Goal: Information Seeking & Learning: Learn about a topic

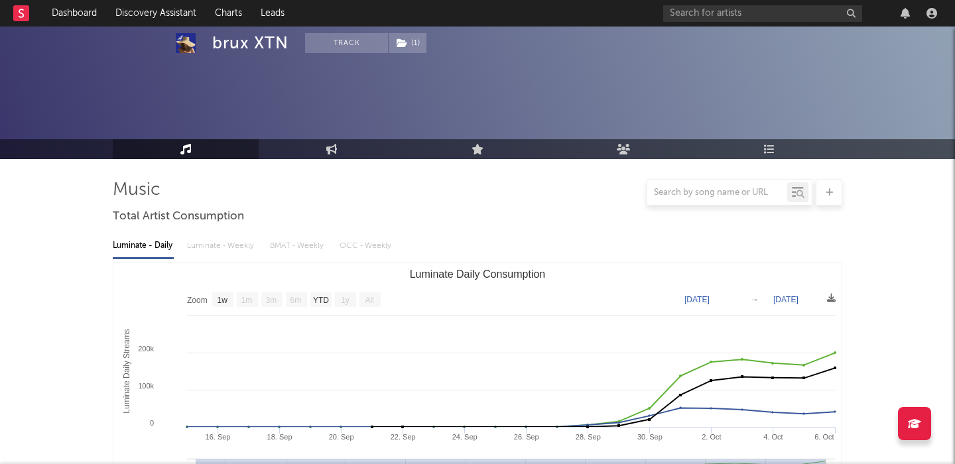
select select "1w"
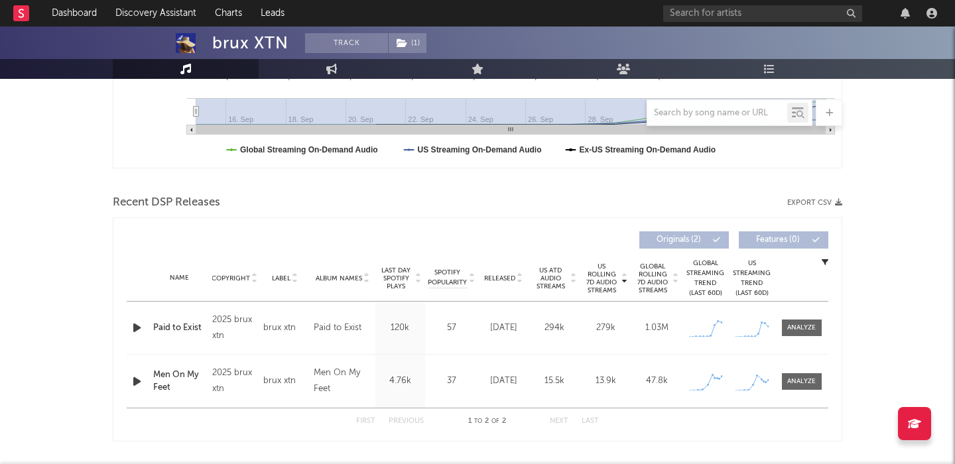
scroll to position [471, 0]
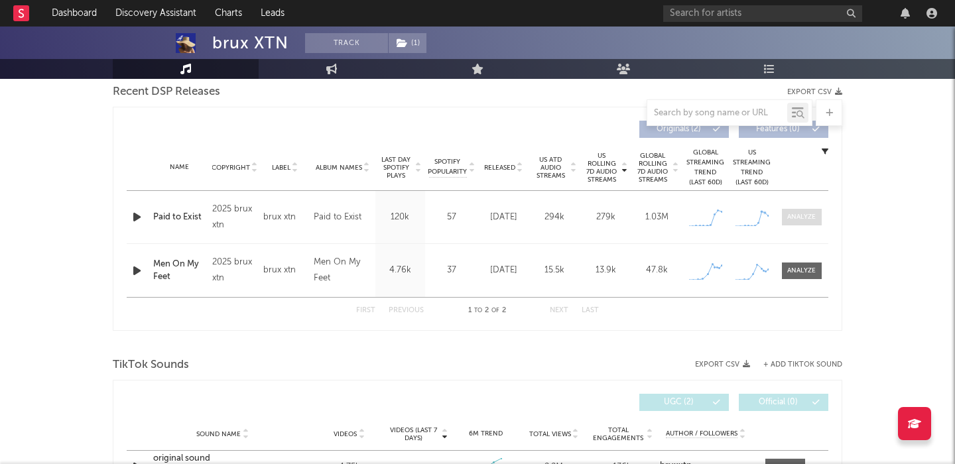
click at [798, 217] on div at bounding box center [801, 217] width 29 height 10
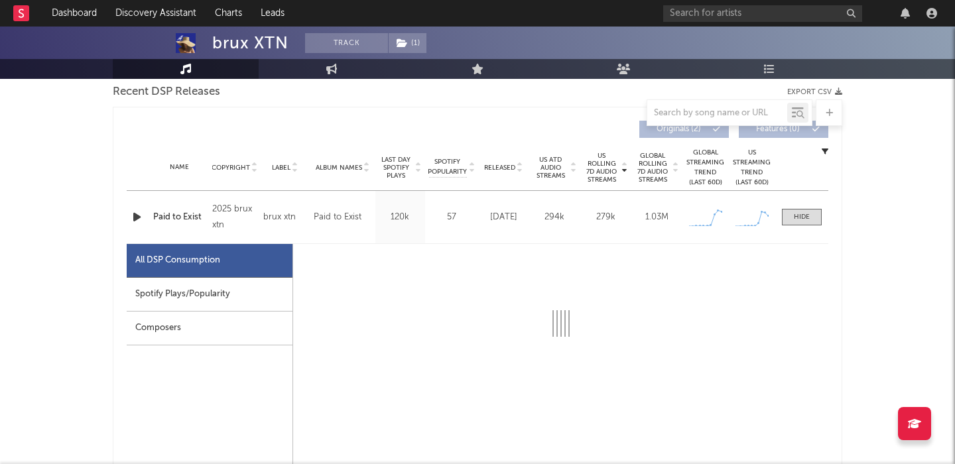
select select "1w"
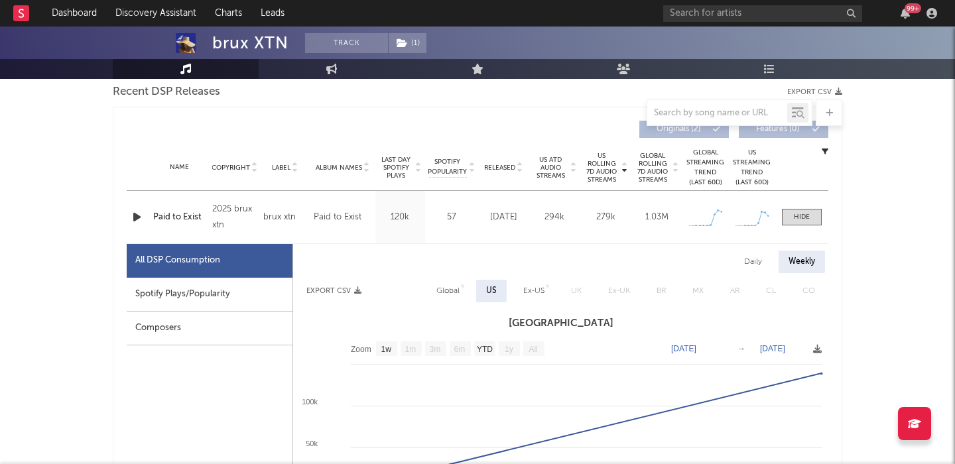
scroll to position [535, 0]
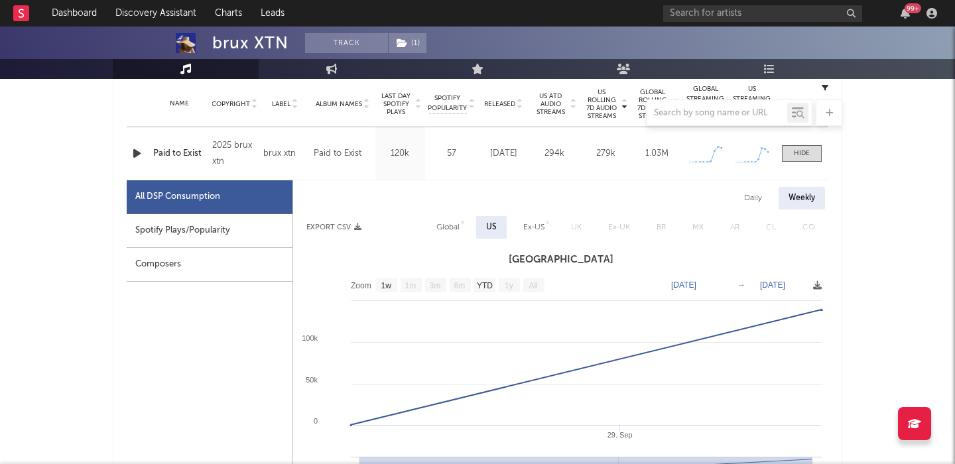
click at [745, 194] on div "Daily" at bounding box center [753, 198] width 38 height 23
select select "1w"
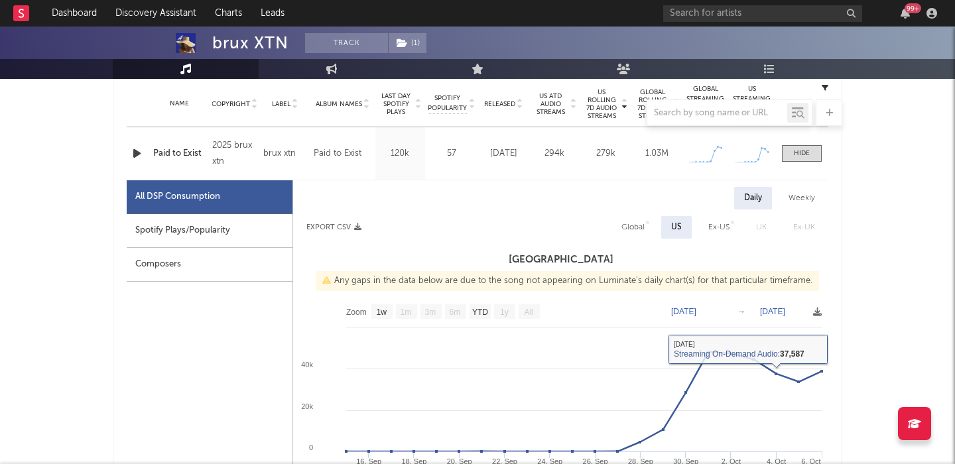
click at [642, 221] on div "Global" at bounding box center [632, 227] width 23 height 16
select select "1w"
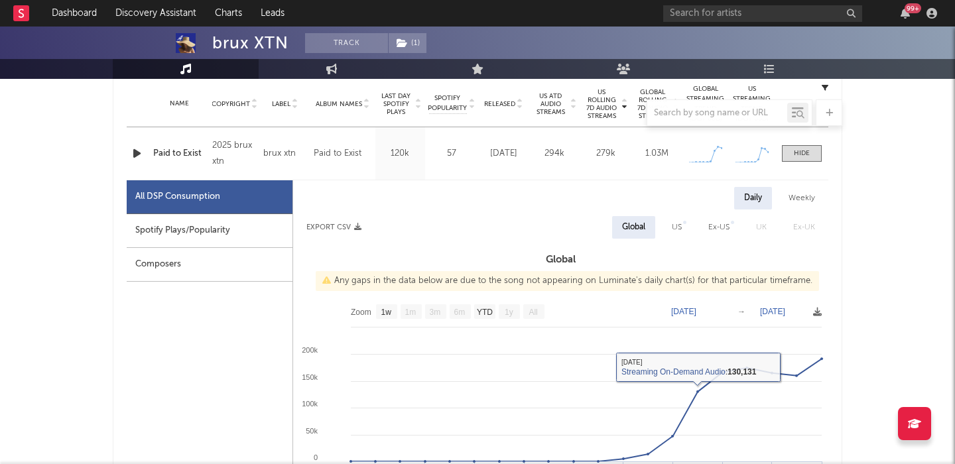
click at [228, 225] on div "Spotify Plays/Popularity" at bounding box center [210, 231] width 166 height 34
select select "1w"
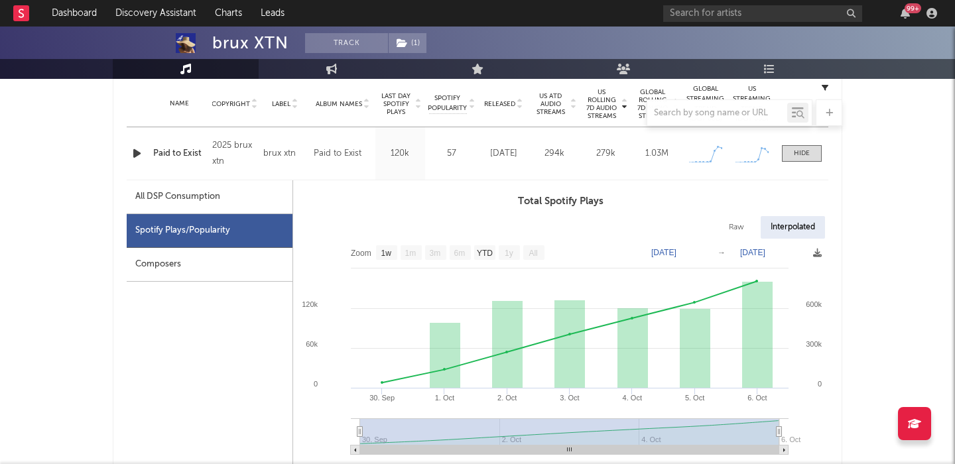
click at [732, 228] on div "Raw" at bounding box center [736, 227] width 35 height 23
select select "1w"
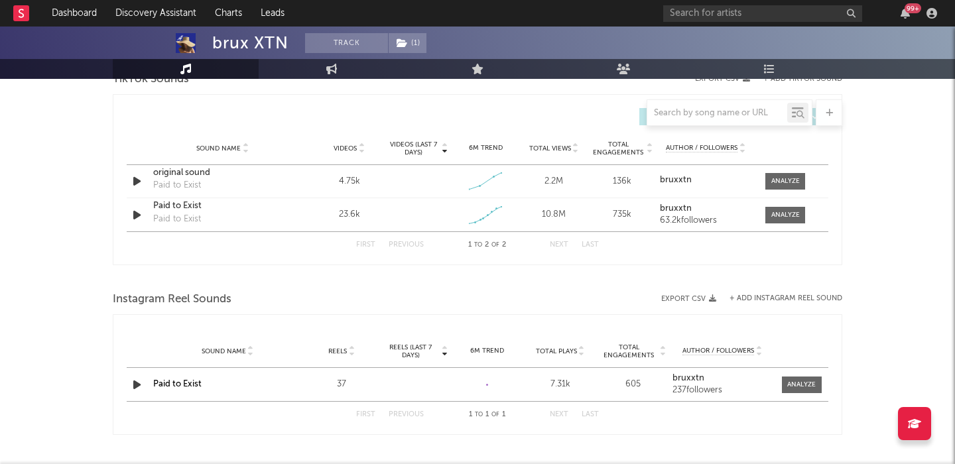
scroll to position [1378, 0]
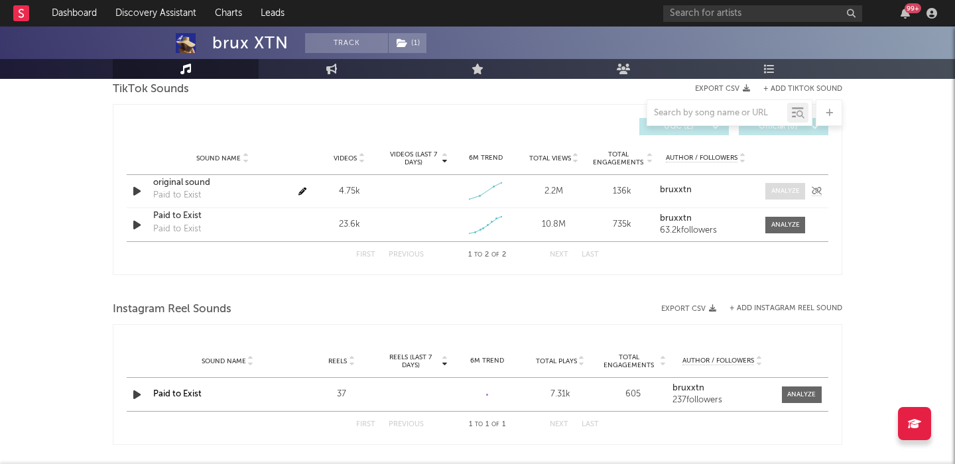
click at [786, 193] on div at bounding box center [785, 191] width 29 height 10
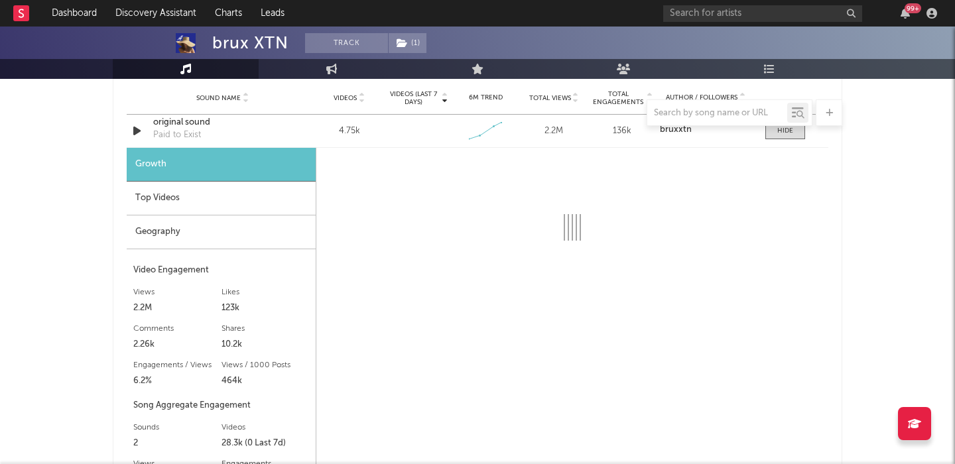
select select "1w"
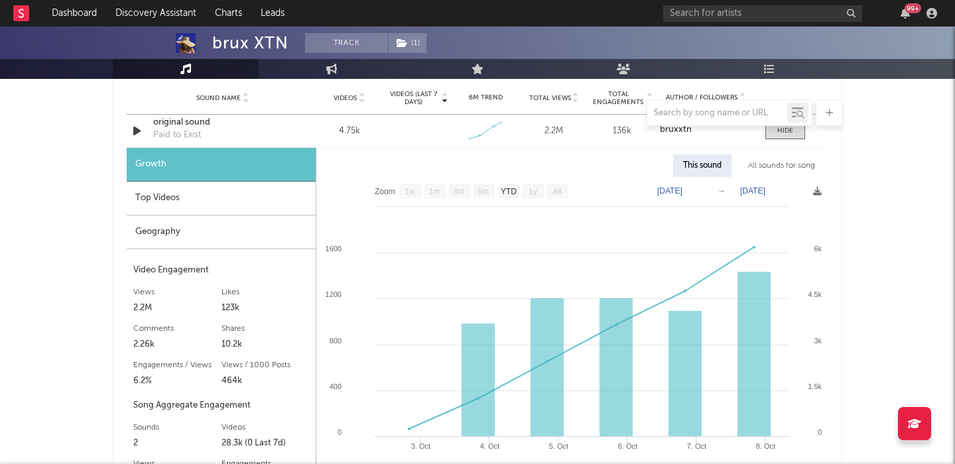
scroll to position [1447, 0]
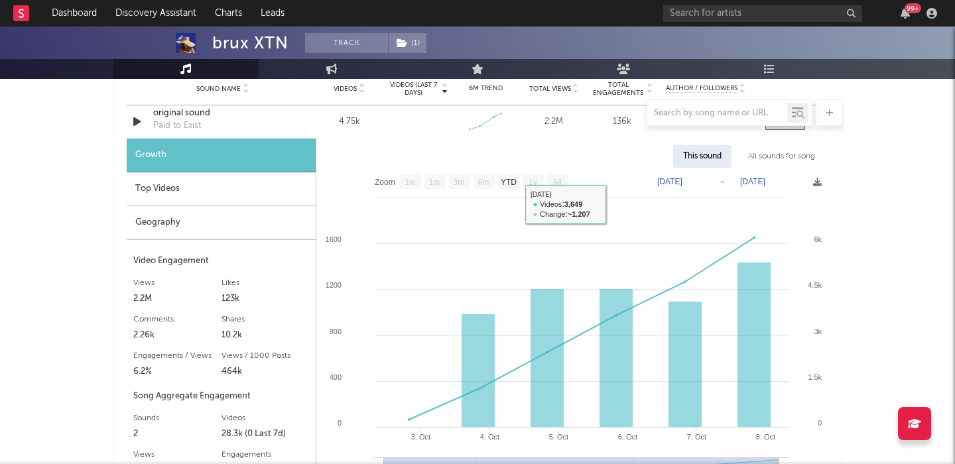
click at [186, 113] on div at bounding box center [477, 112] width 729 height 27
click at [171, 110] on div at bounding box center [477, 112] width 729 height 27
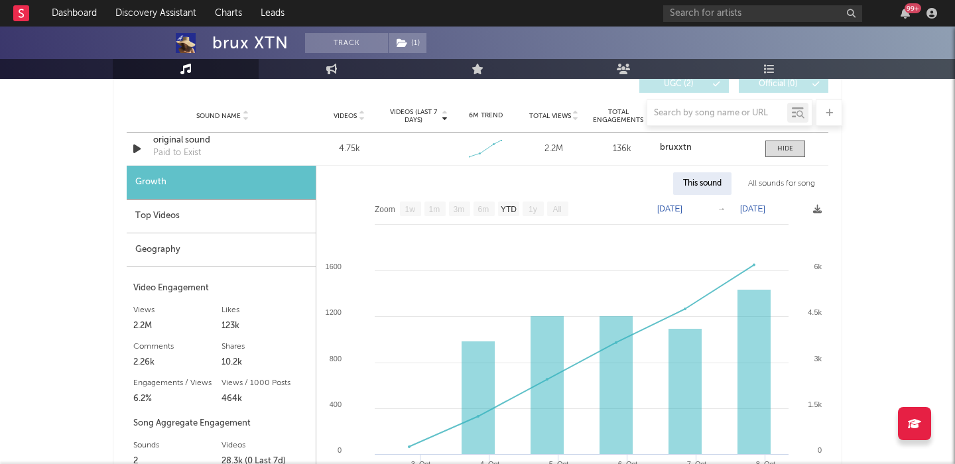
scroll to position [1408, 0]
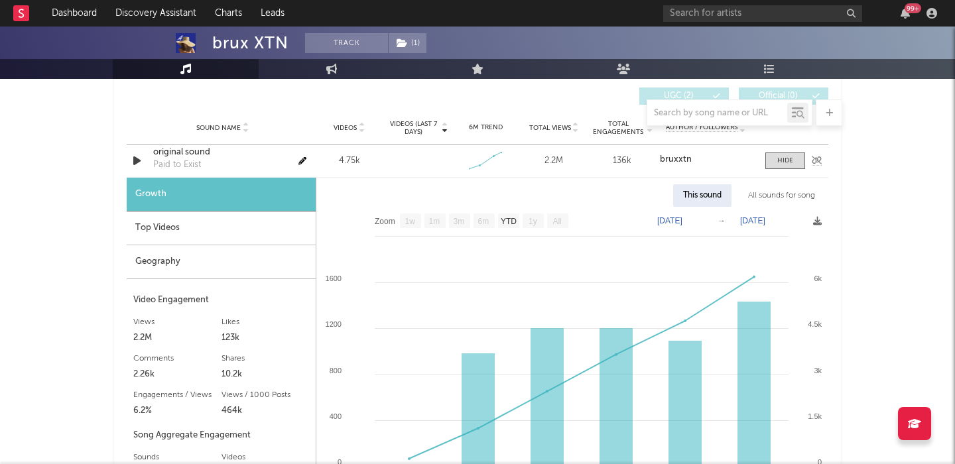
click at [180, 155] on div "original sound" at bounding box center [222, 152] width 139 height 13
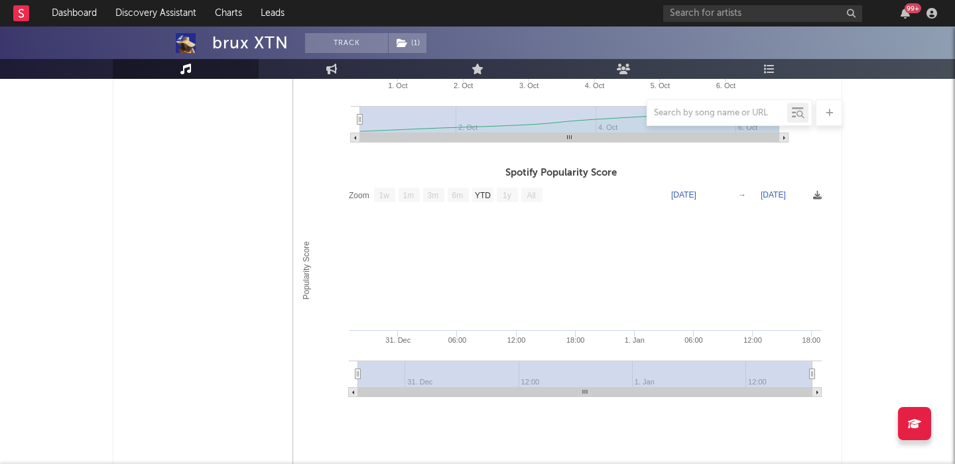
scroll to position [603, 0]
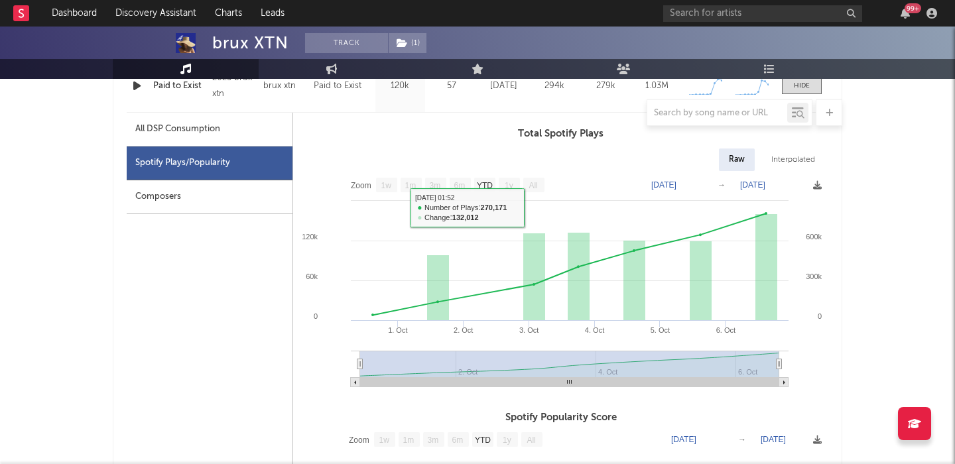
click at [213, 131] on div "All DSP Consumption" at bounding box center [177, 129] width 85 height 16
select select "1w"
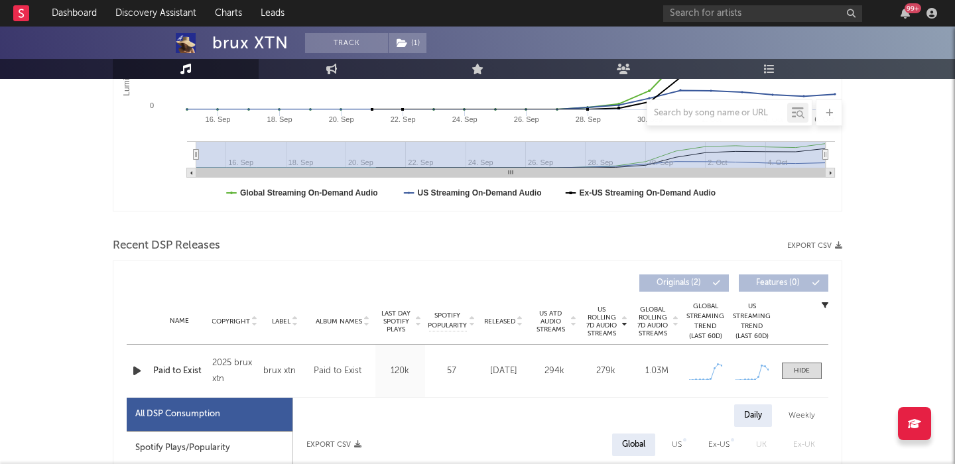
scroll to position [0, 0]
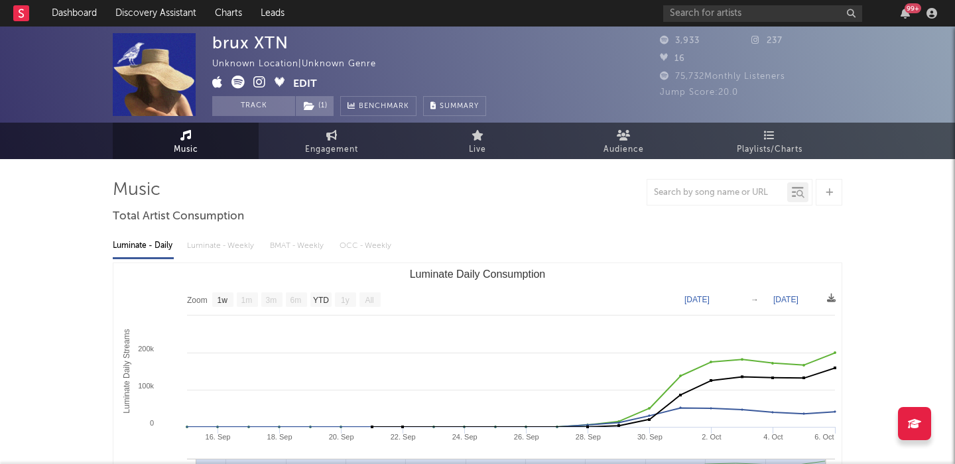
click at [259, 84] on icon at bounding box center [259, 82] width 13 height 13
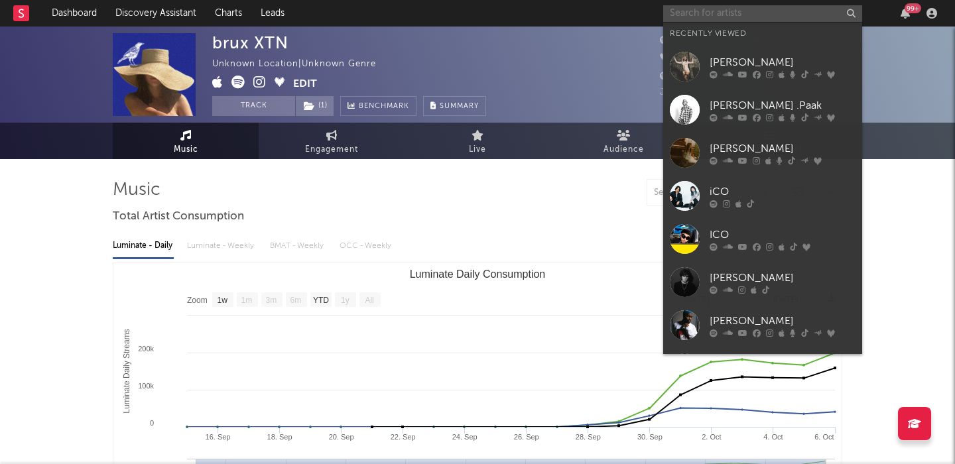
click at [729, 6] on input "text" at bounding box center [762, 13] width 199 height 17
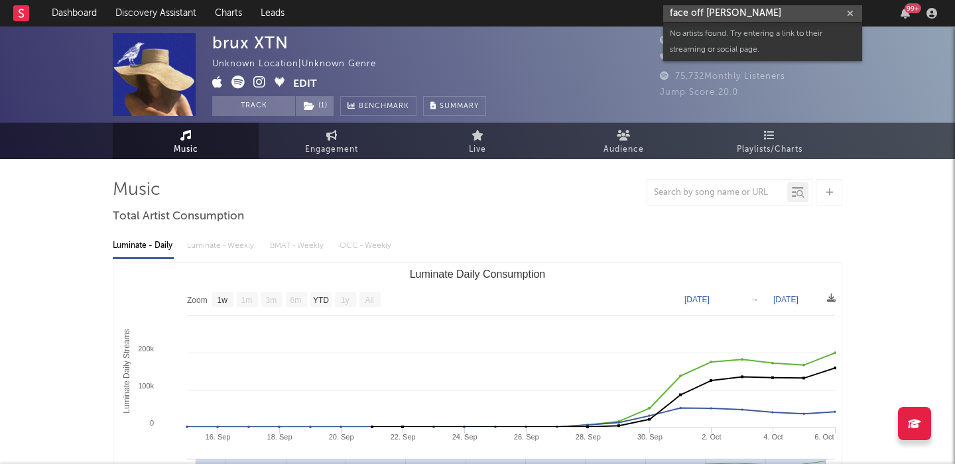
click at [687, 14] on input "face off petra" at bounding box center [762, 13] width 199 height 17
click at [739, 16] on input "faceoff petra" at bounding box center [762, 13] width 199 height 17
click at [715, 14] on input "faceoff petra" at bounding box center [762, 13] width 199 height 17
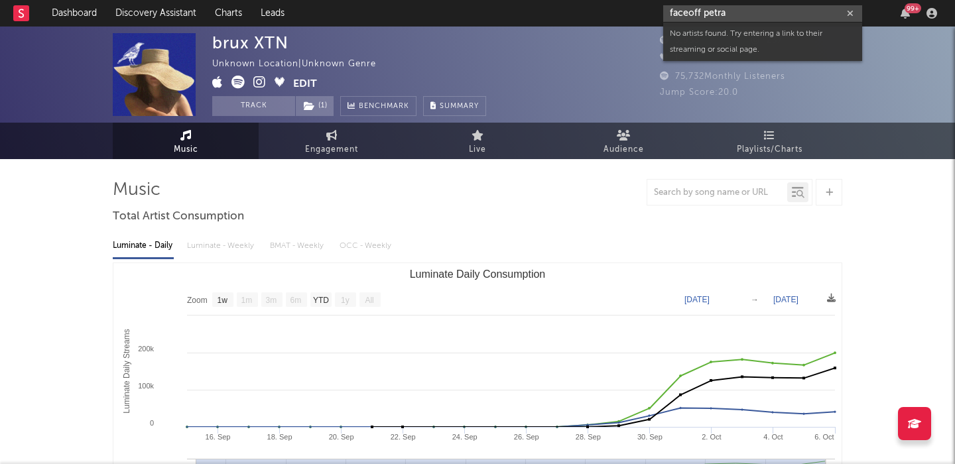
click at [715, 14] on input "faceoff petra" at bounding box center [762, 13] width 199 height 17
paste input "Young Summer"
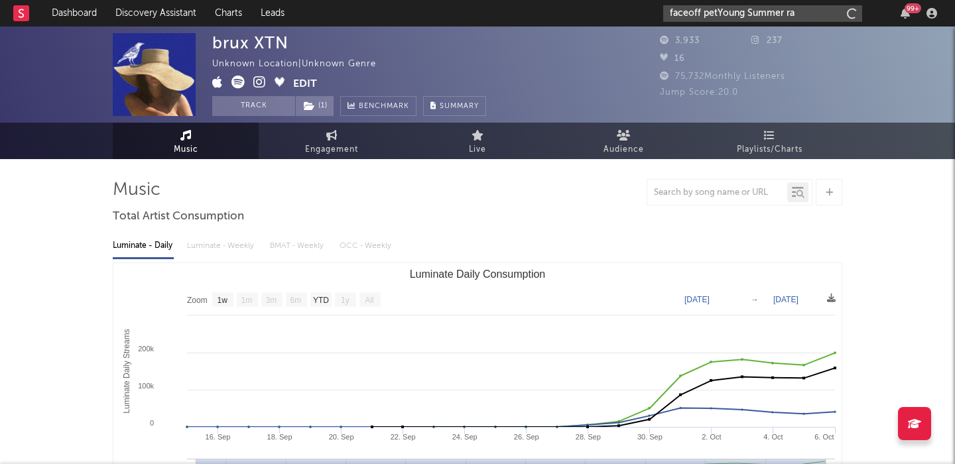
click at [715, 14] on input "faceoff petYoung Summer ra" at bounding box center [762, 13] width 199 height 17
paste input "Young Summer"
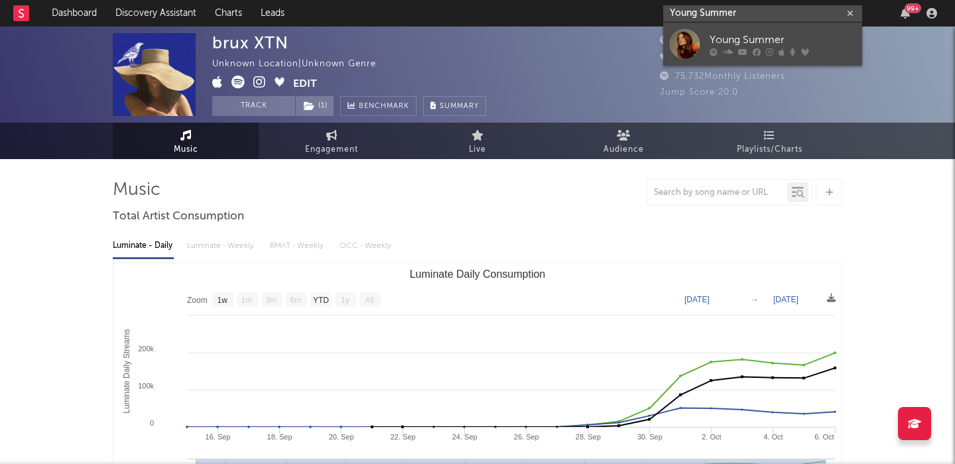
type input "Young Summer"
click at [727, 30] on link "Young Summer" at bounding box center [762, 44] width 199 height 43
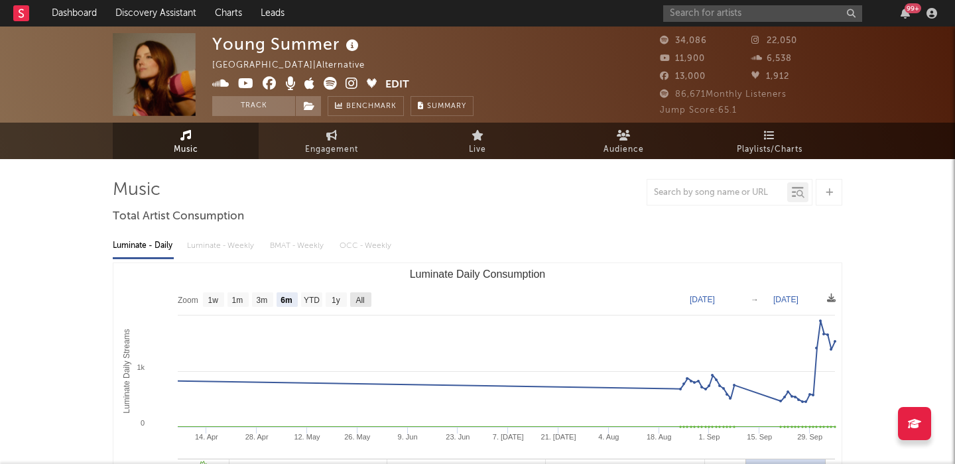
click at [360, 302] on text "All" at bounding box center [359, 300] width 9 height 9
select select "All"
type input "2021-09-26"
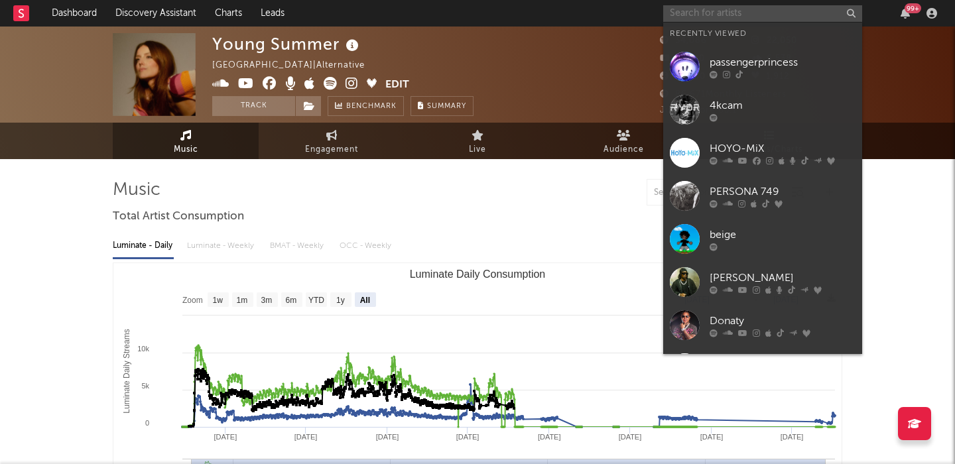
click at [689, 15] on input "text" at bounding box center [762, 13] width 199 height 17
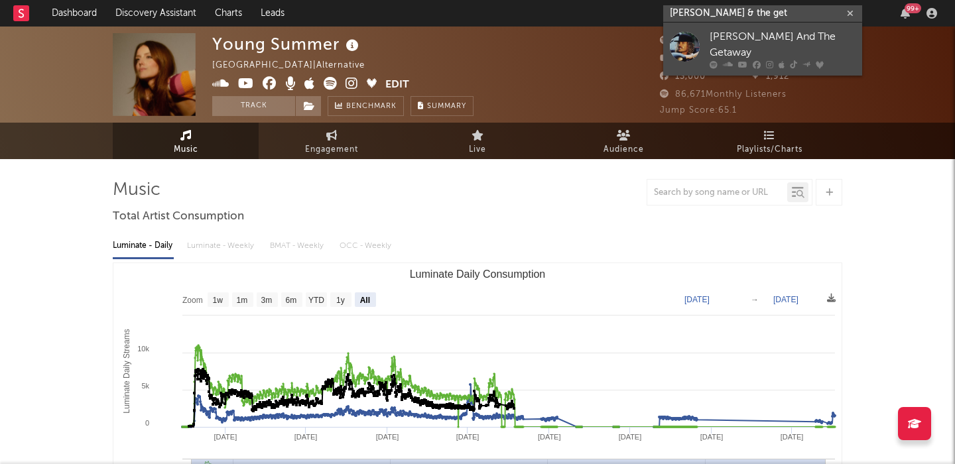
type input "eddie & the get"
click at [733, 34] on div "Eddie And The Getaway" at bounding box center [782, 45] width 146 height 32
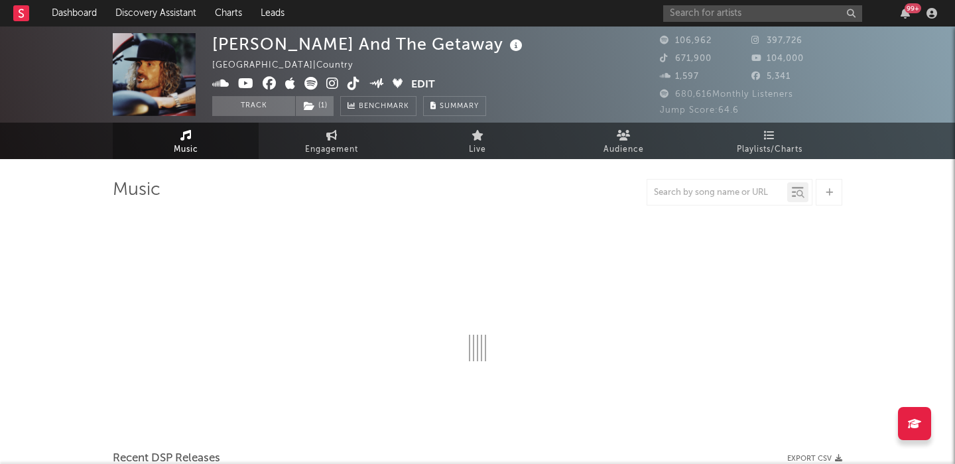
select select "6m"
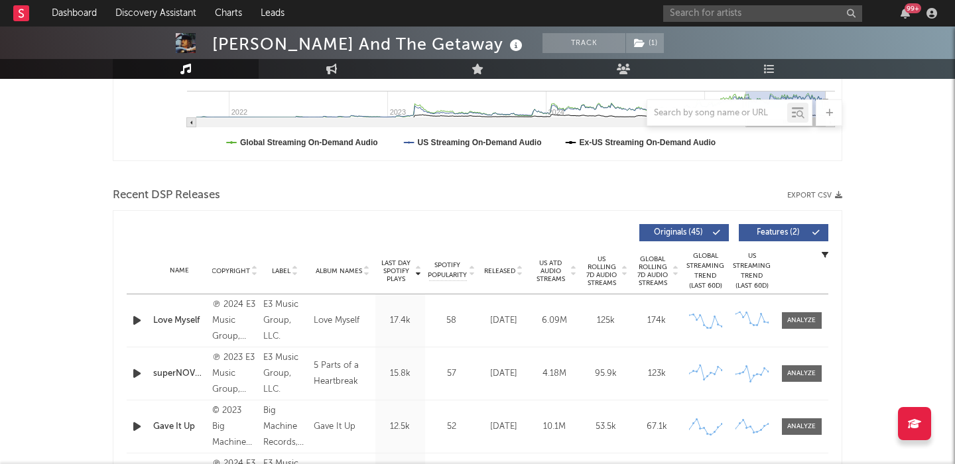
click at [775, 230] on span "Features ( 2 )" at bounding box center [777, 233] width 61 height 8
click at [499, 278] on div "Name Copyright Label Album Names Composer Names 7 Day Spotify Plays Last Day Sp…" at bounding box center [477, 271] width 701 height 46
click at [499, 270] on span "Released" at bounding box center [499, 271] width 31 height 8
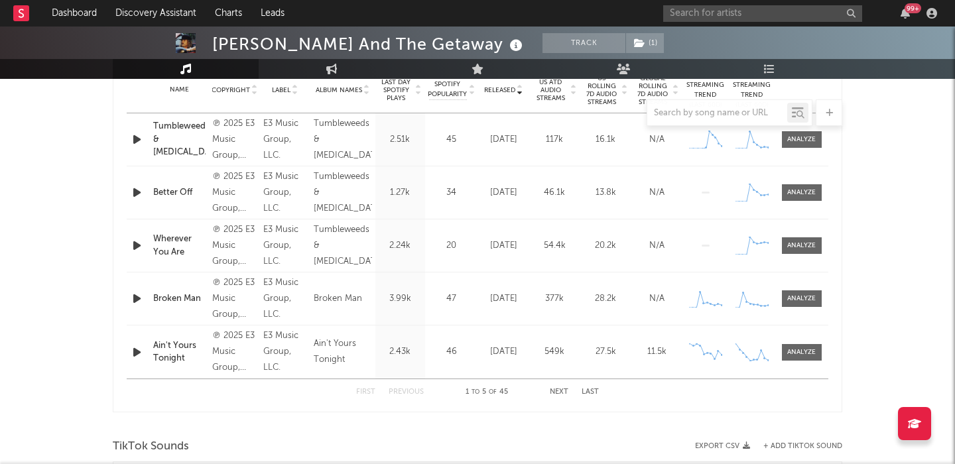
scroll to position [575, 0]
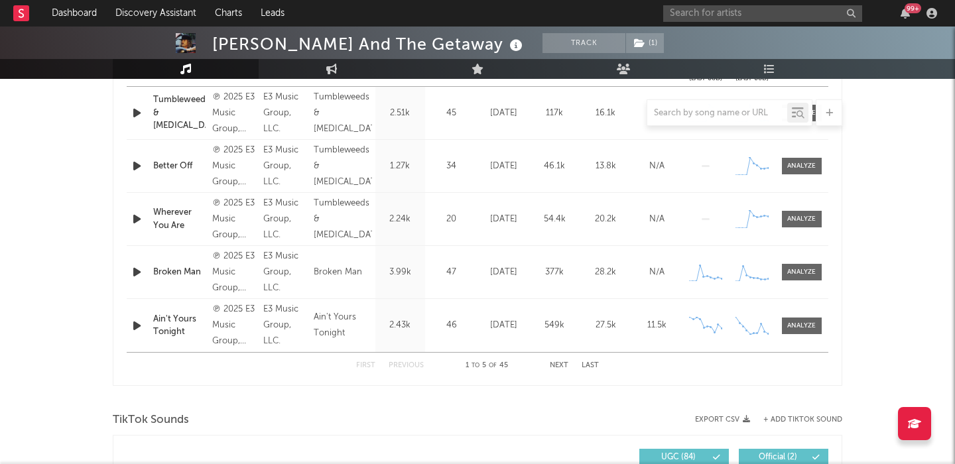
click at [556, 362] on button "Next" at bounding box center [559, 365] width 19 height 7
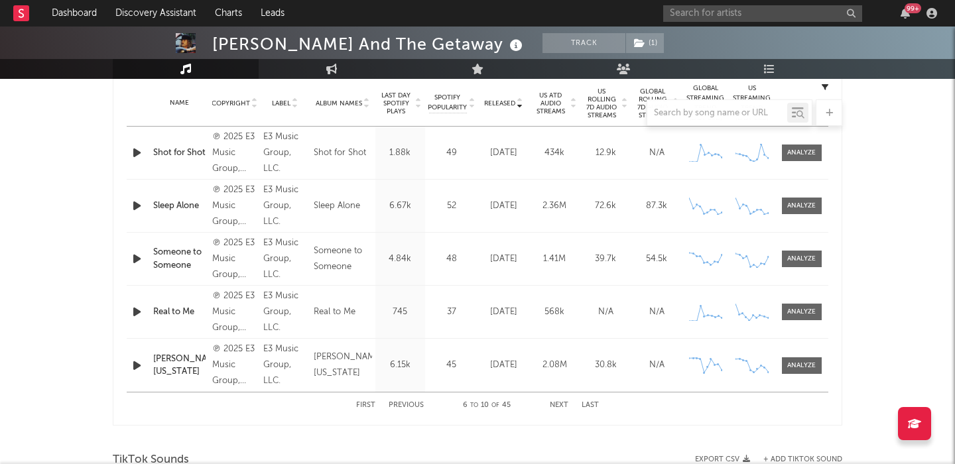
scroll to position [545, 0]
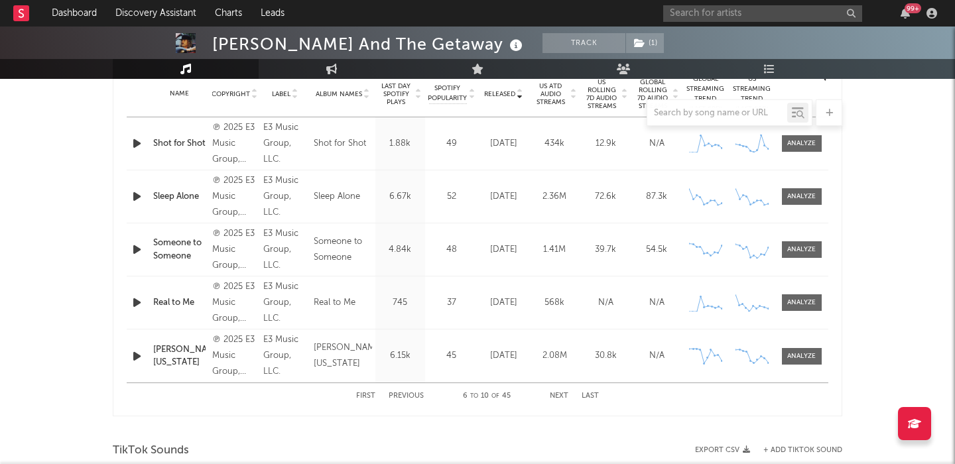
click at [560, 398] on button "Next" at bounding box center [559, 395] width 19 height 7
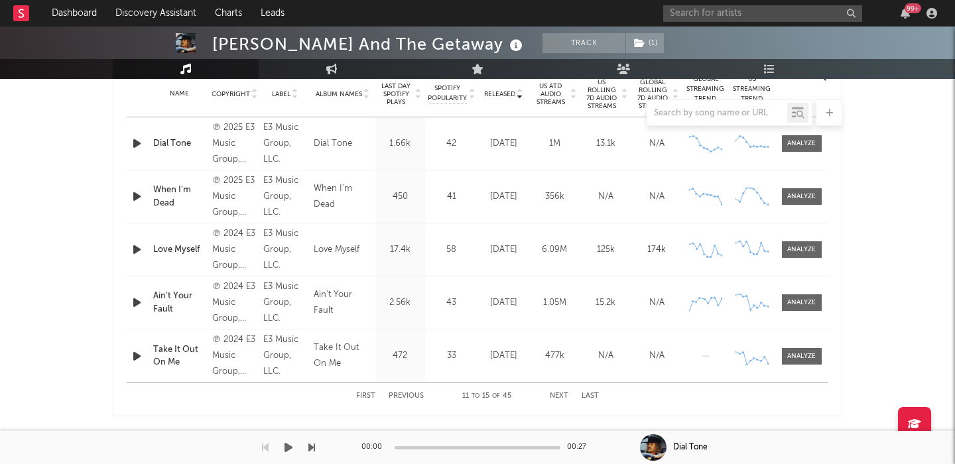
drag, startPoint x: 560, startPoint y: 398, endPoint x: 590, endPoint y: 442, distance: 53.5
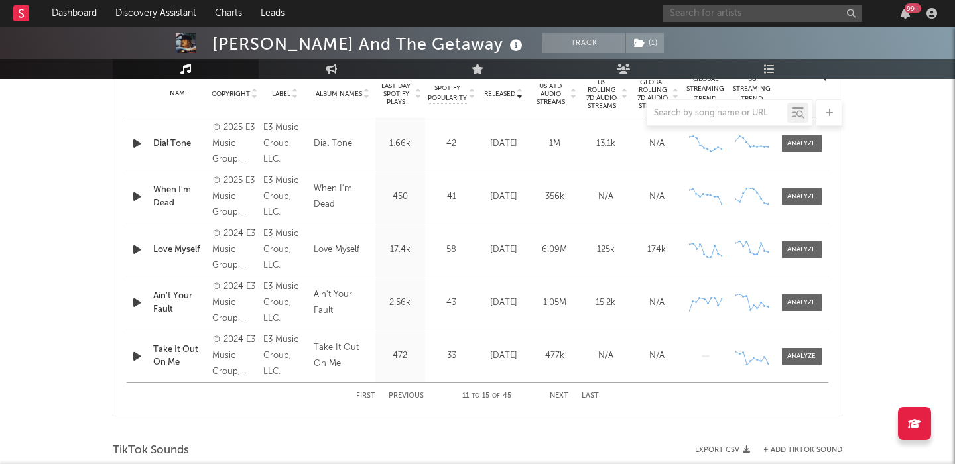
click at [727, 15] on input "text" at bounding box center [762, 13] width 199 height 17
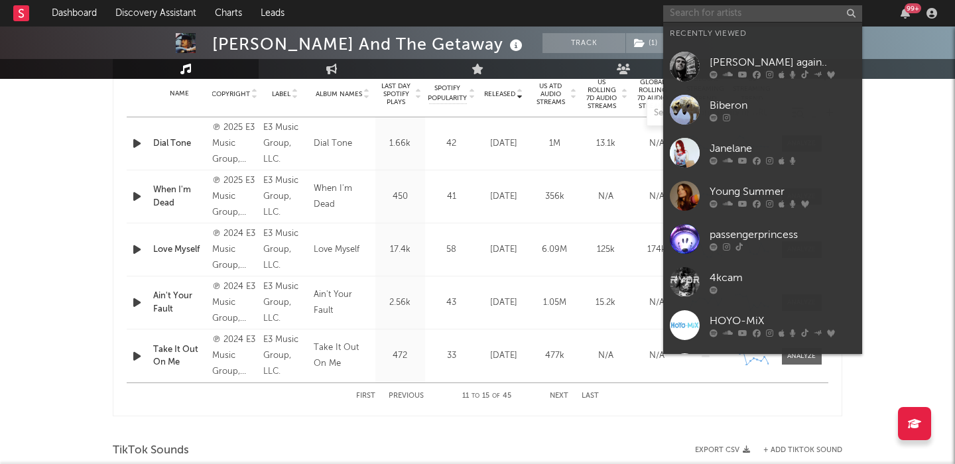
paste input "https://open.spotify.com/artist/31VgmAag1FUVTzQpASIeFo"
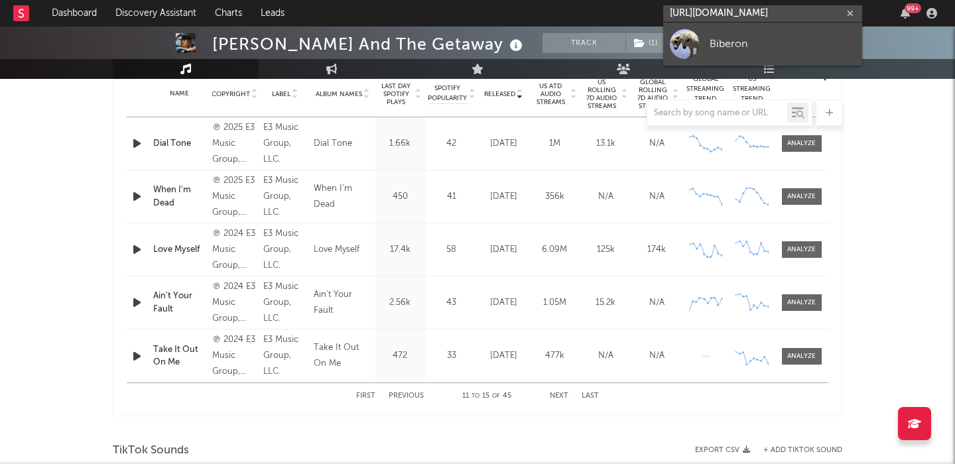
type input "https://open.spotify.com/artist/31VgmAag1FUVTzQpASIeFo"
click at [758, 41] on div "Biberon" at bounding box center [782, 44] width 146 height 16
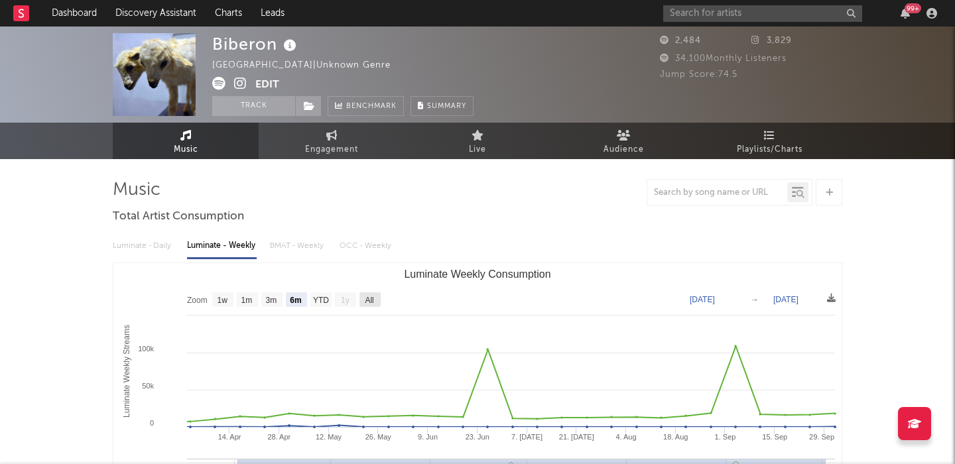
click at [377, 300] on rect "Luminate Weekly Consumption" at bounding box center [369, 299] width 21 height 15
select select "All"
type input "2025-03-20"
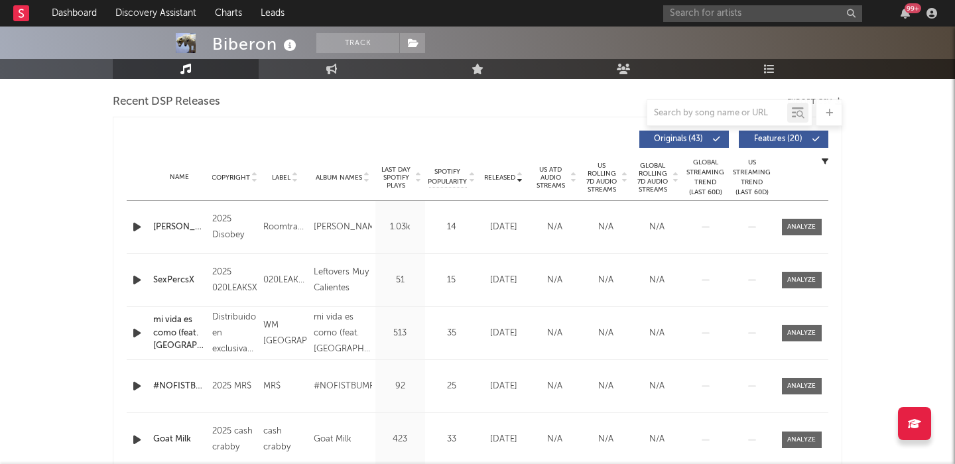
scroll to position [459, 0]
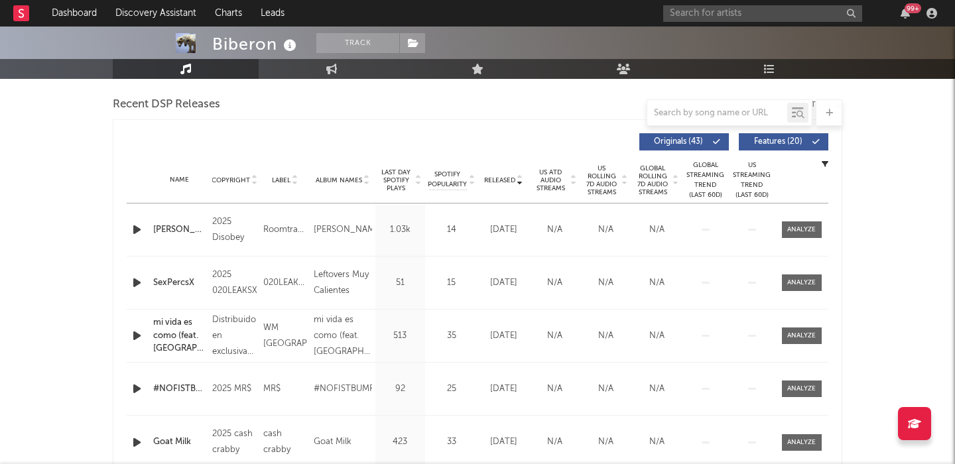
click at [764, 140] on span "Features ( 20 )" at bounding box center [777, 142] width 61 height 8
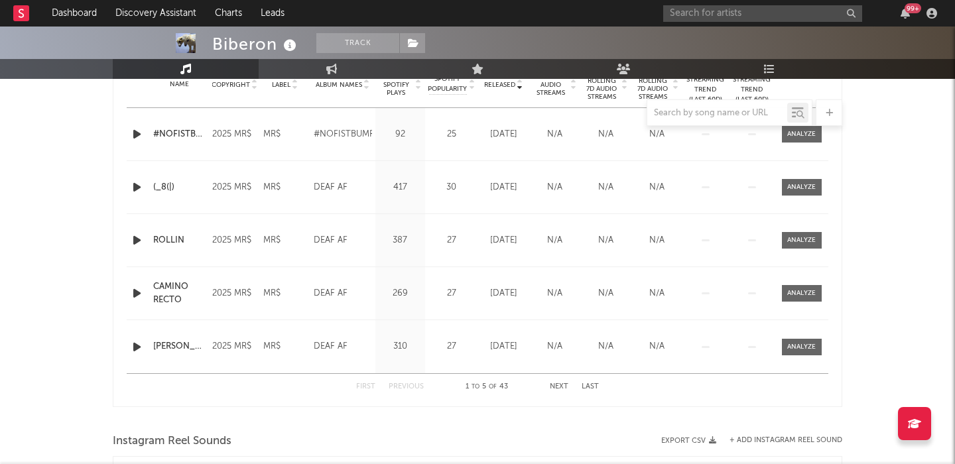
scroll to position [0, 0]
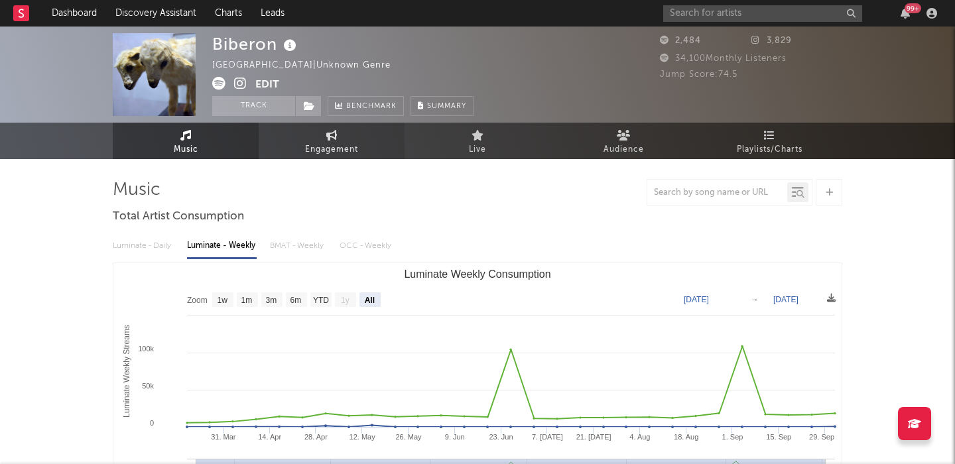
click at [302, 150] on link "Engagement" at bounding box center [332, 141] width 146 height 36
select select "1w"
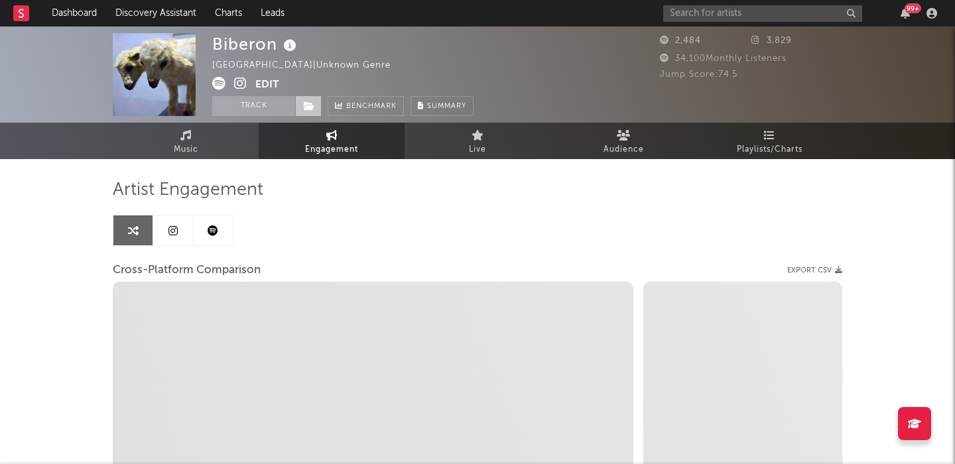
select select "1m"
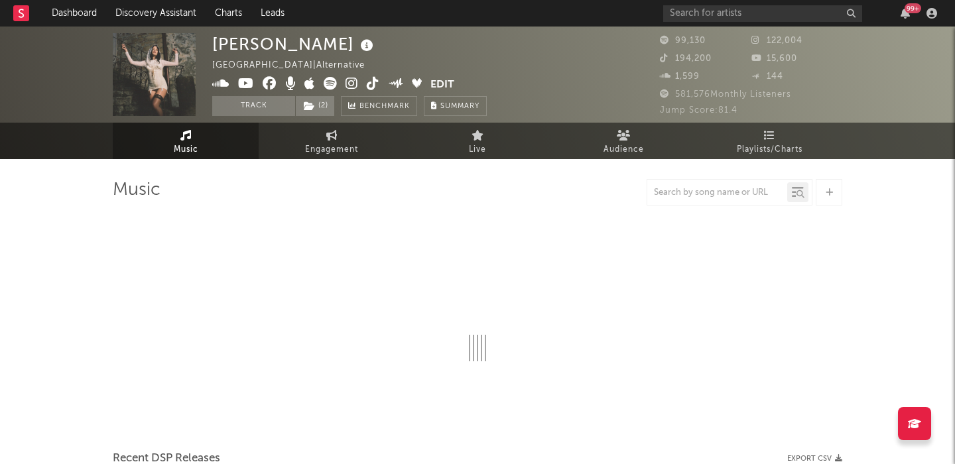
select select "6m"
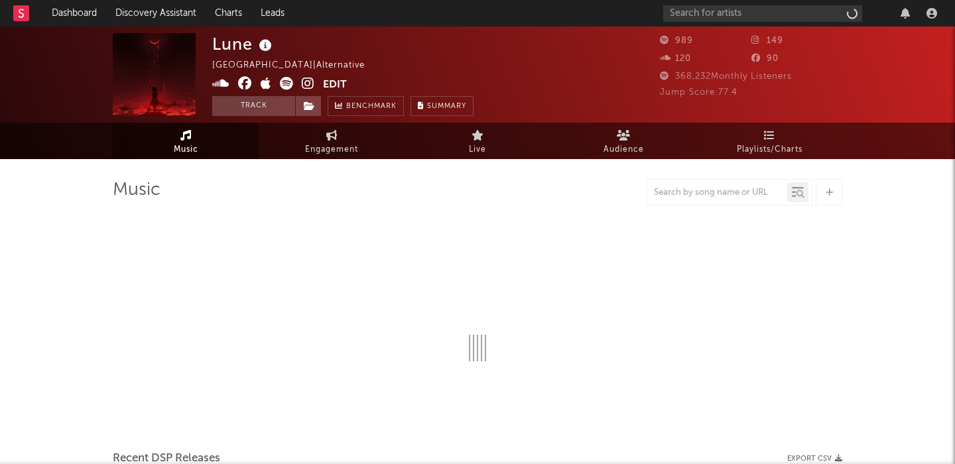
select select "1w"
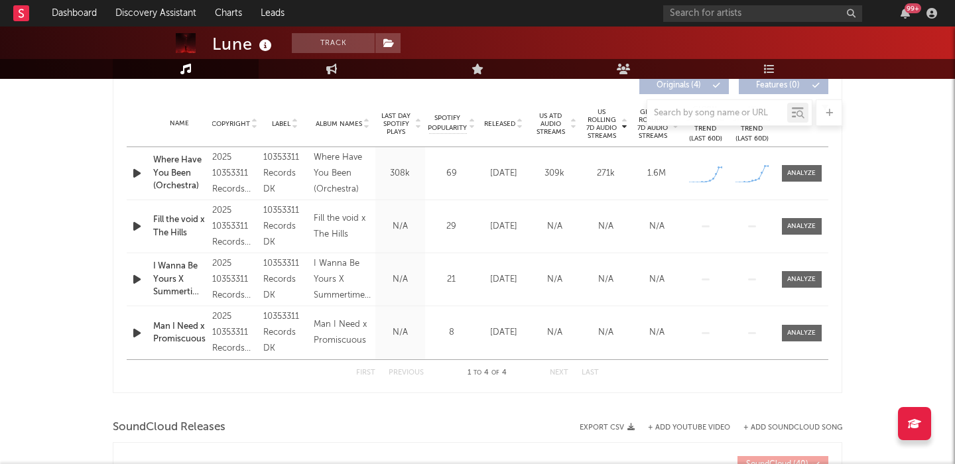
scroll to position [511, 0]
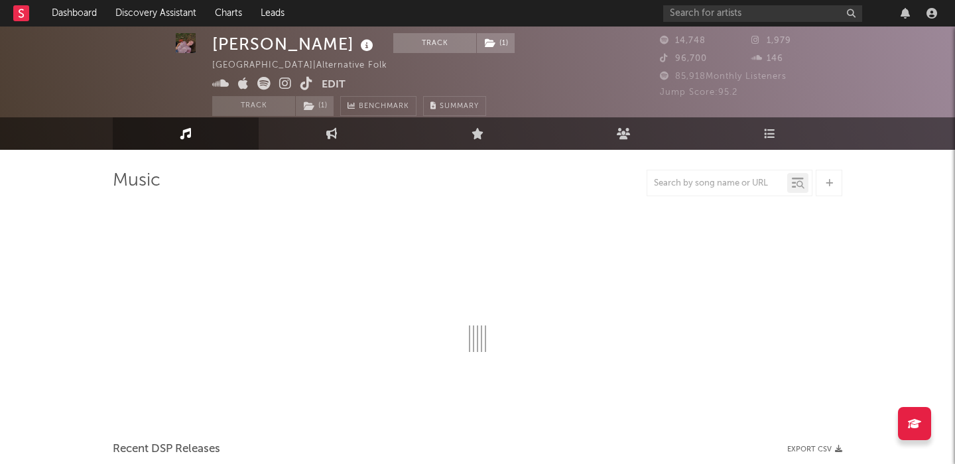
scroll to position [193, 0]
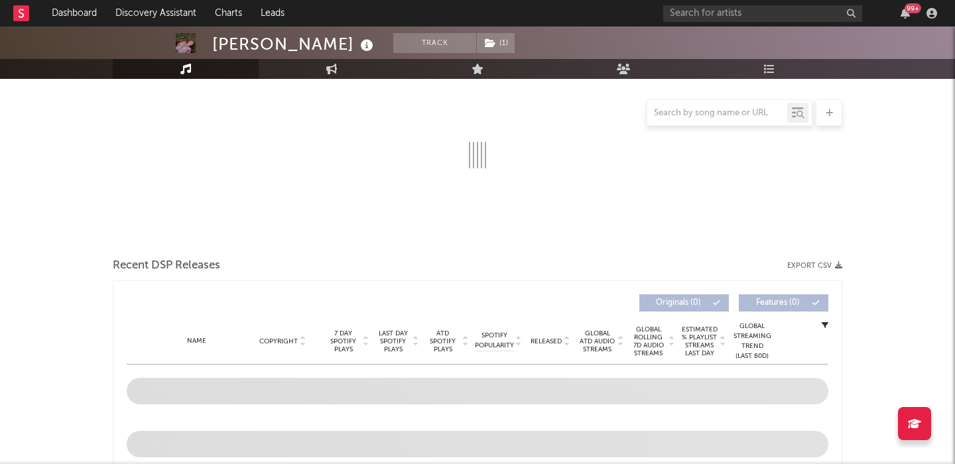
select select "1w"
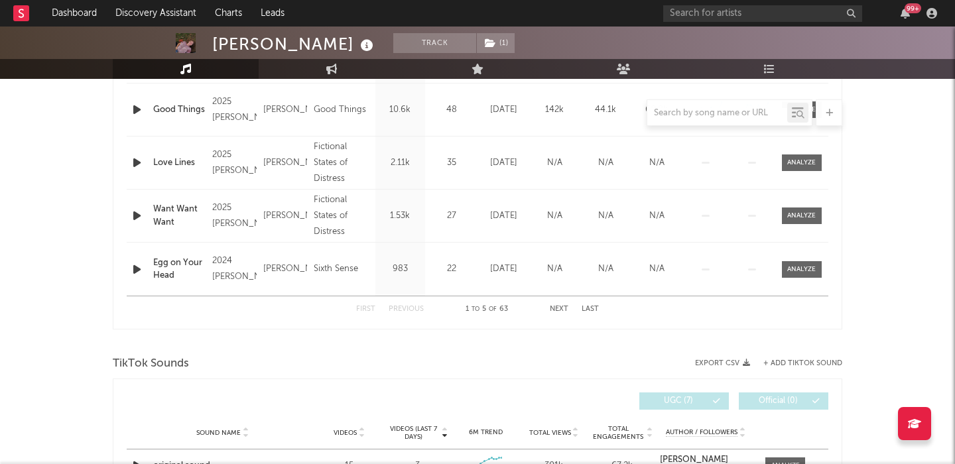
scroll to position [728, 0]
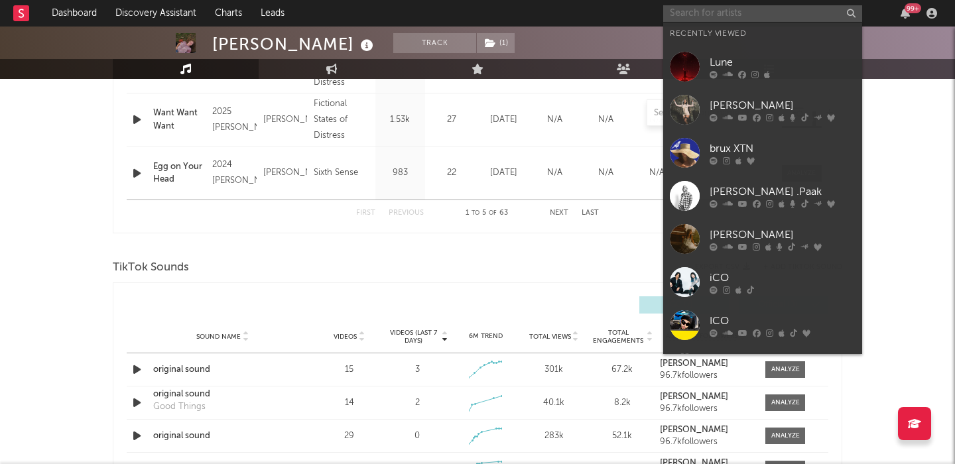
click at [676, 15] on input "text" at bounding box center [762, 13] width 199 height 17
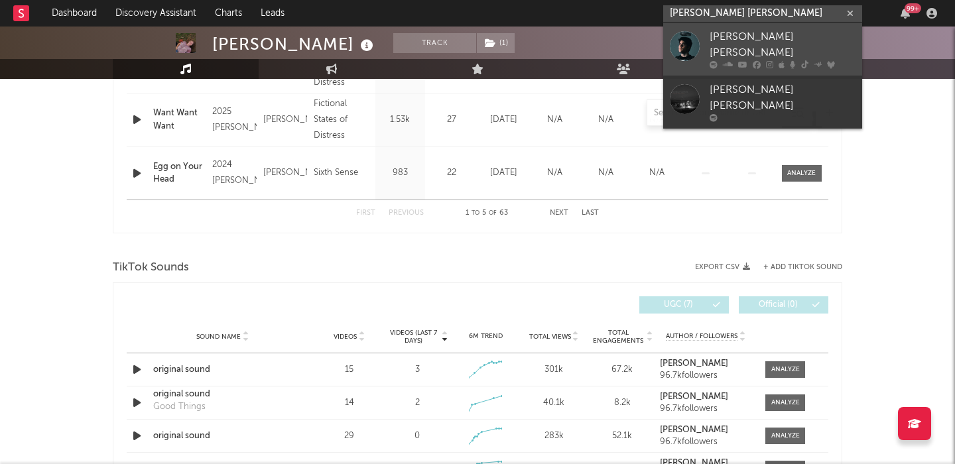
type input "john michael howell"
click at [817, 29] on link "John Michael Howell" at bounding box center [762, 49] width 199 height 53
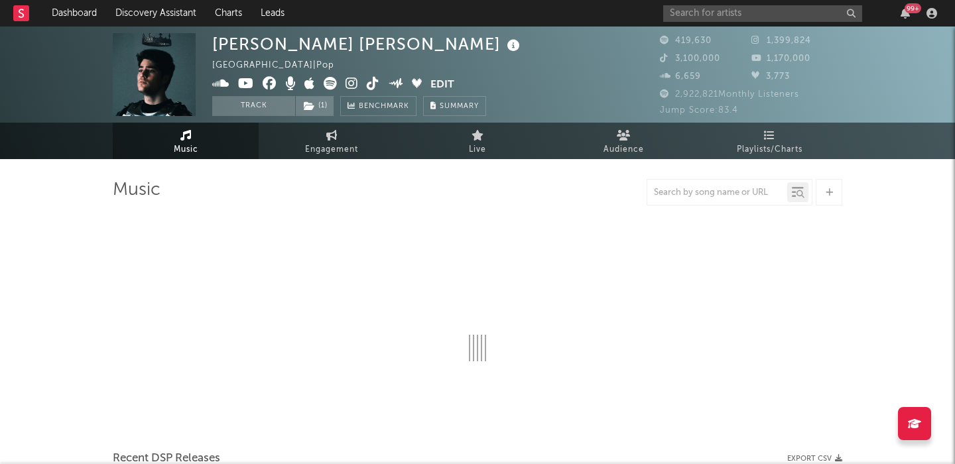
select select "6m"
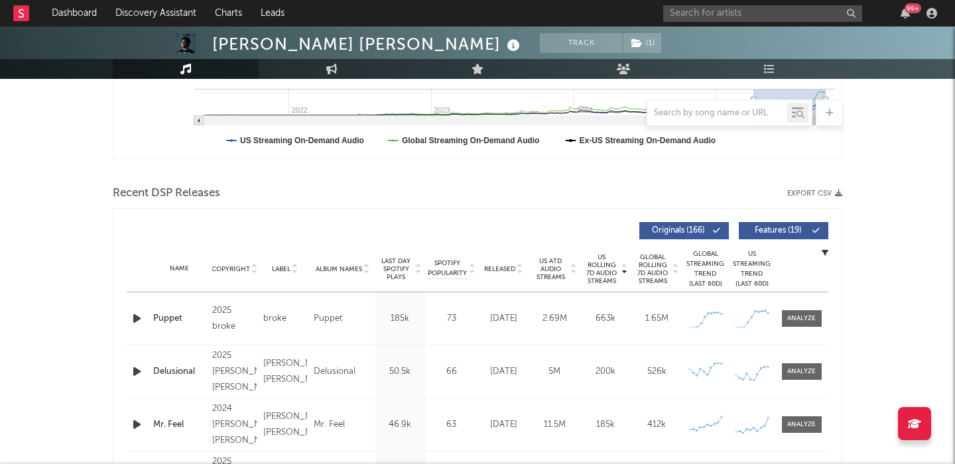
scroll to position [394, 0]
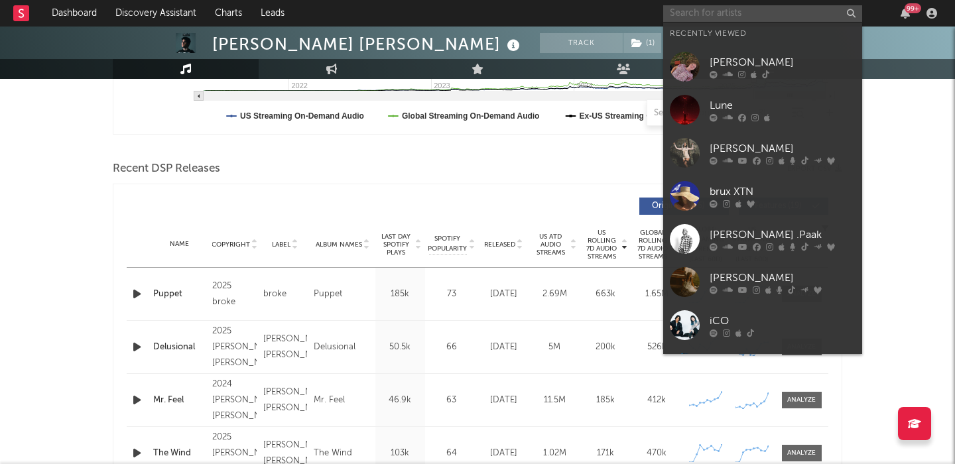
click at [723, 6] on input "text" at bounding box center [762, 13] width 199 height 17
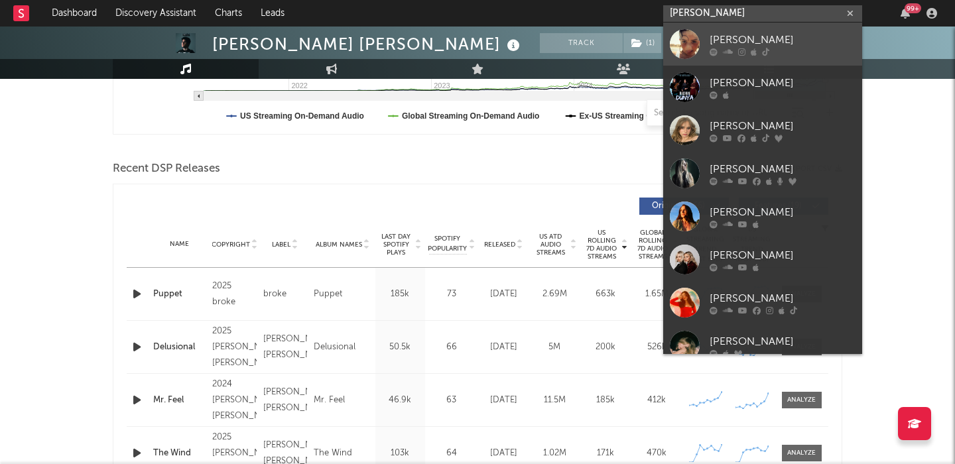
type input "olivia c"
click at [763, 34] on div "Olivia C. Dacal" at bounding box center [782, 40] width 146 height 16
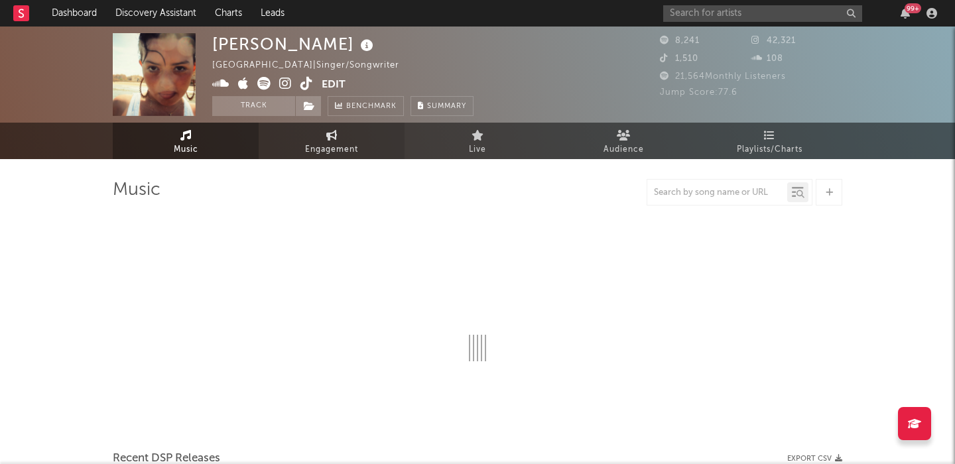
select select "1w"
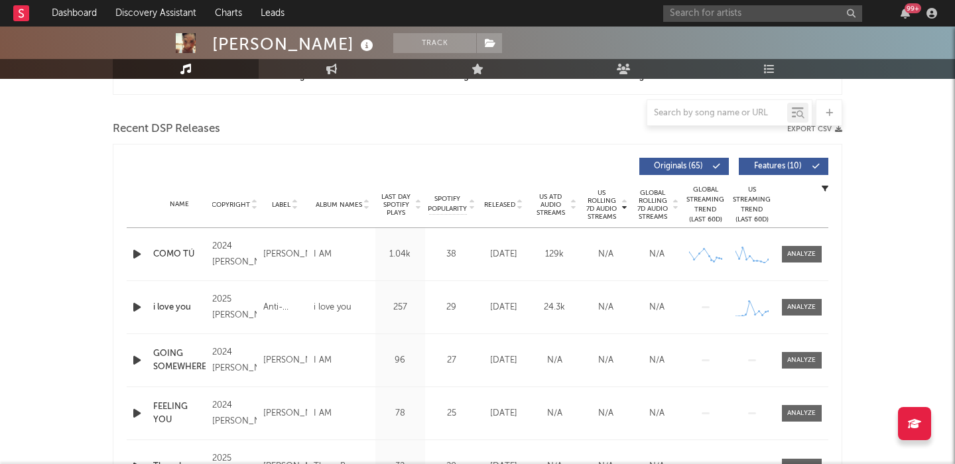
scroll to position [478, 0]
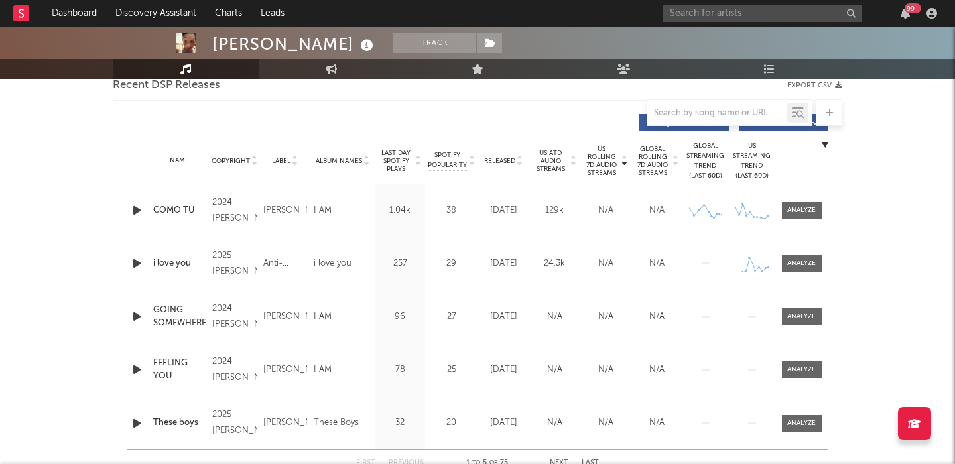
click at [137, 213] on icon "button" at bounding box center [137, 210] width 14 height 17
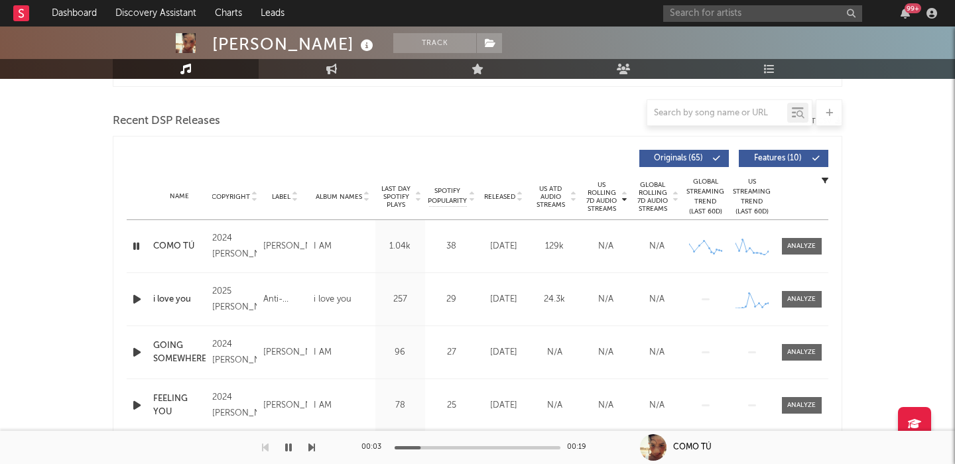
scroll to position [435, 0]
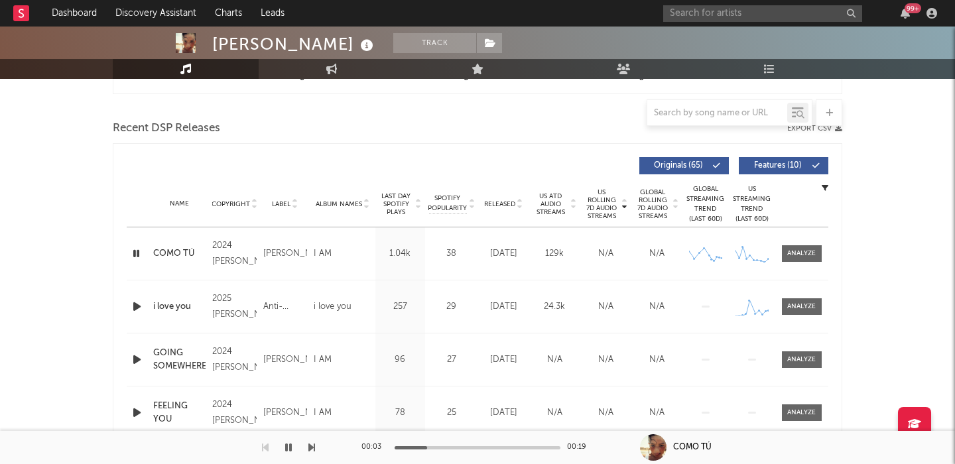
click at [770, 170] on button "Features ( 10 )" at bounding box center [782, 165] width 89 height 17
click at [503, 205] on span "Released" at bounding box center [499, 204] width 31 height 8
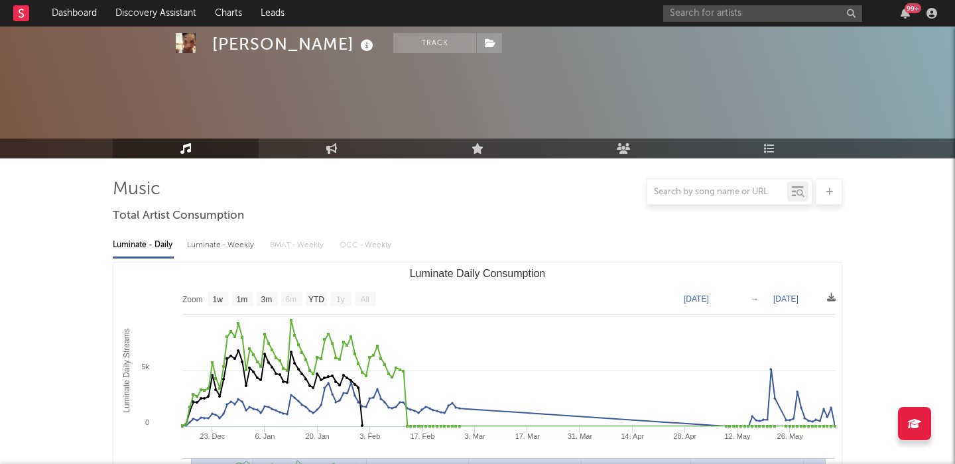
scroll to position [0, 0]
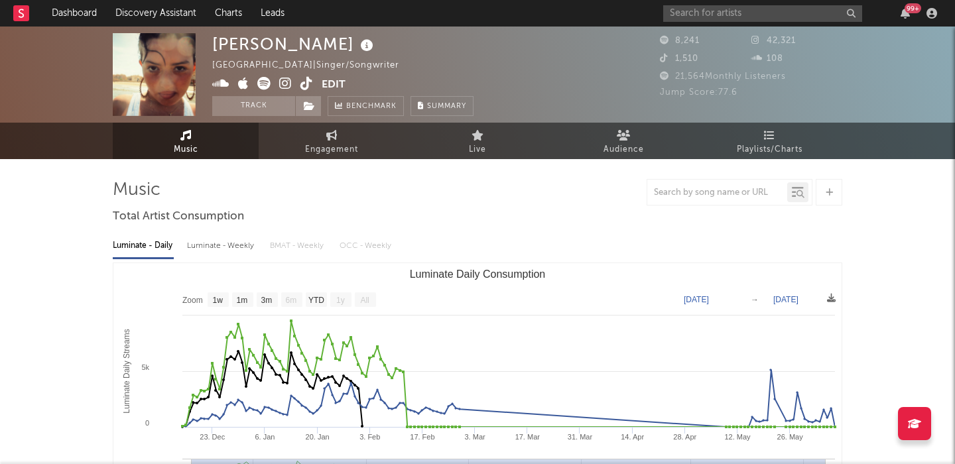
click at [214, 249] on div "Luminate - Weekly" at bounding box center [222, 246] width 70 height 23
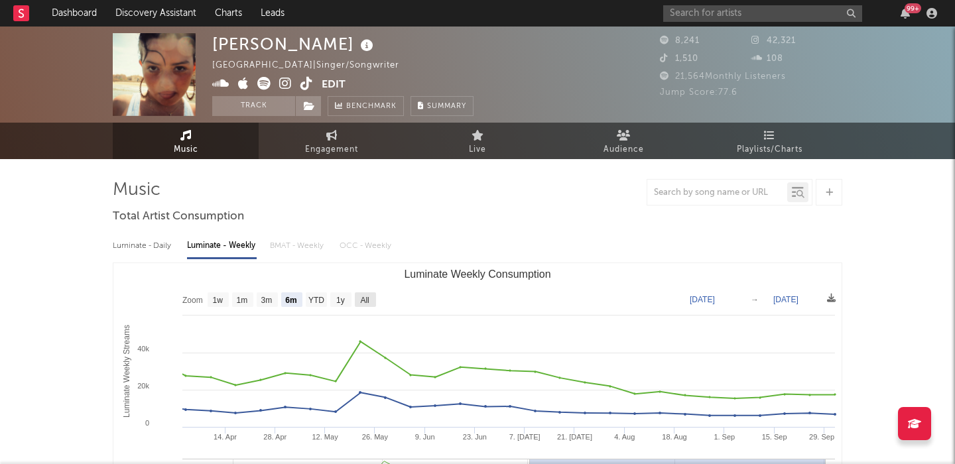
click at [369, 299] on text "All" at bounding box center [364, 300] width 9 height 9
select select "All"
type input "2024-09-05"
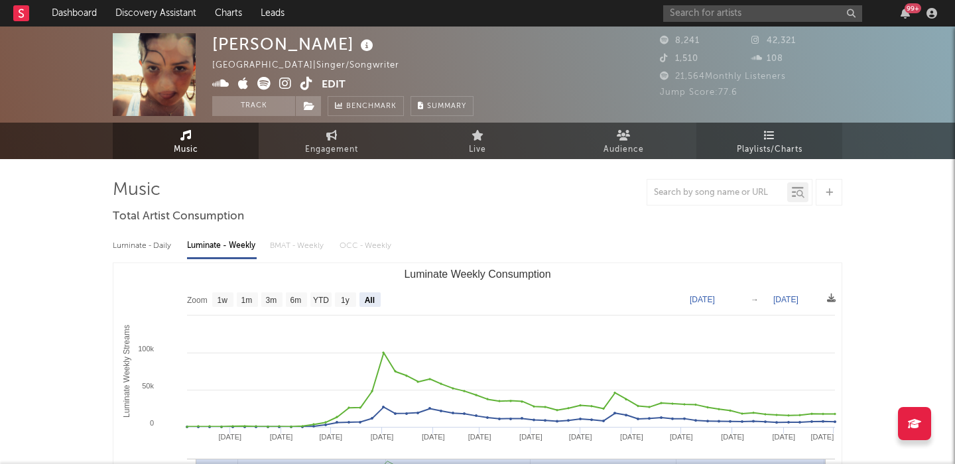
click at [777, 144] on span "Playlists/Charts" at bounding box center [770, 150] width 66 height 16
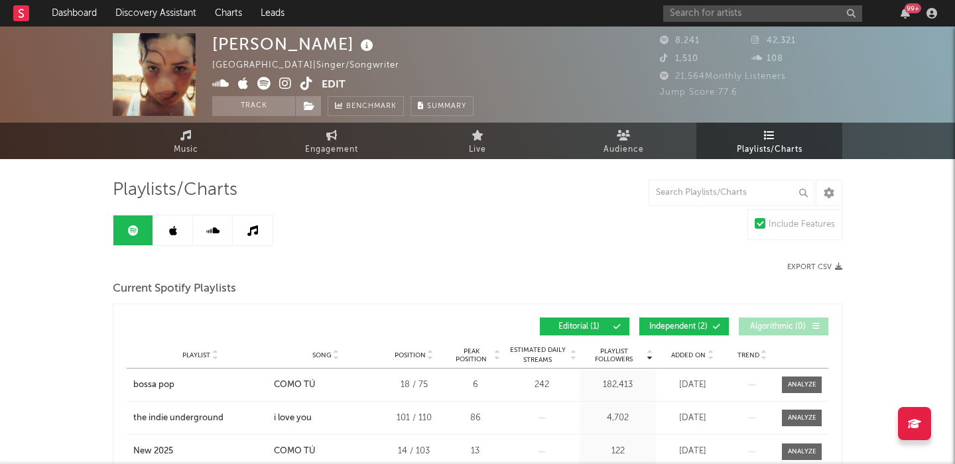
click at [173, 233] on icon at bounding box center [173, 230] width 8 height 11
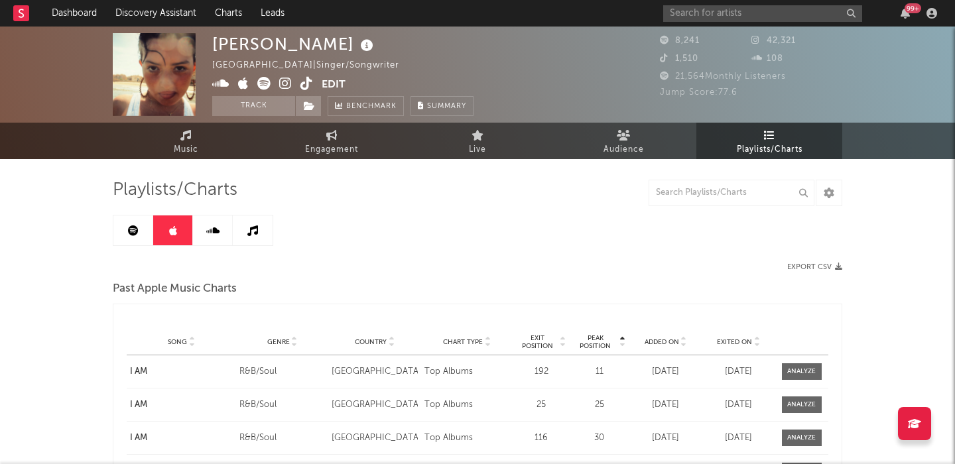
click at [287, 81] on icon at bounding box center [285, 83] width 13 height 13
click at [201, 143] on link "Music" at bounding box center [186, 141] width 146 height 36
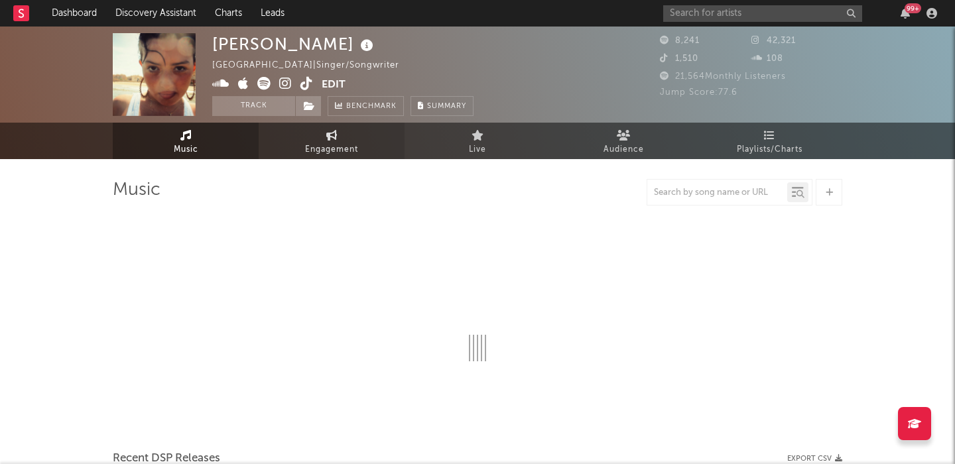
click at [318, 147] on span "Engagement" at bounding box center [331, 150] width 53 height 16
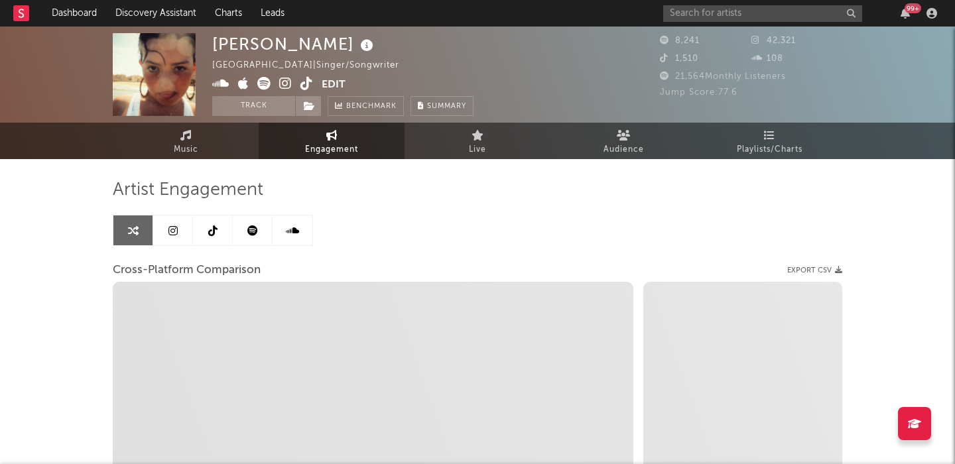
select select "1w"
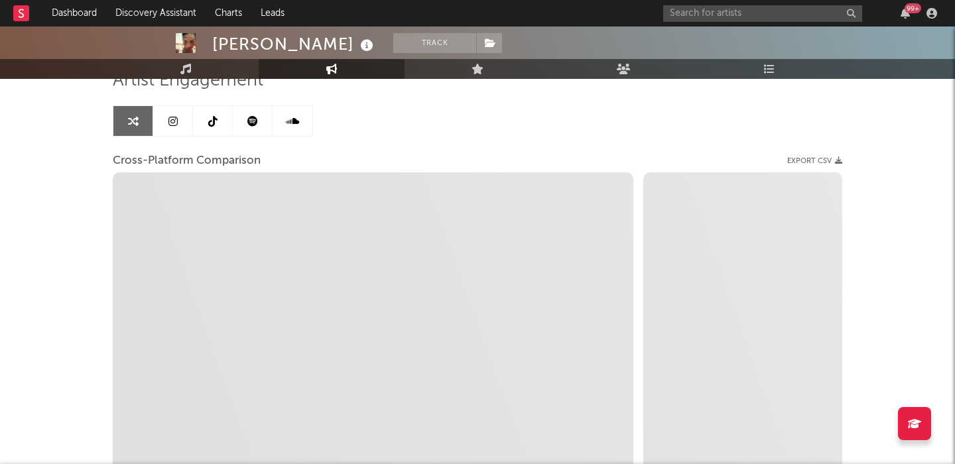
scroll to position [150, 0]
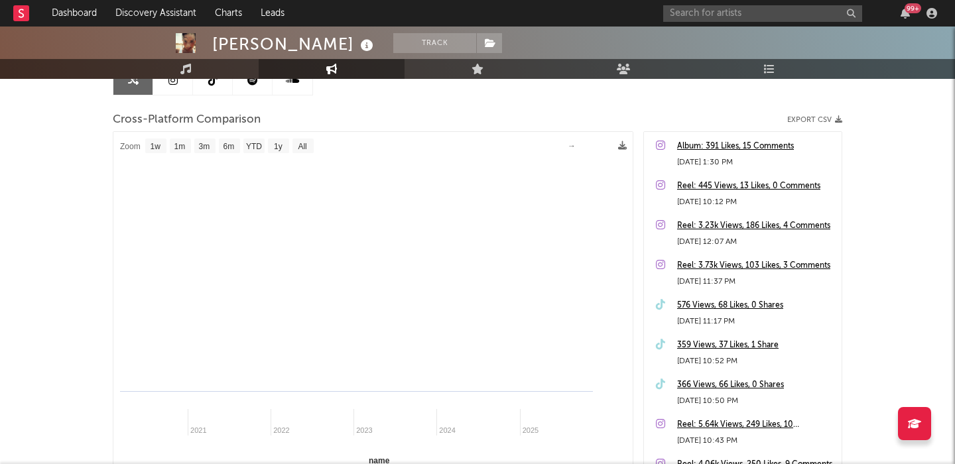
select select "1m"
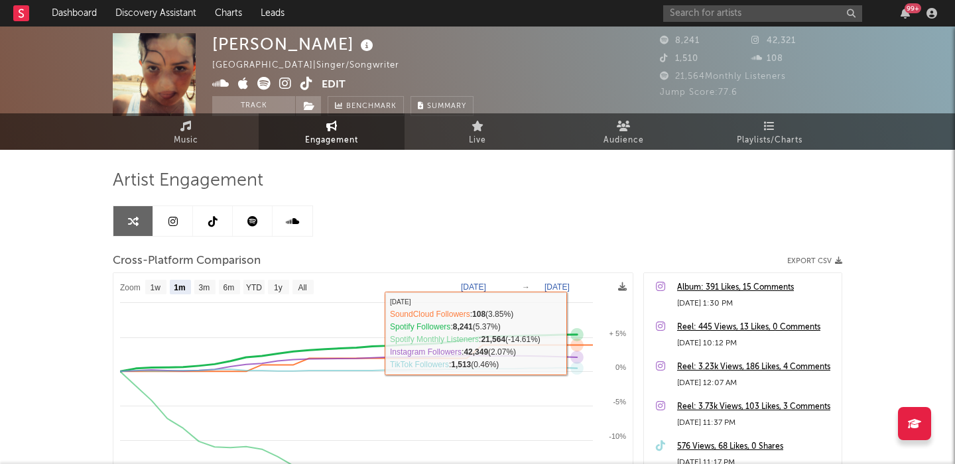
scroll to position [0, 0]
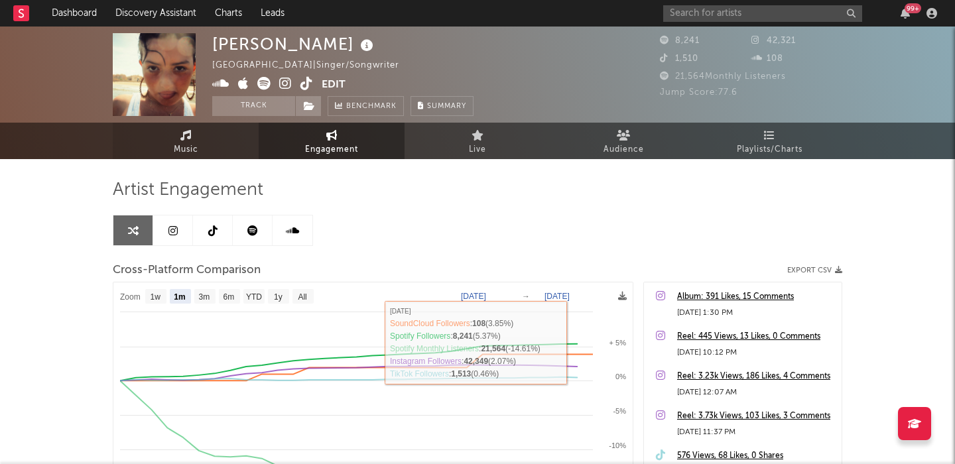
click at [178, 125] on link "Music" at bounding box center [186, 141] width 146 height 36
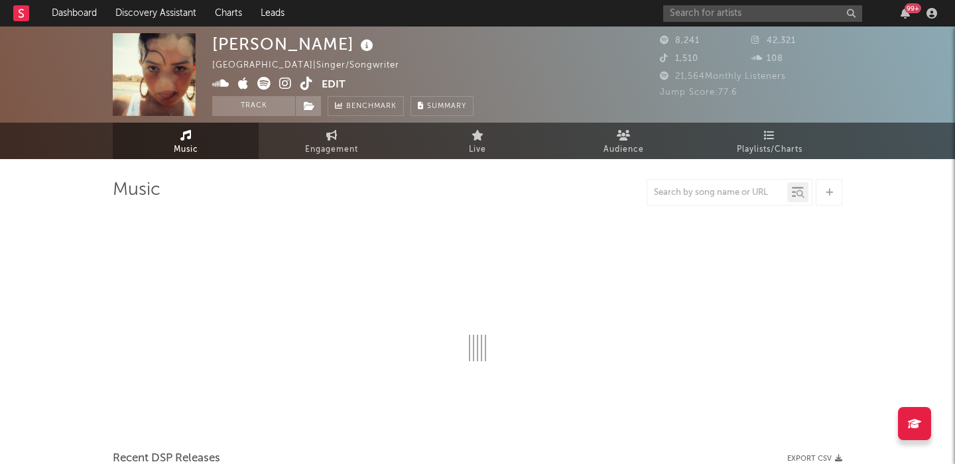
select select "1w"
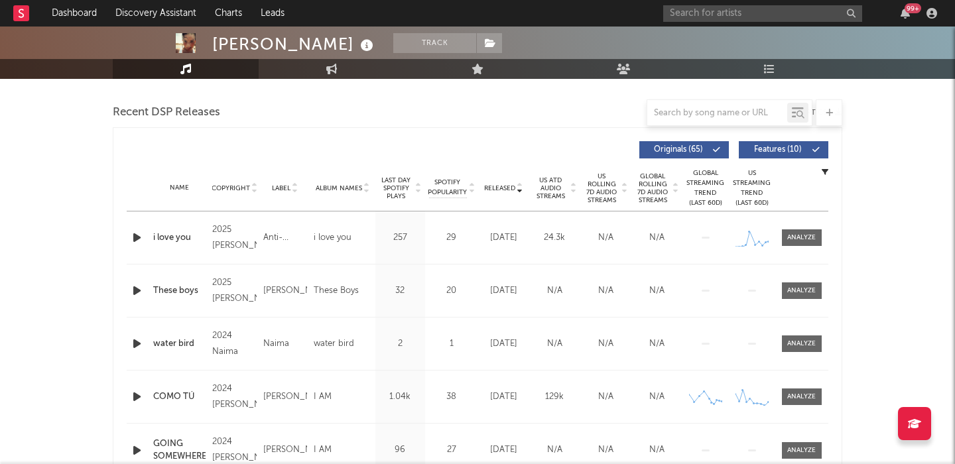
scroll to position [513, 0]
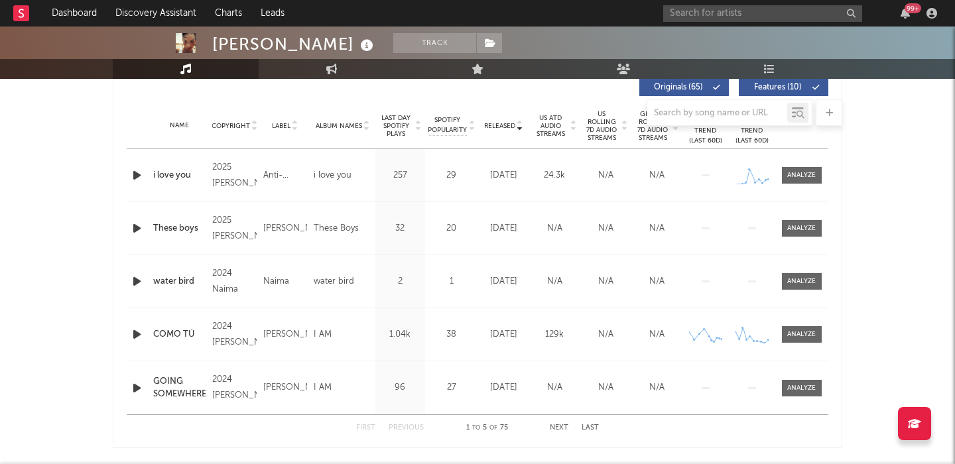
click at [135, 174] on icon "button" at bounding box center [137, 175] width 14 height 17
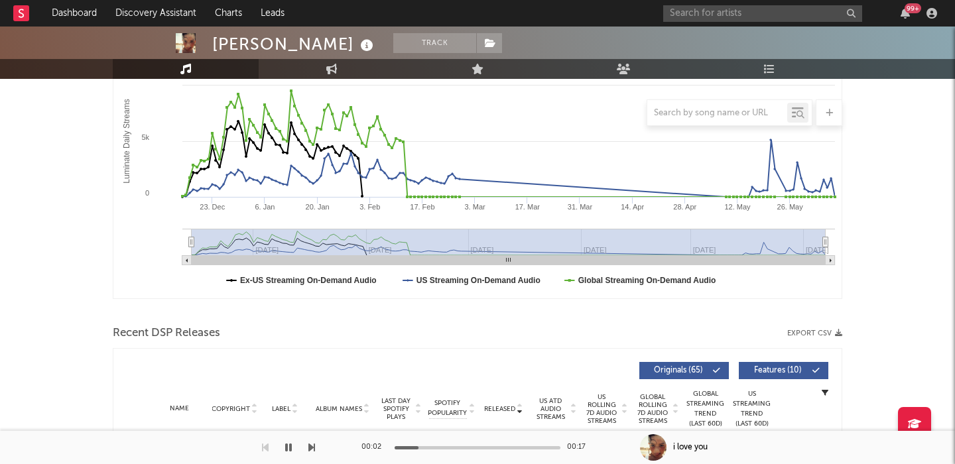
scroll to position [0, 0]
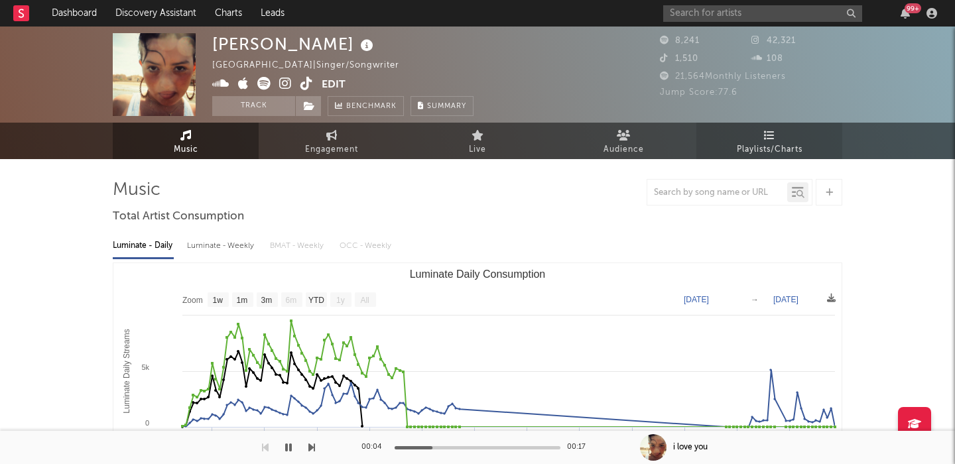
click at [759, 137] on link "Playlists/Charts" at bounding box center [769, 141] width 146 height 36
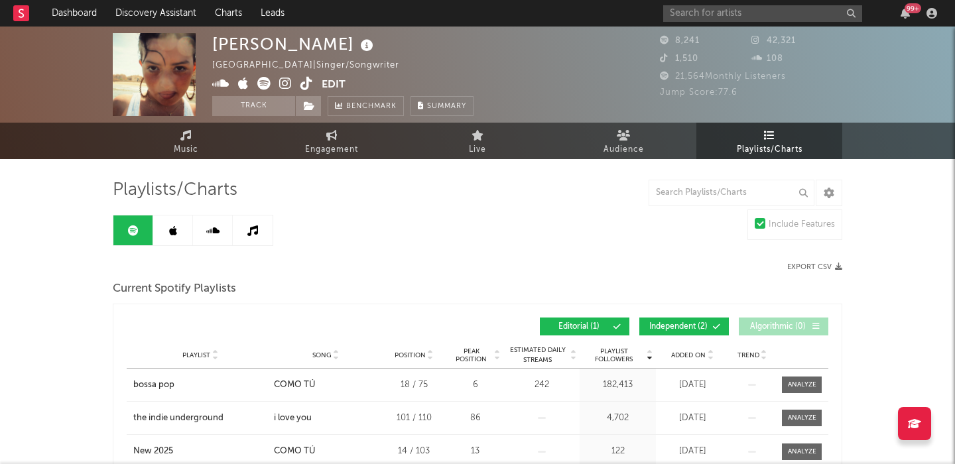
click at [251, 39] on div "[PERSON_NAME]" at bounding box center [294, 44] width 164 height 22
copy div "[PERSON_NAME]"
click at [443, 42] on div "Olivia C. Dacal United States | Singer/Songwriter Edit Track Benchmark Summary" at bounding box center [342, 74] width 261 height 83
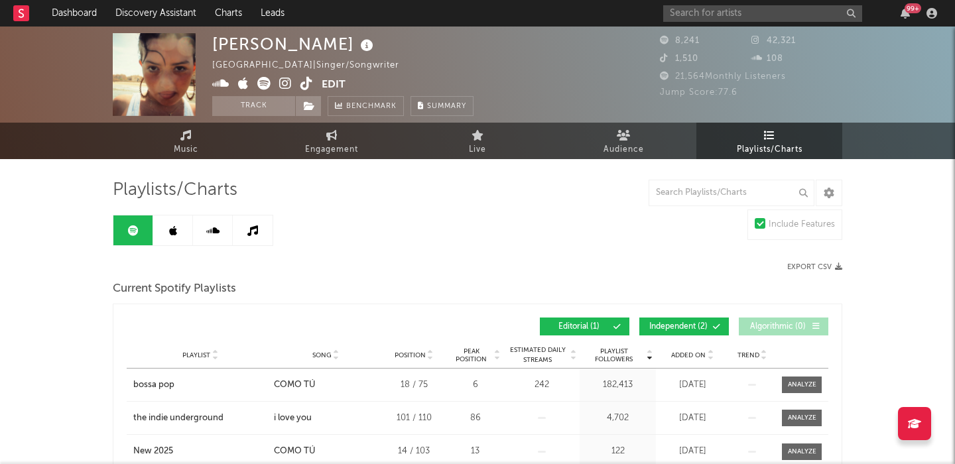
click at [166, 235] on link at bounding box center [173, 230] width 40 height 30
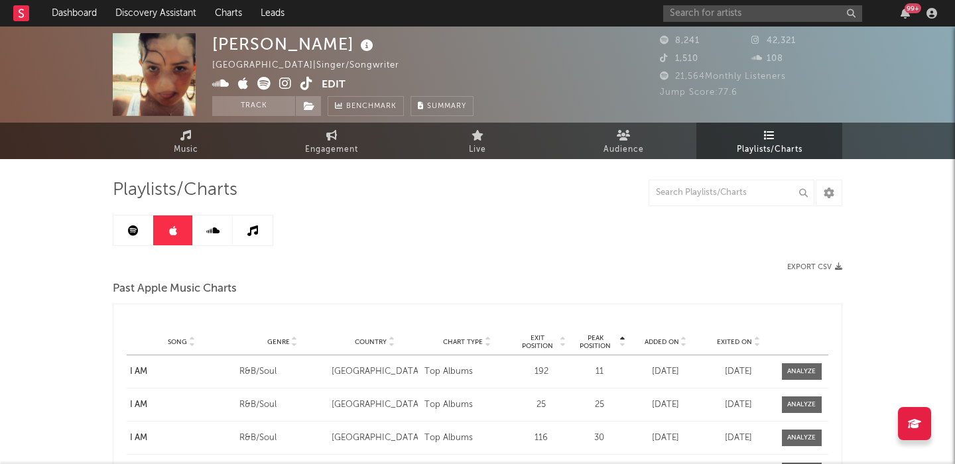
click at [133, 235] on link at bounding box center [133, 230] width 40 height 30
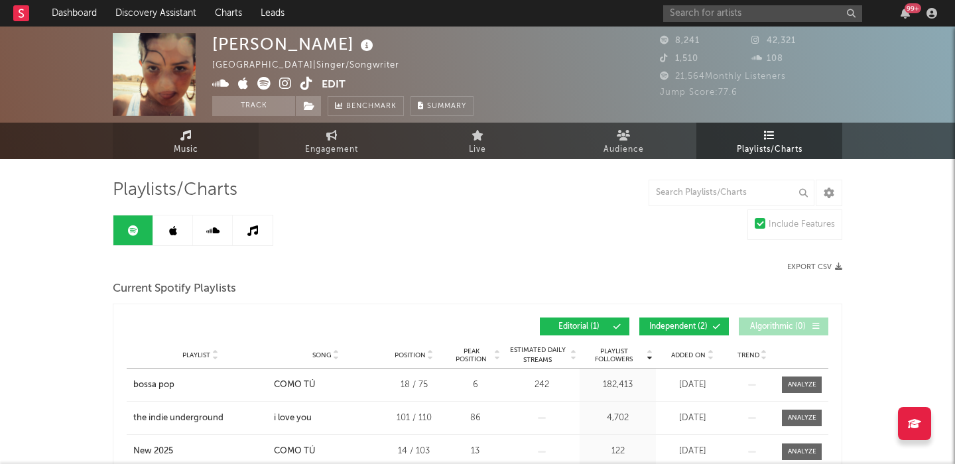
click at [207, 141] on link "Music" at bounding box center [186, 141] width 146 height 36
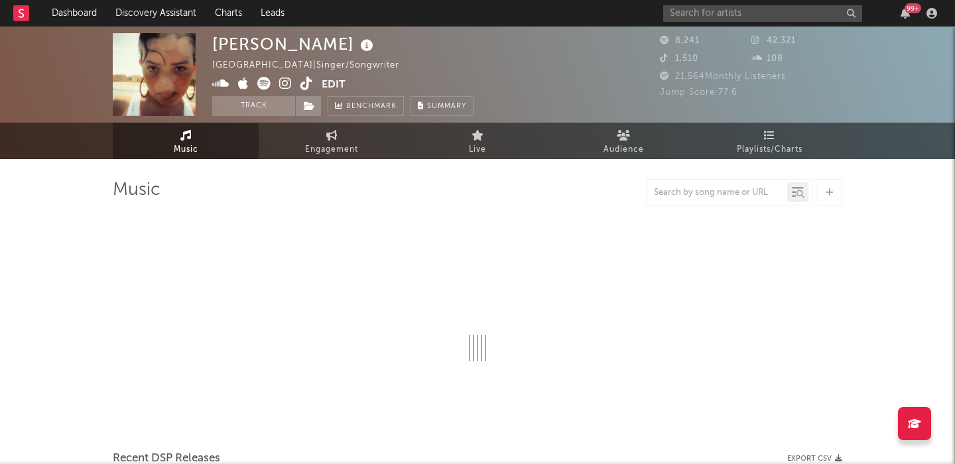
select select "1w"
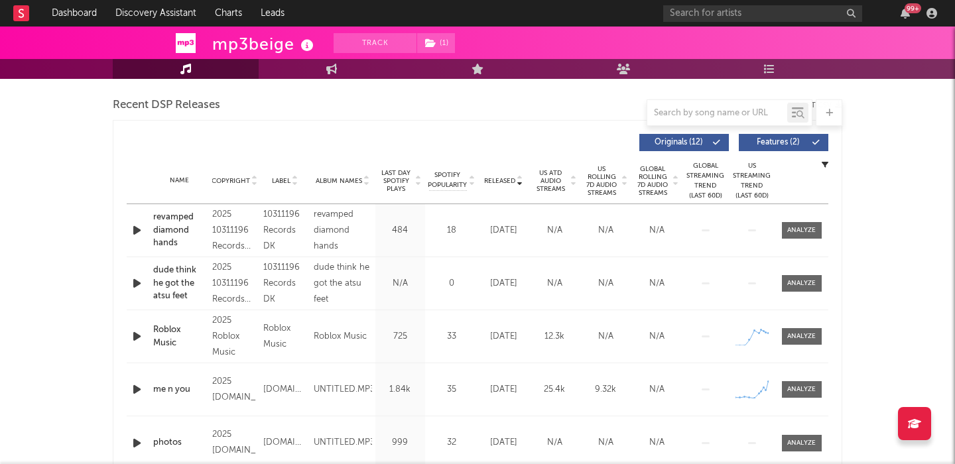
select select "1w"
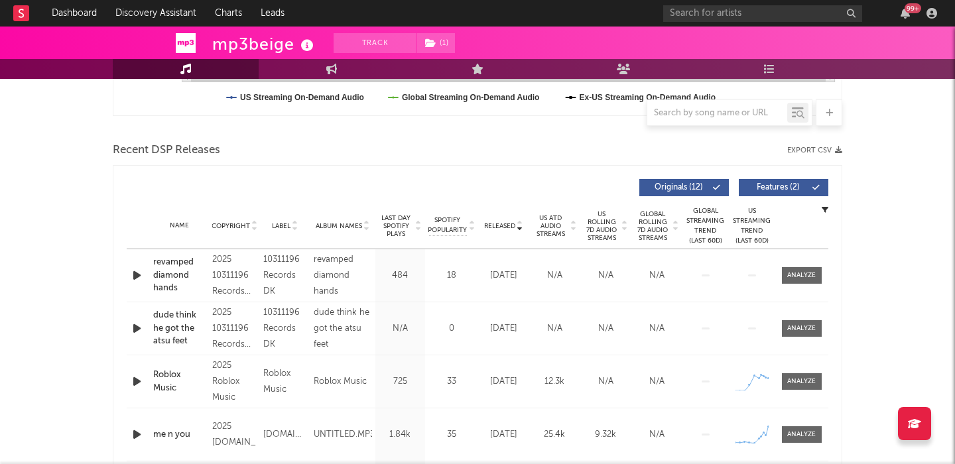
scroll to position [423, 0]
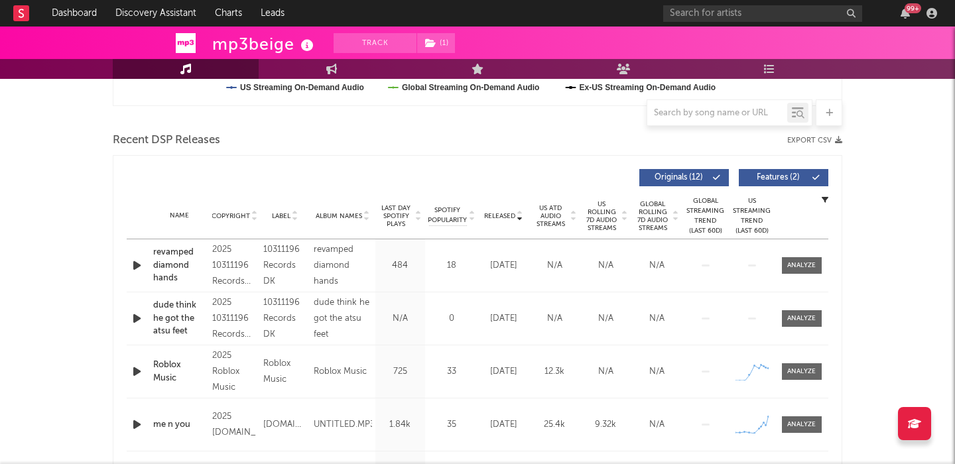
click at [610, 211] on span "US Rolling 7D Audio Streams" at bounding box center [601, 216] width 36 height 32
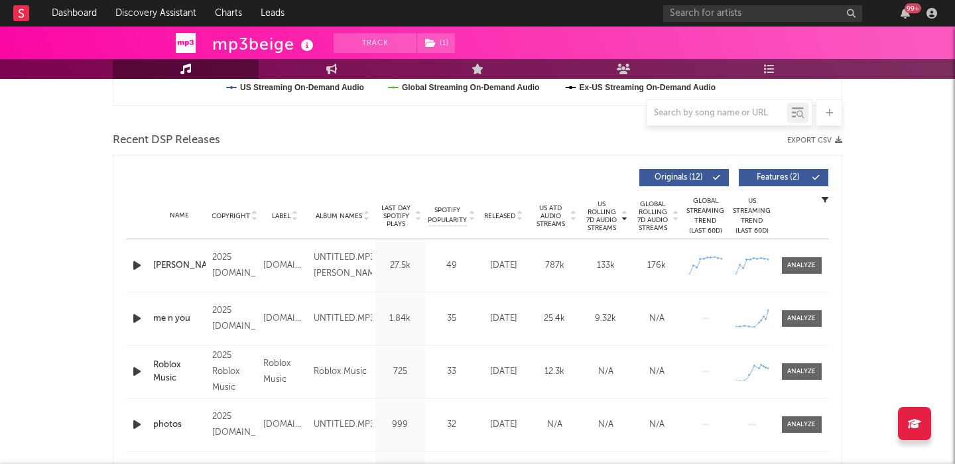
click at [142, 265] on icon "button" at bounding box center [137, 265] width 14 height 17
click at [168, 266] on div "jane doe" at bounding box center [179, 265] width 52 height 13
click at [798, 314] on div at bounding box center [801, 319] width 29 height 10
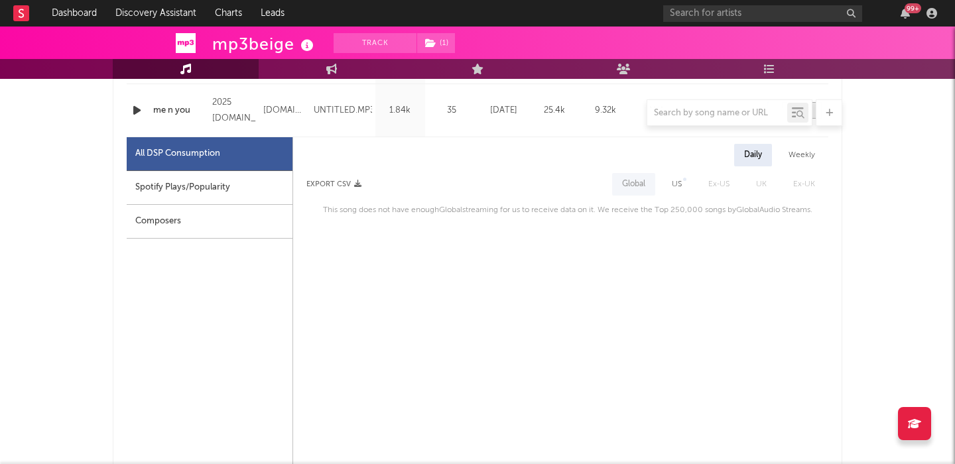
scroll to position [632, 0]
click at [675, 194] on div "Daily Weekly Export CSV Global US Ex-US UK Ex-UK This song does not have enough…" at bounding box center [560, 180] width 535 height 74
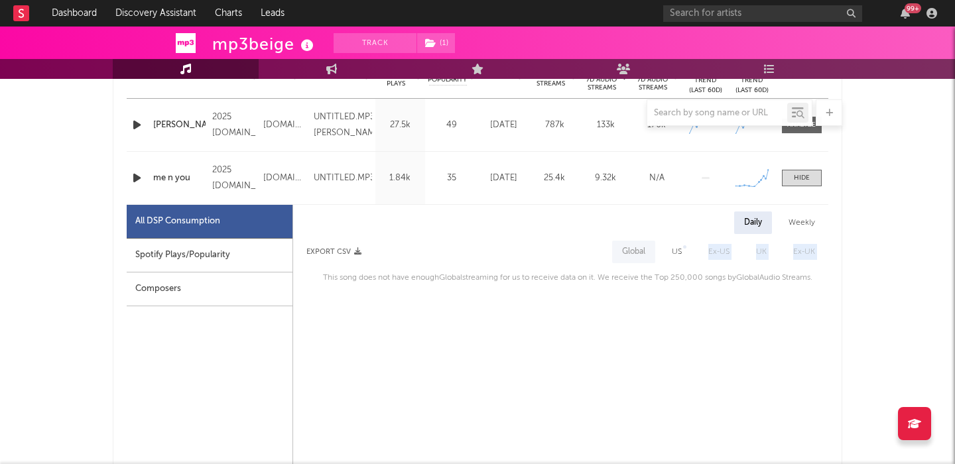
scroll to position [558, 0]
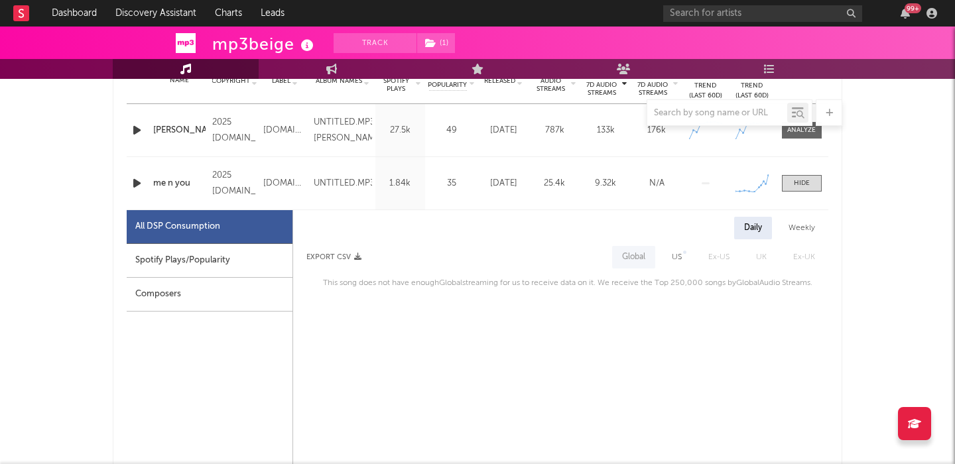
click at [679, 253] on div "US" at bounding box center [677, 257] width 10 height 16
select select "1w"
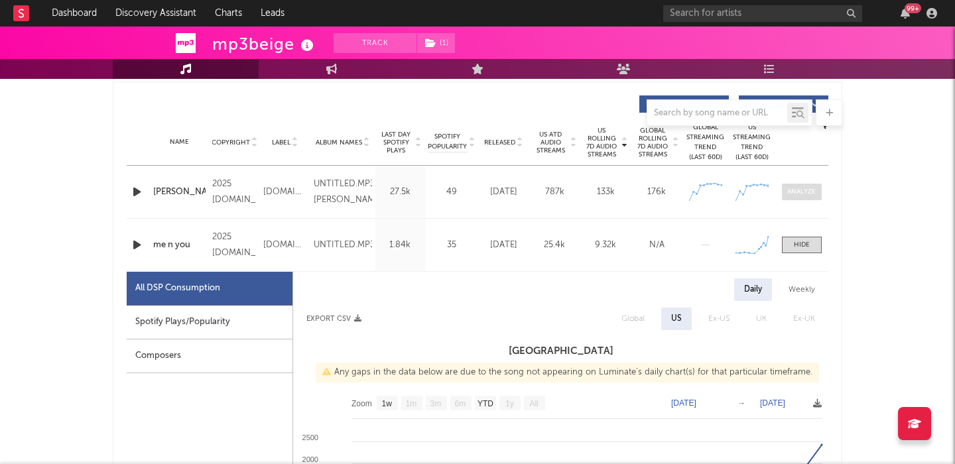
click at [791, 190] on div at bounding box center [801, 192] width 29 height 10
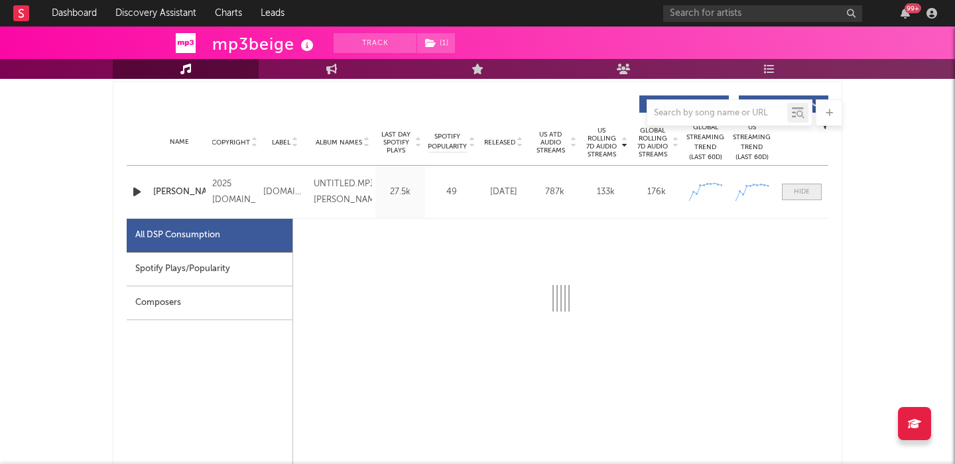
scroll to position [611, 0]
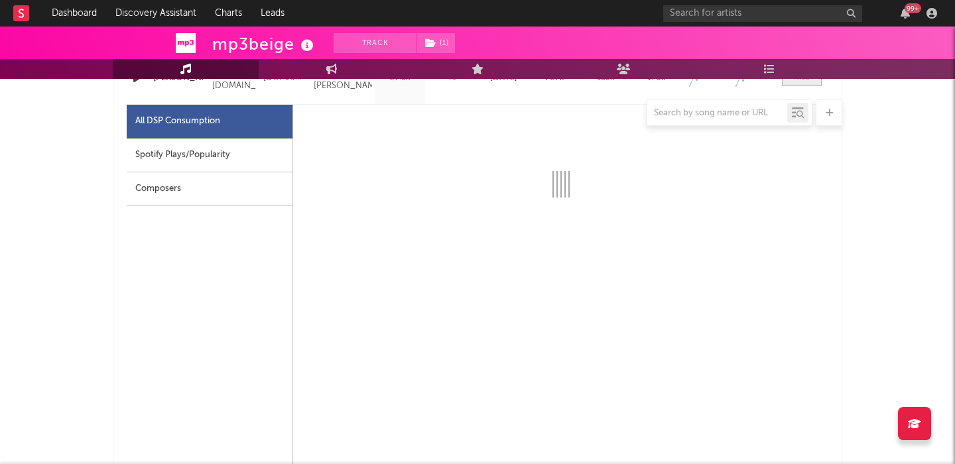
select select "1w"
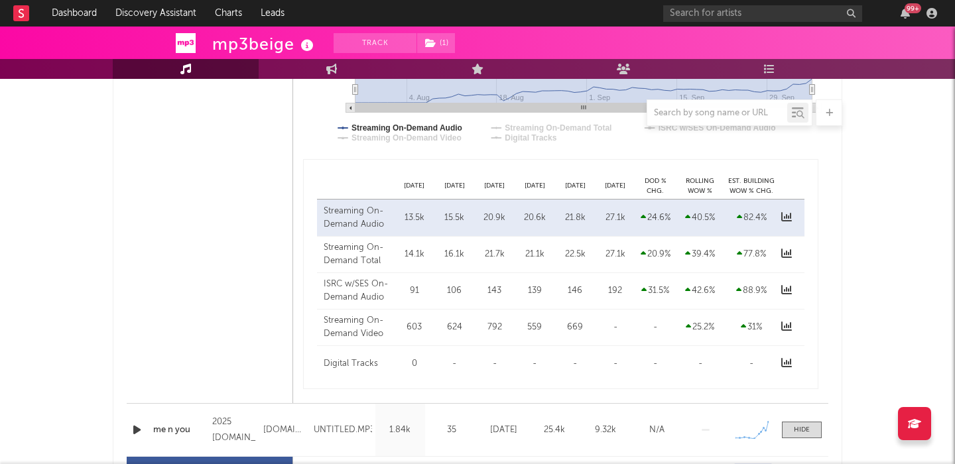
scroll to position [626, 0]
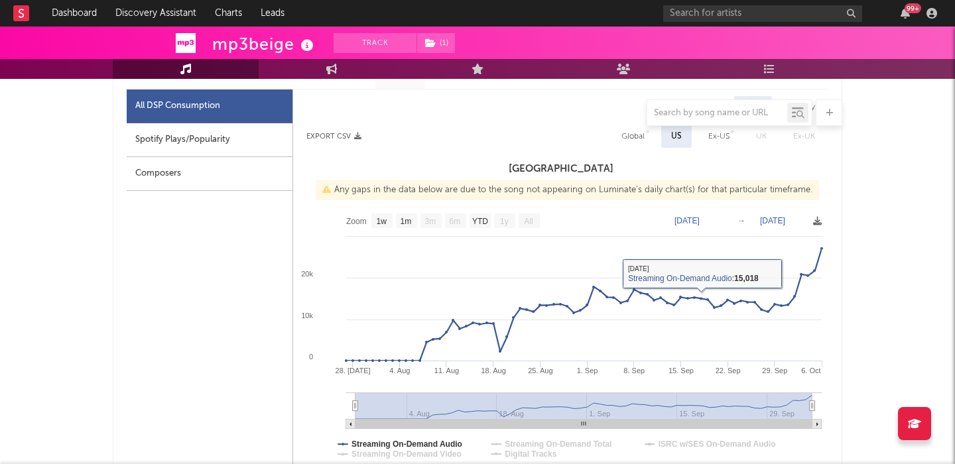
click at [632, 141] on div "Global" at bounding box center [632, 137] width 23 height 16
select select "1w"
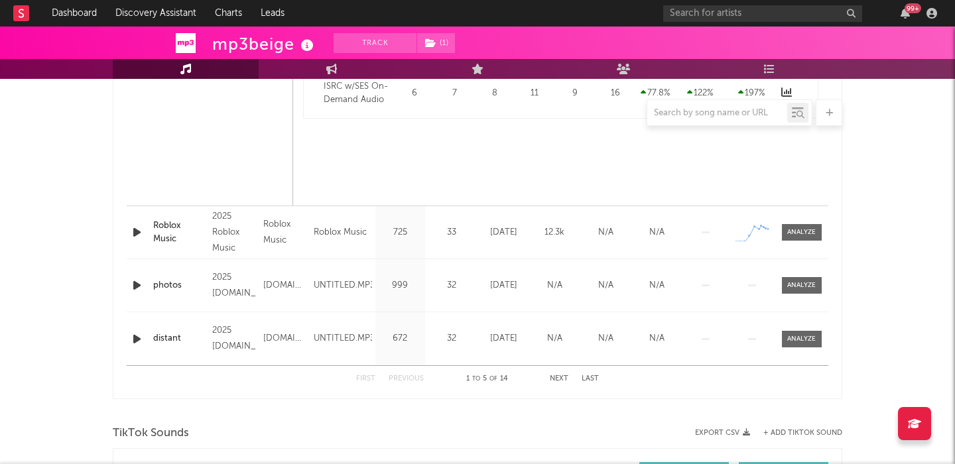
scroll to position [2119, 0]
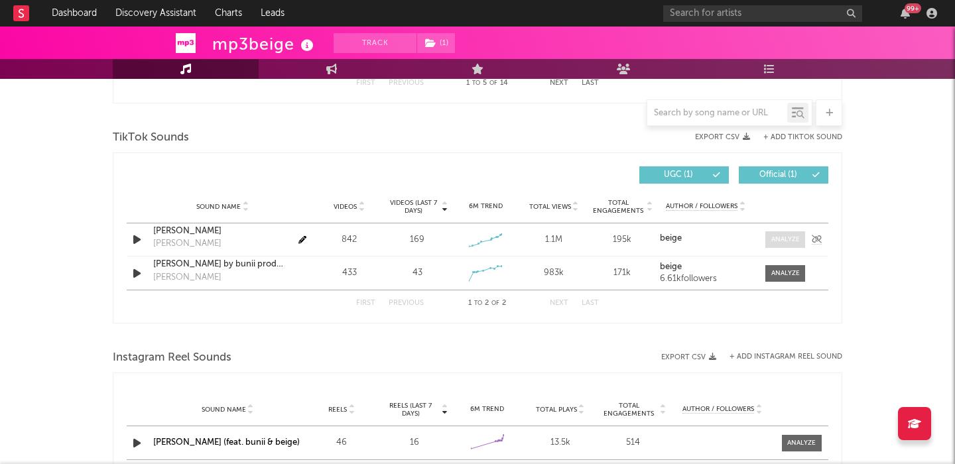
click at [778, 243] on div at bounding box center [785, 240] width 29 height 10
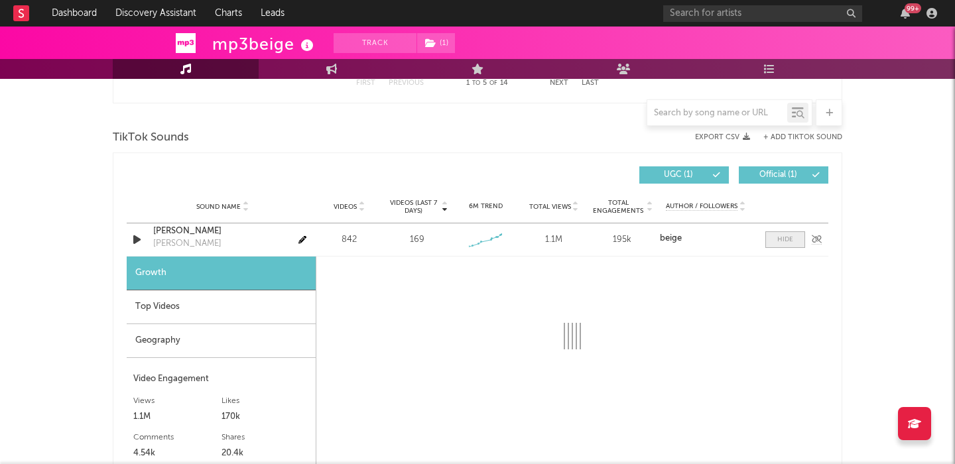
select select "1w"
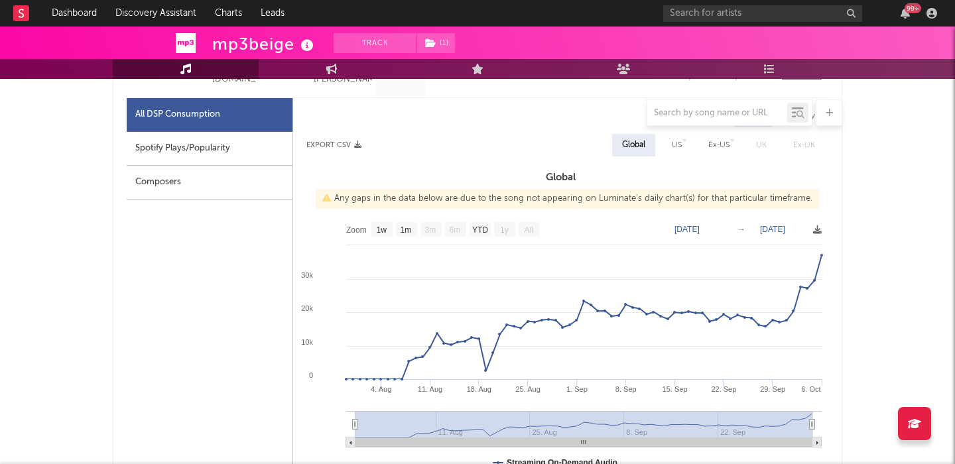
scroll to position [434, 0]
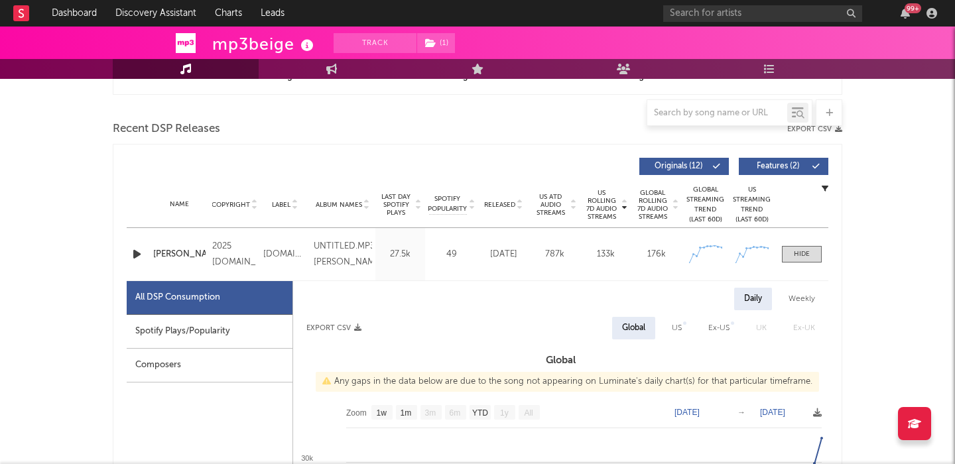
click at [173, 259] on div "jane doe" at bounding box center [179, 254] width 52 height 13
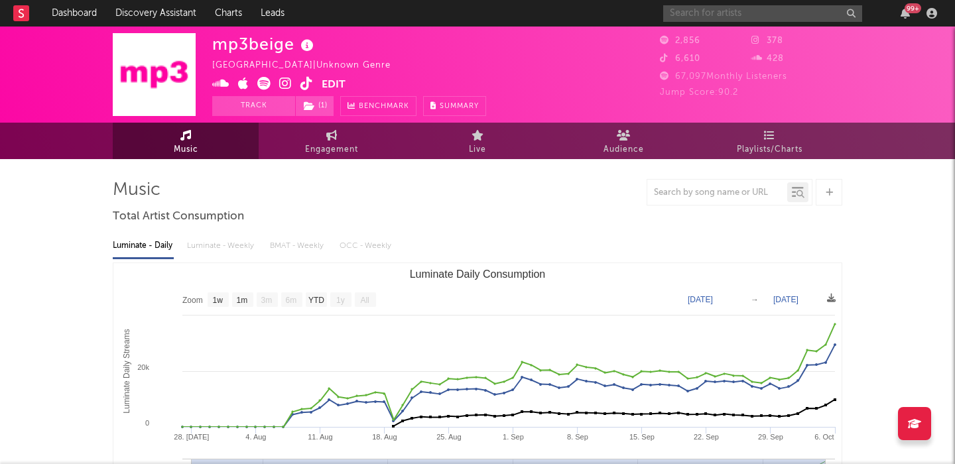
click at [703, 9] on input "text" at bounding box center [762, 13] width 199 height 17
paste input "https://open.spotify.com/track/284qRqsftKxNPWrejNEewL?si=8138ed27d7fc477e"
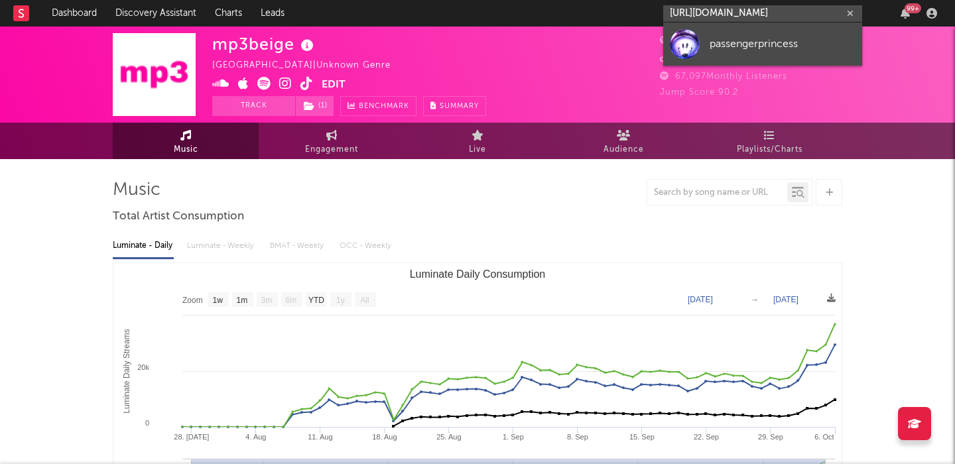
type input "https://open.spotify.com/track/284qRqsftKxNPWrejNEewL?si=8138ed27d7fc477e"
click at [746, 40] on div "passengerprincess" at bounding box center [782, 44] width 146 height 16
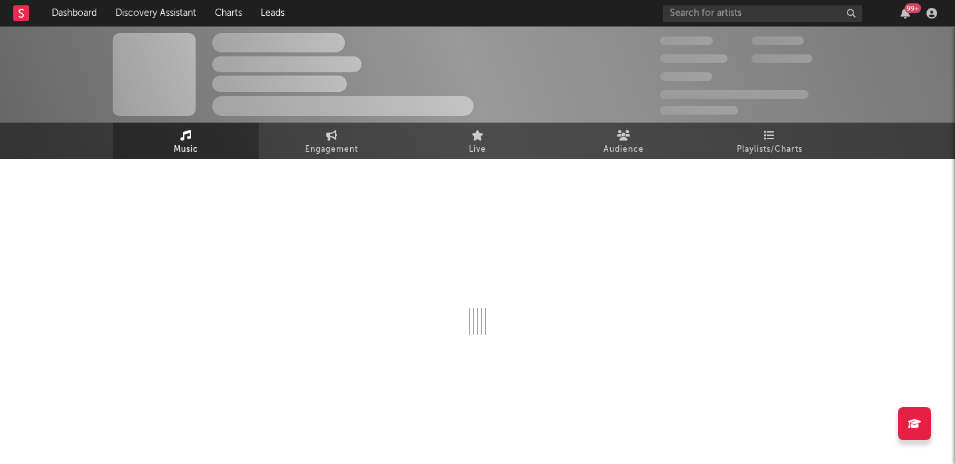
select select "1w"
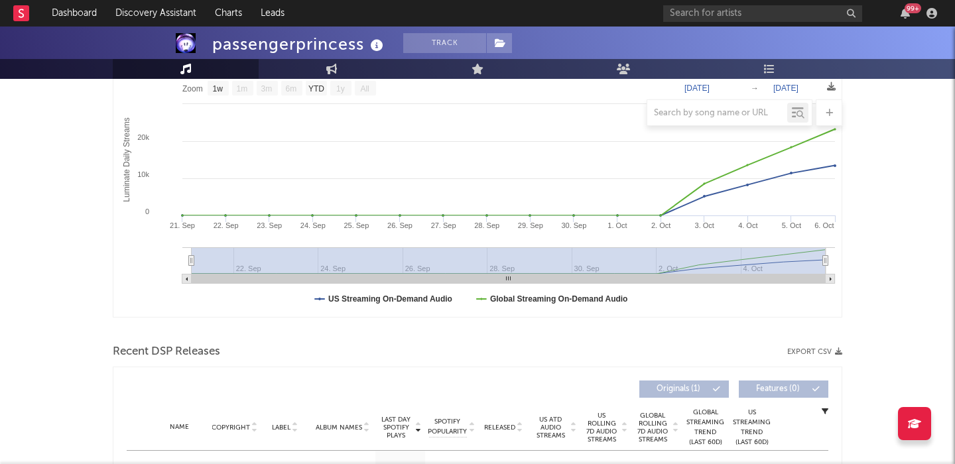
scroll to position [532, 0]
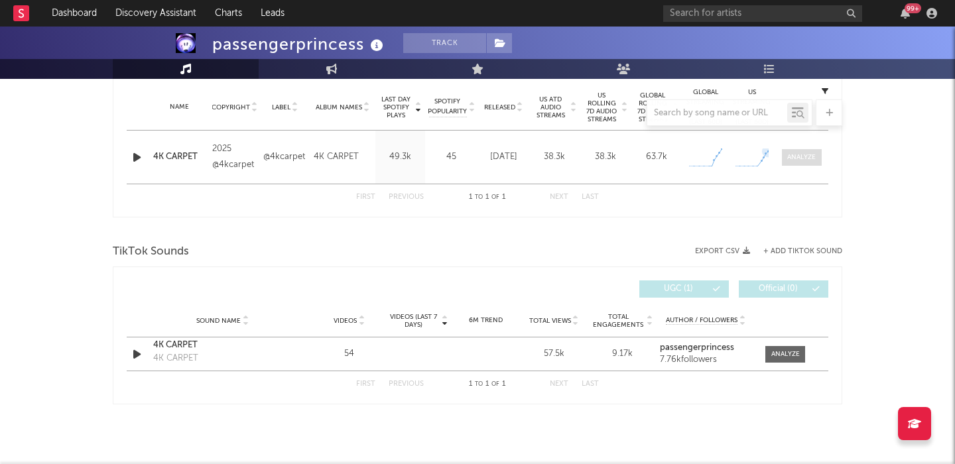
click at [783, 154] on span at bounding box center [802, 157] width 40 height 17
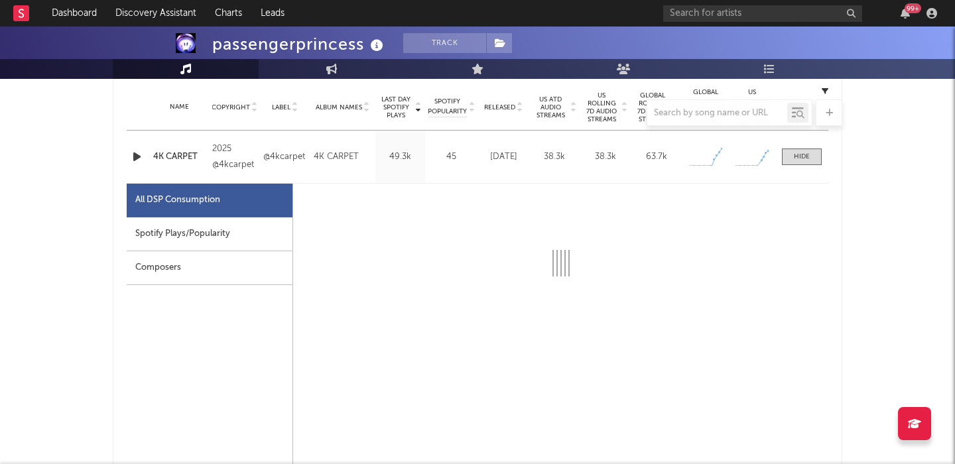
select select "1w"
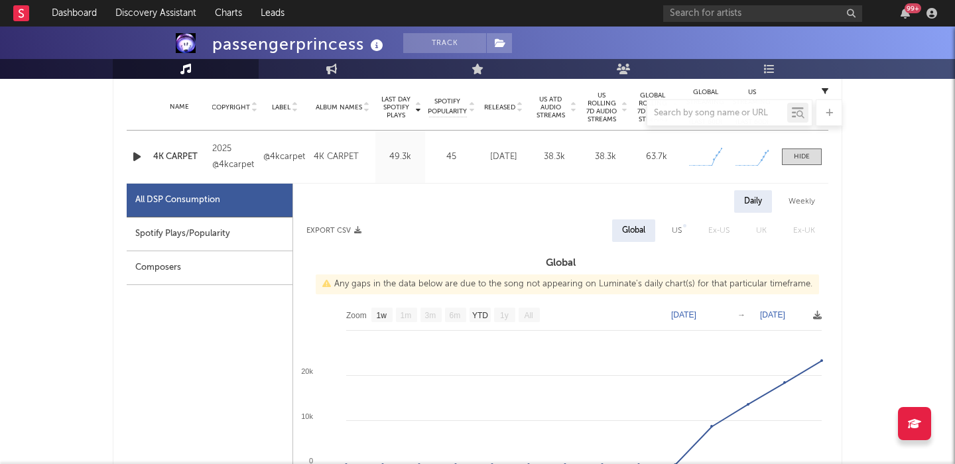
click at [686, 227] on div "US" at bounding box center [677, 230] width 30 height 23
select select "1w"
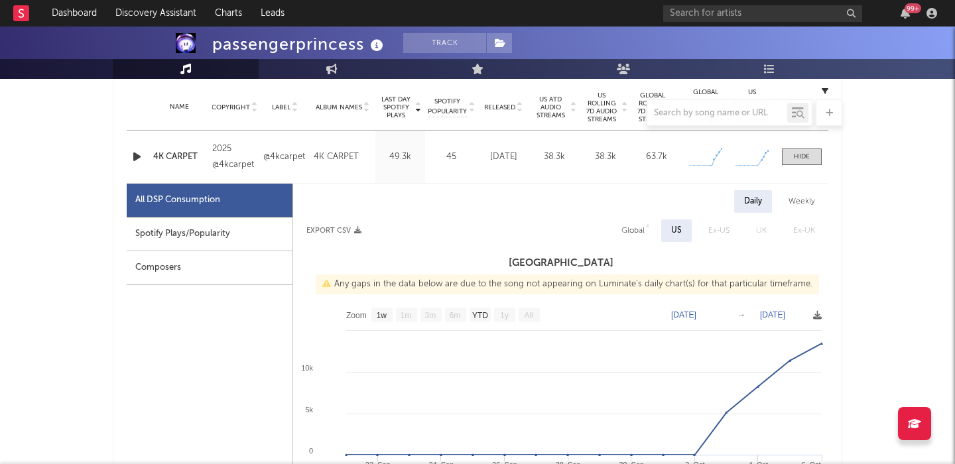
click at [133, 158] on icon "button" at bounding box center [137, 156] width 14 height 17
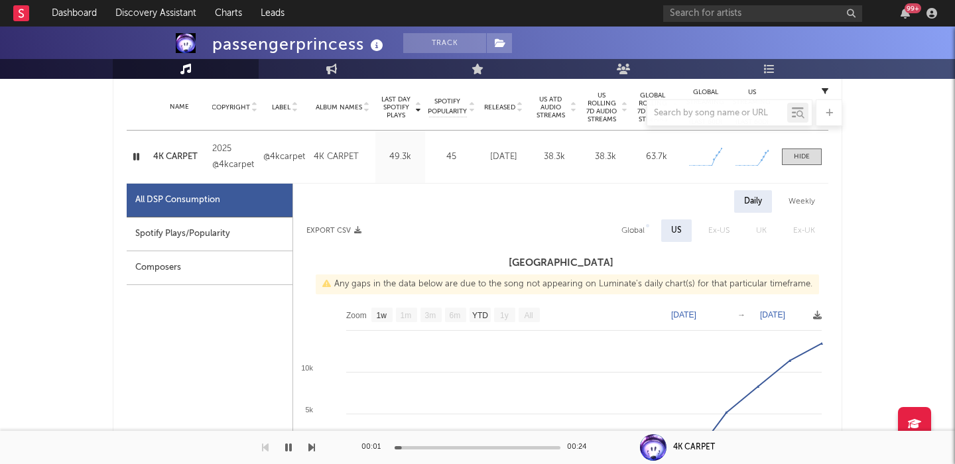
scroll to position [0, 0]
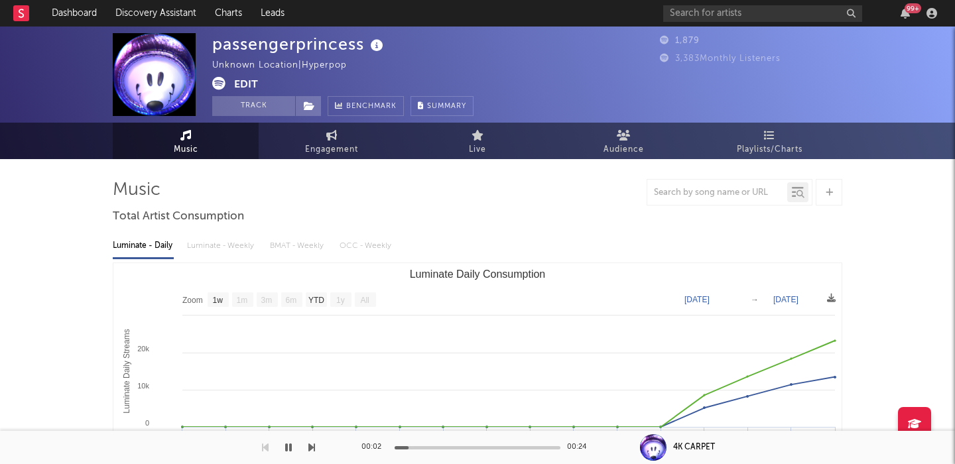
click at [299, 42] on div "passengerprincess" at bounding box center [299, 44] width 174 height 22
copy div "passengerprincess"
click at [306, 105] on icon at bounding box center [309, 105] width 11 height 9
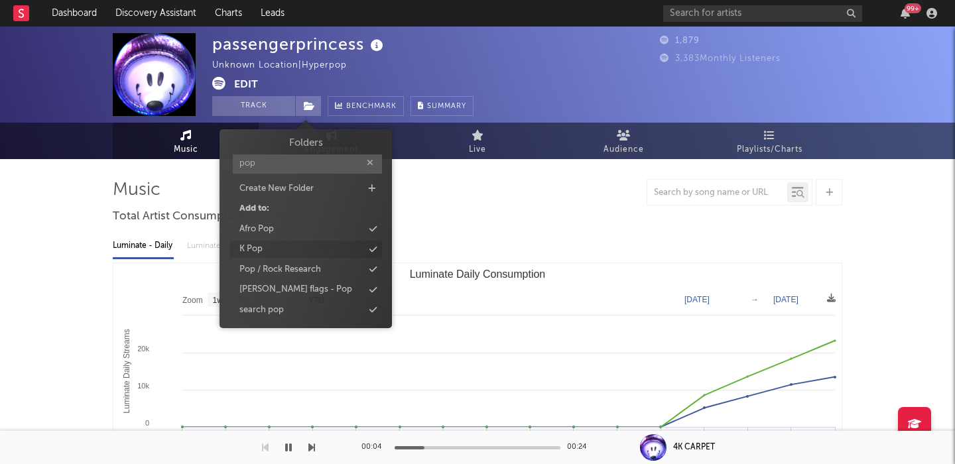
type input "pop"
drag, startPoint x: 314, startPoint y: 257, endPoint x: 317, endPoint y: 265, distance: 8.4
click at [317, 266] on div "Folders pop Create New Folder Add to: Afro Pop K Pop Pop / Rock Research peter …" at bounding box center [305, 227] width 152 height 182
click at [317, 265] on div "Pop / Rock Research" at bounding box center [280, 269] width 82 height 13
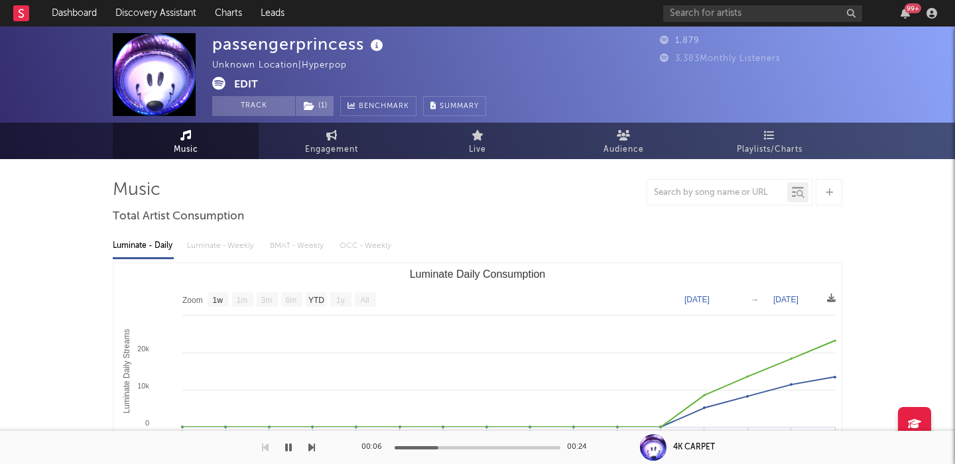
click at [217, 80] on icon at bounding box center [218, 83] width 13 height 13
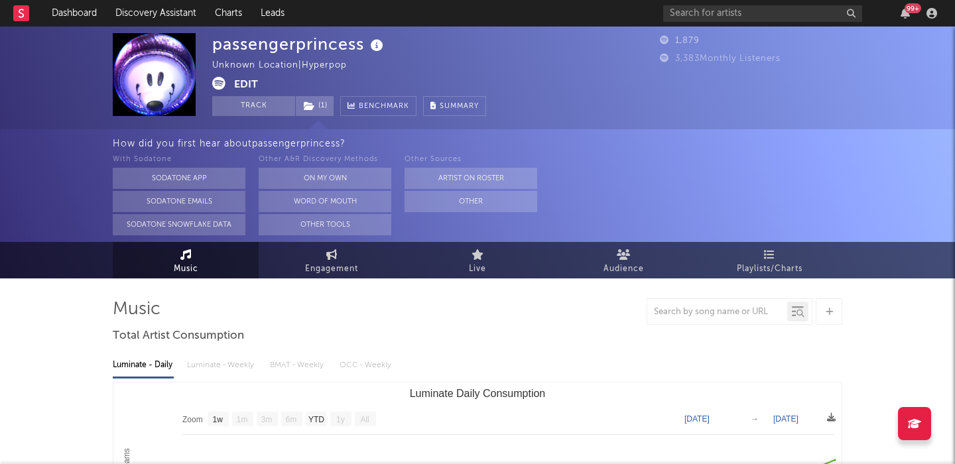
click at [240, 77] on button "Edit" at bounding box center [246, 85] width 24 height 17
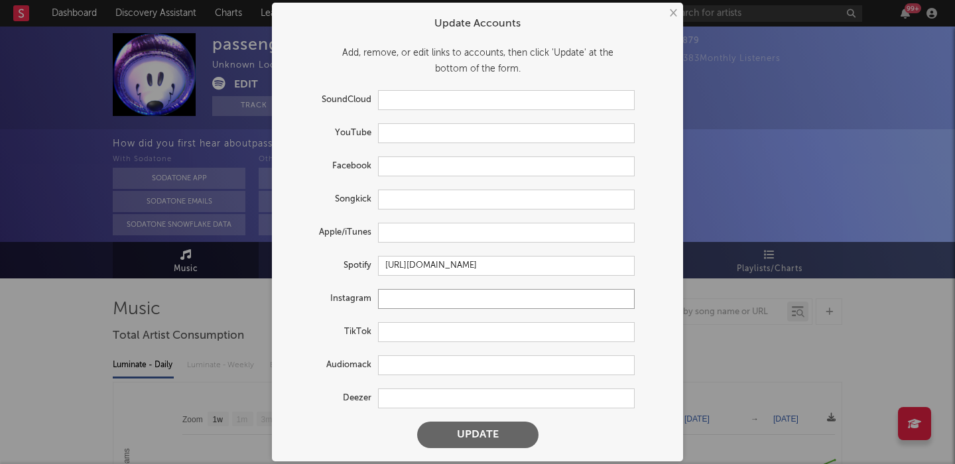
click at [387, 296] on input "text" at bounding box center [506, 299] width 257 height 20
paste input "https://www.instagram.com/4kcarpet"
type input "https://www.instagram.com/4kcarpet"
click at [475, 422] on button "Update" at bounding box center [477, 435] width 121 height 27
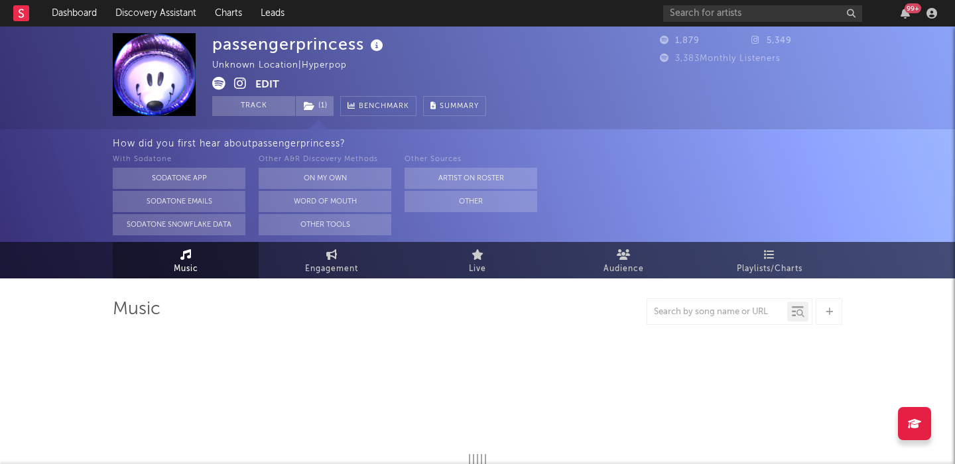
select select "1w"
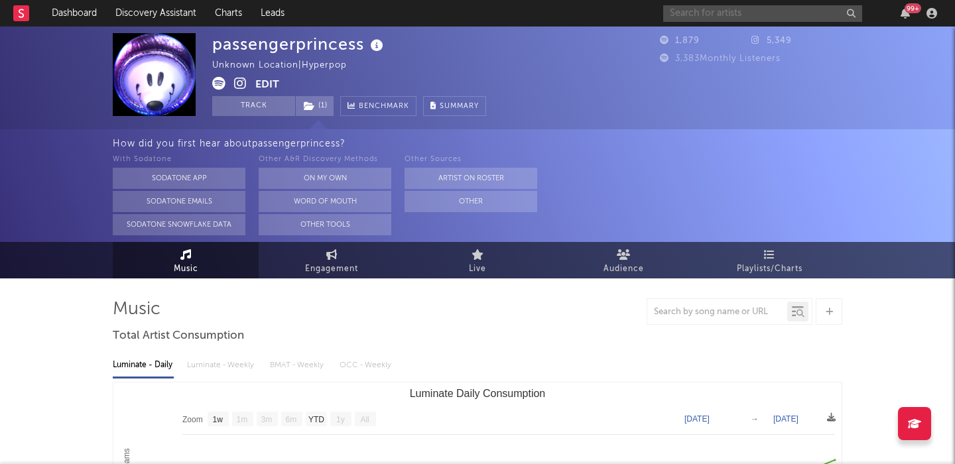
click at [699, 16] on input "text" at bounding box center [762, 13] width 199 height 17
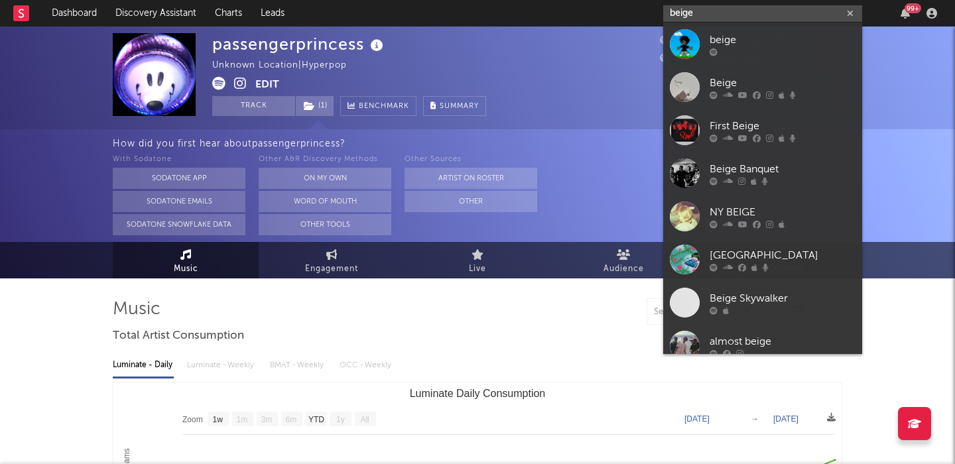
type input "beige"
click at [790, 42] on div "beige" at bounding box center [782, 40] width 146 height 16
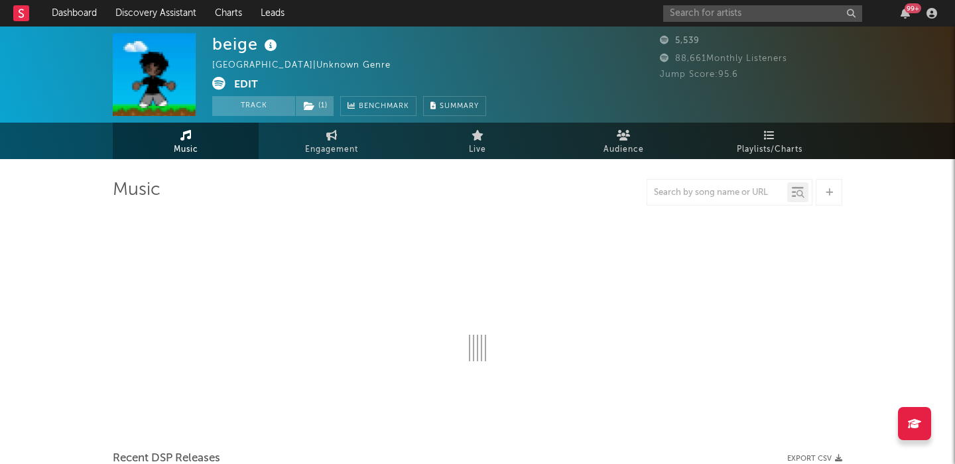
select select "1w"
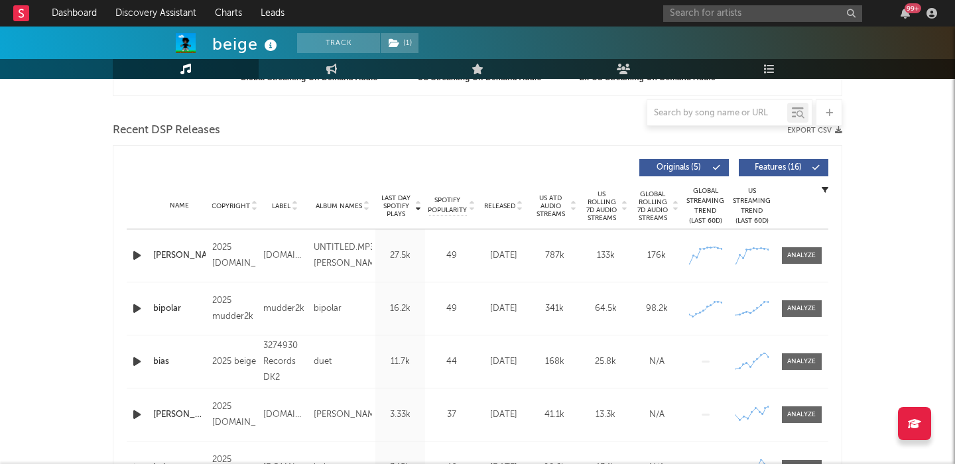
scroll to position [491, 0]
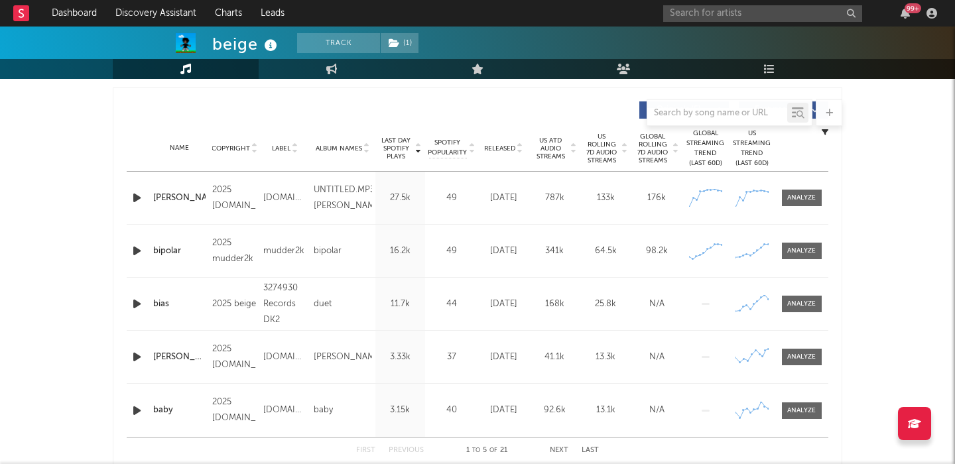
click at [597, 149] on span "US Rolling 7D Audio Streams" at bounding box center [601, 149] width 36 height 32
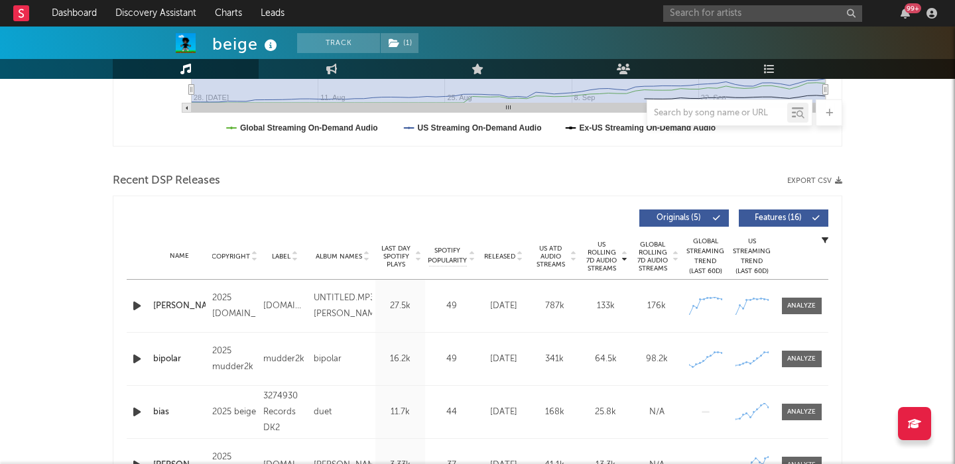
scroll to position [0, 0]
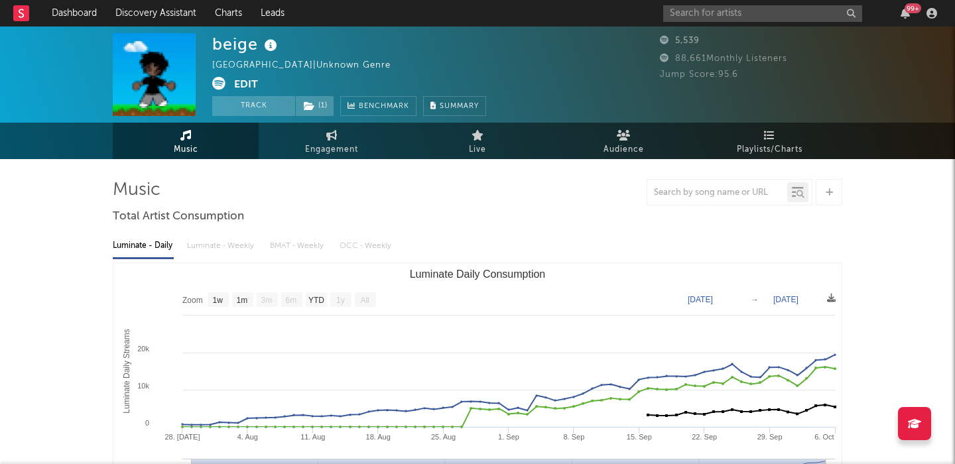
click at [226, 241] on div "Luminate - Daily Luminate - Weekly BMAT - Weekly OCC - Weekly" at bounding box center [477, 246] width 729 height 23
click at [693, 15] on input "text" at bounding box center [762, 13] width 199 height 17
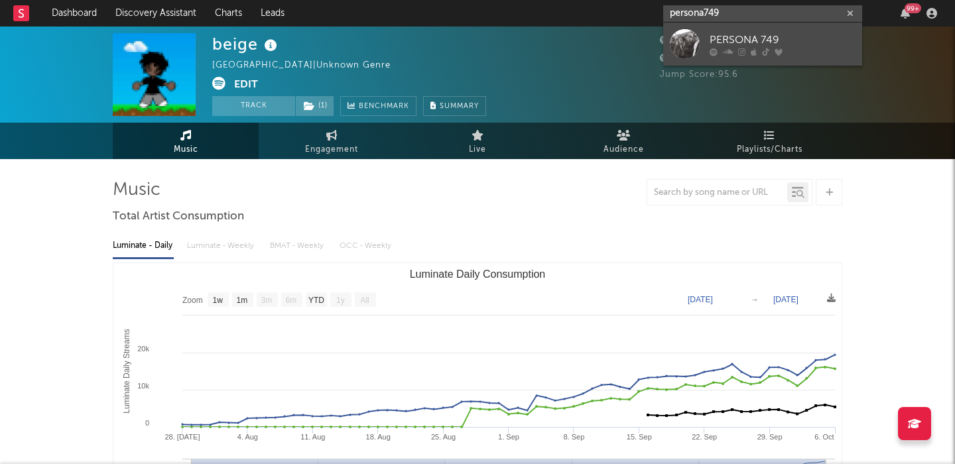
type input "persona749"
click at [740, 36] on div "PERSONA 749" at bounding box center [782, 40] width 146 height 16
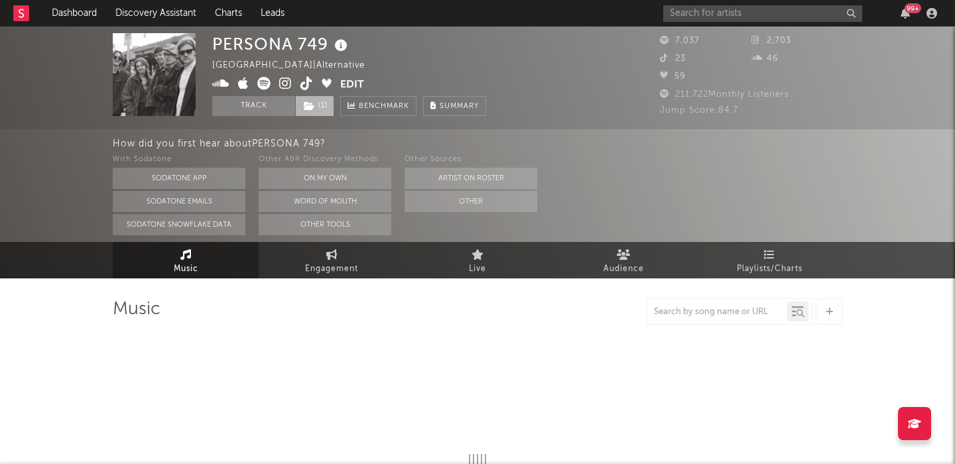
click at [316, 104] on span "( 1 )" at bounding box center [314, 106] width 39 height 20
select select "6m"
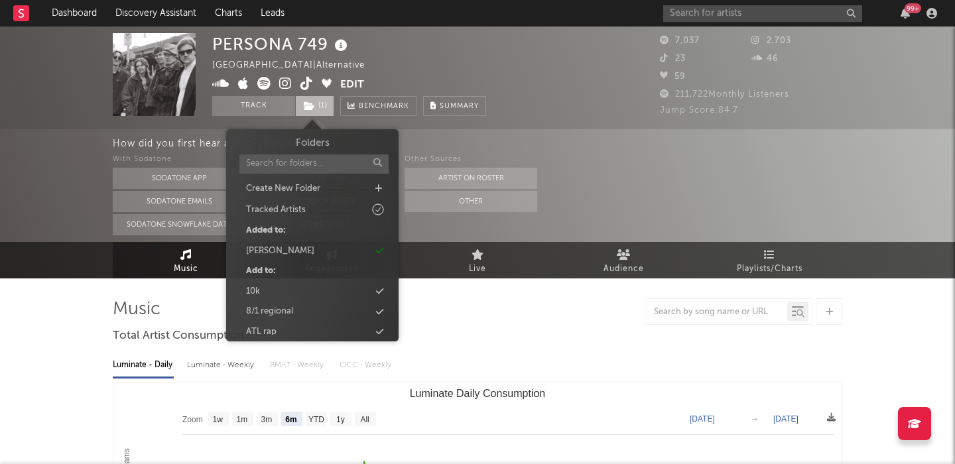
click at [316, 104] on span "( 1 )" at bounding box center [314, 106] width 39 height 20
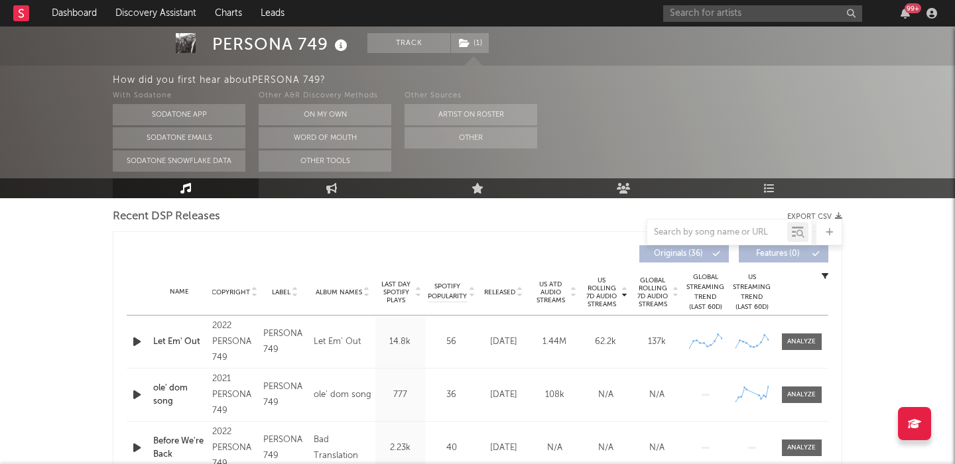
scroll to position [465, 0]
click at [498, 292] on span "Released" at bounding box center [499, 294] width 31 height 8
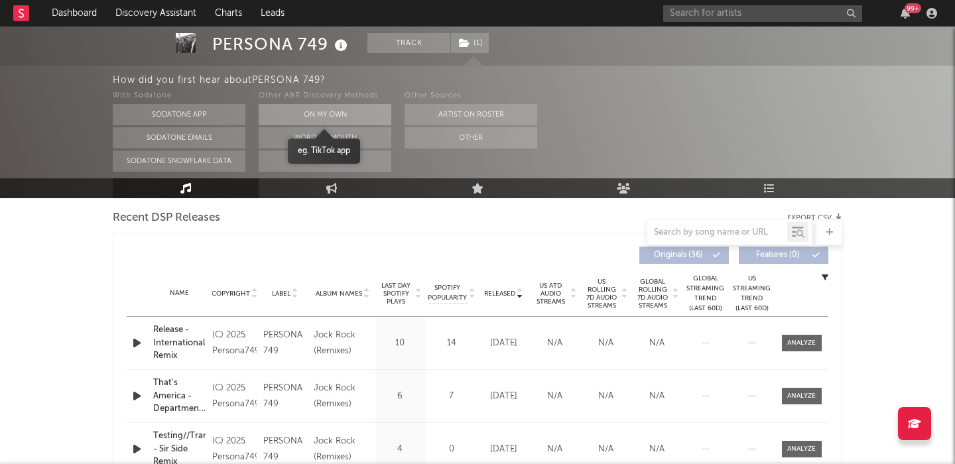
click at [342, 112] on button "On My Own" at bounding box center [325, 114] width 133 height 21
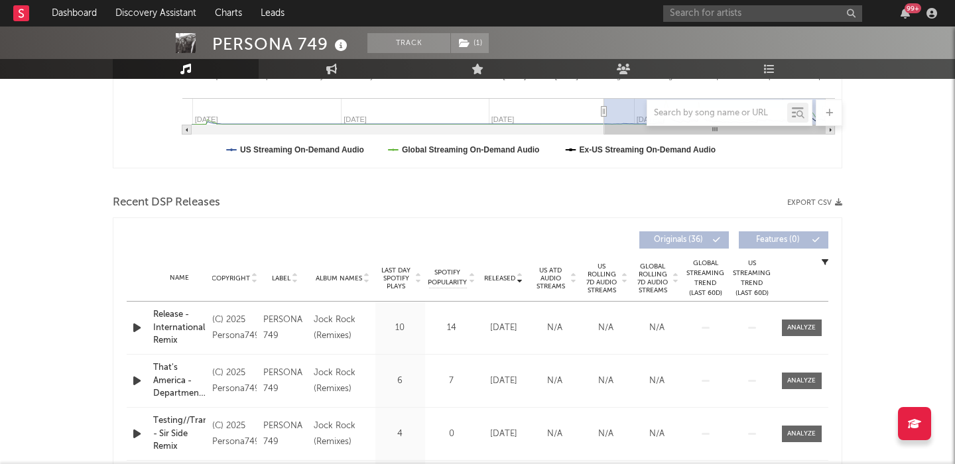
scroll to position [345, 0]
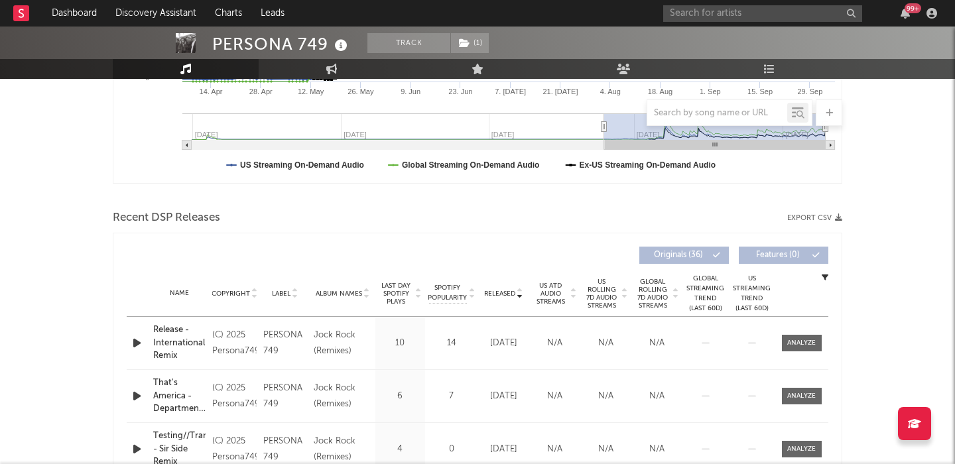
click at [610, 286] on span "US Rolling 7D Audio Streams" at bounding box center [601, 294] width 36 height 32
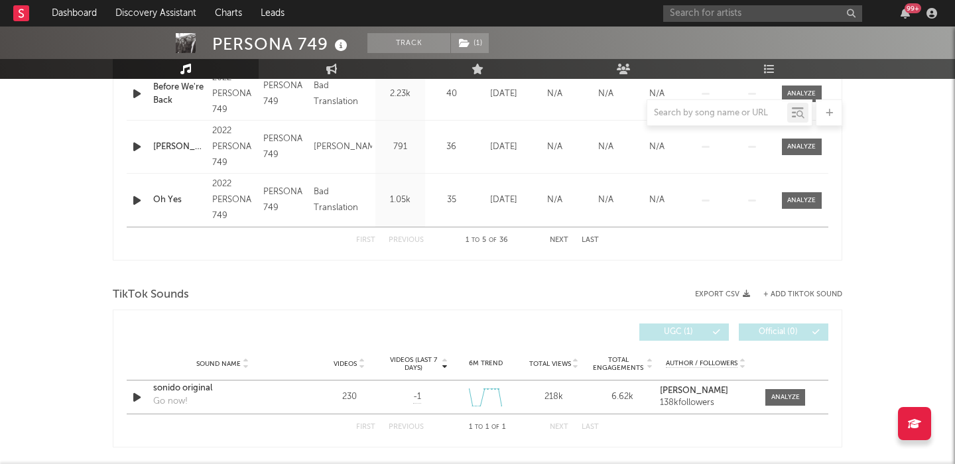
scroll to position [773, 0]
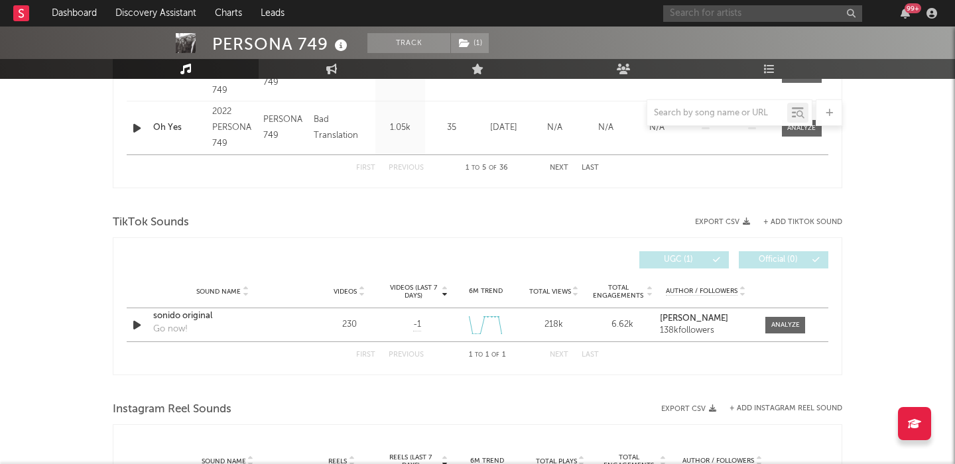
click at [777, 9] on input "text" at bounding box center [762, 13] width 199 height 17
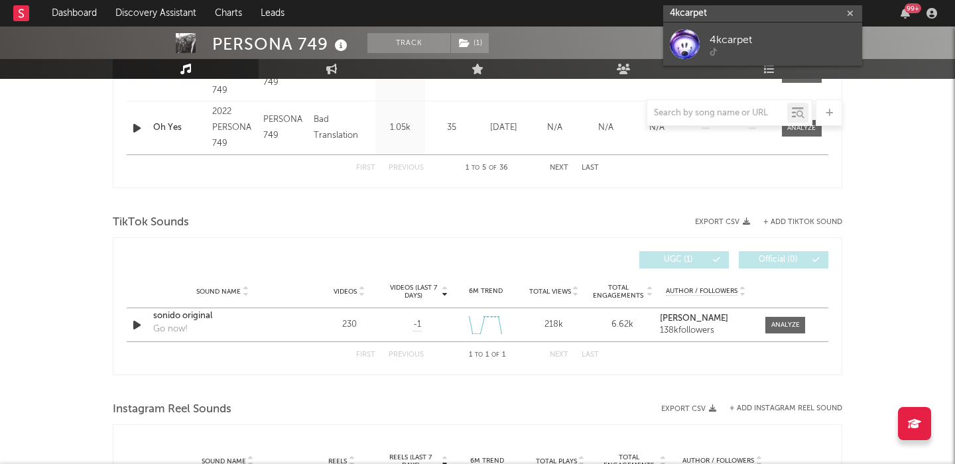
type input "4kcarpet"
click at [800, 32] on div "4kcarpet" at bounding box center [782, 40] width 146 height 16
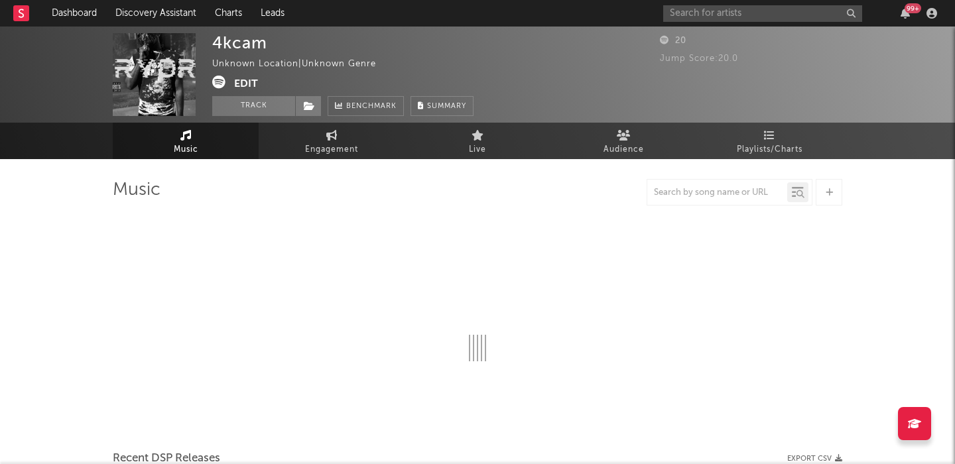
select select "1w"
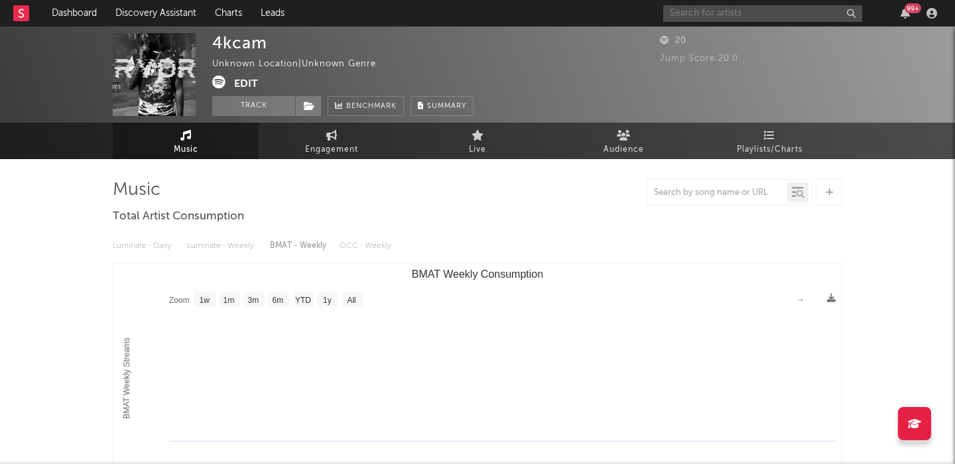
click at [701, 18] on input "text" at bounding box center [762, 13] width 199 height 17
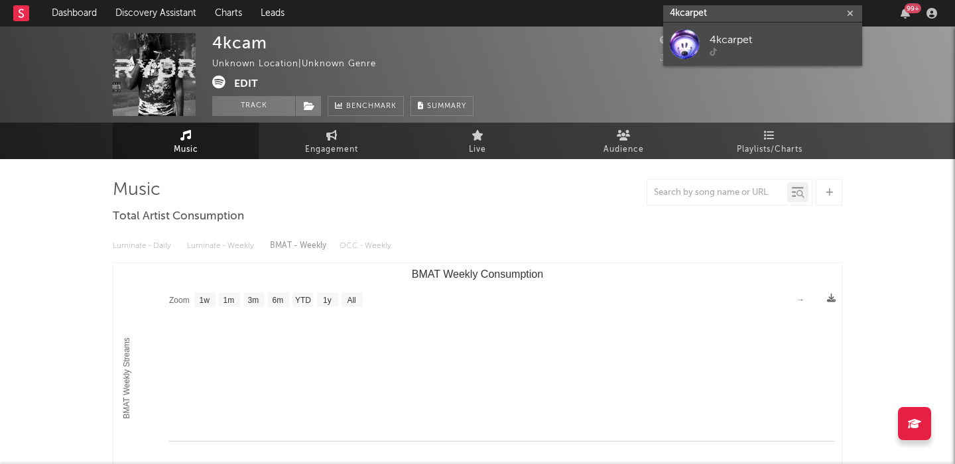
type input "4kcarpet"
click at [722, 48] on div at bounding box center [782, 52] width 146 height 8
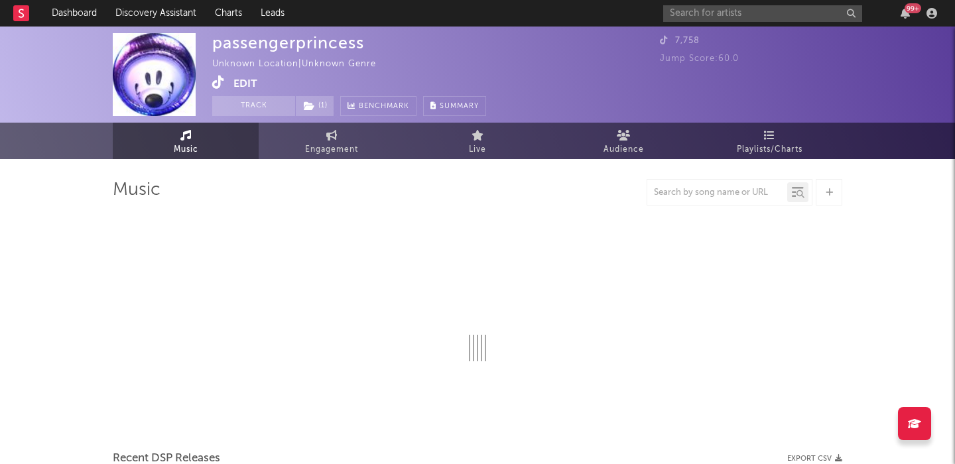
select select "1w"
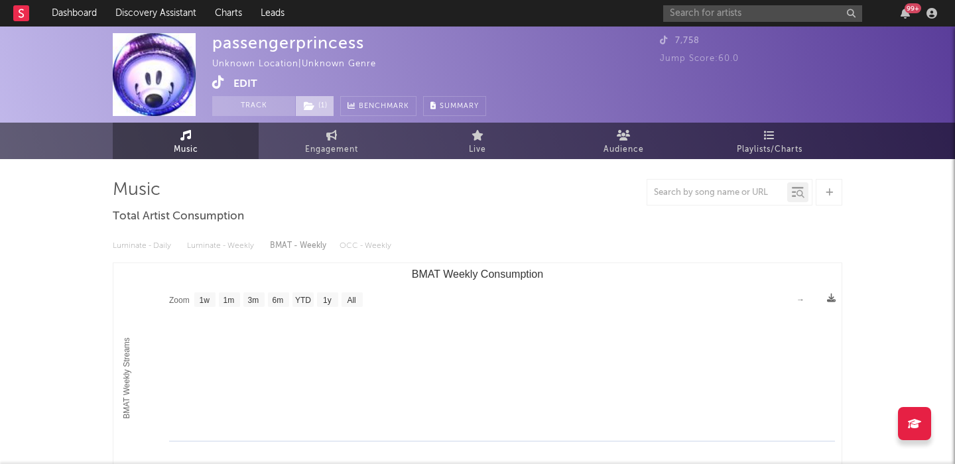
click at [322, 99] on span "( 1 )" at bounding box center [314, 106] width 39 height 20
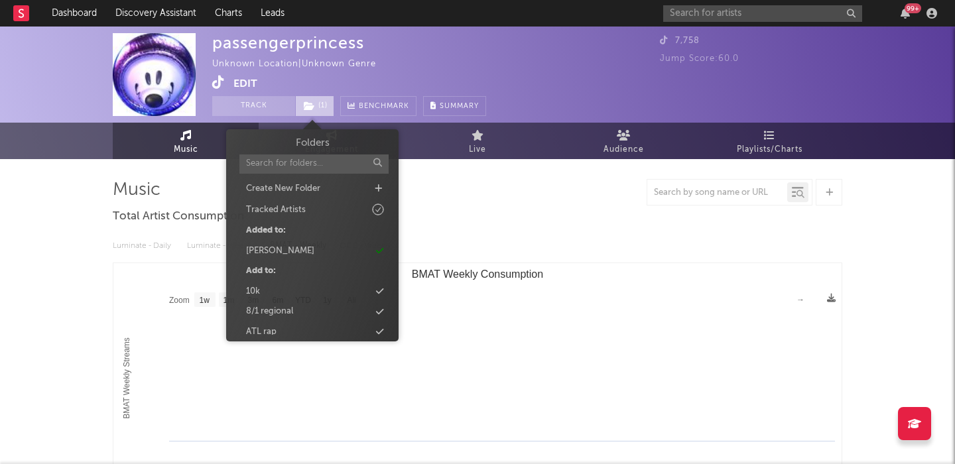
click at [322, 99] on span "( 1 )" at bounding box center [314, 106] width 39 height 20
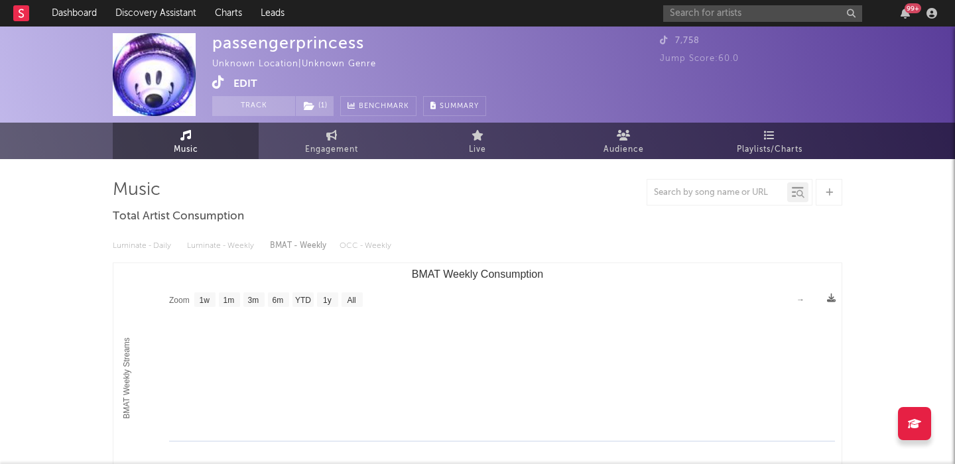
click at [249, 81] on button "Edit" at bounding box center [245, 84] width 24 height 17
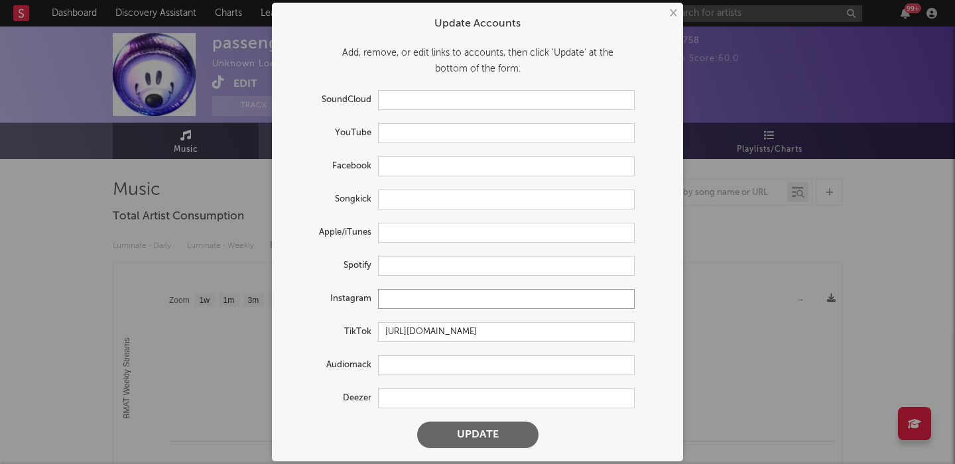
click at [390, 292] on input "text" at bounding box center [506, 299] width 257 height 20
paste input "https://www.instagram.com/4kcarpet"
type input "https://www.instagram.com/4kcarpet"
click at [450, 430] on button "Update" at bounding box center [477, 435] width 121 height 27
click at [455, 336] on input "https://www.tiktok.com/share/user/7524797078209807373" at bounding box center [506, 332] width 257 height 20
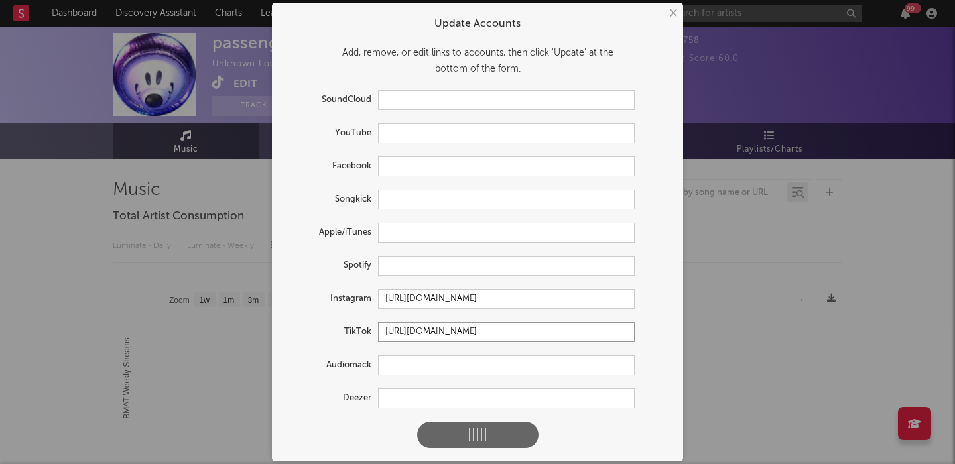
click at [455, 336] on input "https://www.tiktok.com/share/user/7524797078209807373" at bounding box center [506, 332] width 257 height 20
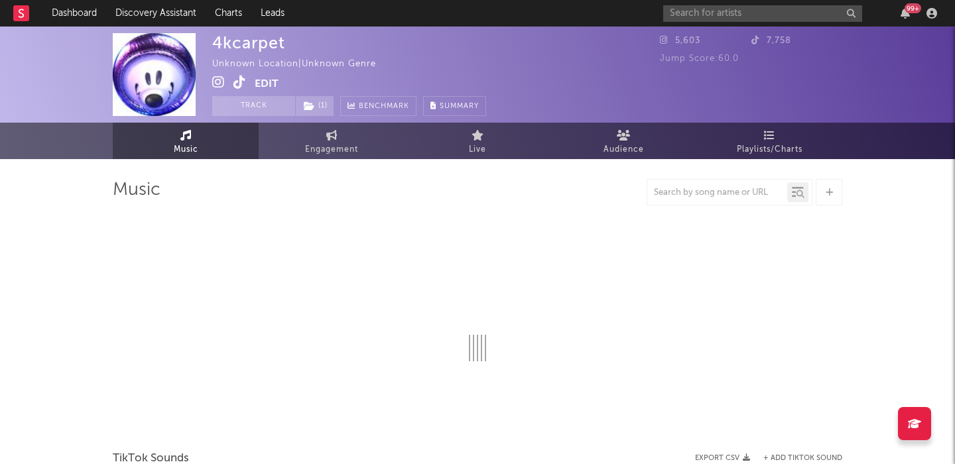
select select "1w"
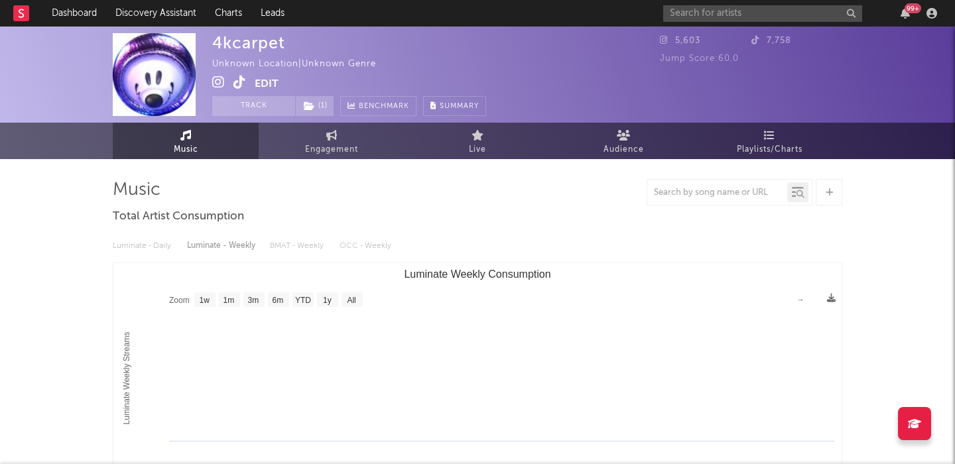
click at [268, 80] on button "Edit" at bounding box center [267, 84] width 24 height 17
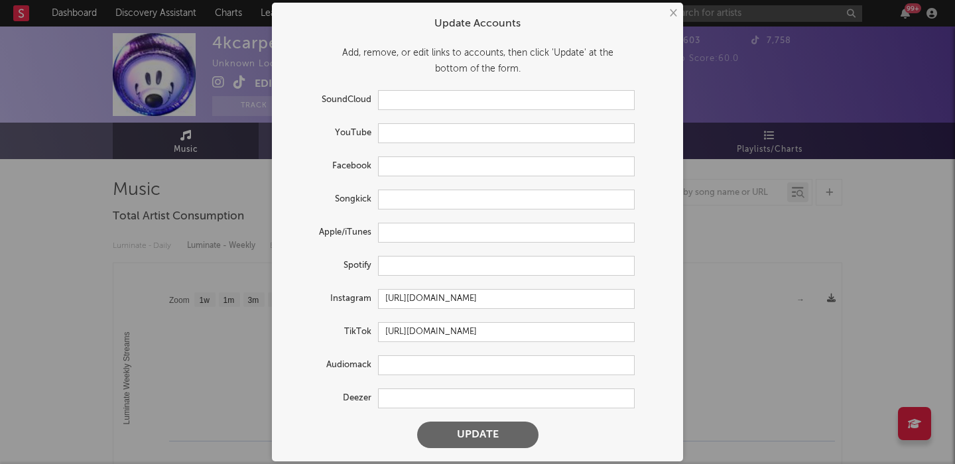
click at [405, 243] on form "Update Accounts Add, remove, or edit links to accounts, then click 'Update' at …" at bounding box center [477, 231] width 398 height 445
click at [406, 265] on input "text" at bounding box center [506, 266] width 257 height 20
paste input "https://open.spotify.com/track/284qRqsftKxNPWrejNEewL"
click at [461, 427] on button "Update" at bounding box center [477, 435] width 121 height 27
type input "https://open.spotify.com/artist/1q6wY1iLFFyx75yoKiemZ3"
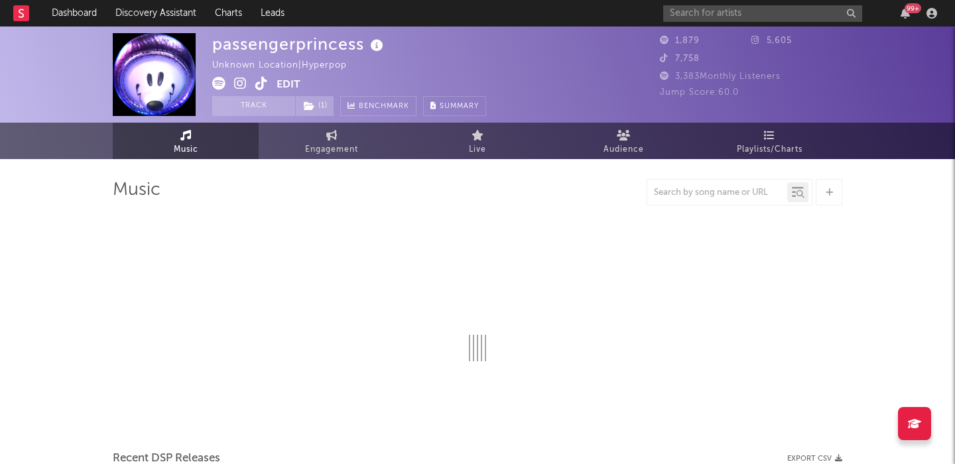
select select "1w"
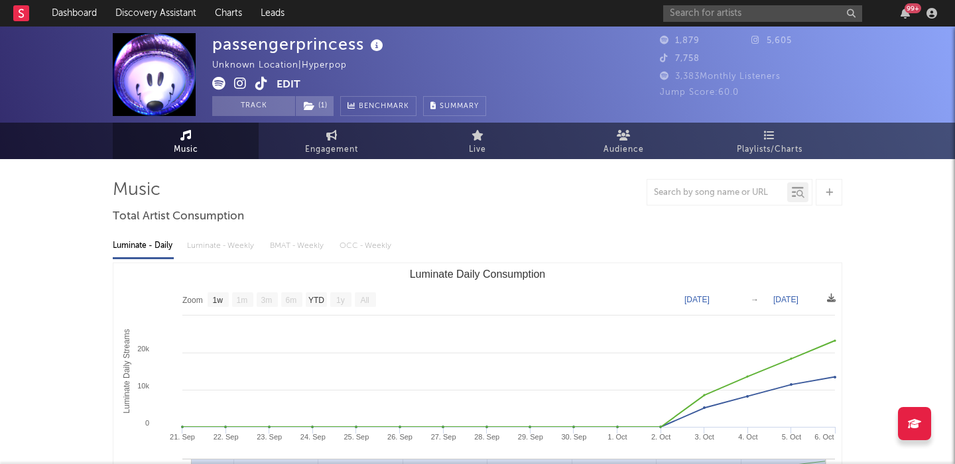
click at [293, 84] on button "Edit" at bounding box center [288, 85] width 24 height 17
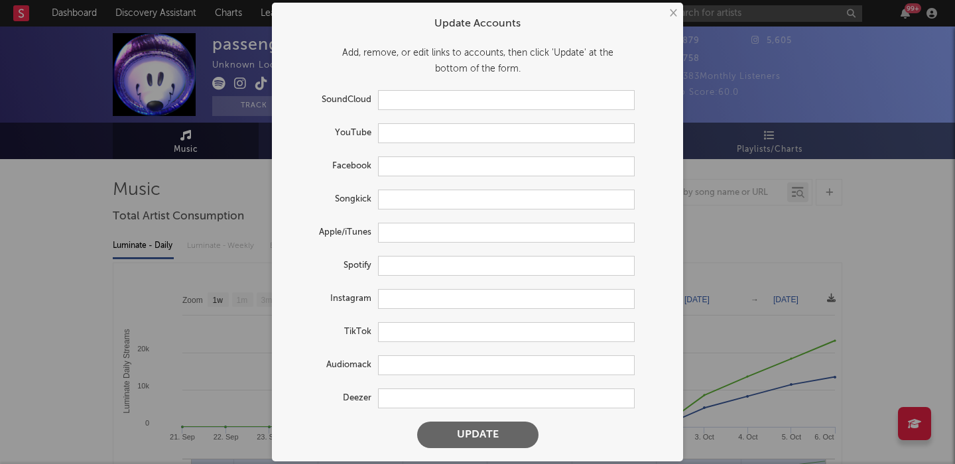
type input "https://open.spotify.com/artist/1q6wY1iLFFyx75yoKiemZ3"
type input "https://www.instagram.com/4kcarpet/"
type input "https://www.tiktok.com/share/user/7524797078209807373"
click at [242, 343] on div "× Update Accounts Add, remove, or edit links to accounts, then click 'Update' a…" at bounding box center [477, 232] width 955 height 464
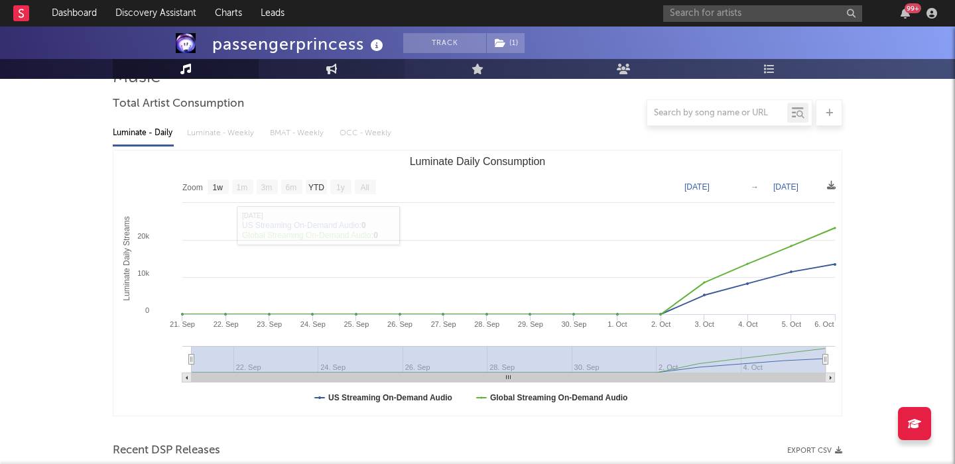
scroll to position [401, 0]
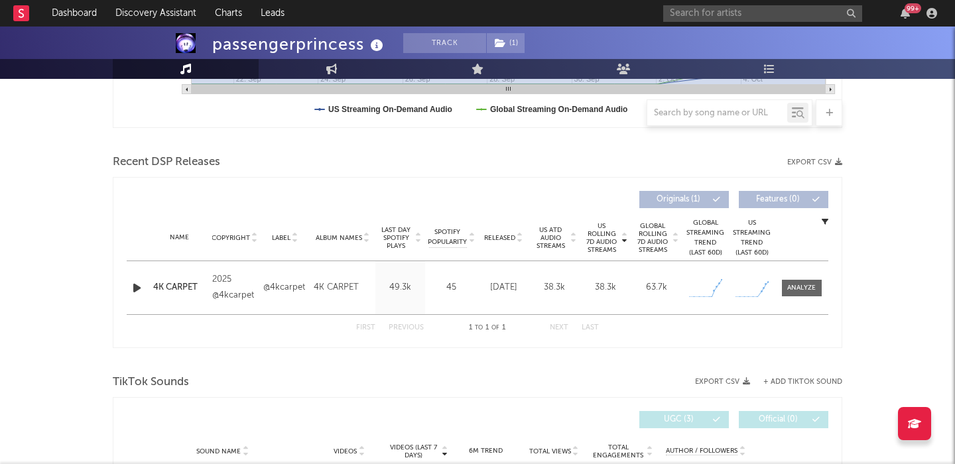
click at [137, 286] on icon "button" at bounding box center [137, 288] width 14 height 17
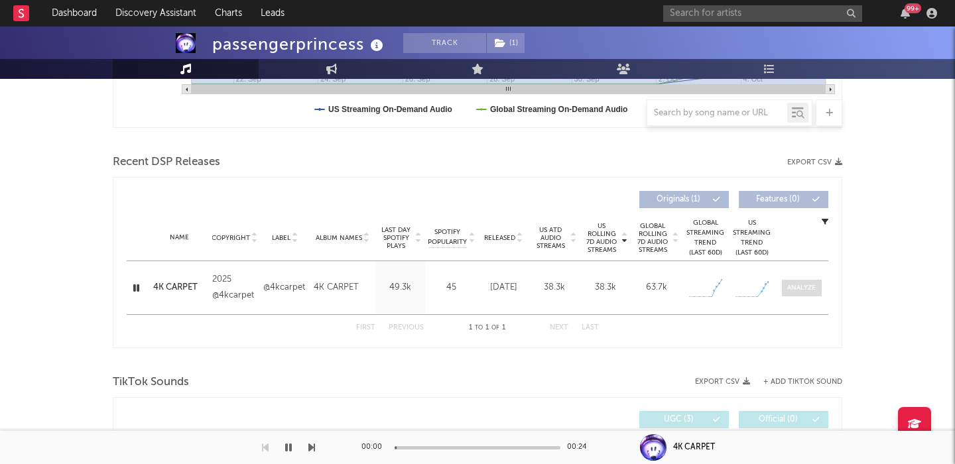
click at [792, 281] on span at bounding box center [802, 288] width 40 height 17
select select "1w"
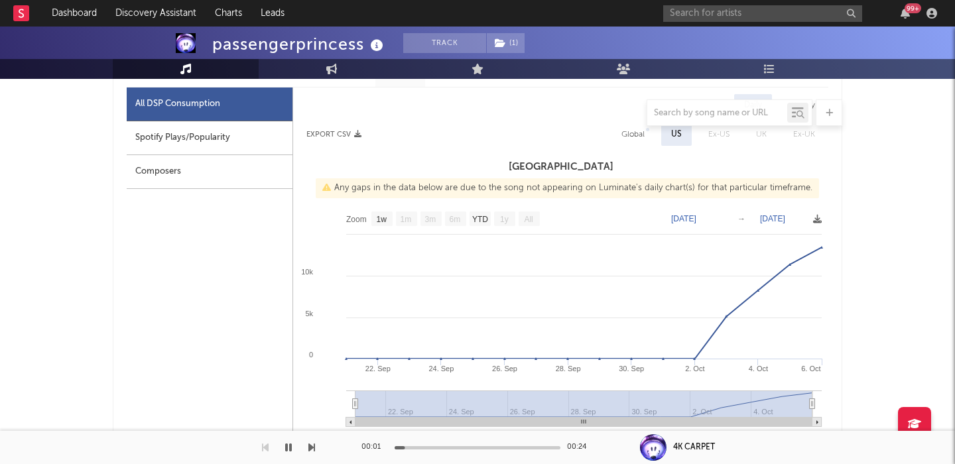
scroll to position [628, 0]
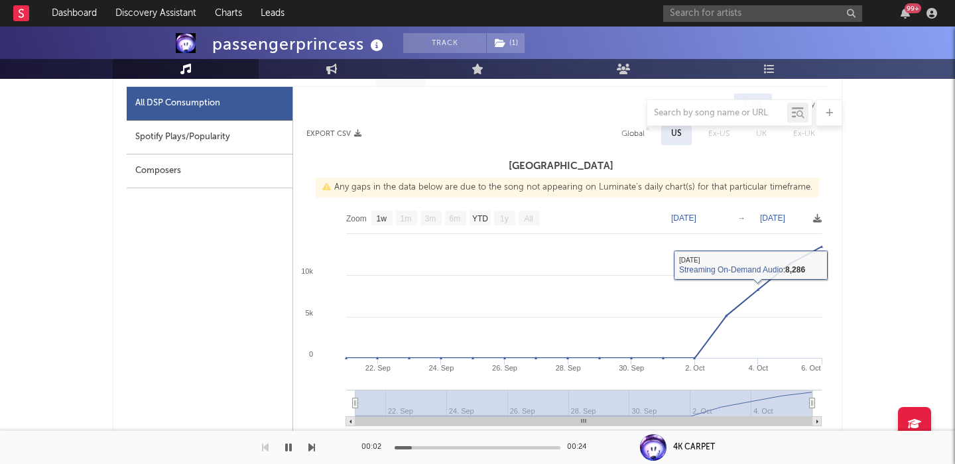
click at [636, 140] on div "Global" at bounding box center [632, 134] width 23 height 16
select select "1w"
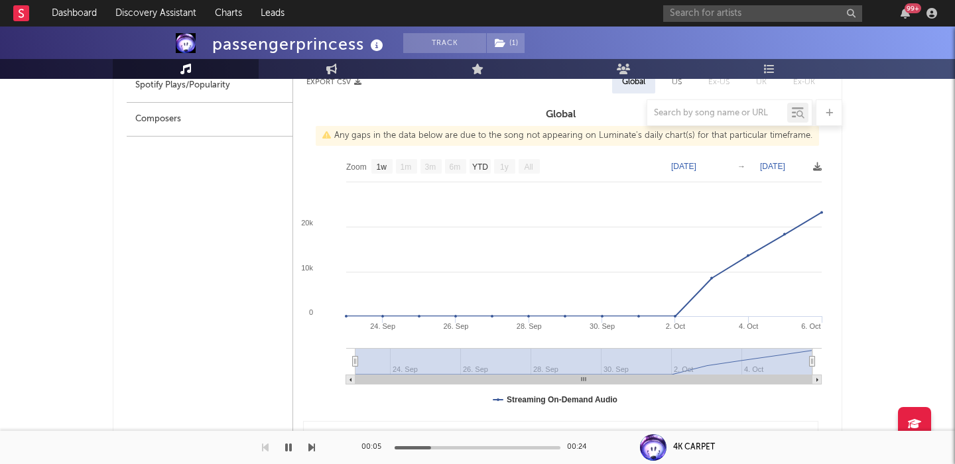
scroll to position [671, 0]
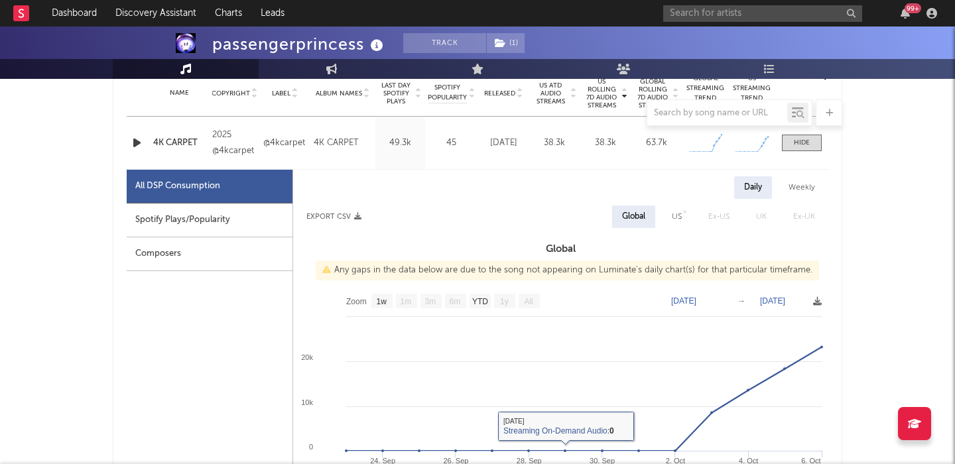
click at [692, 215] on span "US" at bounding box center [676, 217] width 36 height 23
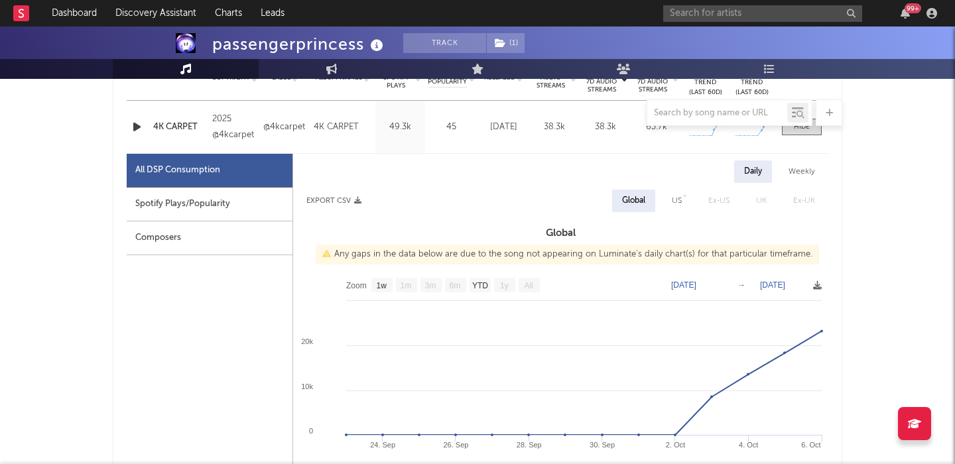
click at [676, 201] on div "US" at bounding box center [677, 201] width 10 height 16
select select "1w"
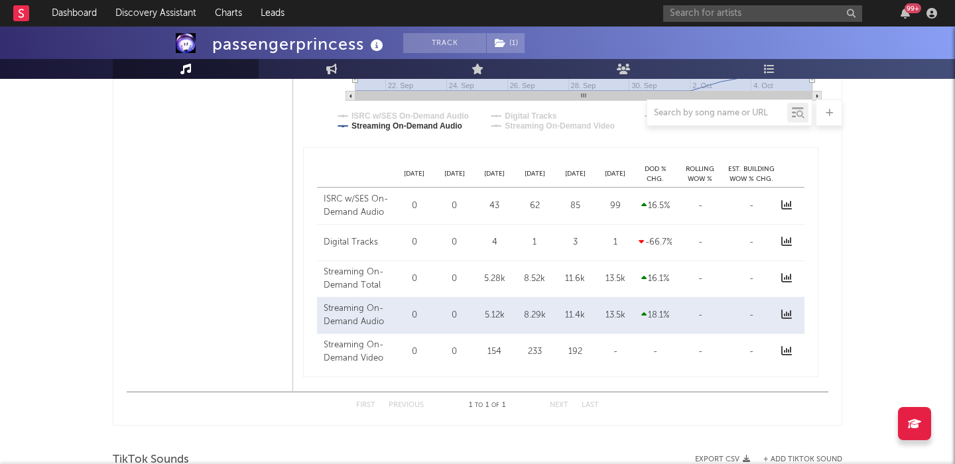
scroll to position [990, 0]
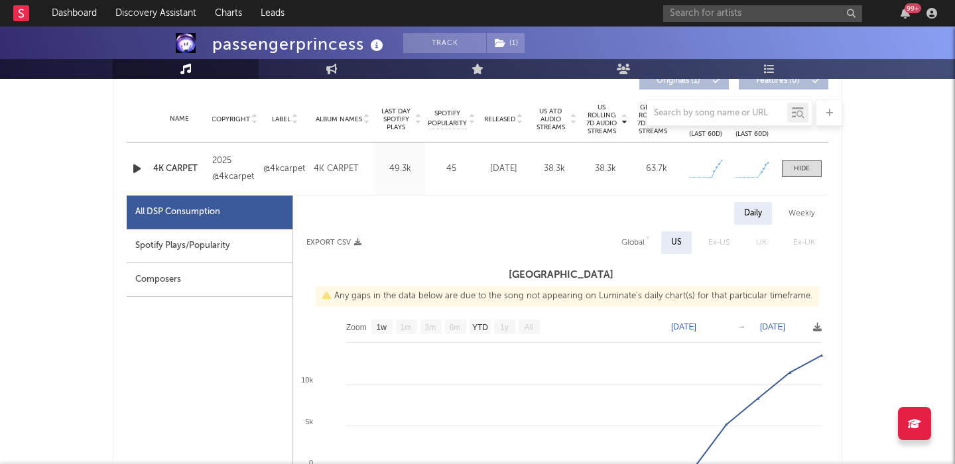
click at [633, 248] on div "Global" at bounding box center [632, 243] width 23 height 16
select select "1w"
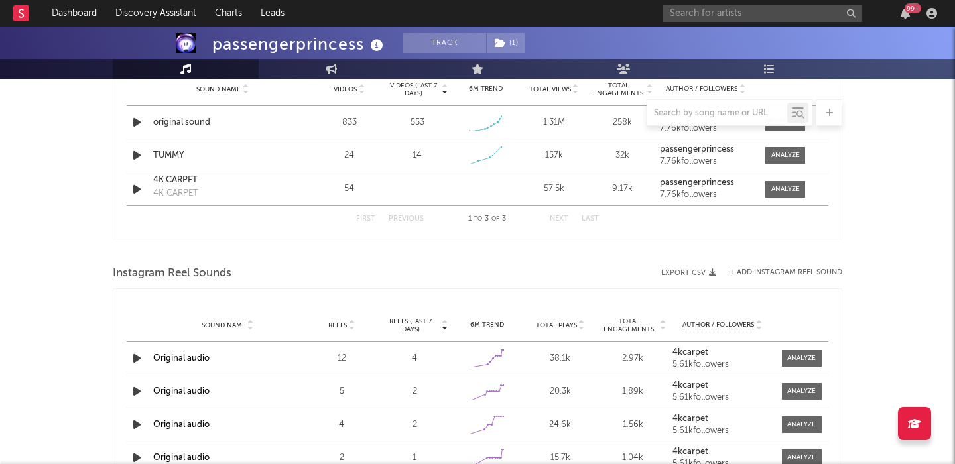
scroll to position [1380, 0]
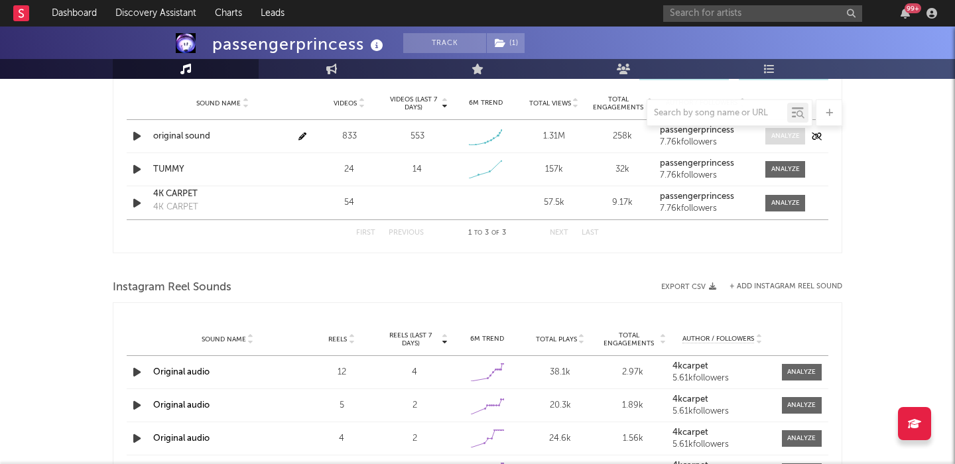
click at [770, 133] on span at bounding box center [785, 136] width 40 height 17
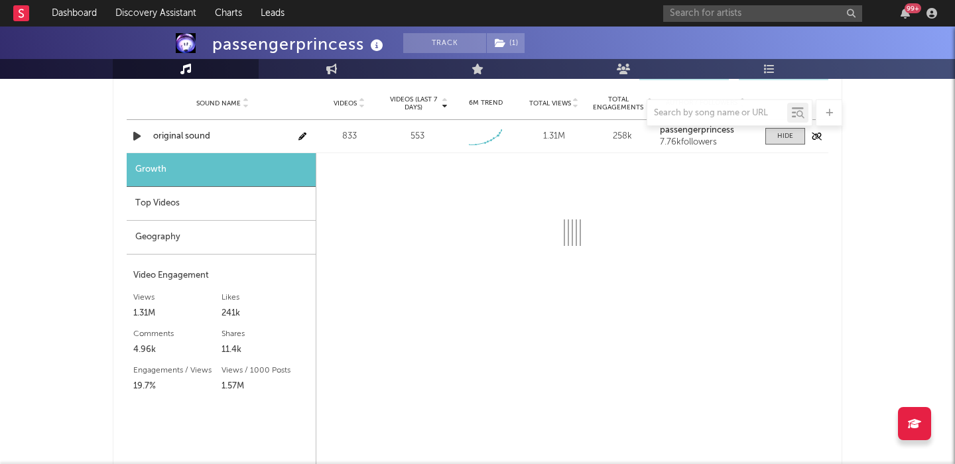
select select "1w"
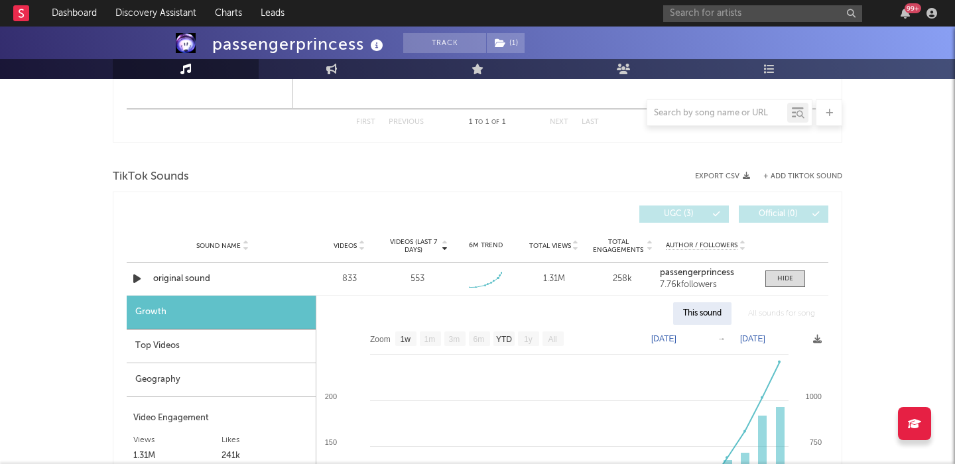
scroll to position [1250, 0]
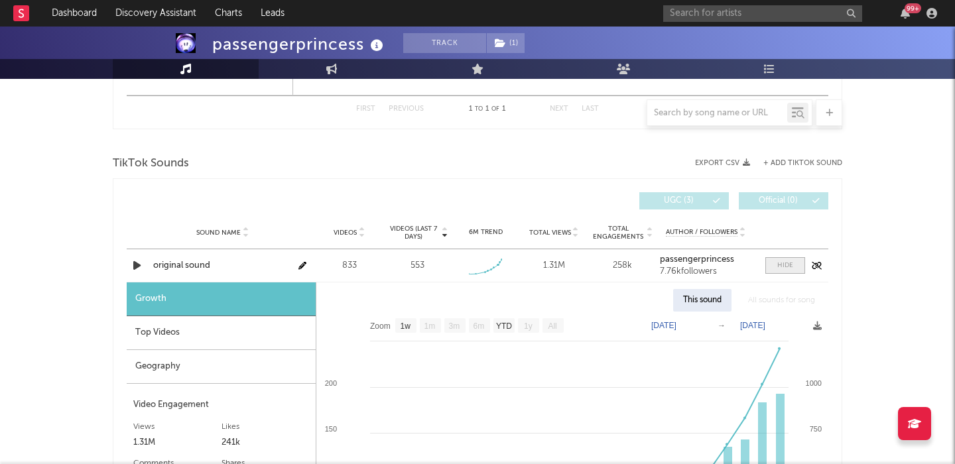
click at [786, 266] on div at bounding box center [785, 266] width 16 height 10
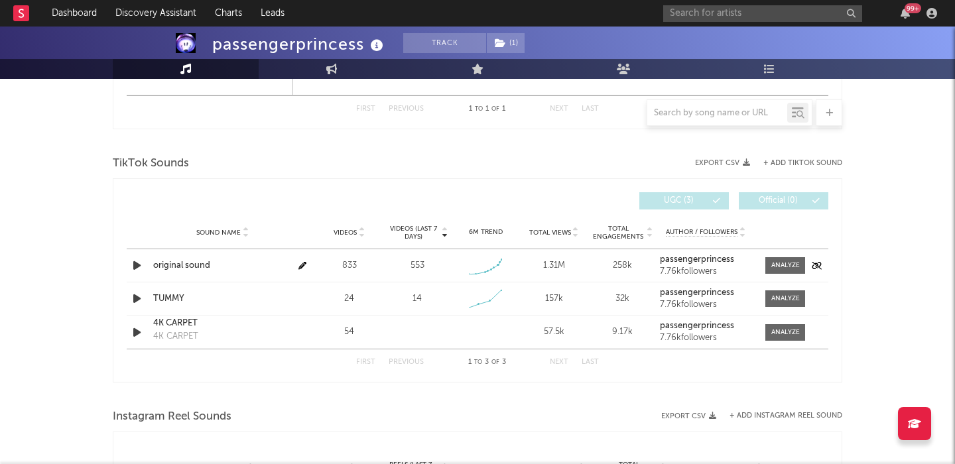
click at [127, 266] on div at bounding box center [138, 265] width 23 height 17
click at [136, 264] on icon "button" at bounding box center [137, 265] width 14 height 17
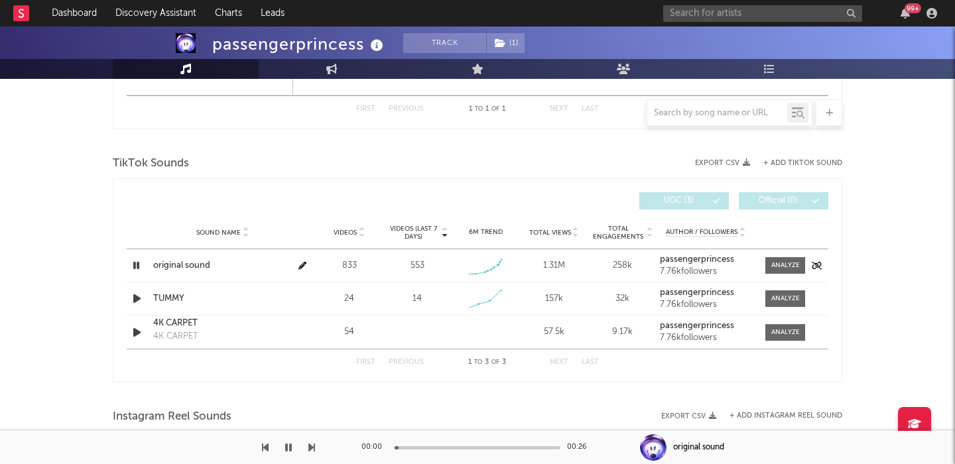
click at [136, 264] on icon "button" at bounding box center [136, 265] width 13 height 17
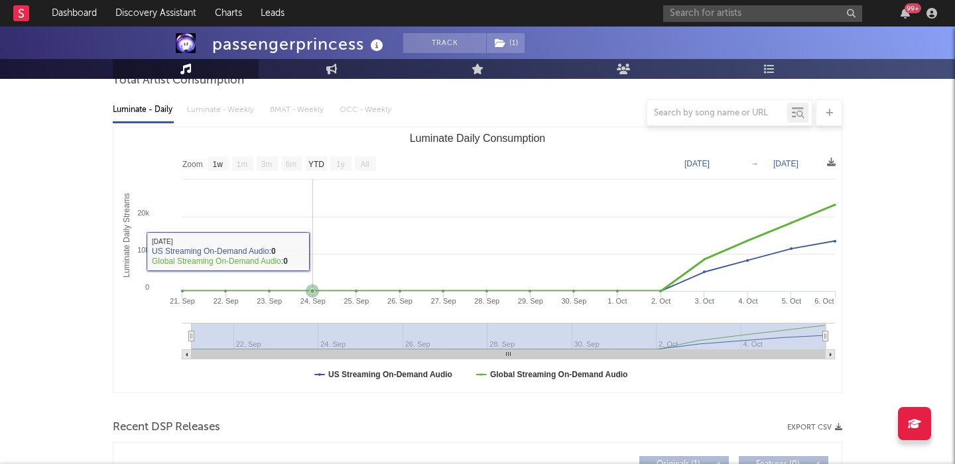
scroll to position [0, 0]
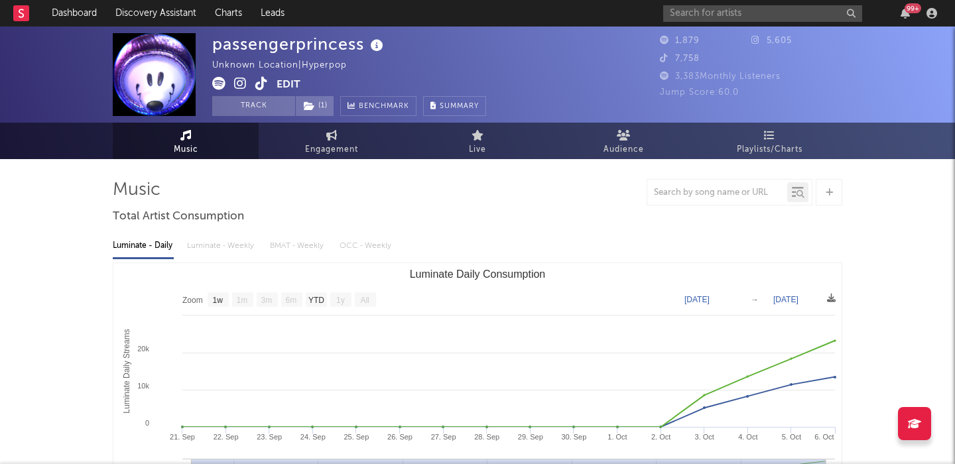
click at [283, 38] on div "passengerprincess" at bounding box center [299, 44] width 174 height 22
copy div "passengerprincess"
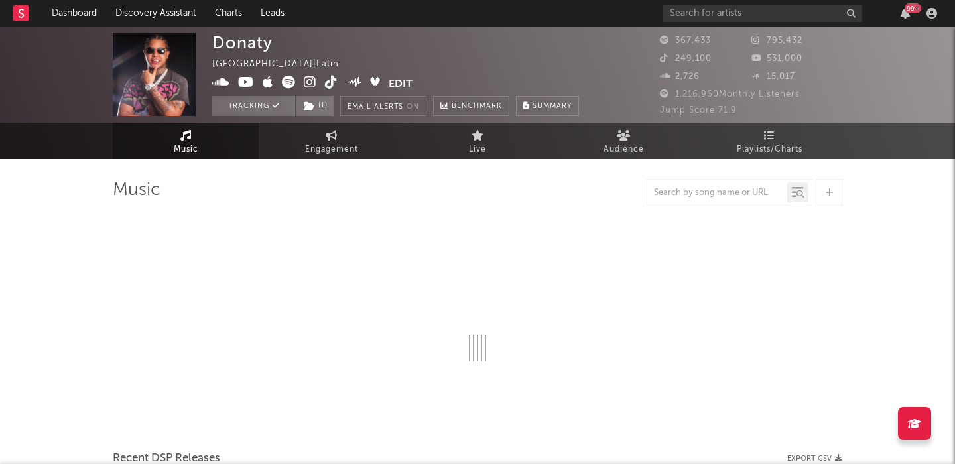
select select "6m"
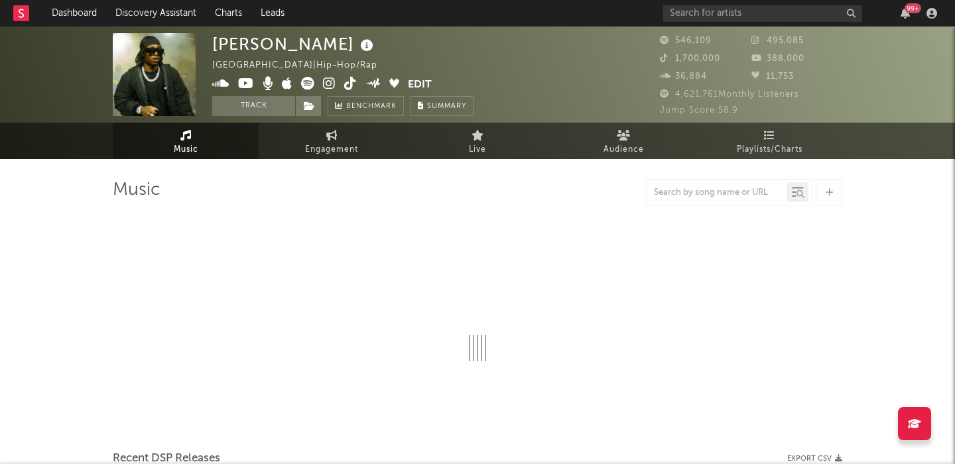
select select "6m"
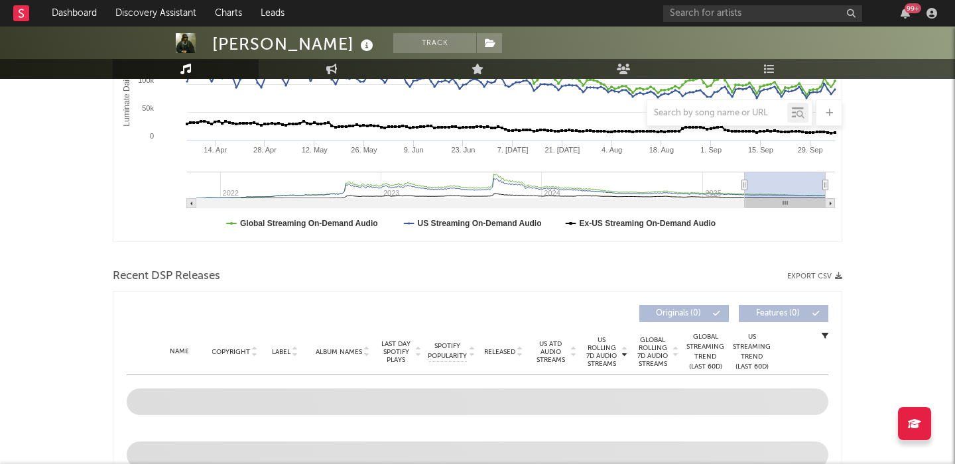
scroll to position [401, 0]
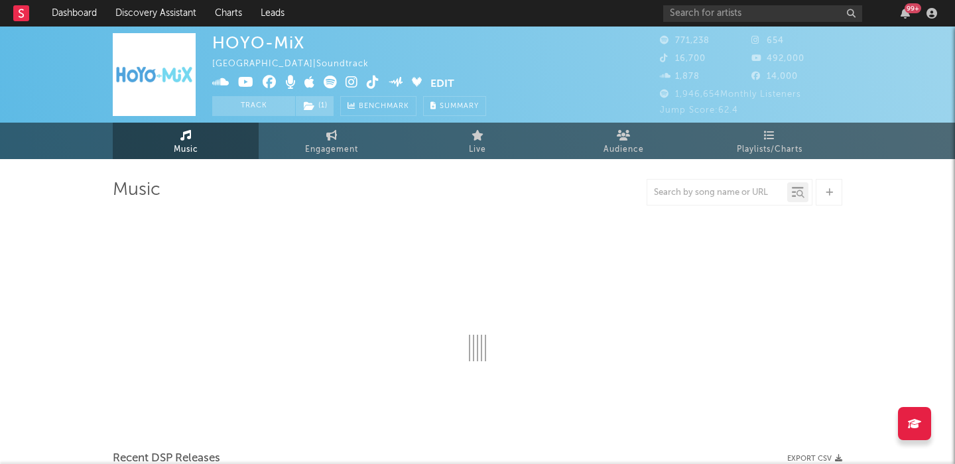
select select "6m"
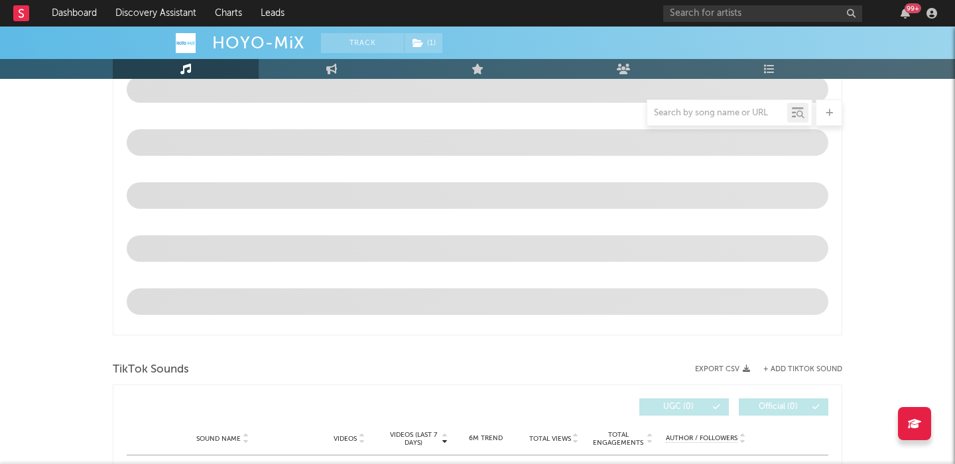
scroll to position [698, 0]
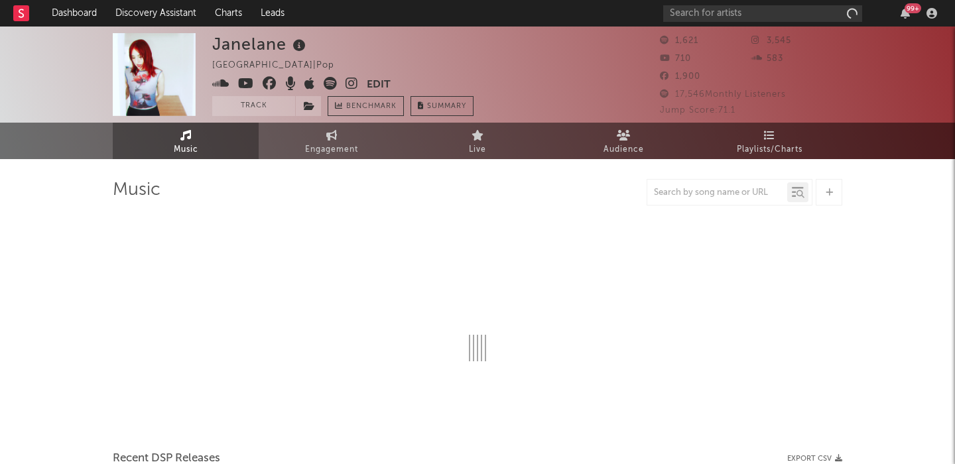
select select "1w"
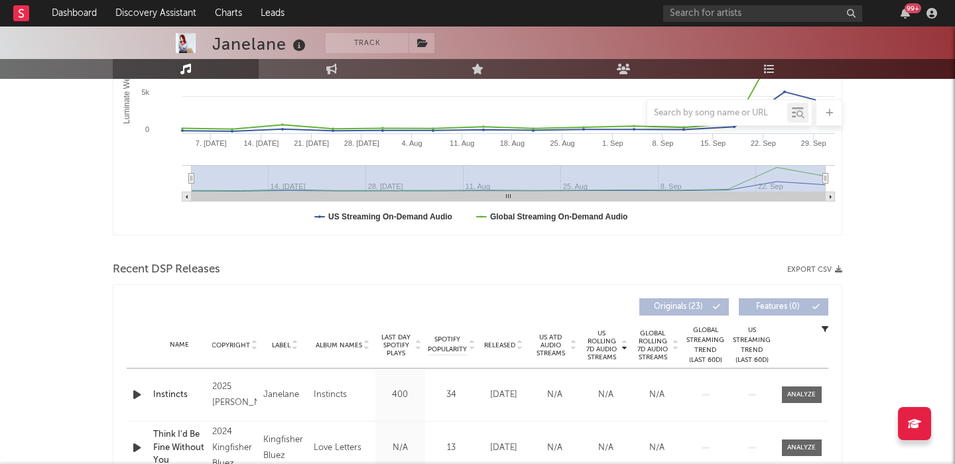
scroll to position [479, 0]
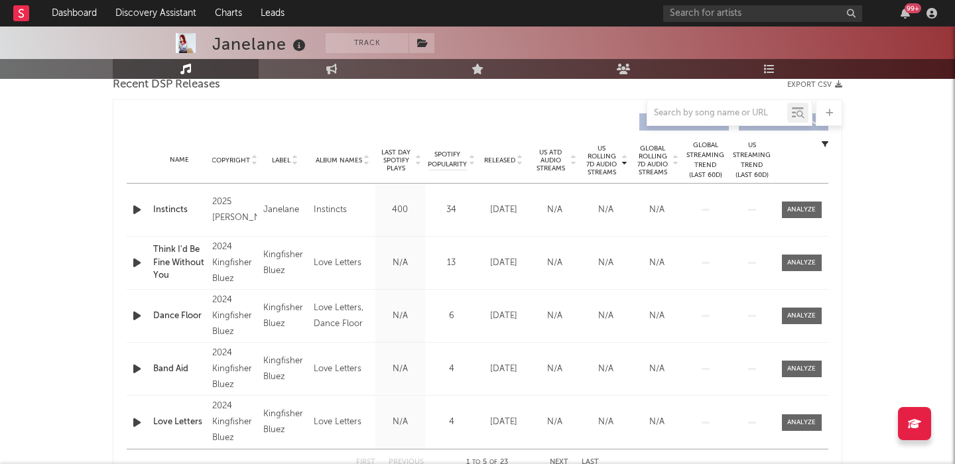
click at [490, 156] on span "Released" at bounding box center [499, 160] width 31 height 8
click at [603, 156] on span "US Rolling 7D Audio Streams" at bounding box center [601, 161] width 36 height 32
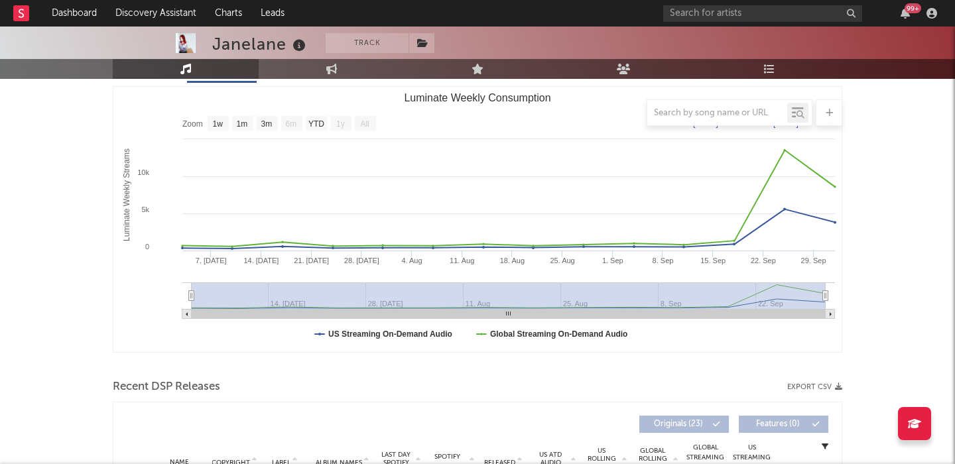
scroll to position [0, 0]
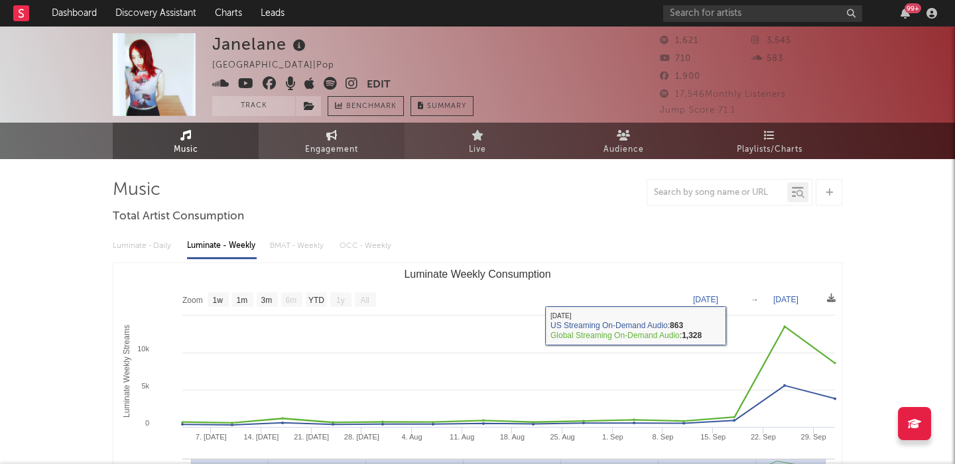
click at [359, 142] on link "Engagement" at bounding box center [332, 141] width 146 height 36
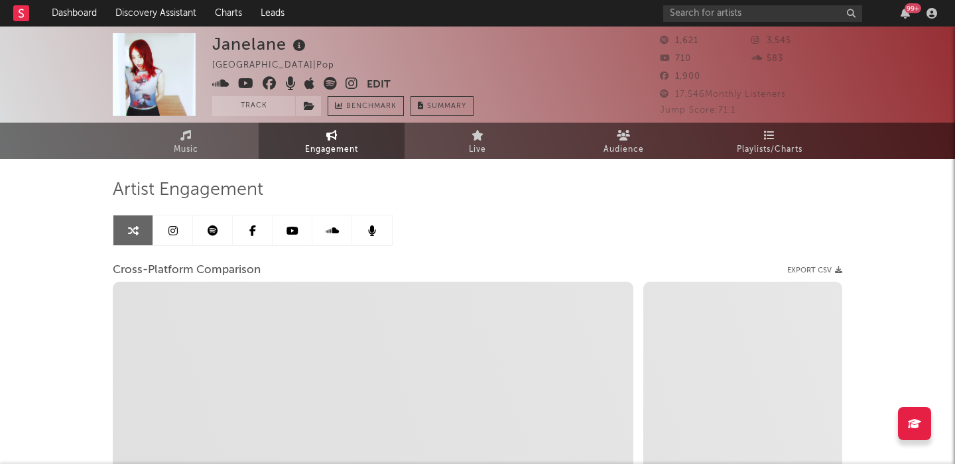
select select "1w"
select select "1m"
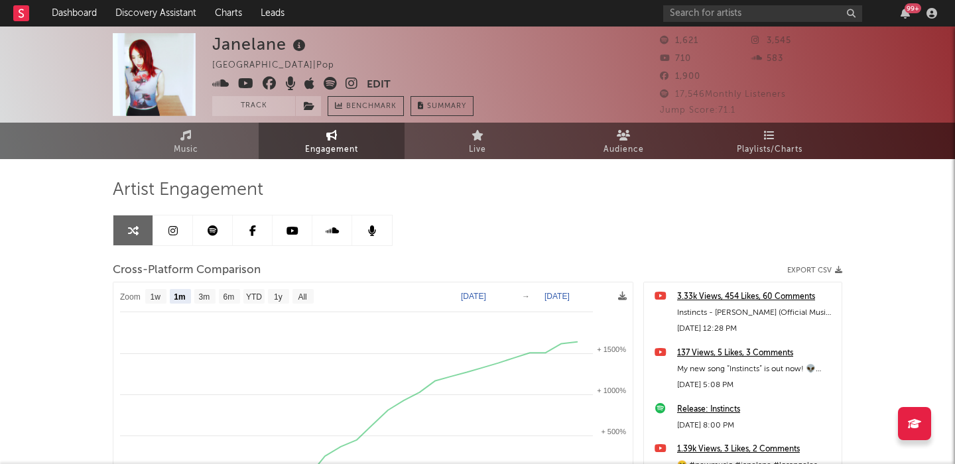
click at [176, 223] on link at bounding box center [173, 230] width 40 height 30
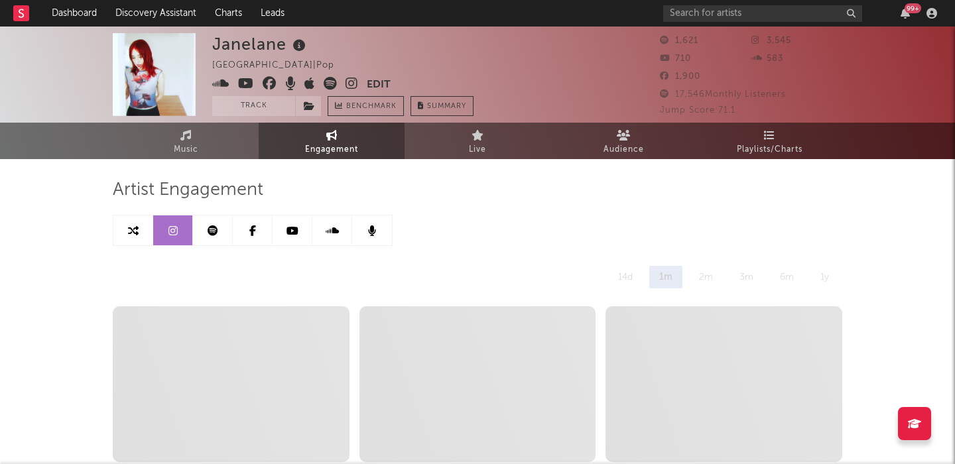
select select "1w"
click at [141, 225] on link at bounding box center [133, 230] width 40 height 30
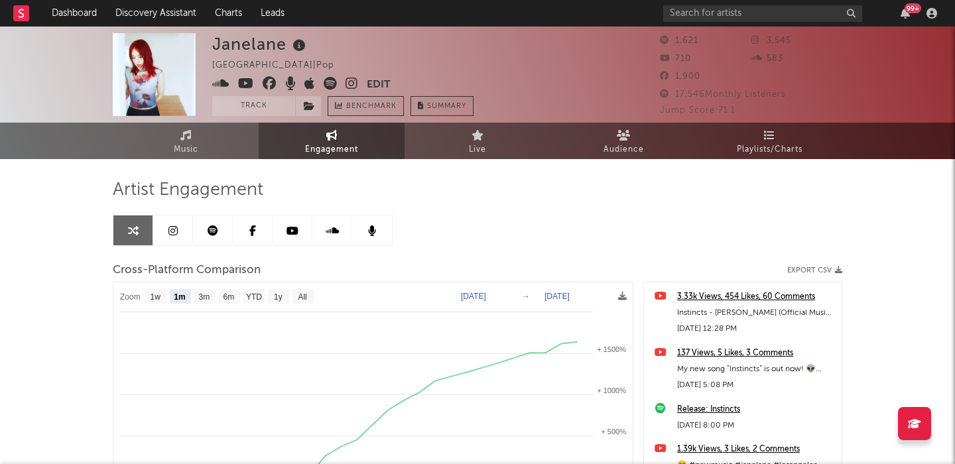
select select "1m"
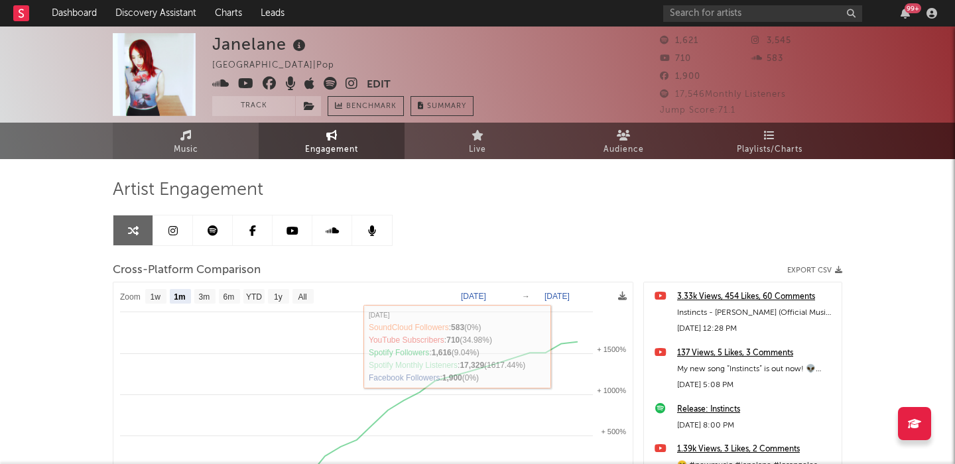
click at [241, 135] on link "Music" at bounding box center [186, 141] width 146 height 36
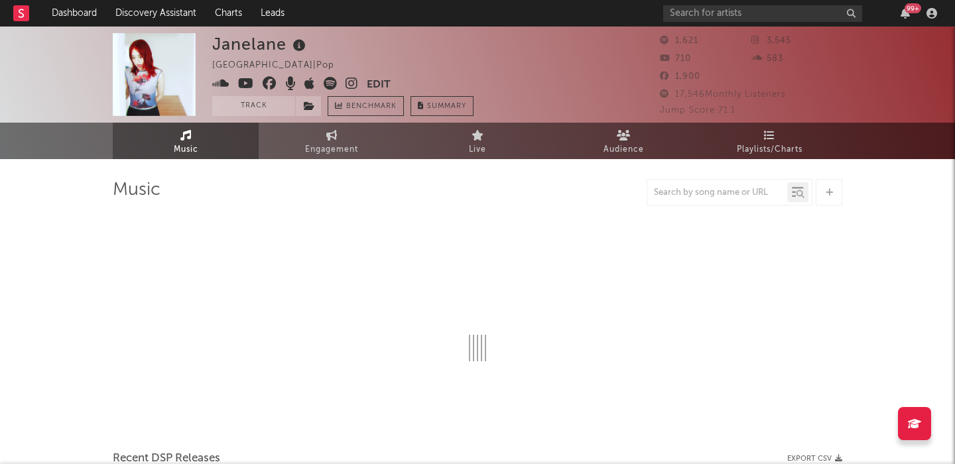
select select "1w"
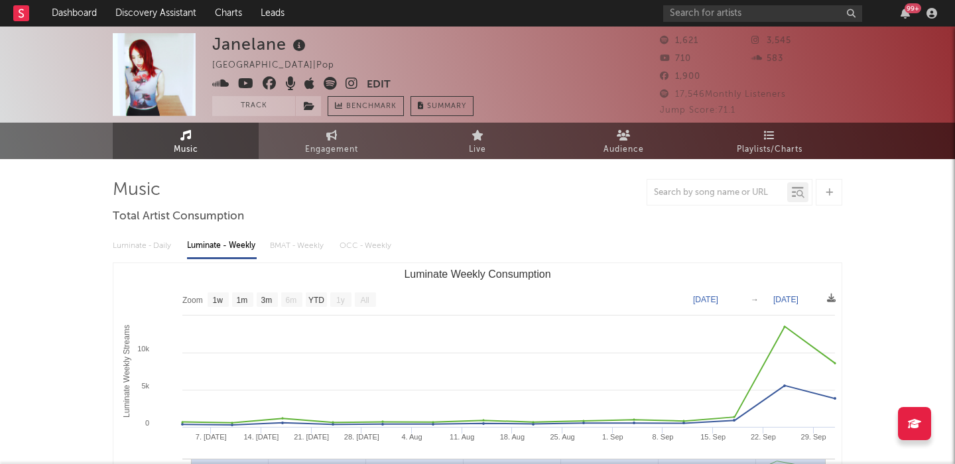
click at [343, 83] on span at bounding box center [289, 85] width 154 height 17
click at [349, 83] on icon at bounding box center [351, 83] width 13 height 13
click at [357, 82] on span at bounding box center [289, 85] width 154 height 17
click at [353, 82] on icon at bounding box center [351, 83] width 13 height 13
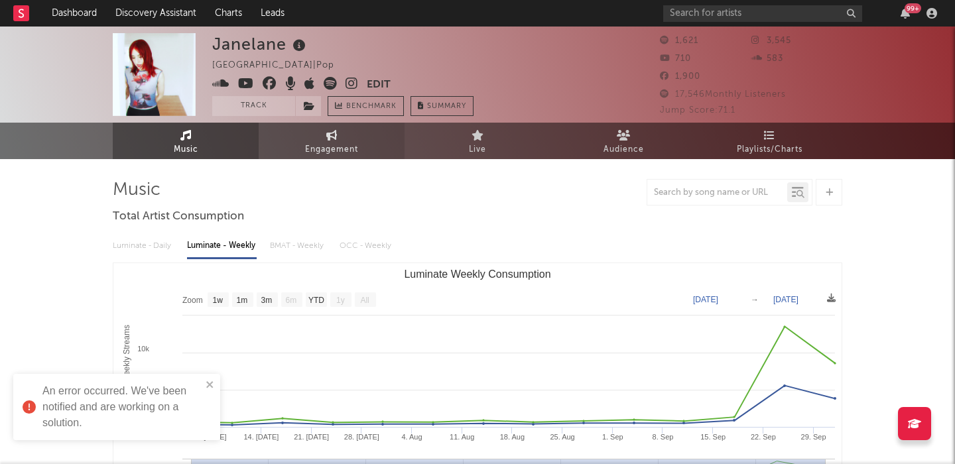
click at [302, 153] on link "Engagement" at bounding box center [332, 141] width 146 height 36
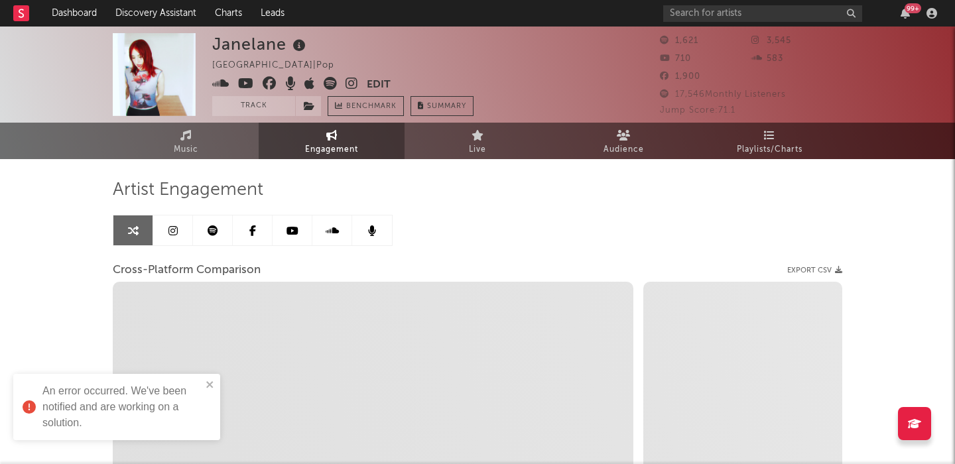
select select "1w"
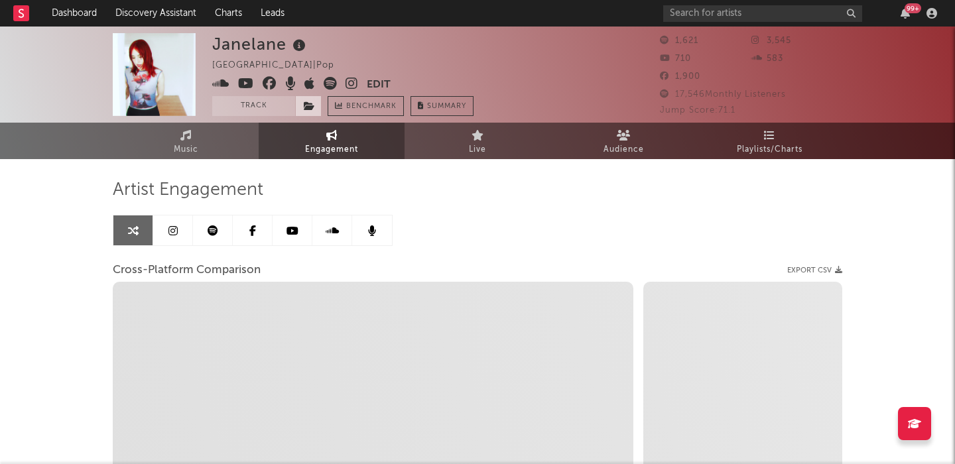
click at [310, 107] on icon at bounding box center [309, 105] width 11 height 9
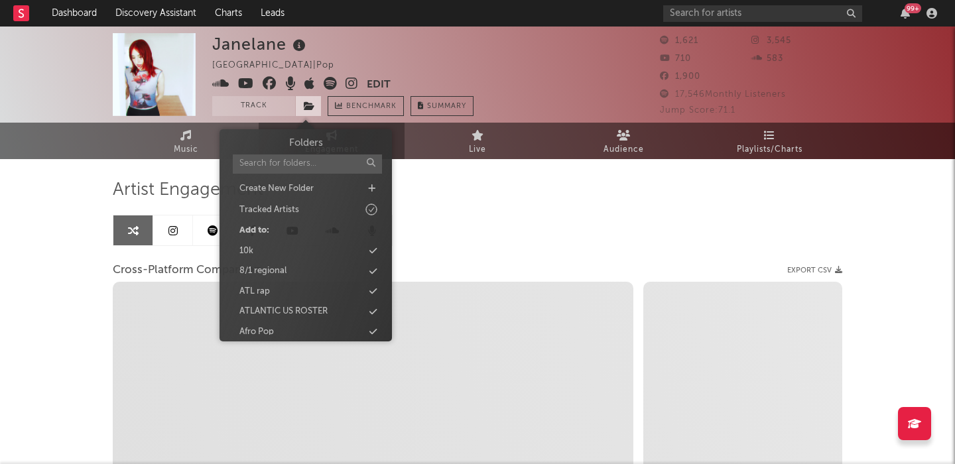
type input "s"
select select "1m"
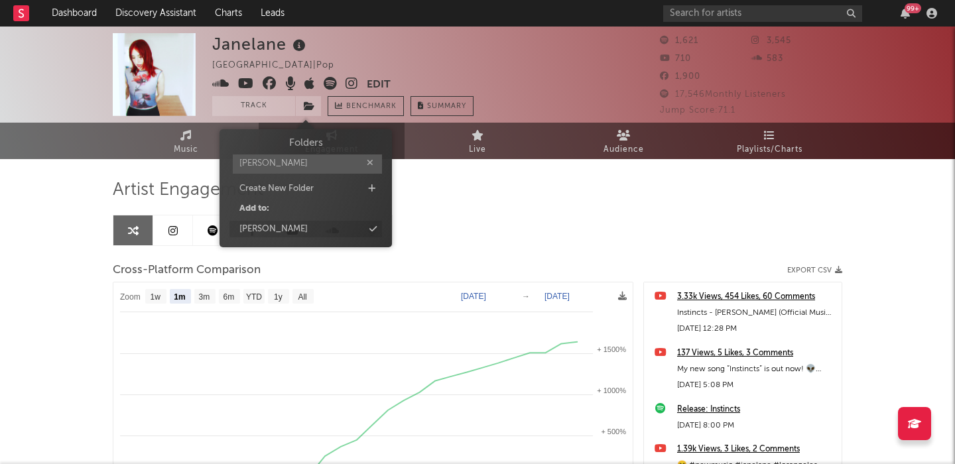
type input "[PERSON_NAME]"
click at [319, 228] on div "[PERSON_NAME]" at bounding box center [305, 229] width 152 height 17
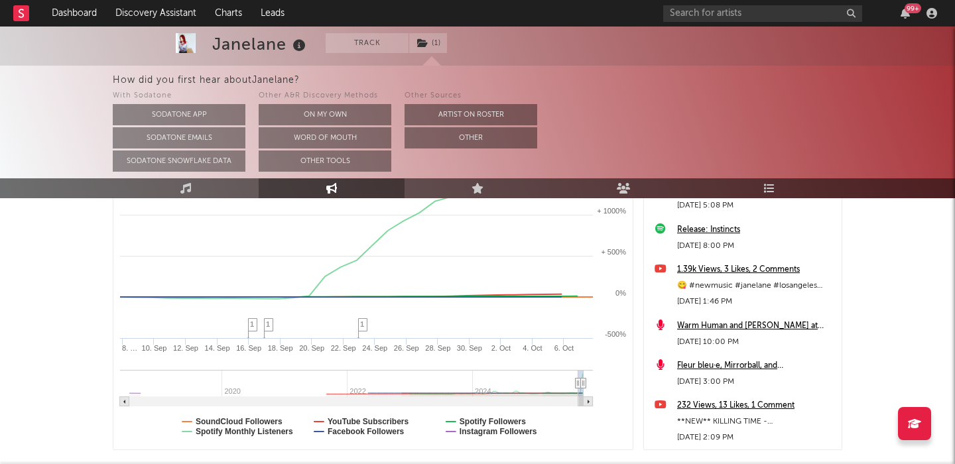
scroll to position [309, 0]
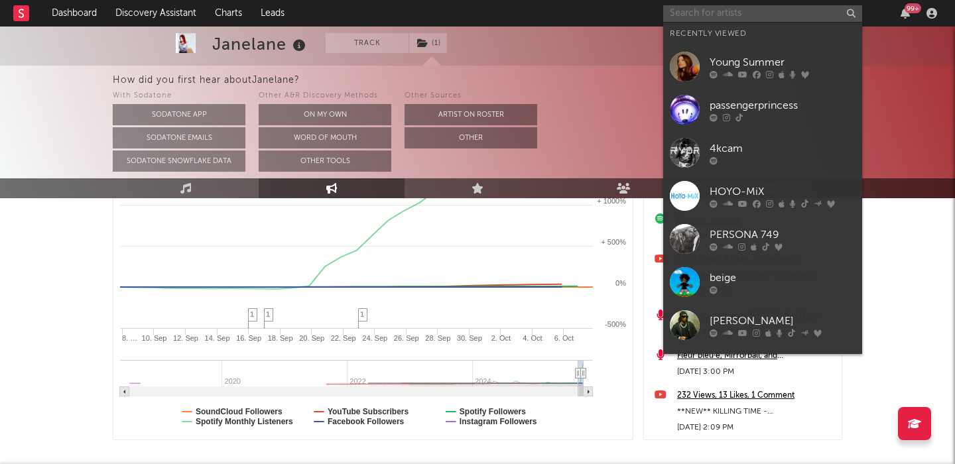
click at [701, 14] on input "text" at bounding box center [762, 13] width 199 height 17
paste input "https://www.instagram.com/muddybiberon/"
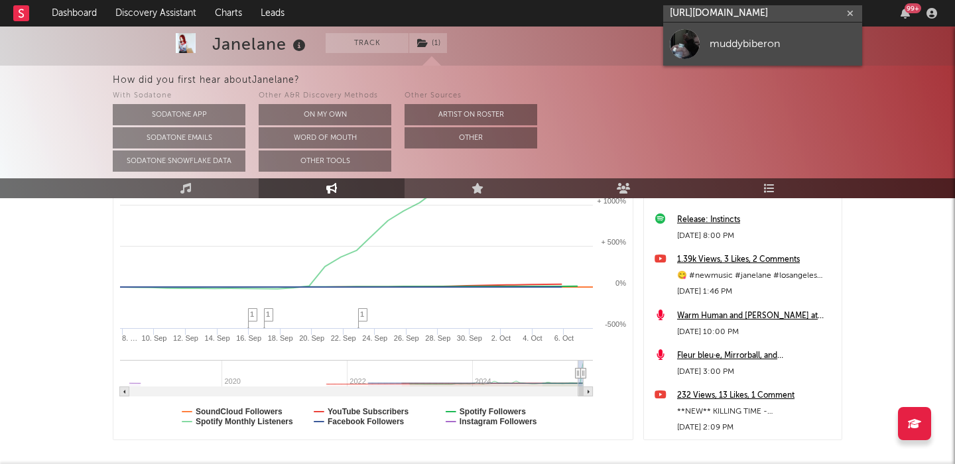
type input "https://www.instagram.com/muddybiberon/"
click at [724, 40] on div "muddybiberon" at bounding box center [782, 44] width 146 height 16
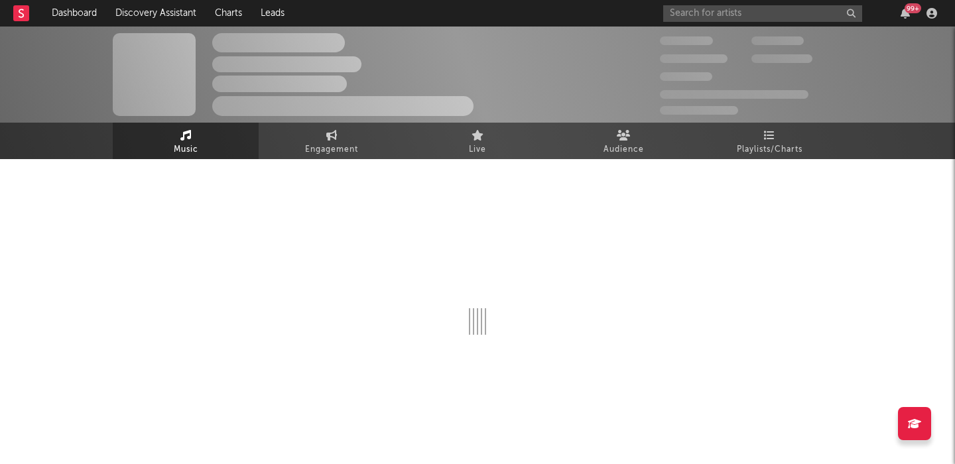
select select "6m"
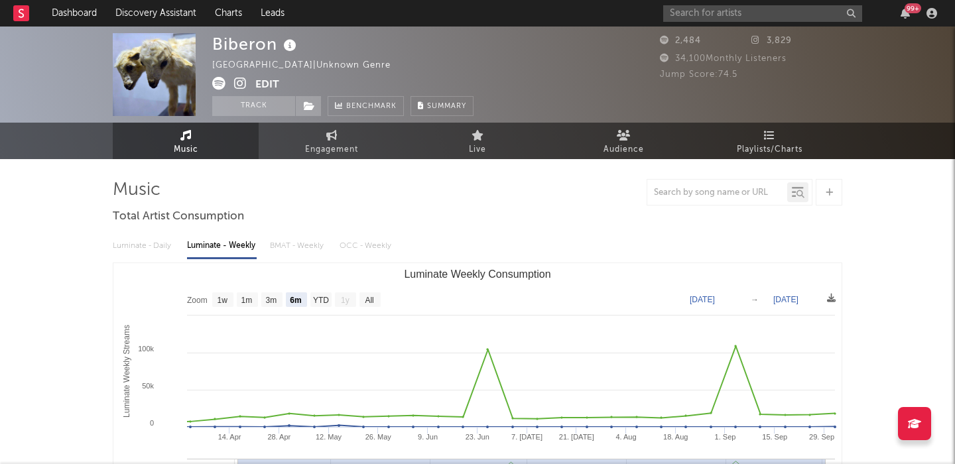
click at [252, 40] on div "Biberon" at bounding box center [256, 44] width 88 height 22
copy div "Biberon"
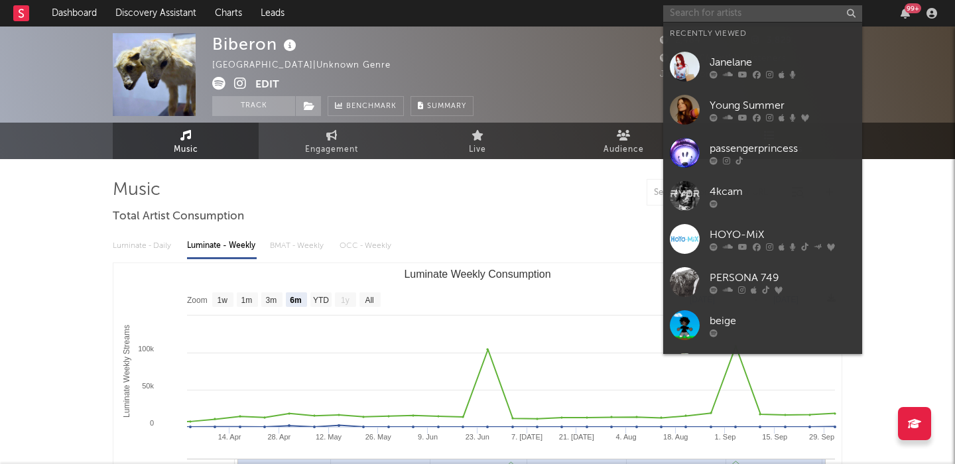
click at [726, 15] on input "text" at bounding box center [762, 13] width 199 height 17
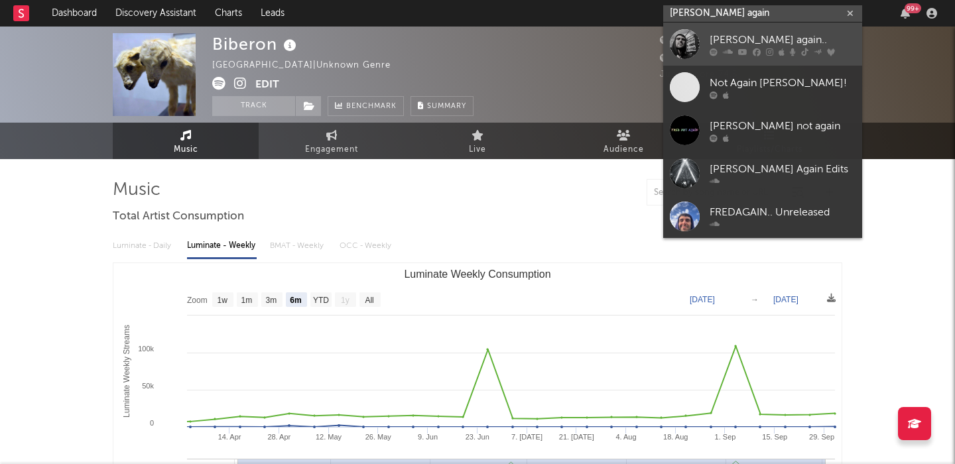
type input "fred again"
click at [786, 34] on div "[PERSON_NAME] again.." at bounding box center [782, 40] width 146 height 16
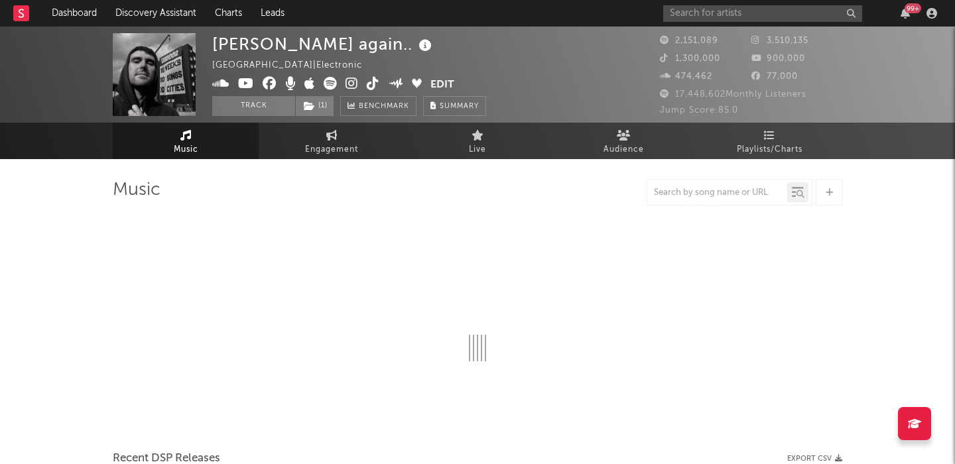
select select "6m"
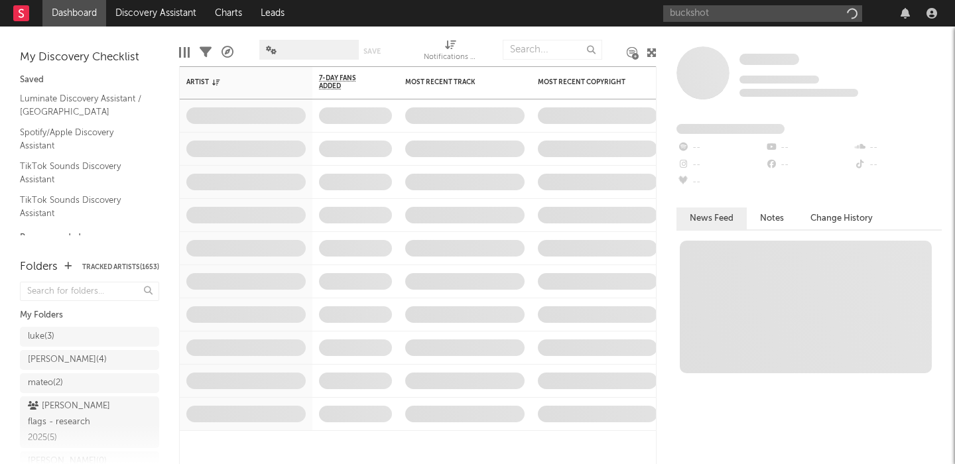
type input "buckshot"
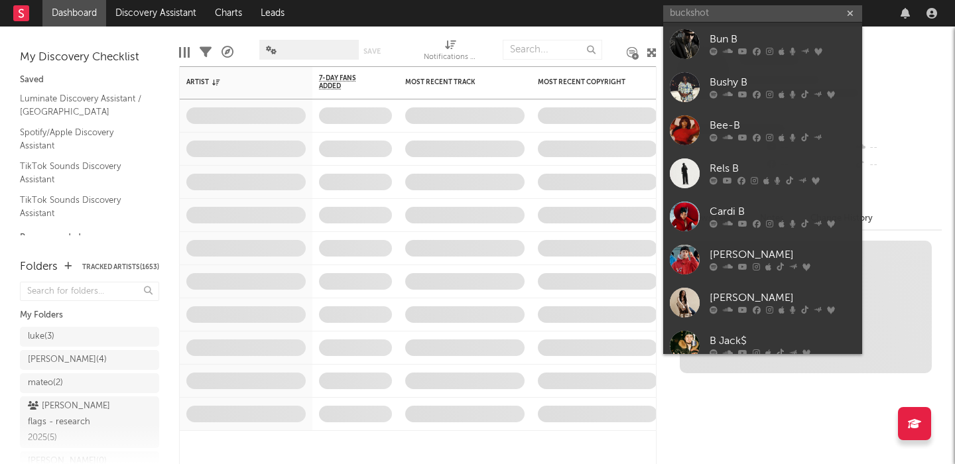
click at [691, 11] on input "buckshot" at bounding box center [762, 13] width 199 height 17
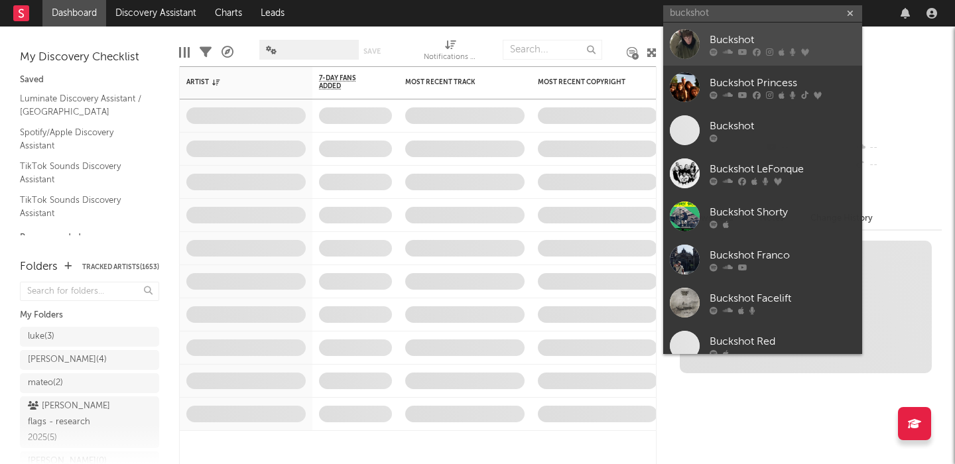
click at [726, 34] on div "Buckshot" at bounding box center [782, 40] width 146 height 16
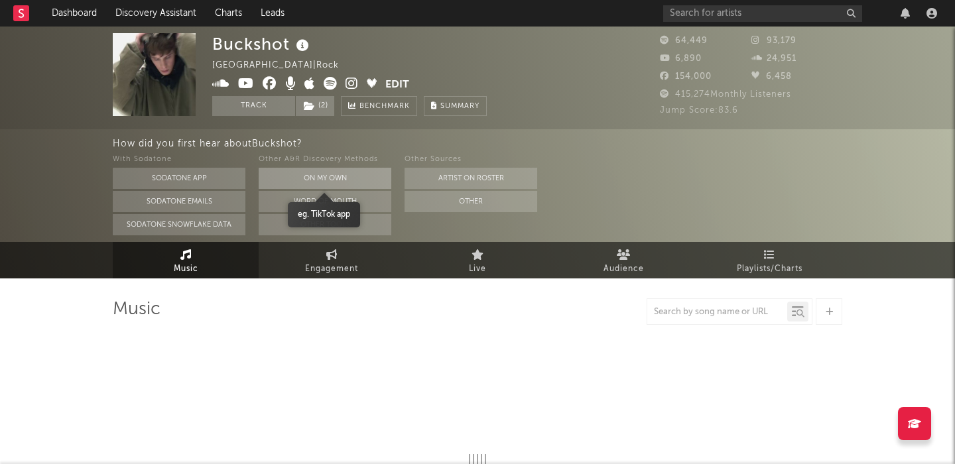
click at [324, 168] on button "On My Own" at bounding box center [325, 178] width 133 height 21
select select "6m"
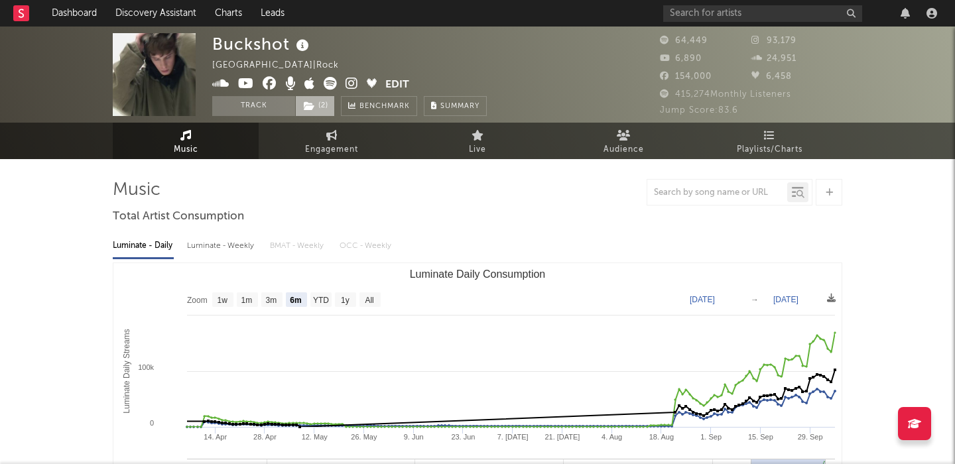
click at [310, 104] on icon at bounding box center [309, 105] width 11 height 9
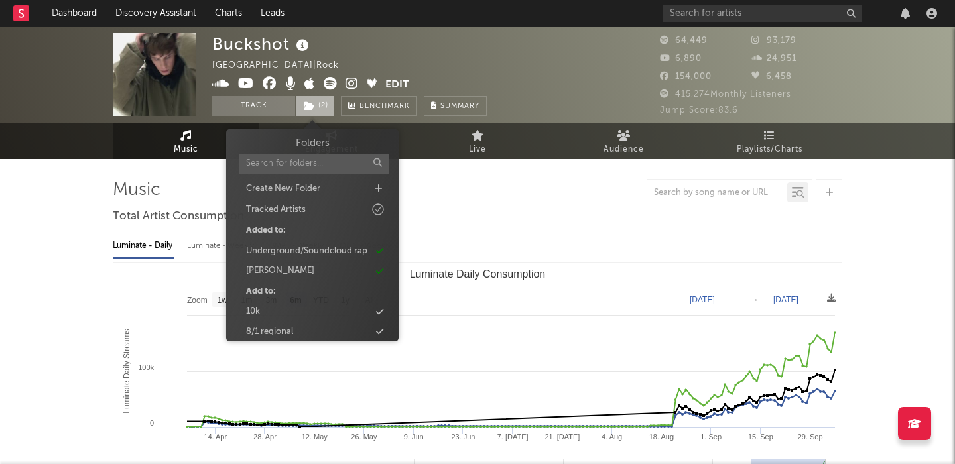
click at [310, 103] on icon at bounding box center [309, 105] width 11 height 9
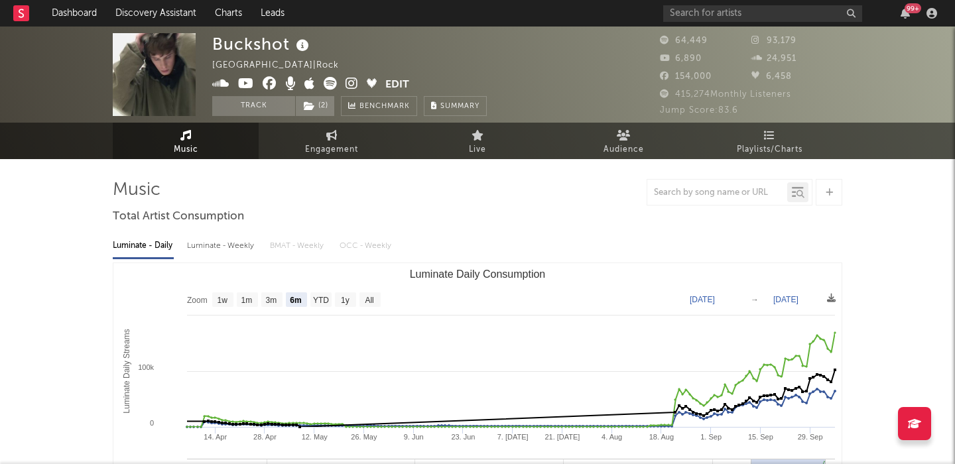
click at [235, 46] on div "Buckshot" at bounding box center [262, 44] width 100 height 22
copy div "Buckshot"
click at [241, 244] on div "Luminate - Weekly" at bounding box center [222, 246] width 70 height 23
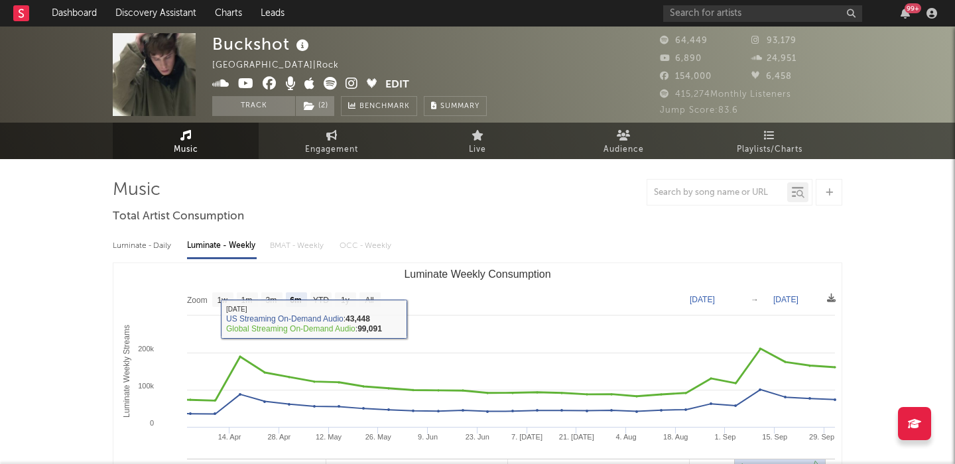
click at [373, 299] on text "All" at bounding box center [369, 300] width 9 height 9
select select "All"
type input "2022-04-14"
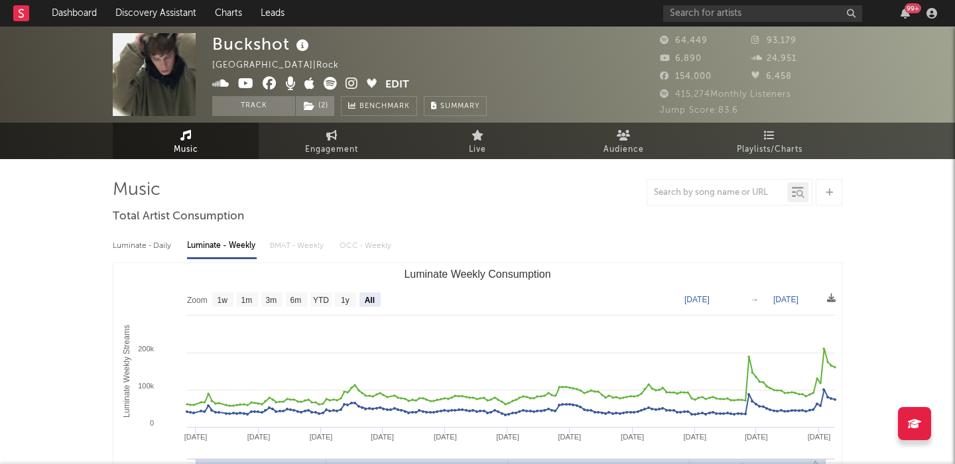
click at [150, 247] on div "Luminate - Daily" at bounding box center [143, 246] width 61 height 23
select select "6m"
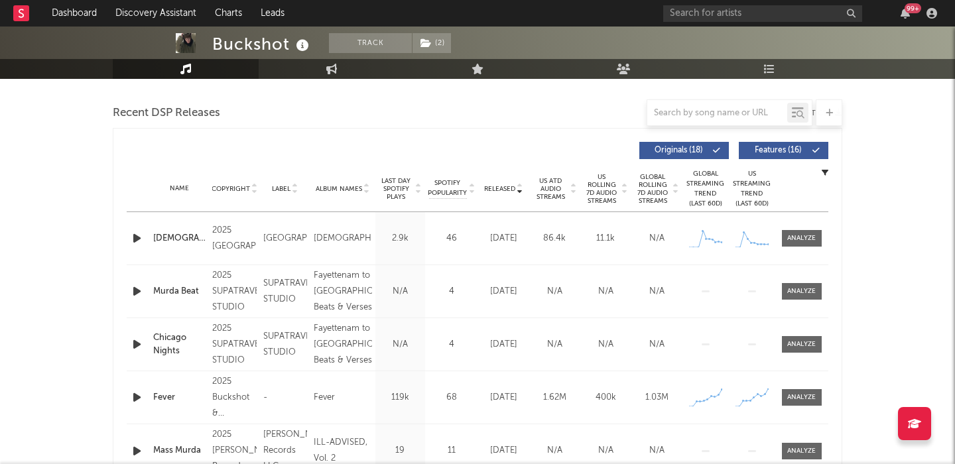
scroll to position [447, 0]
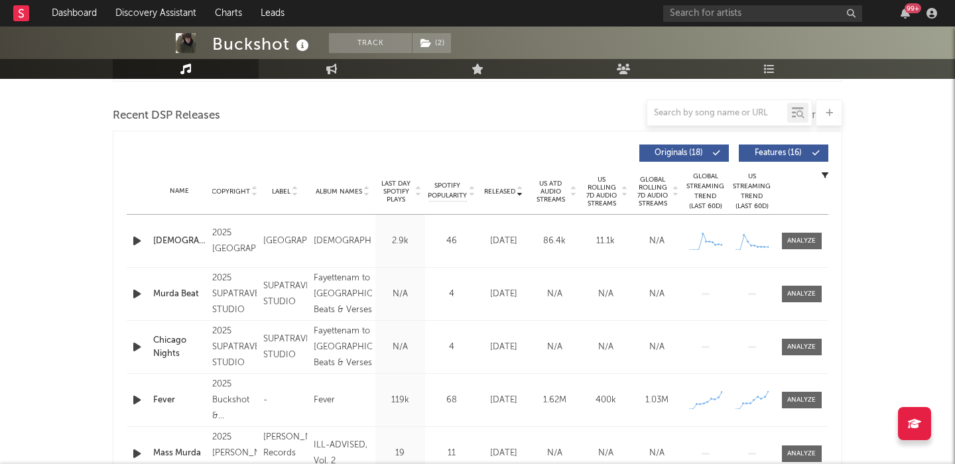
click at [763, 155] on span "Features ( 16 )" at bounding box center [777, 153] width 61 height 8
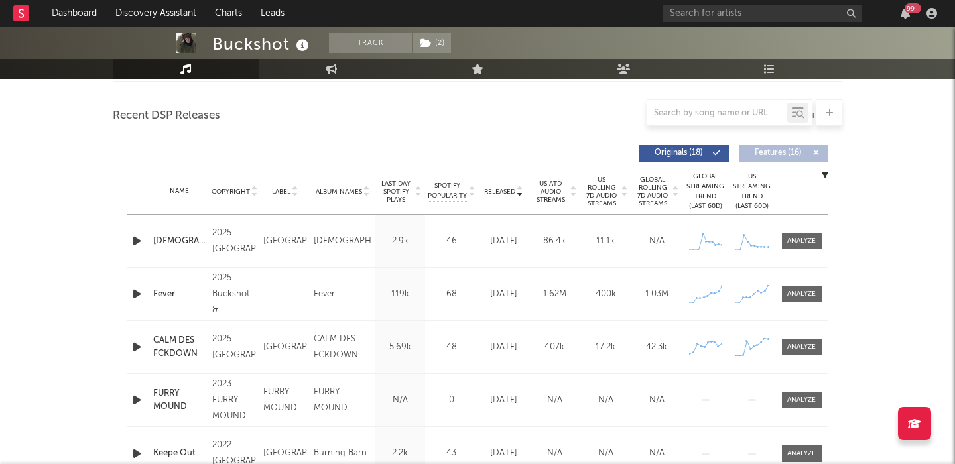
click at [607, 192] on span "US Rolling 7D Audio Streams" at bounding box center [601, 192] width 36 height 32
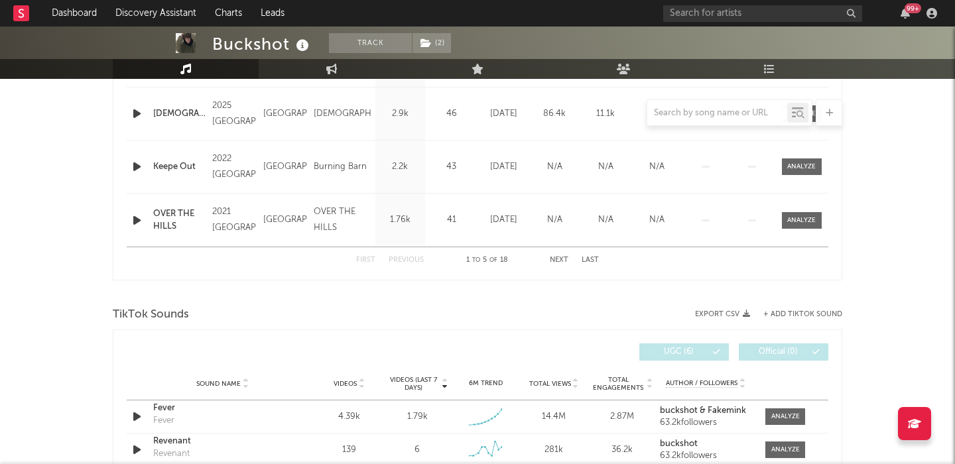
scroll to position [678, 0]
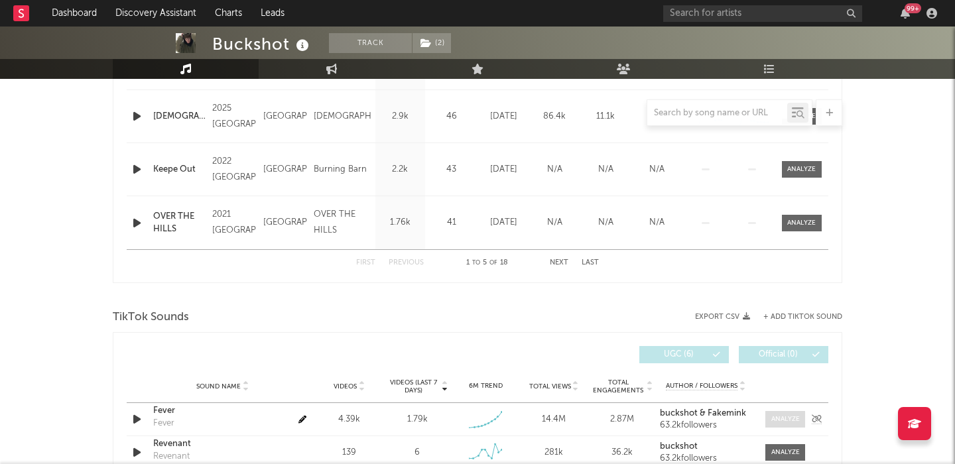
click at [785, 424] on span at bounding box center [785, 419] width 40 height 17
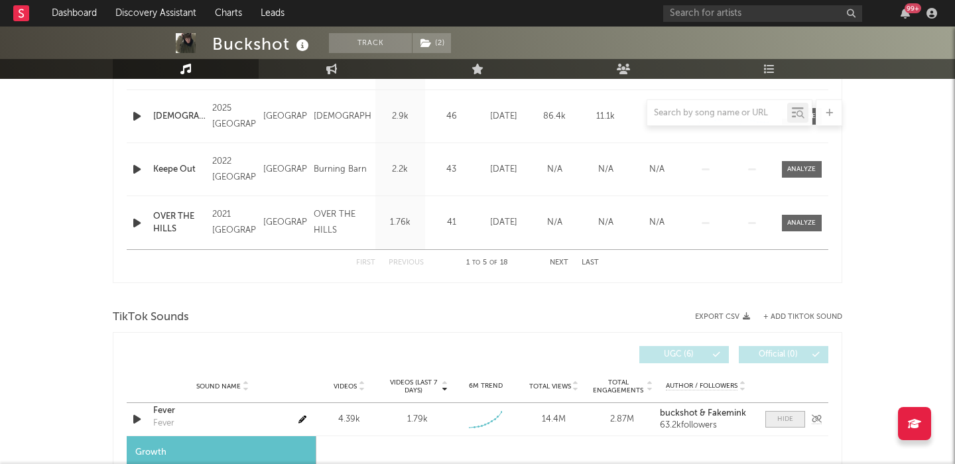
select select "1w"
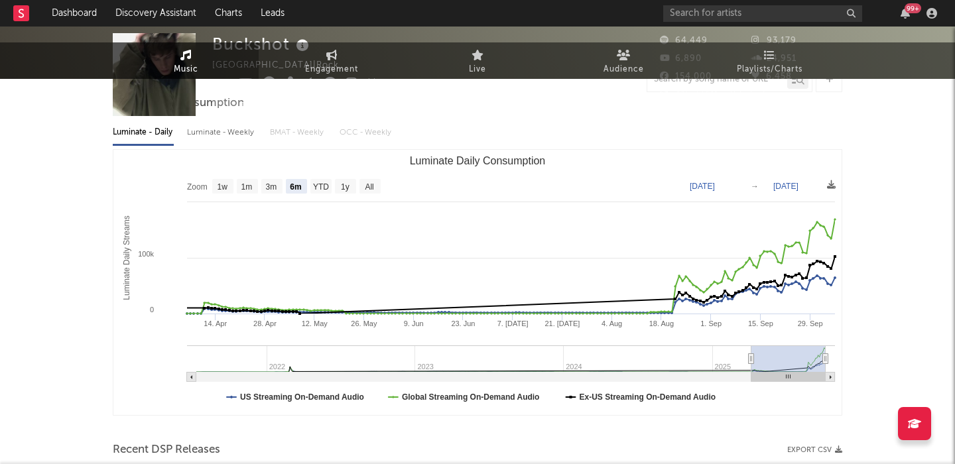
scroll to position [0, 0]
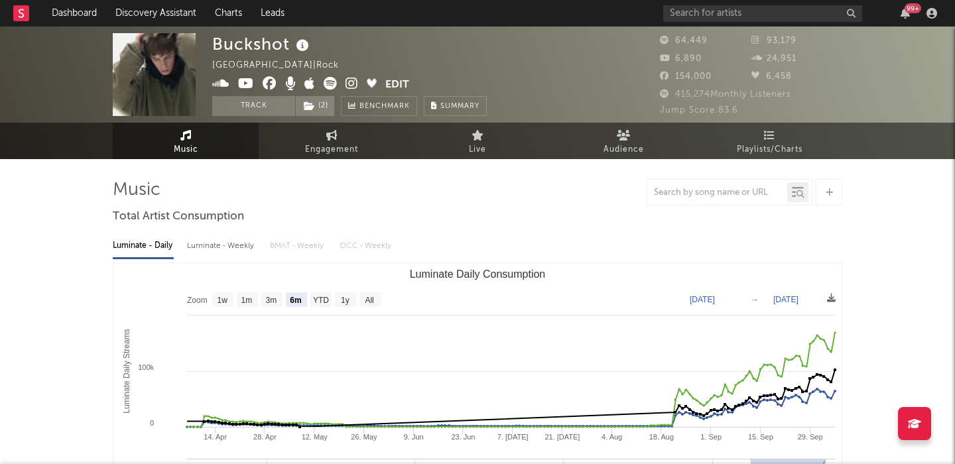
click at [351, 83] on icon at bounding box center [351, 83] width 13 height 13
click at [233, 236] on div "Luminate - Weekly" at bounding box center [222, 246] width 70 height 23
select select "6m"
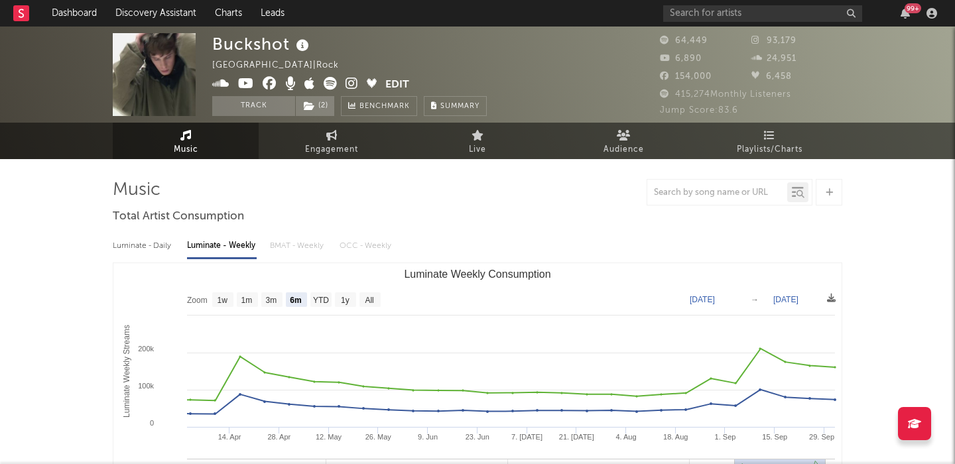
click at [162, 247] on div "Luminate - Daily" at bounding box center [143, 246] width 61 height 23
select select "6m"
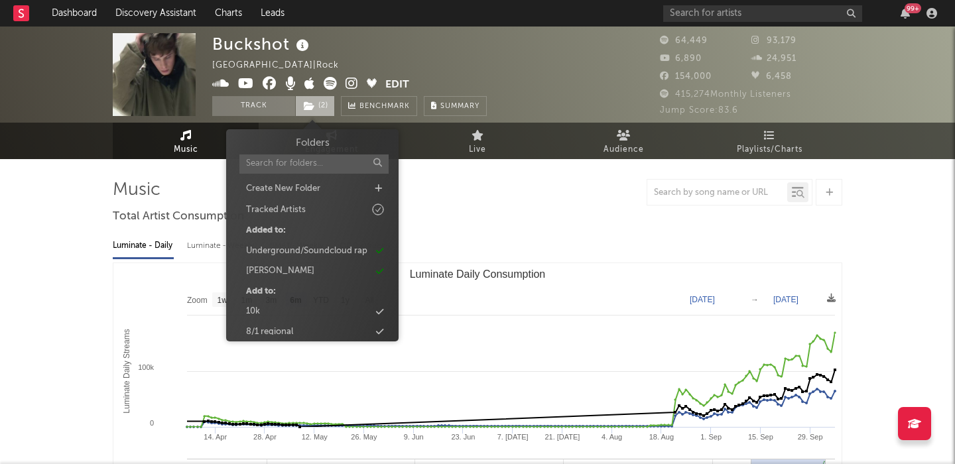
click at [317, 103] on span "( 2 )" at bounding box center [315, 106] width 40 height 20
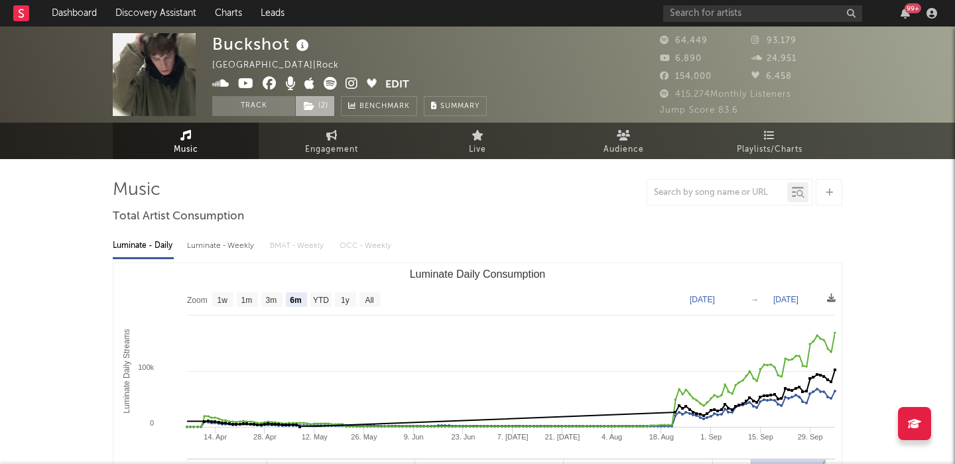
click at [317, 103] on span "( 2 )" at bounding box center [315, 106] width 40 height 20
click at [697, 13] on input "text" at bounding box center [762, 13] width 199 height 17
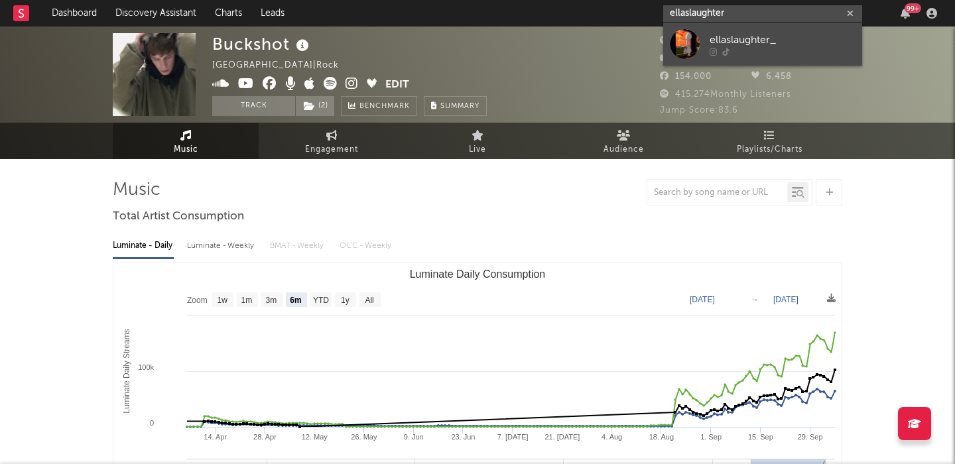
type input "ellaslaughter"
click at [775, 38] on div "ellaslaughter_" at bounding box center [782, 40] width 146 height 16
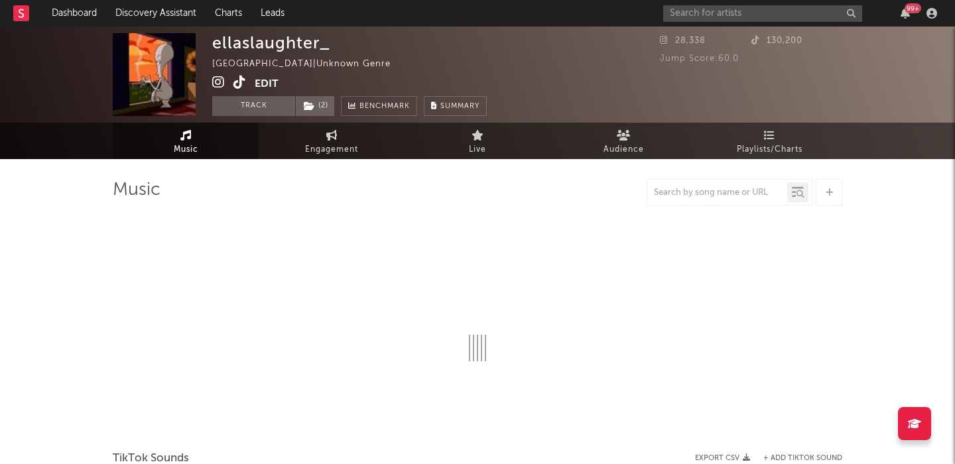
select select "1w"
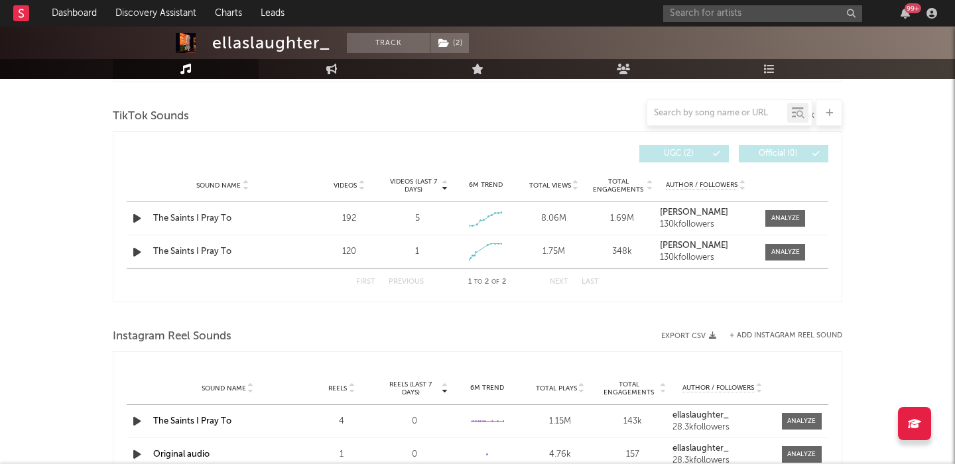
scroll to position [449, 0]
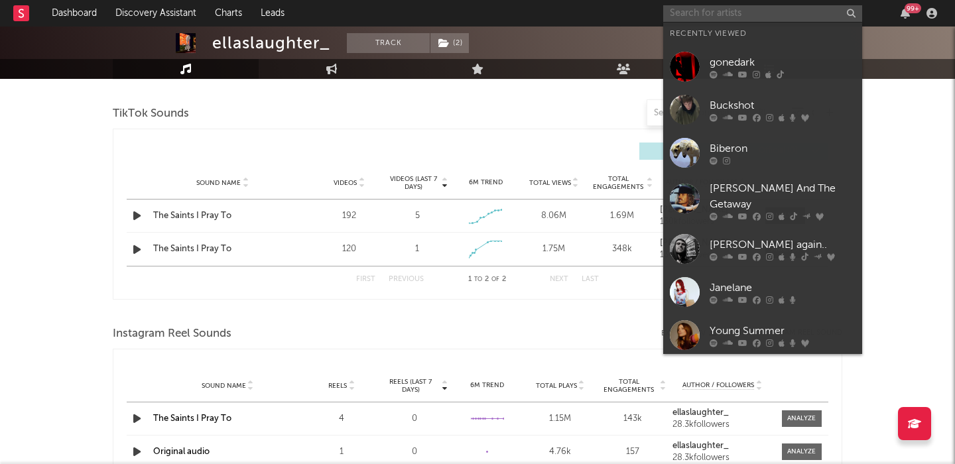
click at [709, 15] on input "text" at bounding box center [762, 13] width 199 height 17
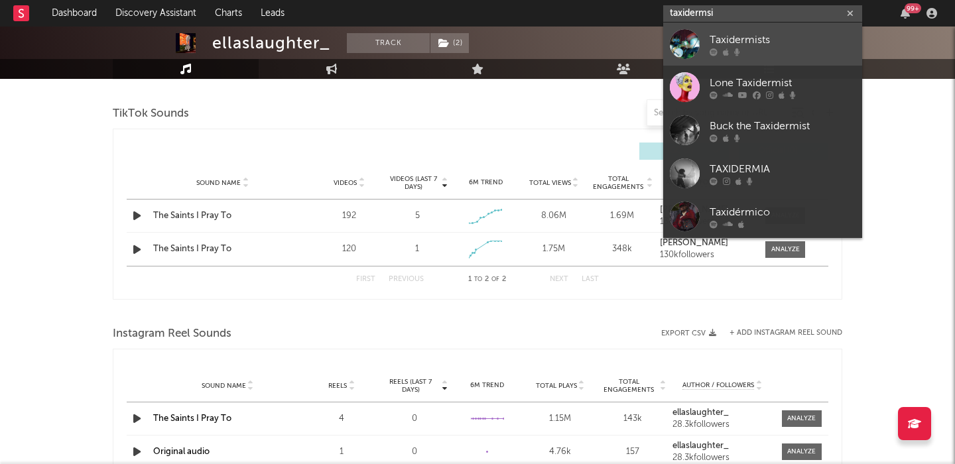
type input "taxidermsi"
click at [763, 40] on div "Taxidermists" at bounding box center [782, 40] width 146 height 16
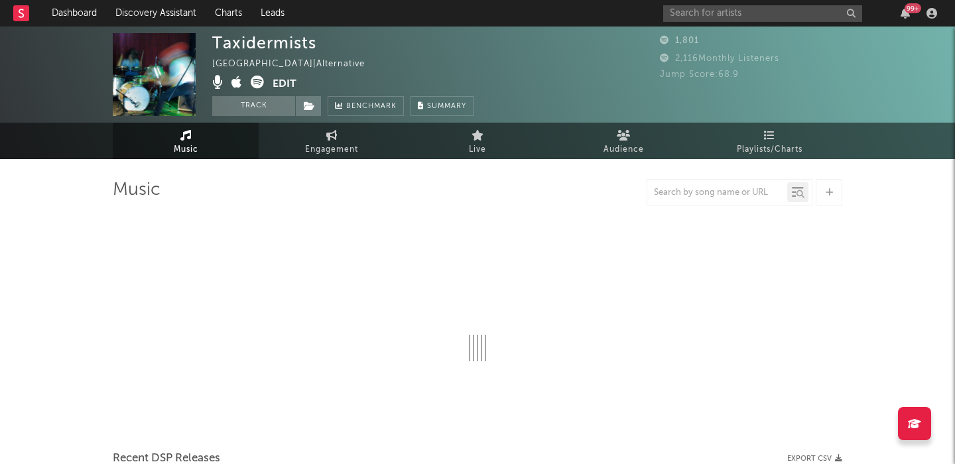
select select "1w"
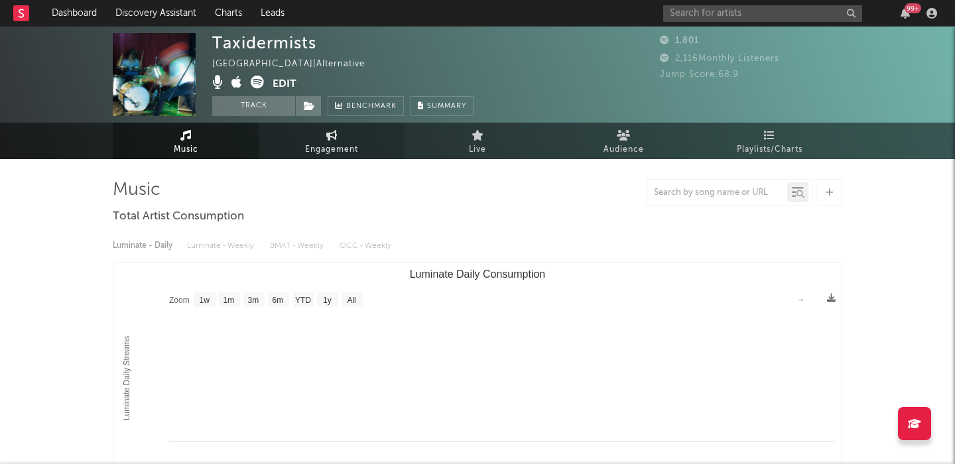
click at [323, 141] on link "Engagement" at bounding box center [332, 141] width 146 height 36
select select "1w"
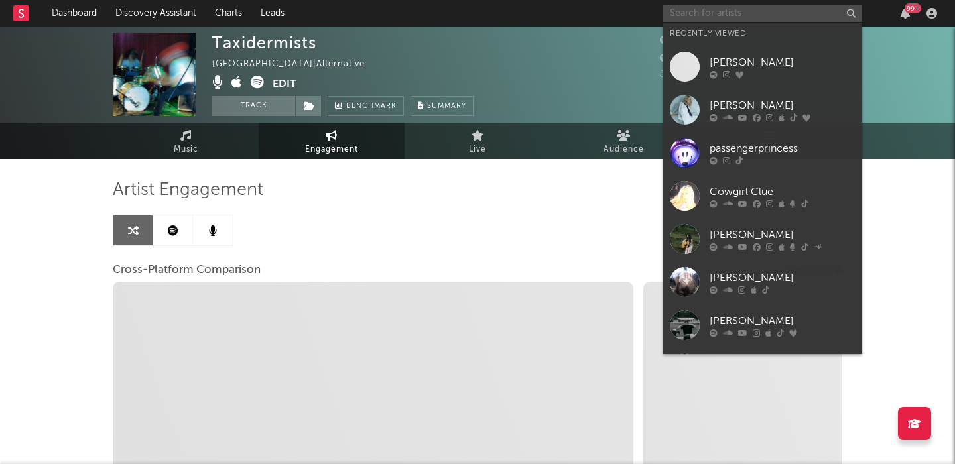
click at [725, 18] on input "text" at bounding box center [762, 13] width 199 height 17
select select "1m"
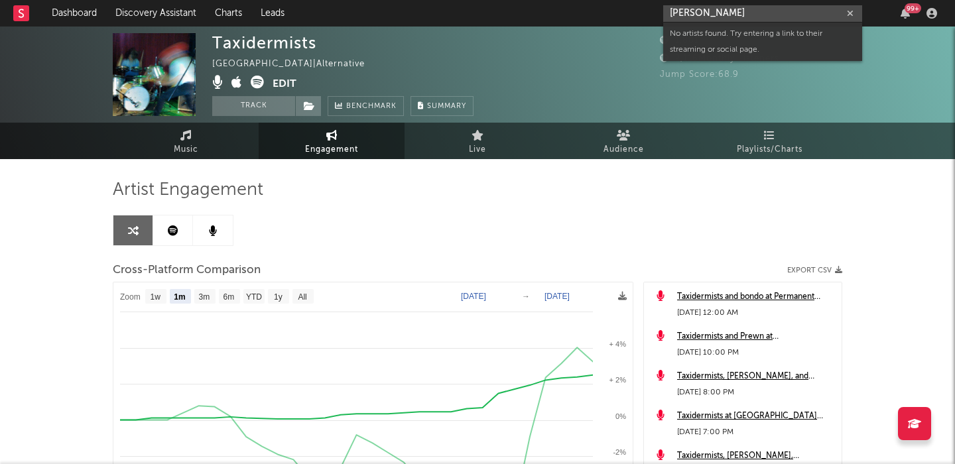
click at [687, 14] on input "erik extro" at bounding box center [762, 13] width 199 height 17
click at [702, 17] on input "eric extro" at bounding box center [762, 13] width 199 height 17
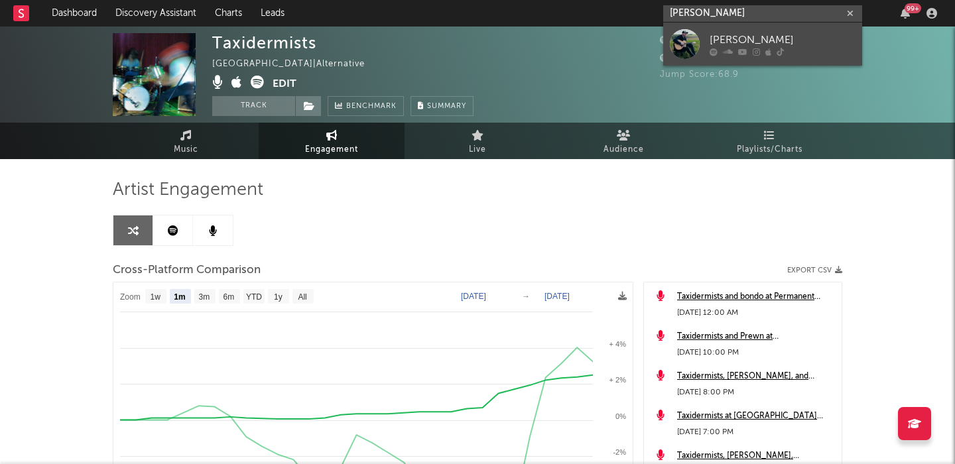
type input "eric ekstrom"
click at [712, 36] on div "Erik Ekström" at bounding box center [782, 40] width 146 height 16
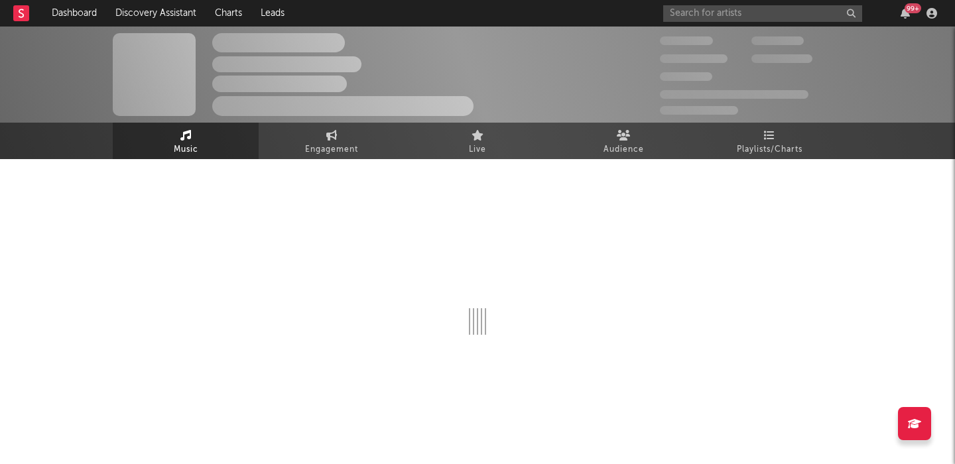
select select "1w"
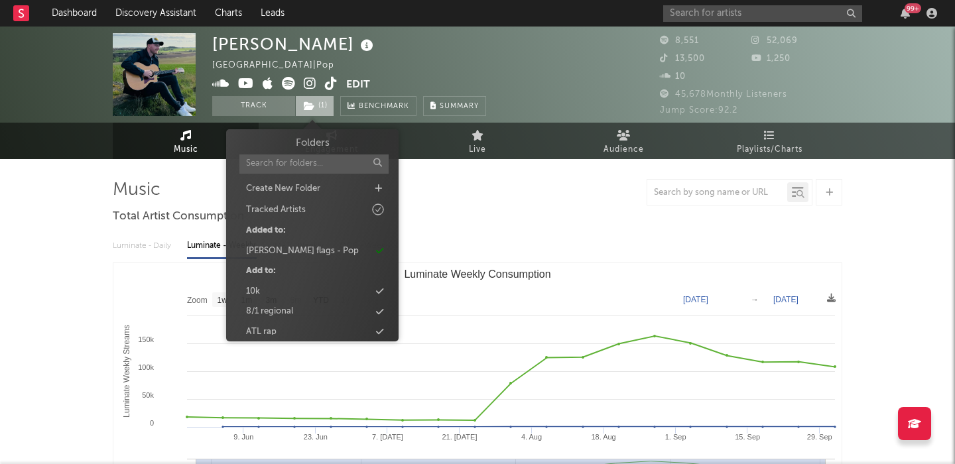
click at [324, 109] on span "( 1 )" at bounding box center [314, 106] width 39 height 20
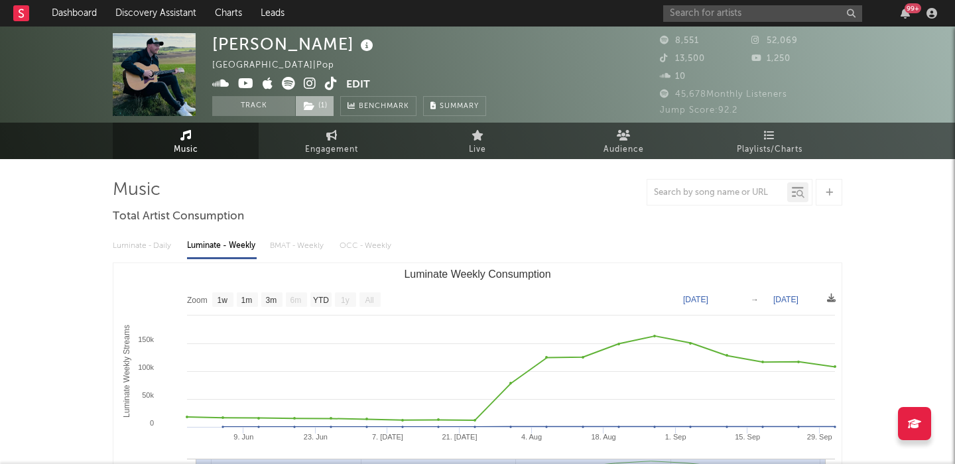
click at [324, 109] on span "( 1 )" at bounding box center [314, 106] width 39 height 20
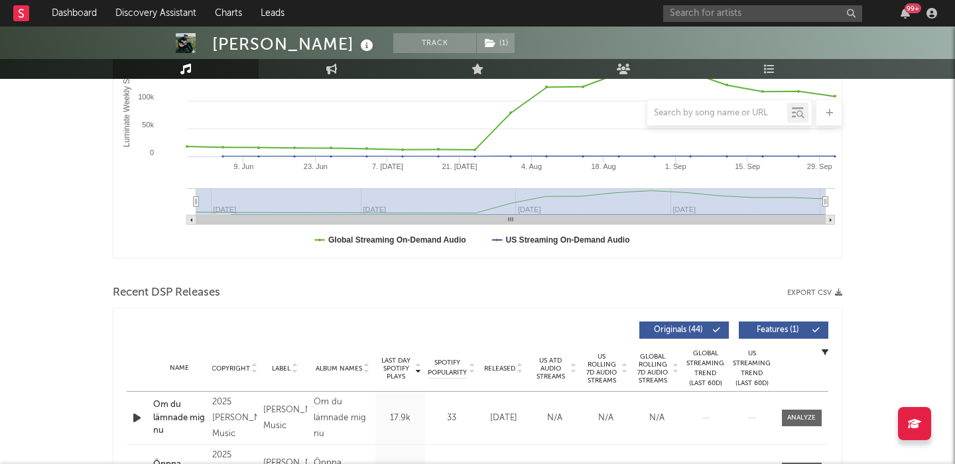
scroll to position [331, 0]
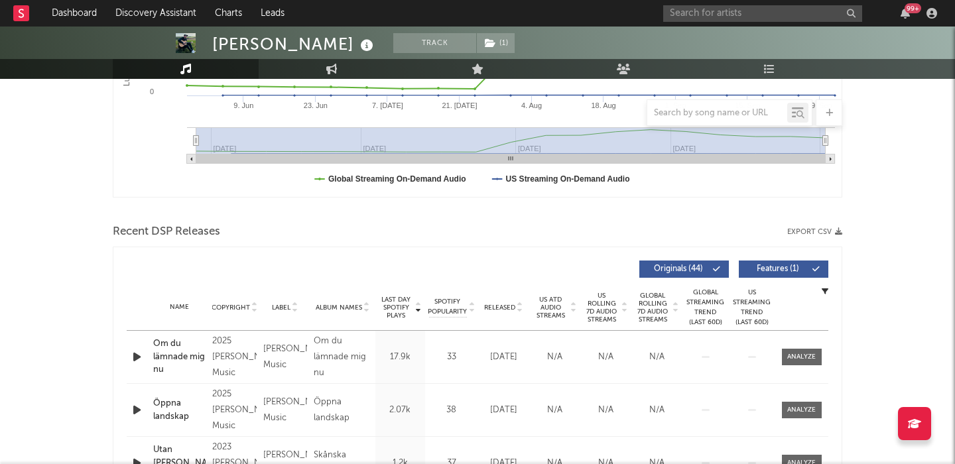
click at [765, 265] on button "Features ( 1 )" at bounding box center [782, 269] width 89 height 17
click at [621, 306] on icon at bounding box center [624, 304] width 7 height 5
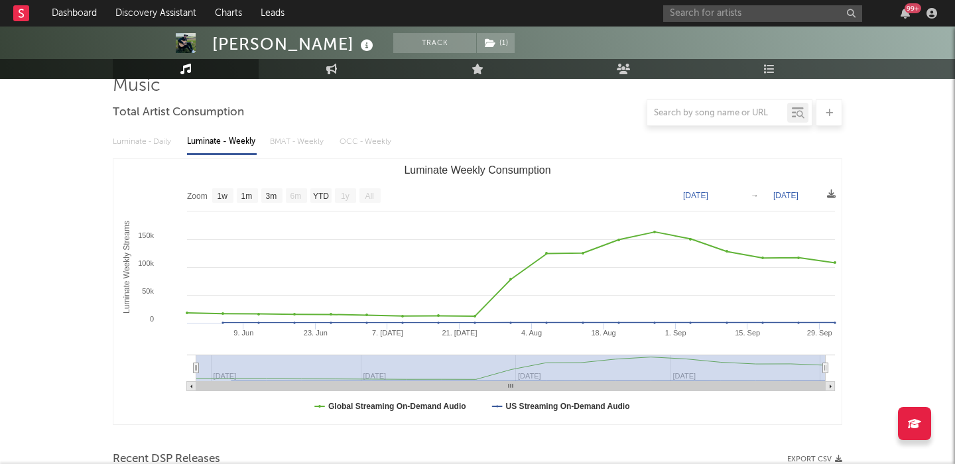
scroll to position [0, 0]
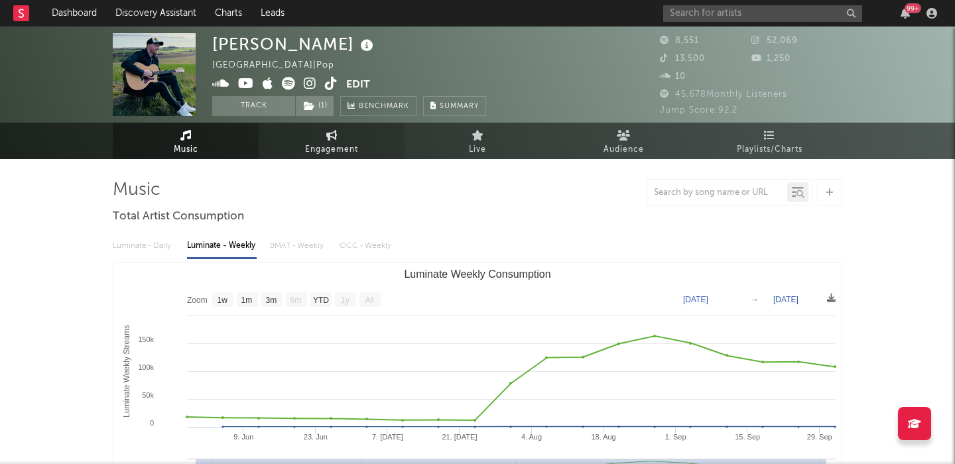
click at [341, 142] on span "Engagement" at bounding box center [331, 150] width 53 height 16
select select "1w"
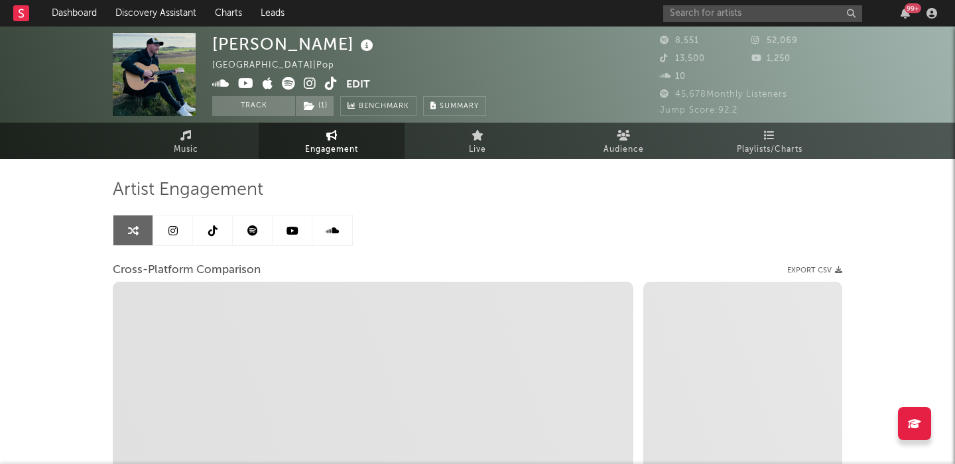
select select "1m"
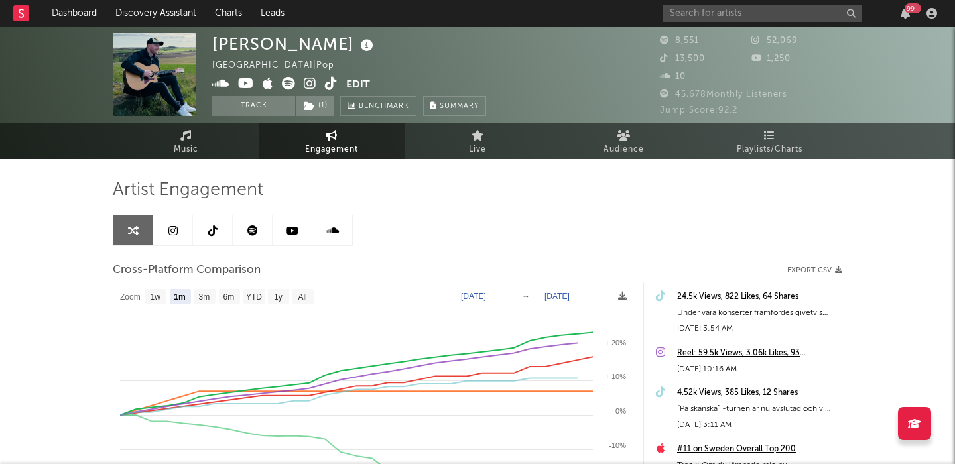
click at [313, 87] on icon at bounding box center [310, 83] width 13 height 13
click at [690, 17] on input "text" at bounding box center [762, 13] width 199 height 17
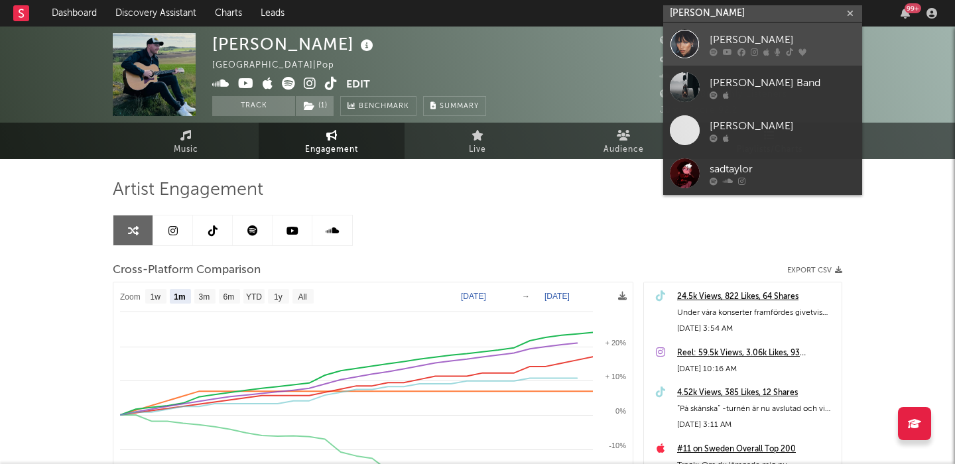
type input "syd taylor"
click at [746, 43] on div "Syd Taylor" at bounding box center [782, 40] width 146 height 16
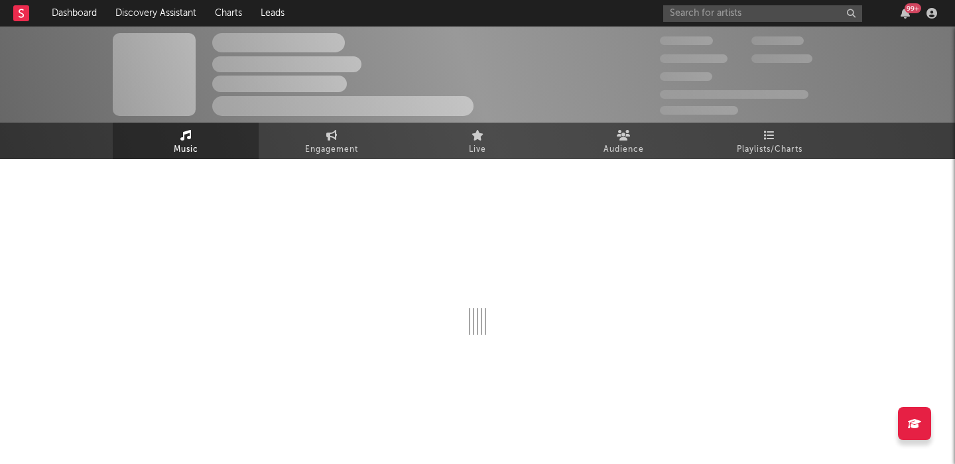
select select "1w"
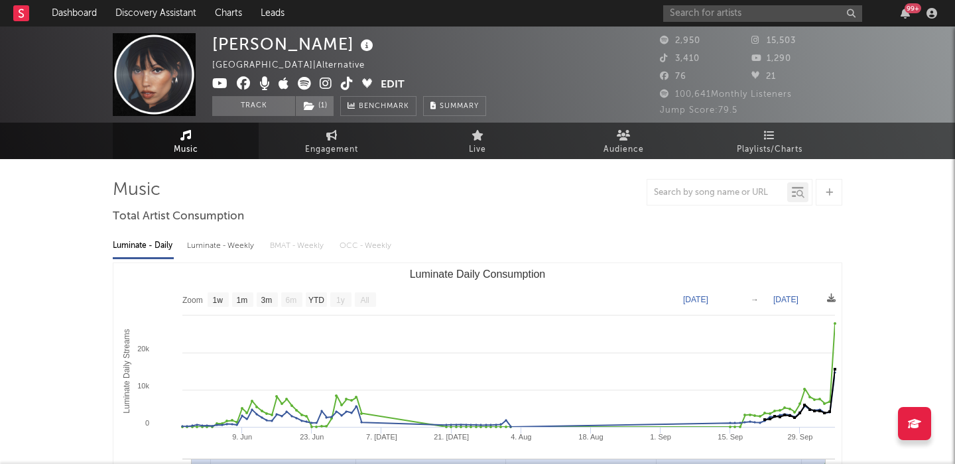
click at [243, 241] on div "Luminate - Weekly" at bounding box center [222, 246] width 70 height 23
select select "6m"
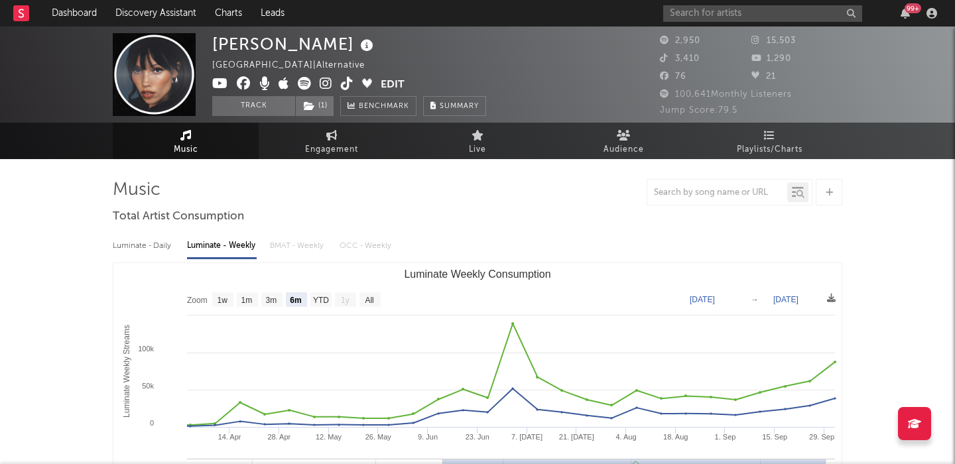
click at [161, 246] on div "Luminate - Daily" at bounding box center [143, 246] width 61 height 23
select select "1w"
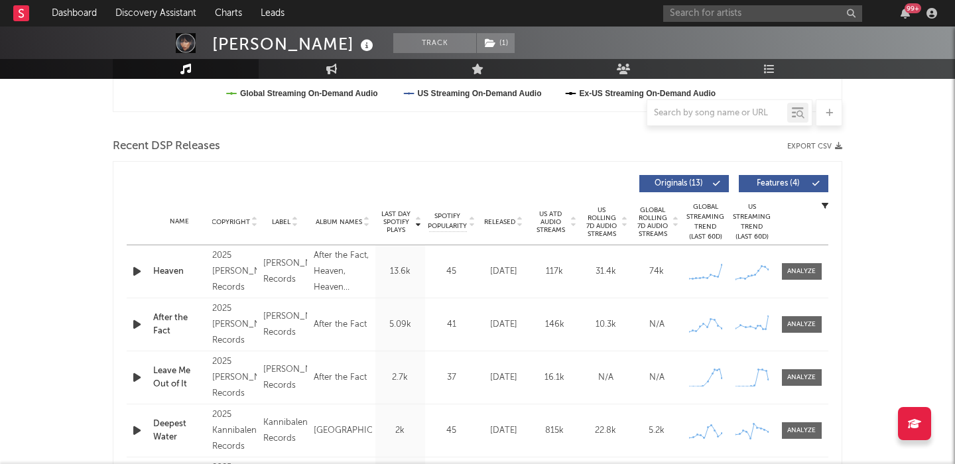
scroll to position [431, 0]
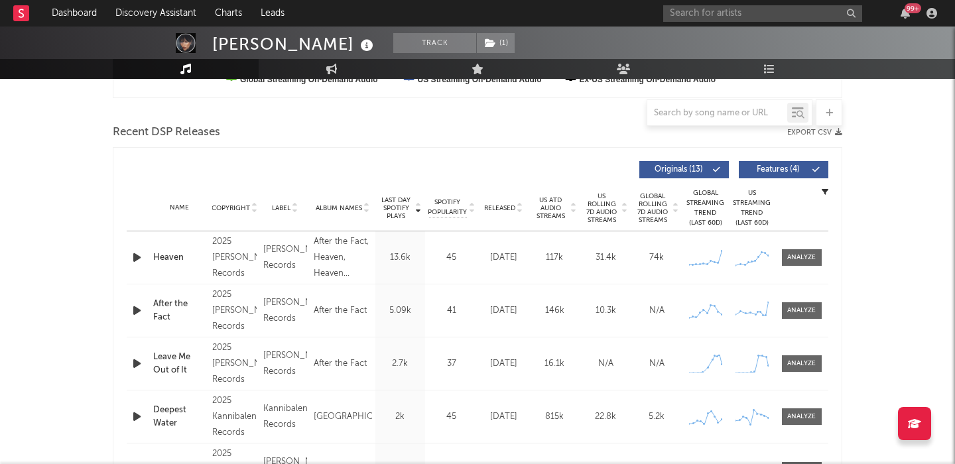
click at [502, 207] on span "Released" at bounding box center [499, 208] width 31 height 8
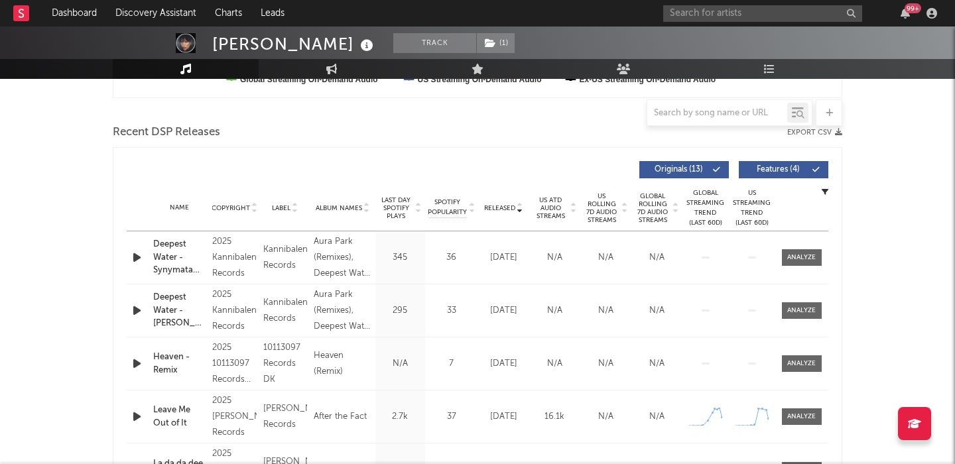
click at [589, 207] on span "US Rolling 7D Audio Streams" at bounding box center [601, 208] width 36 height 32
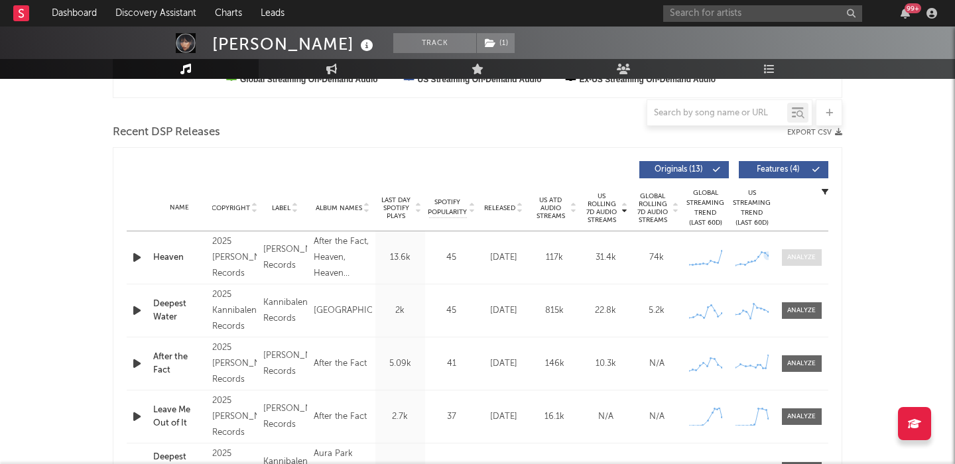
click at [793, 257] on div at bounding box center [801, 258] width 29 height 10
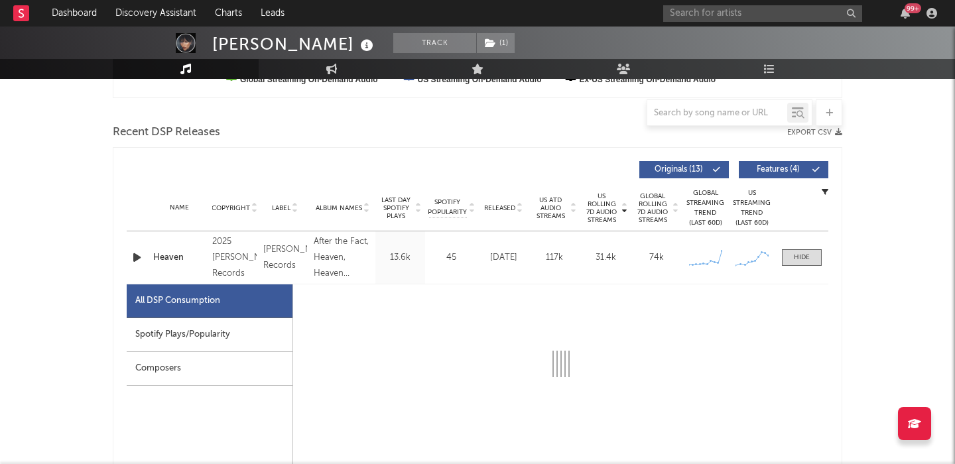
select select "1w"
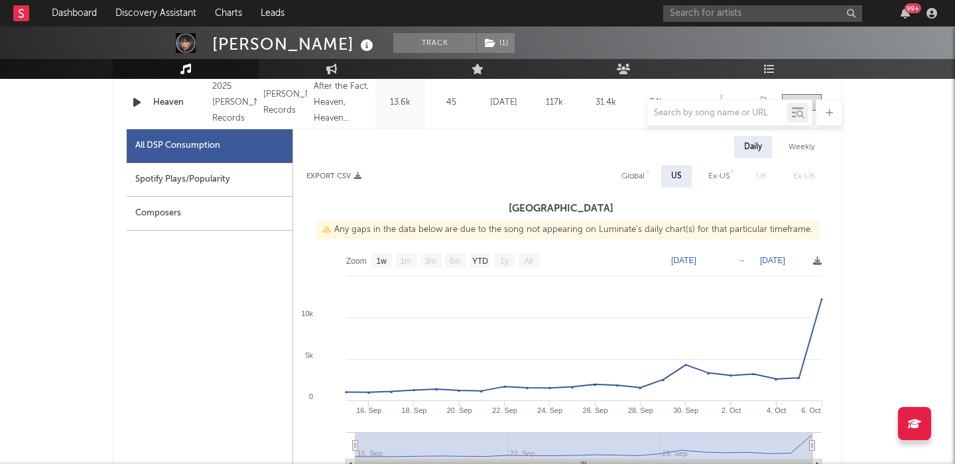
scroll to position [585, 0]
click at [128, 101] on div at bounding box center [477, 112] width 729 height 27
click at [137, 102] on div at bounding box center [477, 112] width 729 height 27
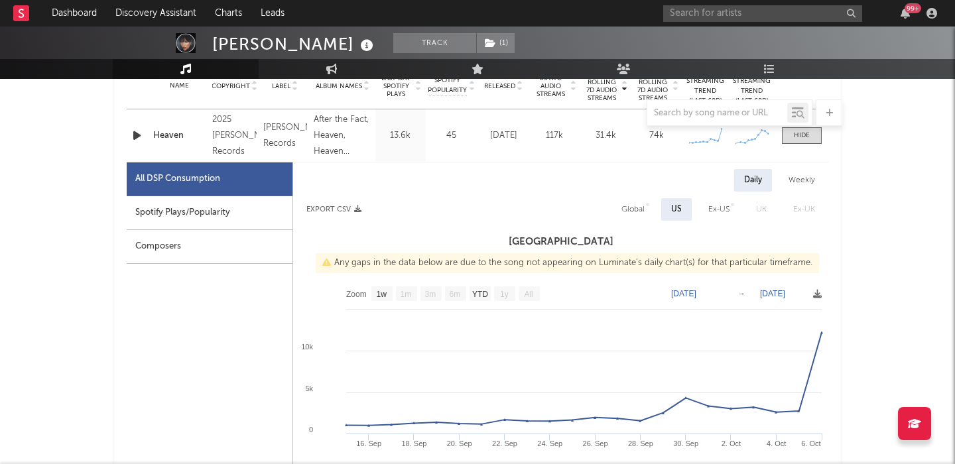
scroll to position [548, 0]
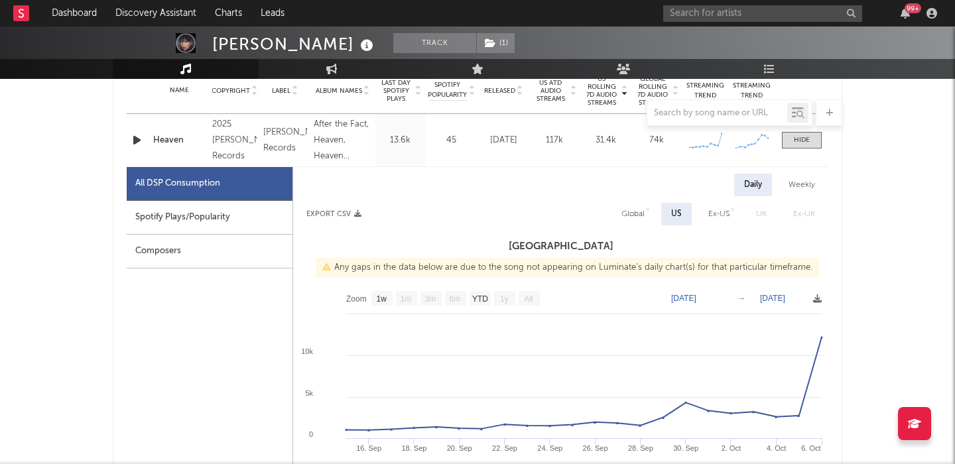
click at [134, 133] on icon "button" at bounding box center [137, 140] width 14 height 17
click at [642, 209] on div "Global" at bounding box center [632, 214] width 23 height 16
select select "1w"
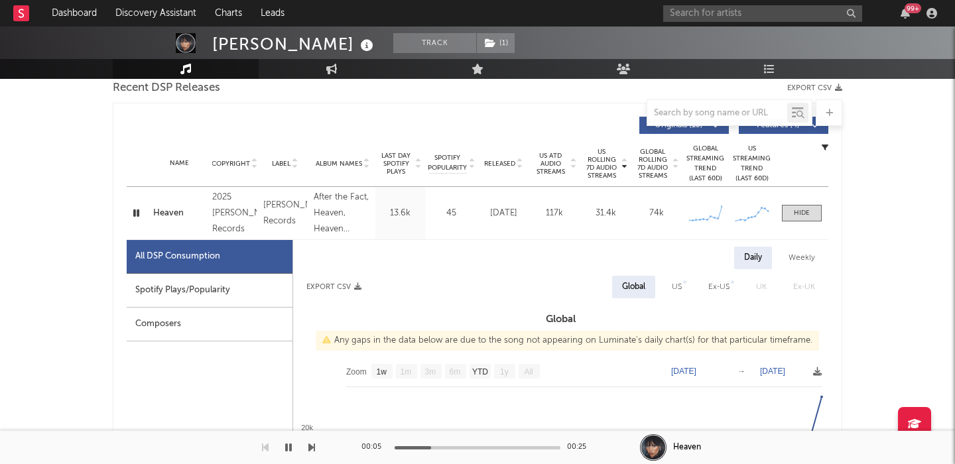
scroll to position [0, 0]
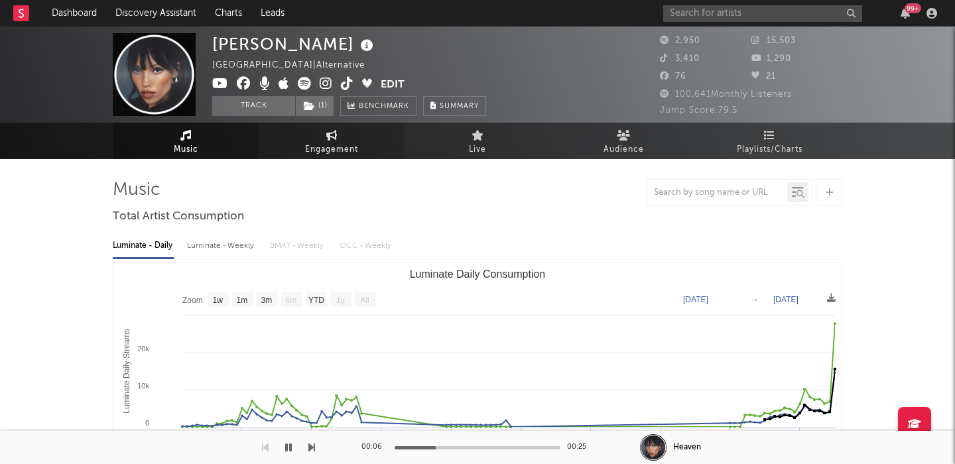
click at [315, 145] on span "Engagement" at bounding box center [331, 150] width 53 height 16
select select "1w"
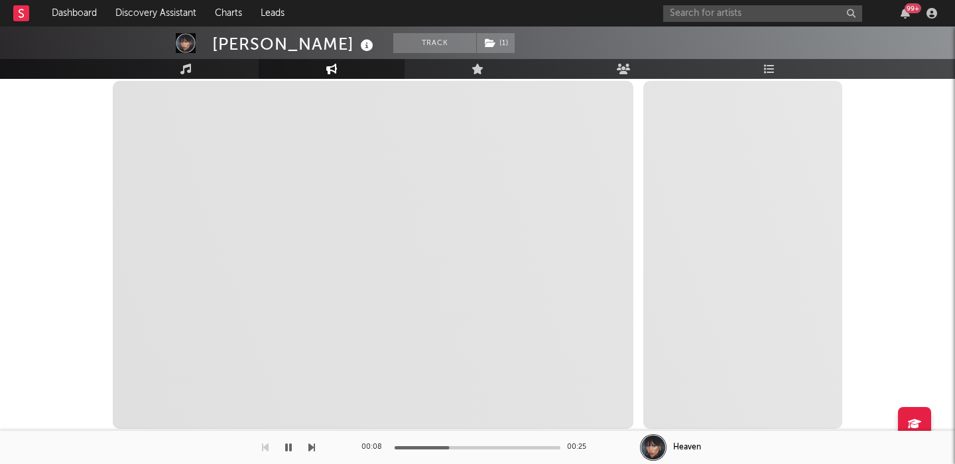
scroll to position [202, 0]
select select "1m"
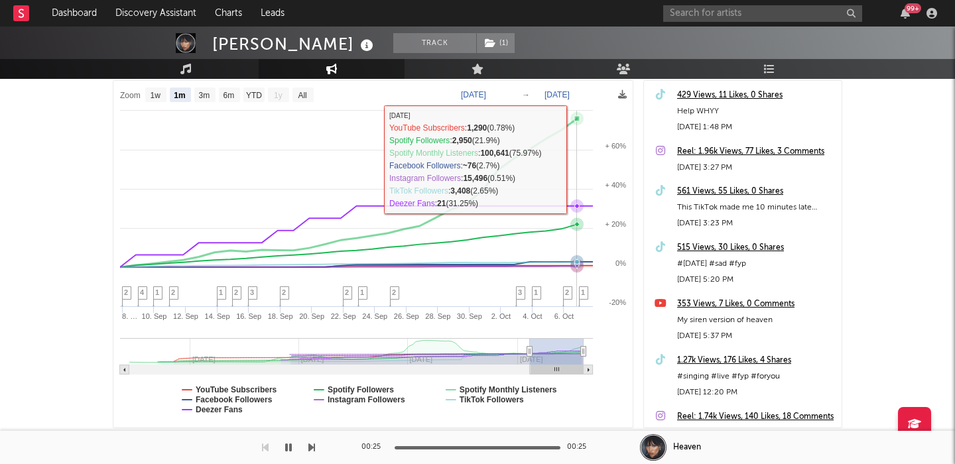
scroll to position [0, 0]
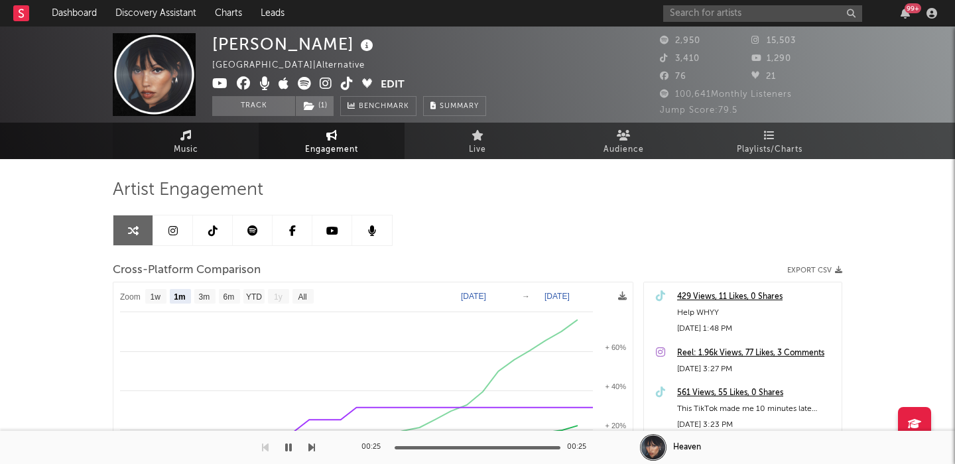
click at [202, 139] on link "Music" at bounding box center [186, 141] width 146 height 36
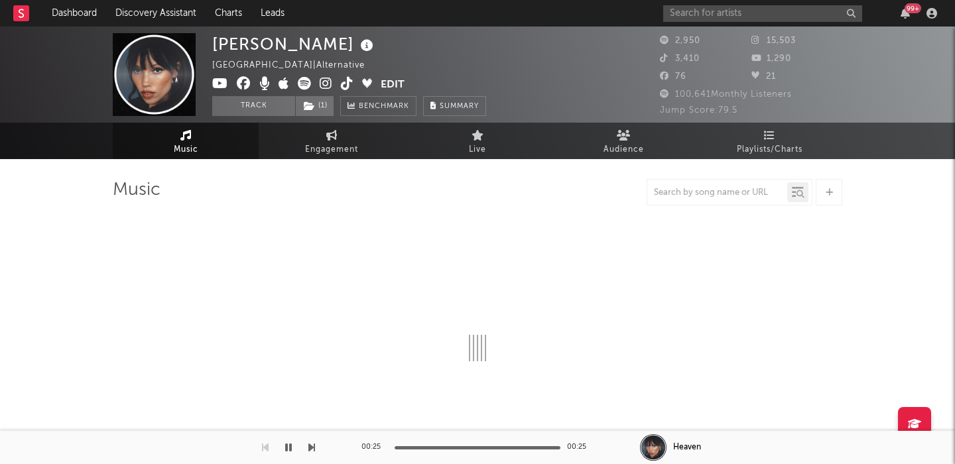
select select "1w"
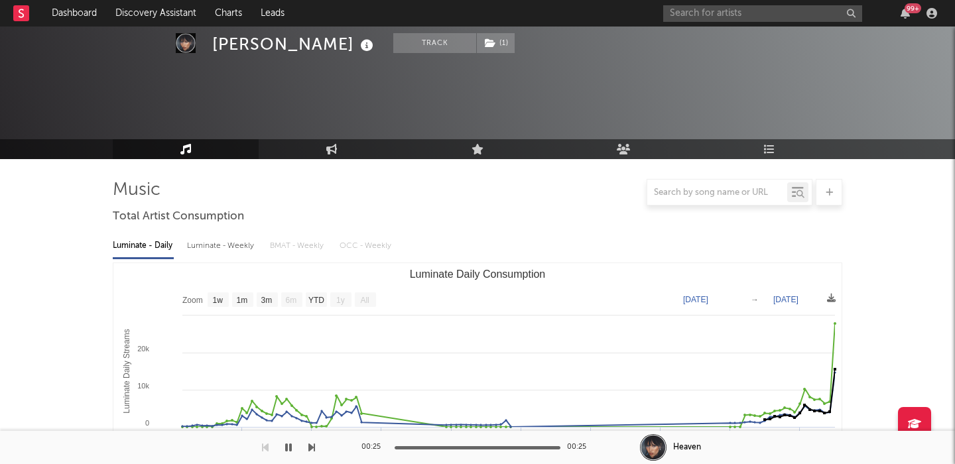
scroll to position [383, 0]
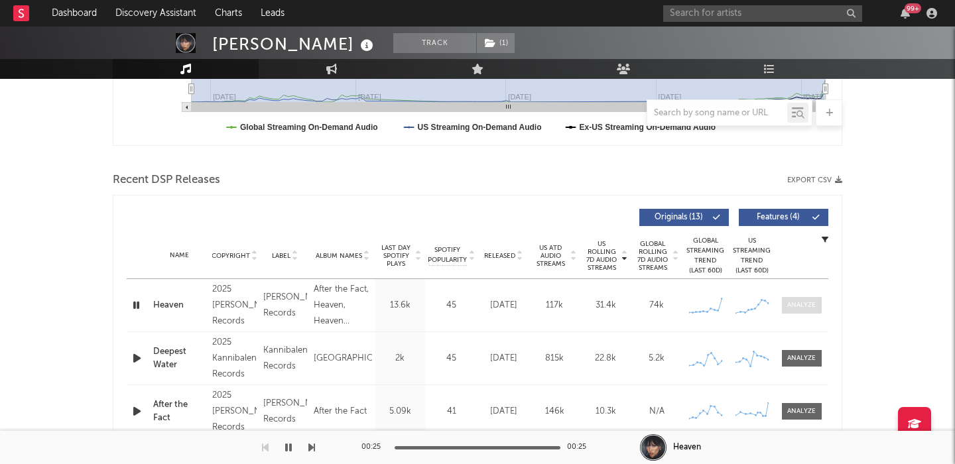
click at [808, 309] on div at bounding box center [801, 305] width 29 height 10
select select "1w"
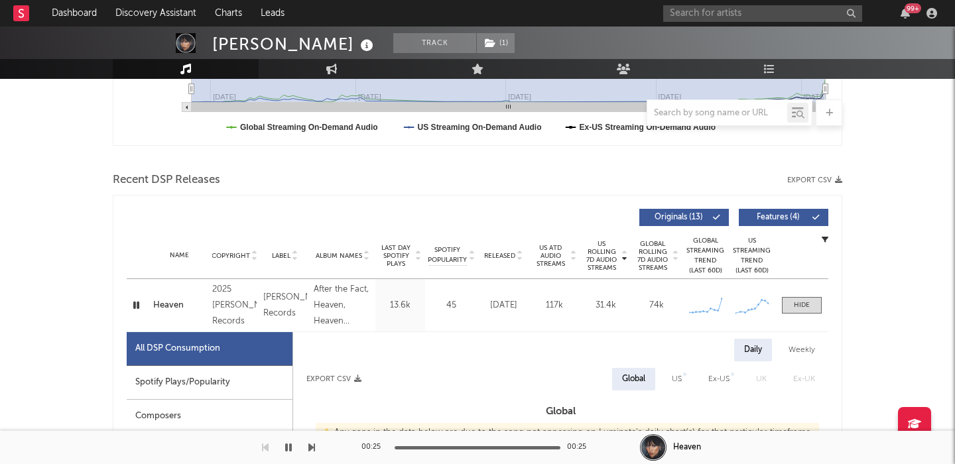
click at [216, 379] on div "Spotify Plays/Popularity" at bounding box center [210, 383] width 166 height 34
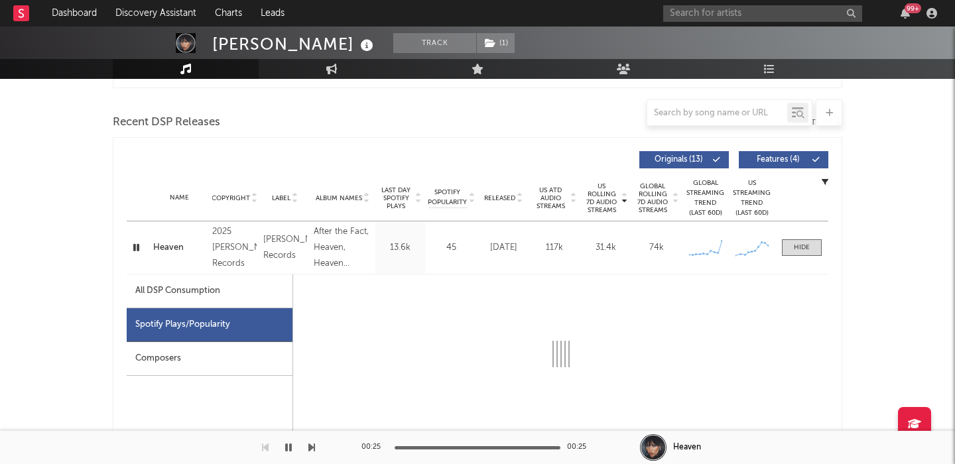
select select "1w"
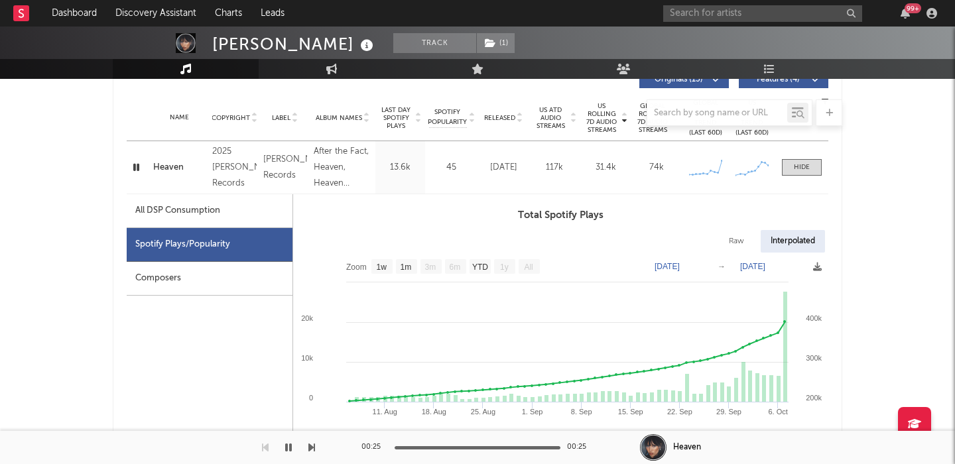
scroll to position [530, 0]
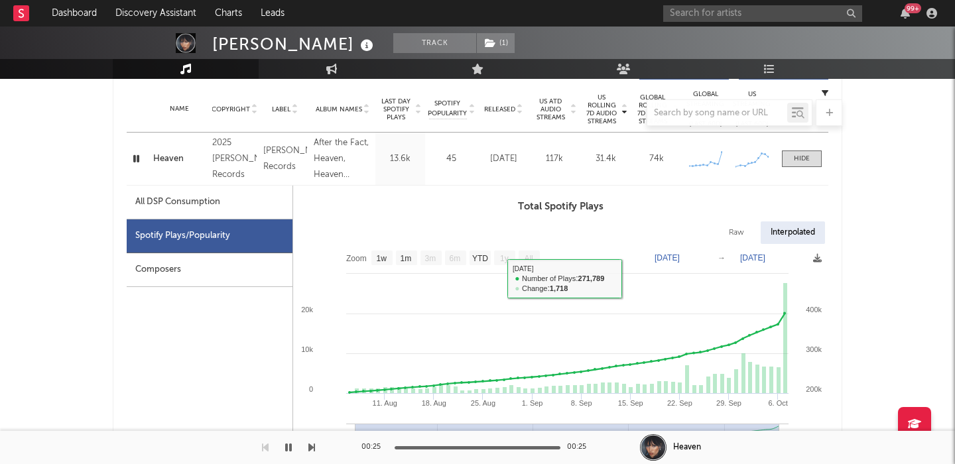
click at [186, 186] on div "All DSP Consumption" at bounding box center [210, 203] width 166 height 34
select select "1w"
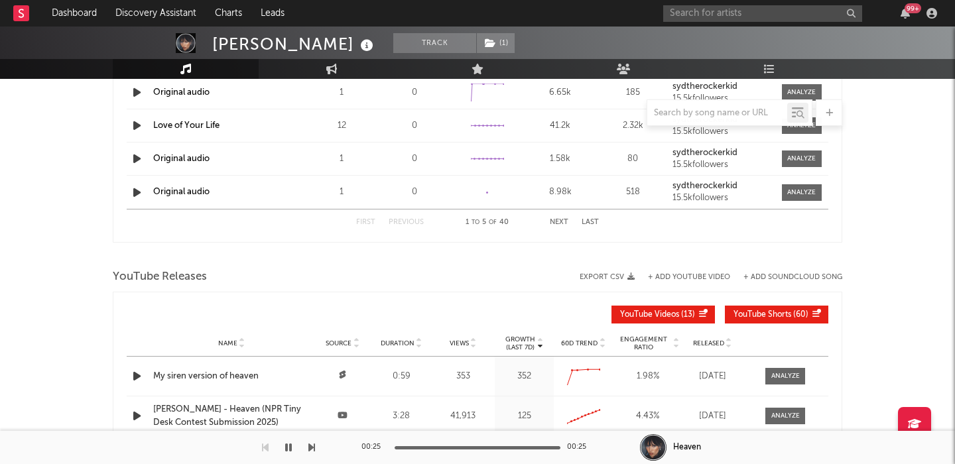
scroll to position [0, 0]
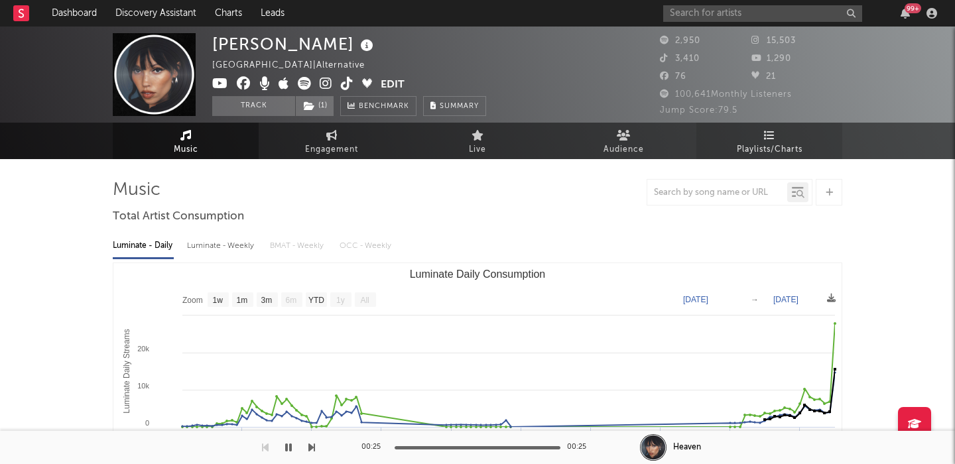
click at [772, 142] on span "Playlists/Charts" at bounding box center [770, 150] width 66 height 16
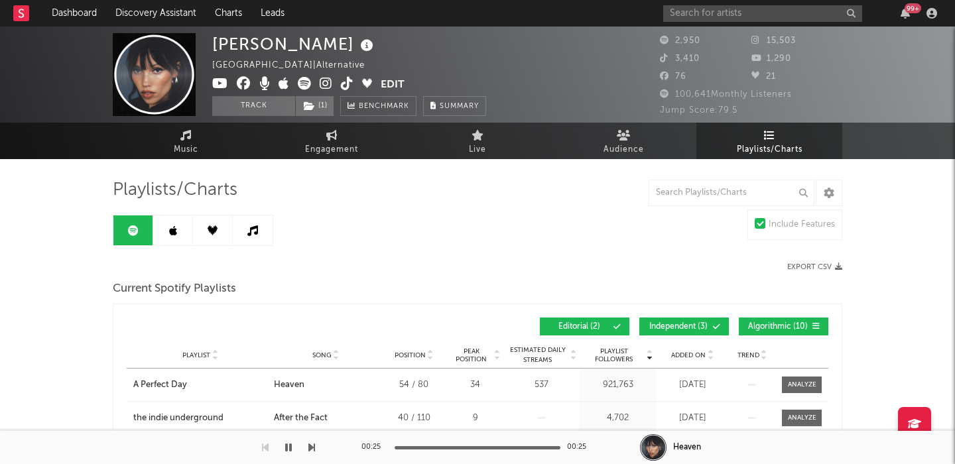
click at [682, 325] on span "Independent ( 3 )" at bounding box center [678, 327] width 61 height 8
click at [589, 325] on span at bounding box center [589, 327] width 2 height 8
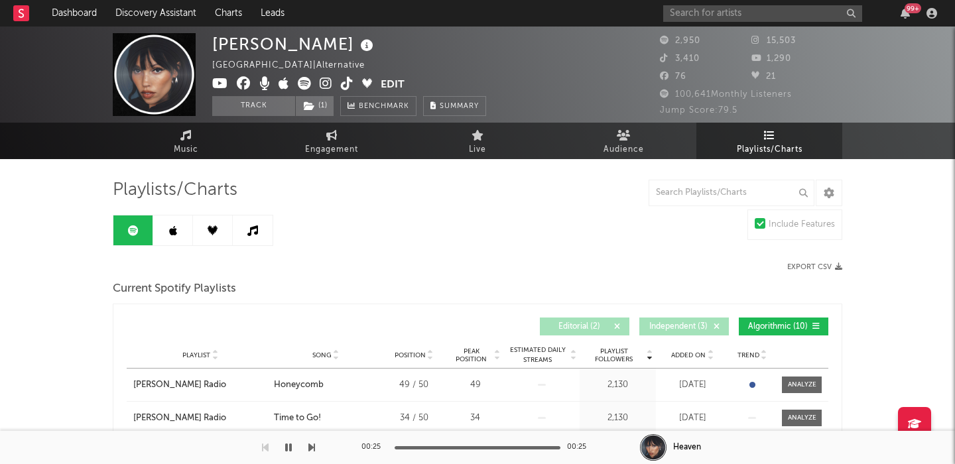
click at [158, 235] on link at bounding box center [173, 230] width 40 height 30
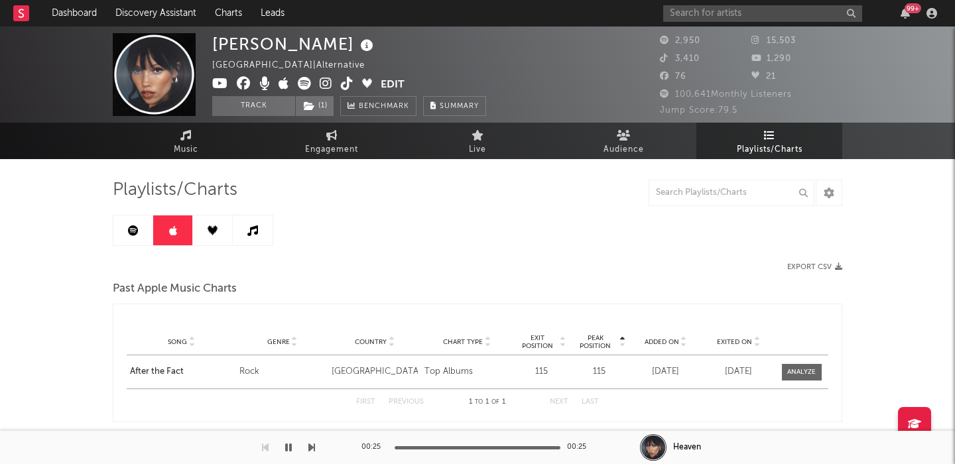
click at [249, 233] on icon at bounding box center [252, 230] width 11 height 11
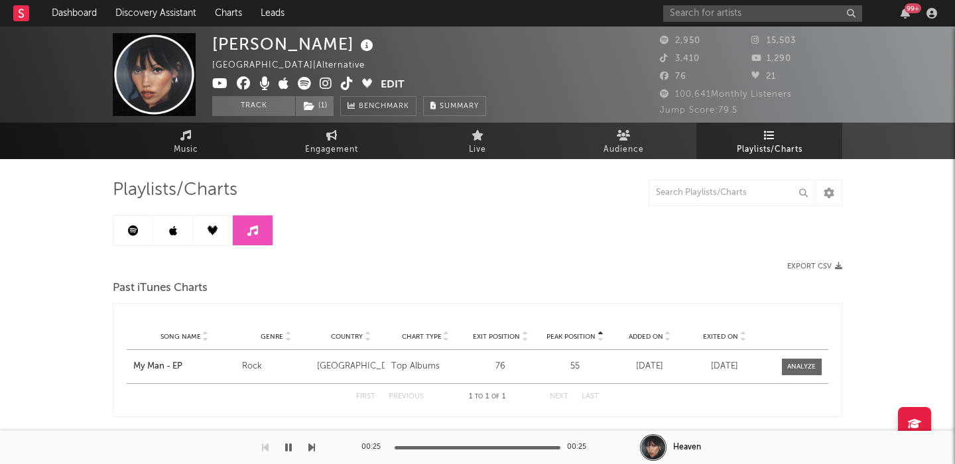
click at [218, 235] on link at bounding box center [213, 230] width 40 height 30
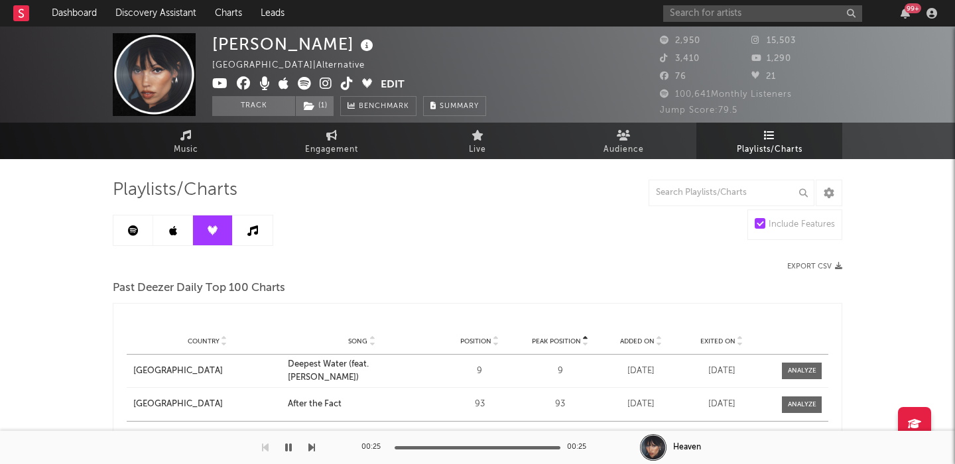
click at [174, 234] on icon at bounding box center [173, 230] width 8 height 11
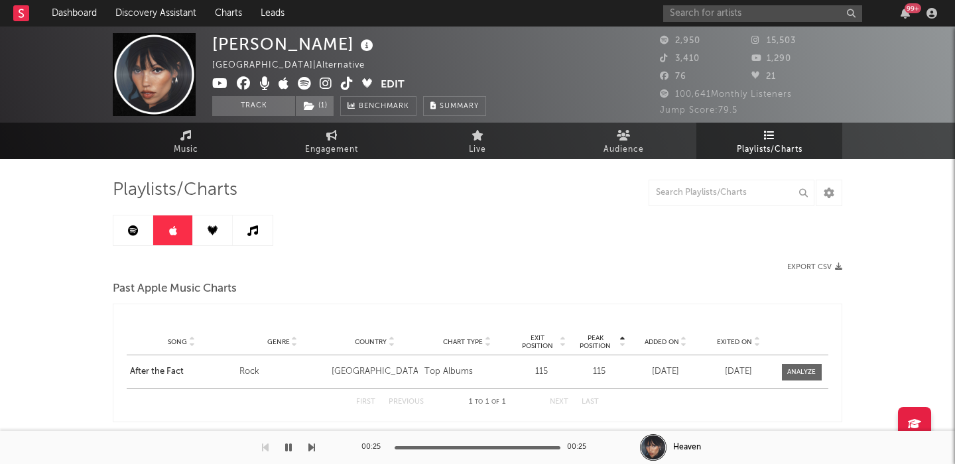
click at [147, 234] on link at bounding box center [133, 230] width 40 height 30
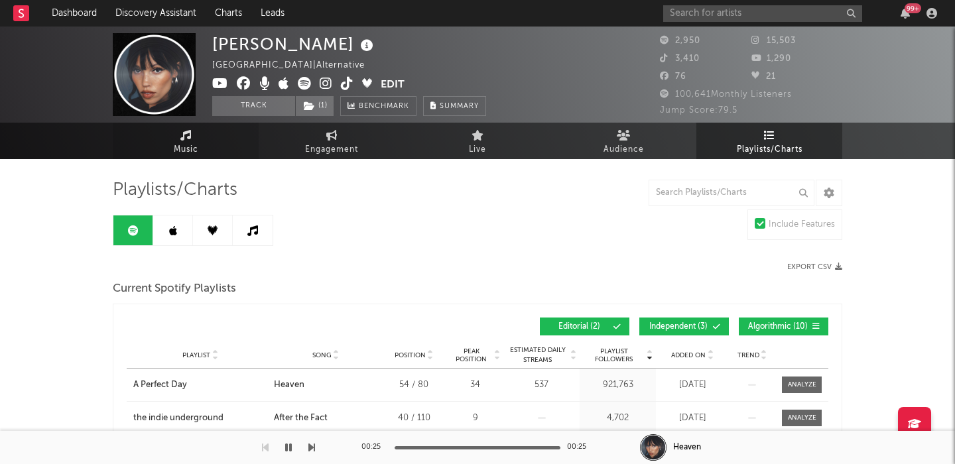
click at [207, 135] on link "Music" at bounding box center [186, 141] width 146 height 36
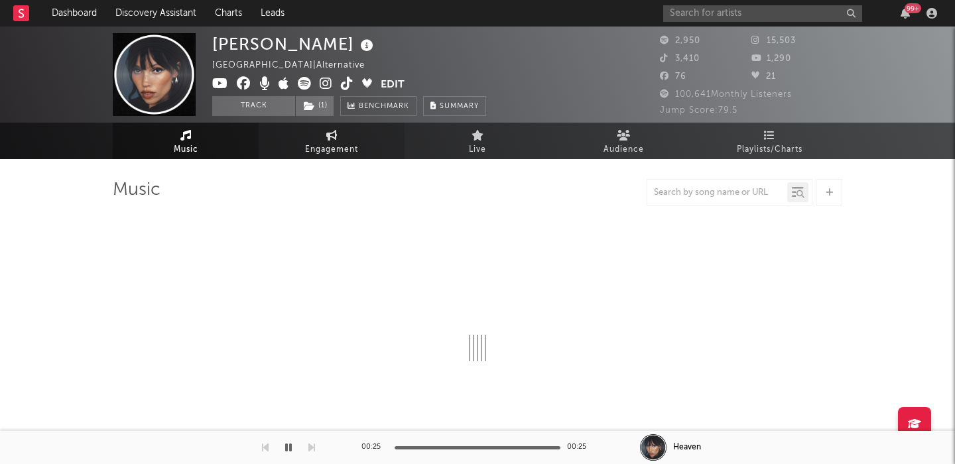
select select "1w"
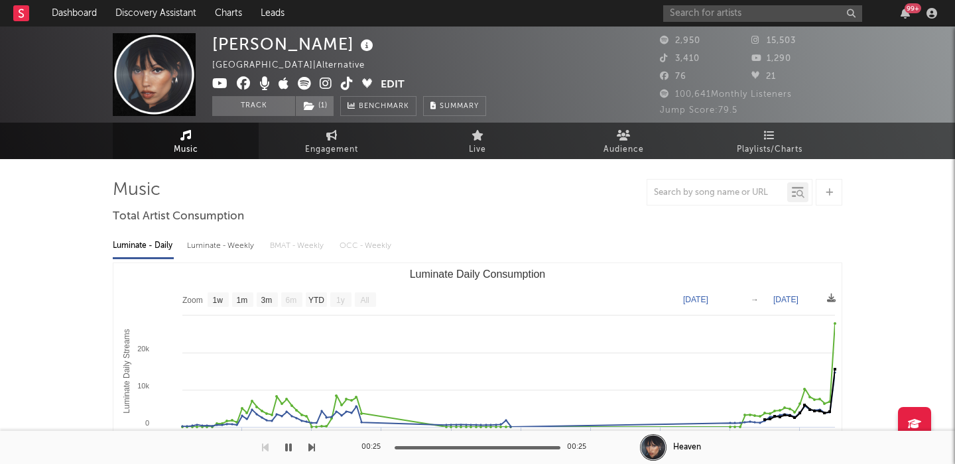
click at [326, 84] on icon at bounding box center [326, 83] width 13 height 13
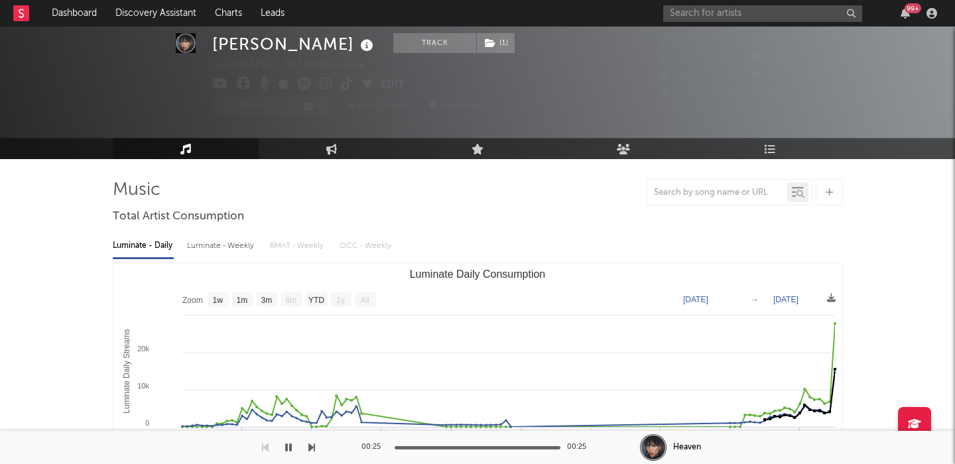
scroll to position [54, 0]
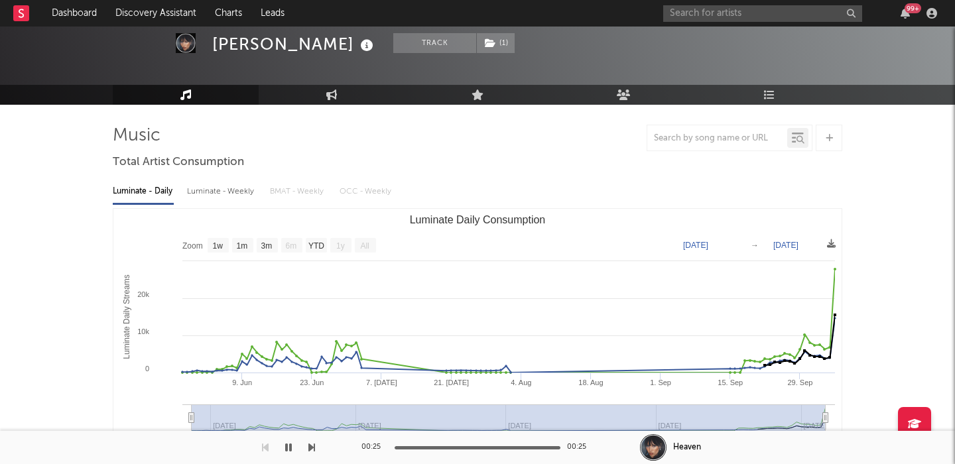
click at [218, 188] on div "Luminate - Weekly" at bounding box center [222, 191] width 70 height 23
select select "6m"
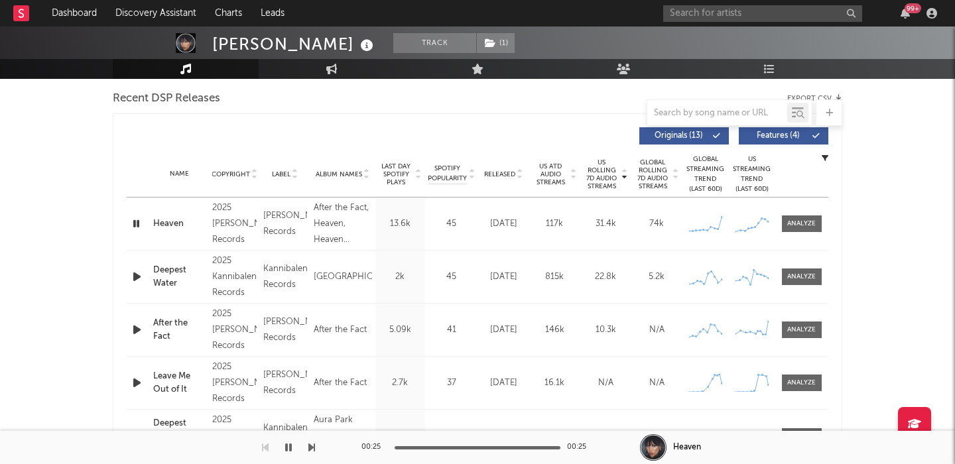
scroll to position [402, 0]
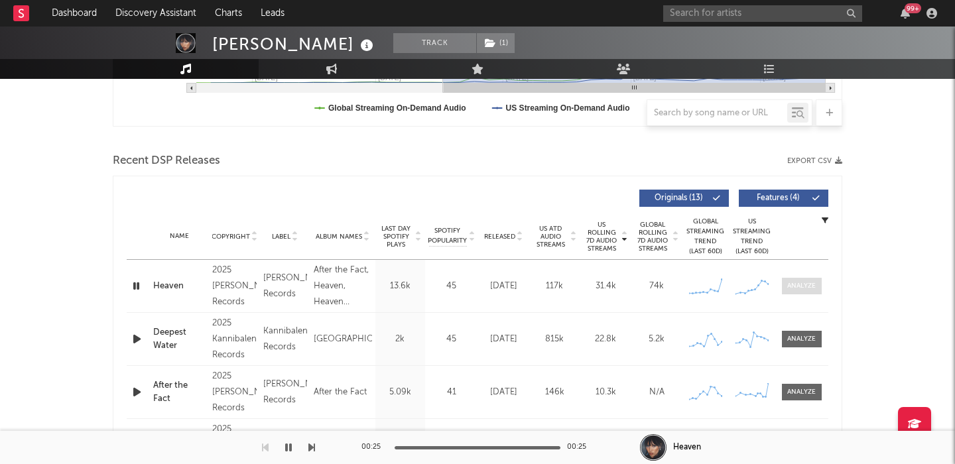
click at [797, 287] on div at bounding box center [801, 286] width 29 height 10
select select "1w"
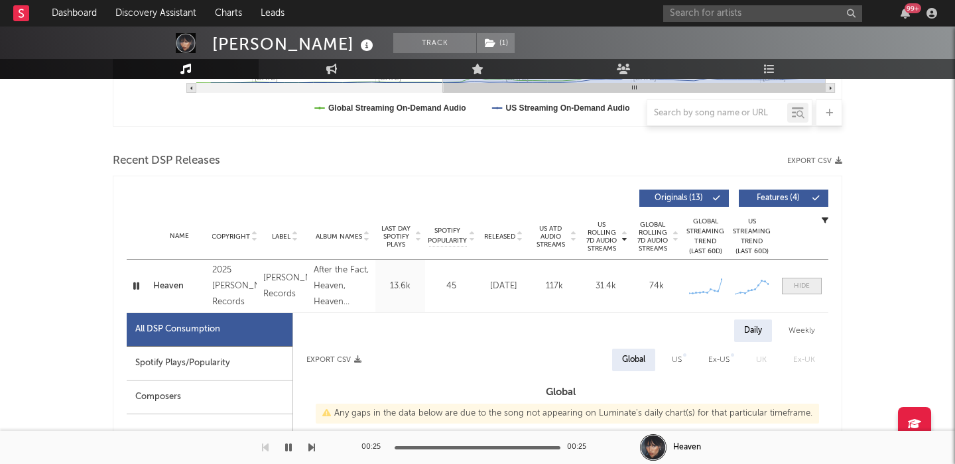
scroll to position [614, 0]
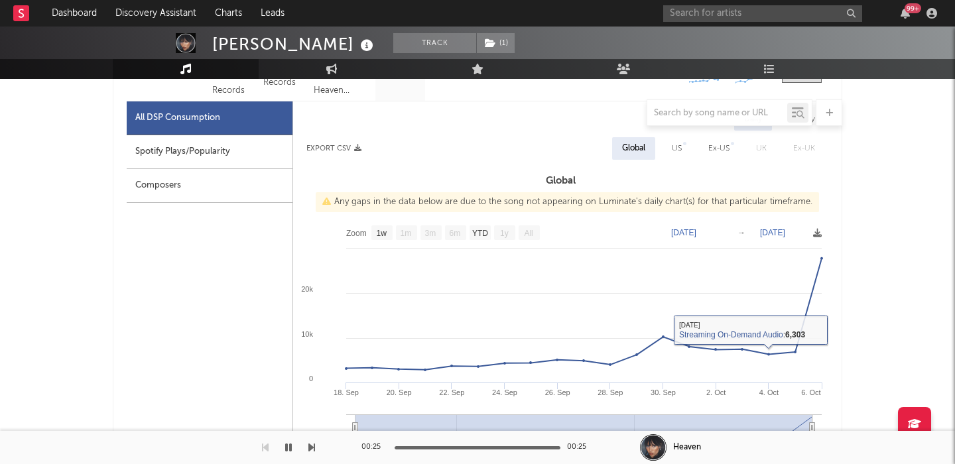
click at [190, 145] on div "Spotify Plays/Popularity" at bounding box center [210, 152] width 166 height 34
select select "1w"
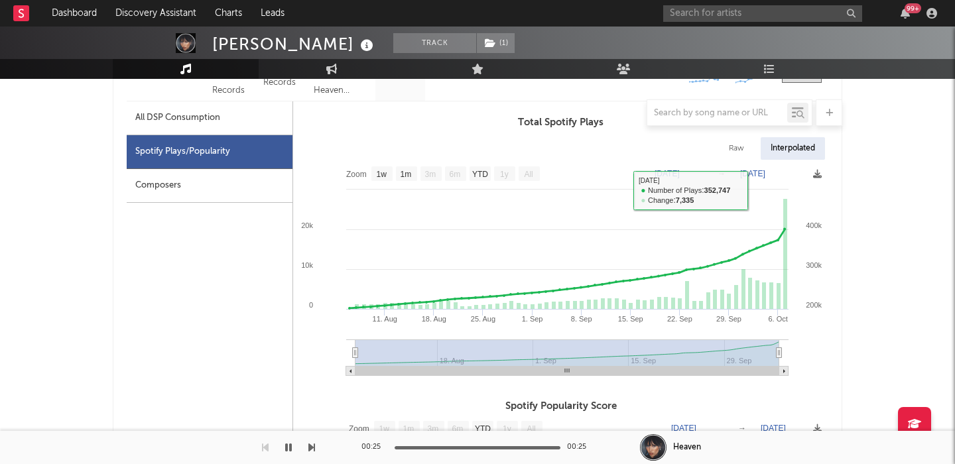
click at [723, 152] on div "Raw" at bounding box center [736, 148] width 35 height 23
select select "1w"
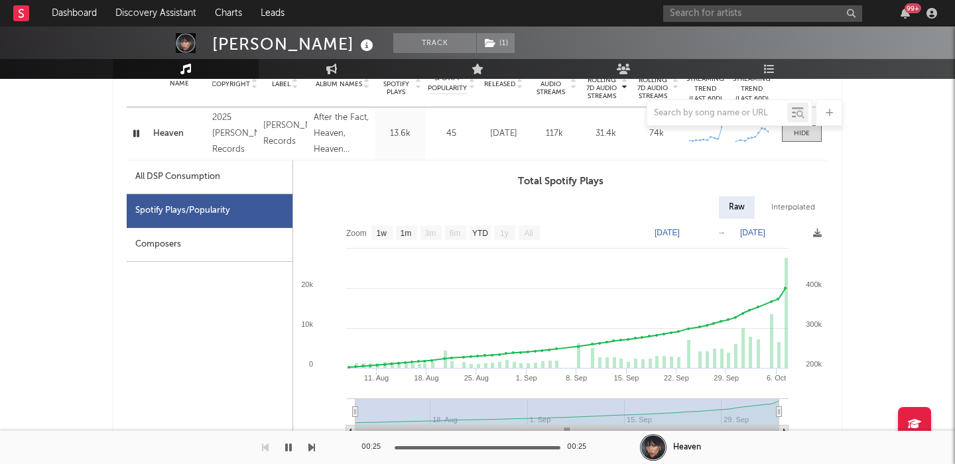
scroll to position [537, 0]
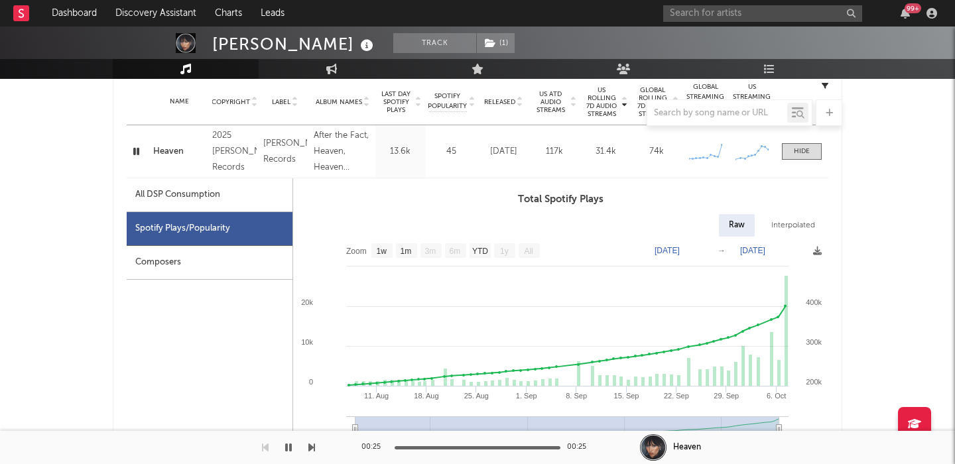
click at [147, 143] on div at bounding box center [138, 151] width 23 height 17
click at [138, 148] on icon "button" at bounding box center [136, 151] width 13 height 17
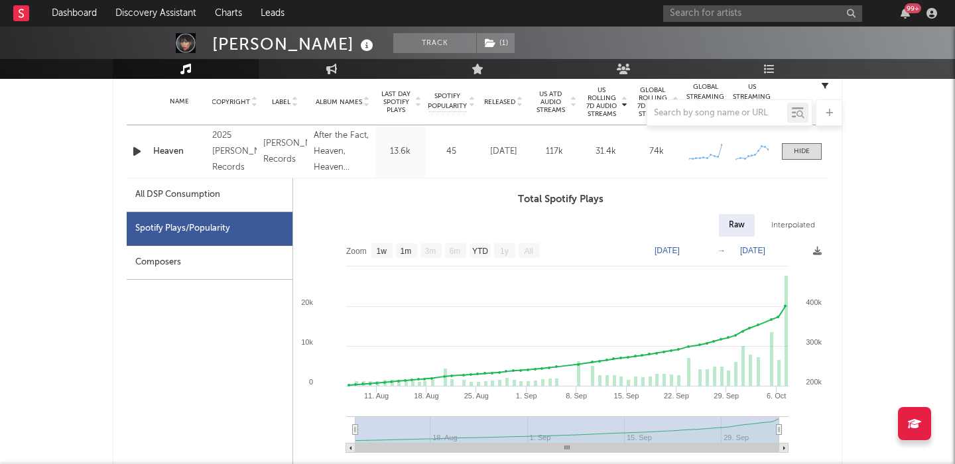
click at [138, 148] on icon "button" at bounding box center [137, 151] width 14 height 17
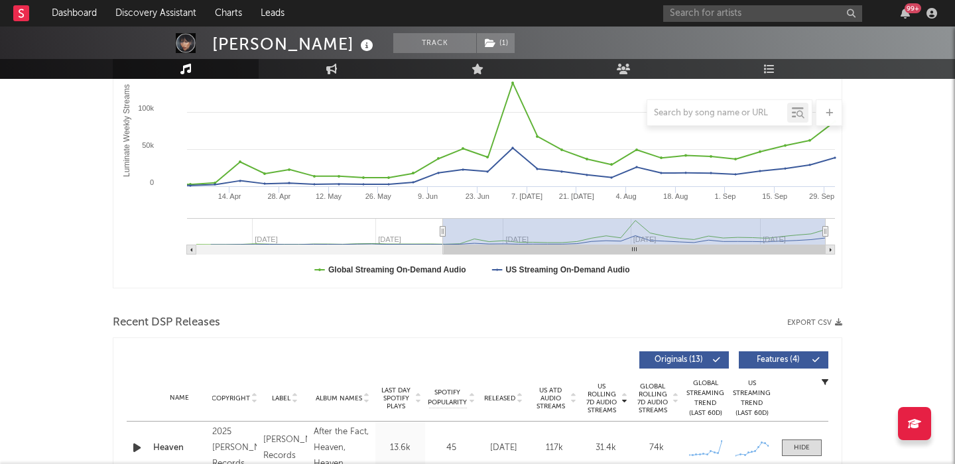
scroll to position [0, 0]
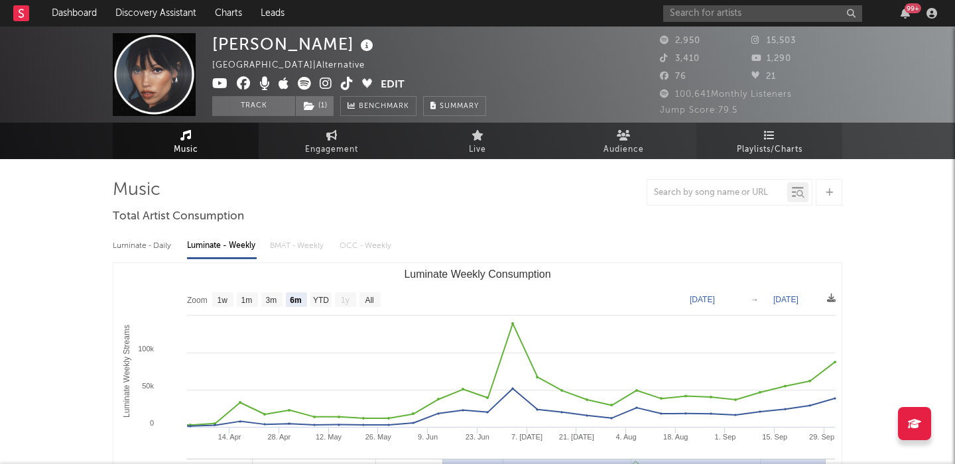
click at [799, 138] on link "Playlists/Charts" at bounding box center [769, 141] width 146 height 36
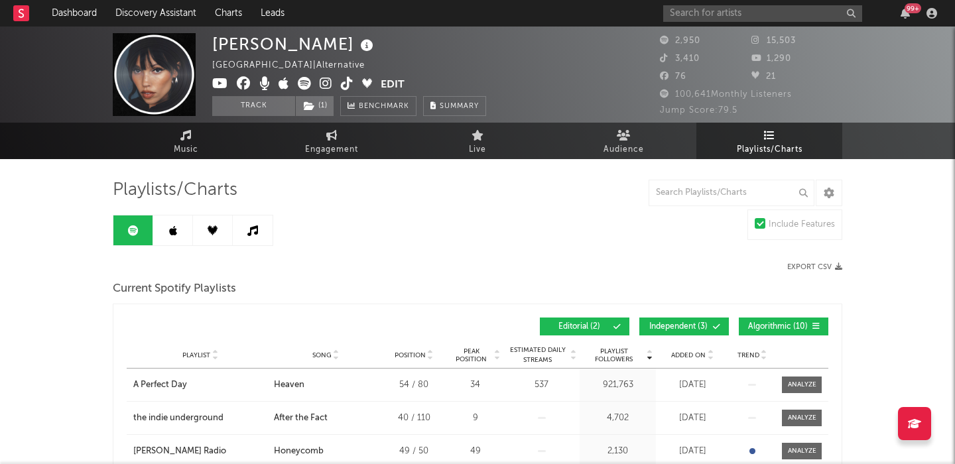
click at [690, 337] on div "Playlist Followers Playlist Song Position Peak Position Playlist Followers Adde…" at bounding box center [477, 326] width 701 height 31
click at [685, 331] on button "Independent ( 3 )" at bounding box center [683, 327] width 89 height 18
click at [589, 325] on span at bounding box center [589, 327] width 2 height 8
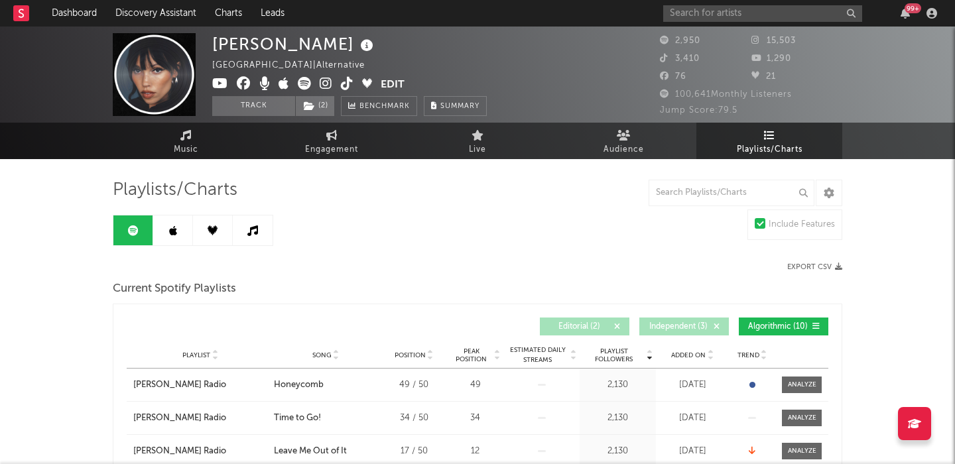
click at [166, 218] on link at bounding box center [173, 230] width 40 height 30
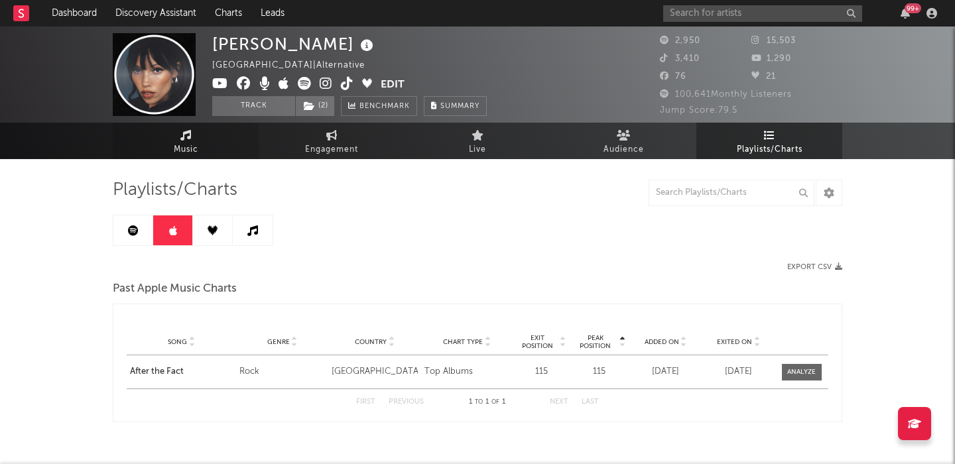
click at [176, 140] on link "Music" at bounding box center [186, 141] width 146 height 36
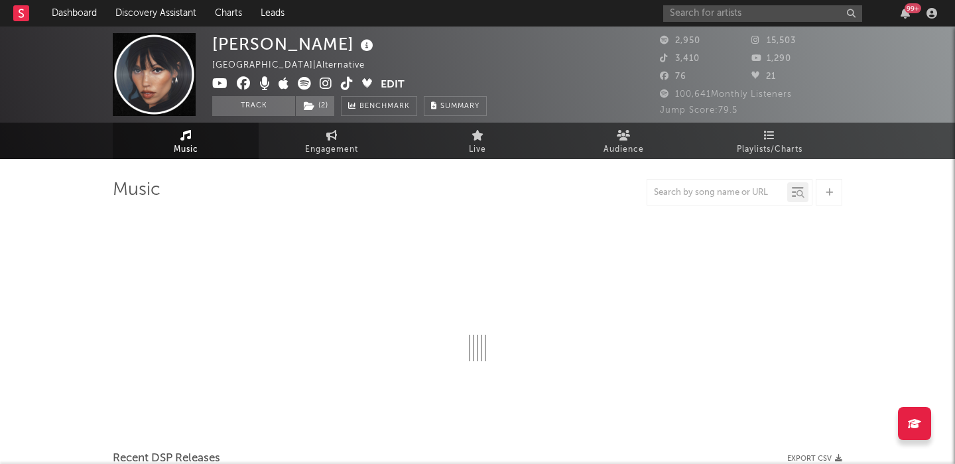
select select "1w"
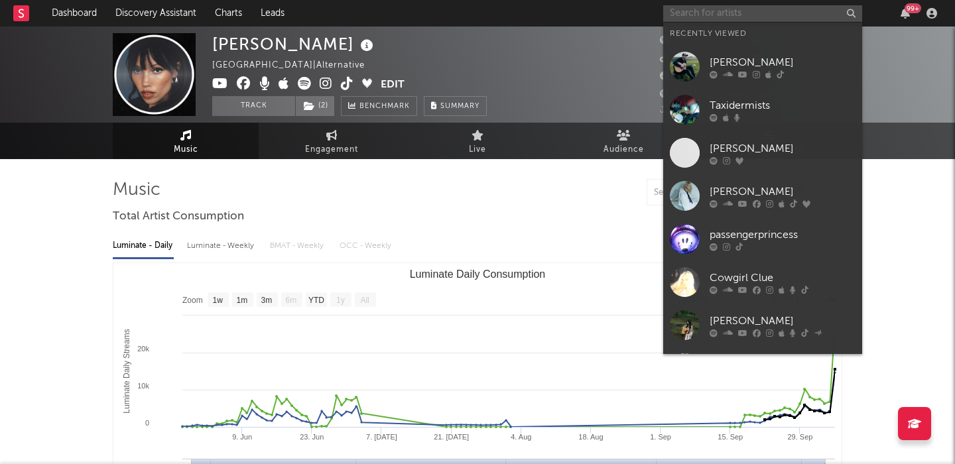
click at [712, 19] on input "text" at bounding box center [762, 13] width 199 height 17
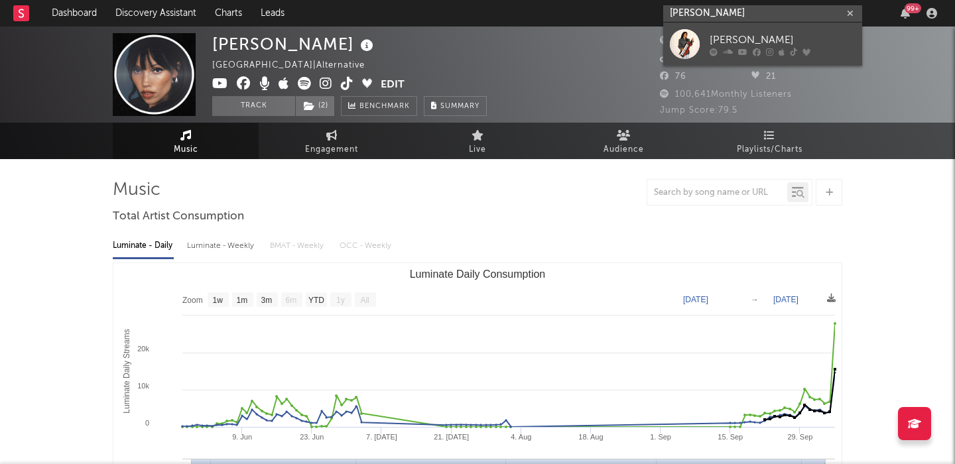
type input "debii dawson"
click at [768, 53] on icon at bounding box center [769, 52] width 7 height 8
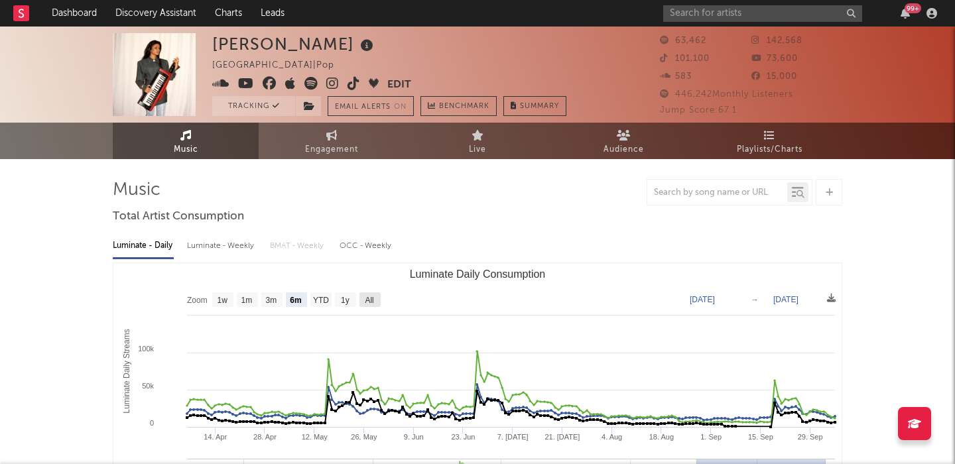
click at [373, 304] on text "All" at bounding box center [369, 300] width 9 height 9
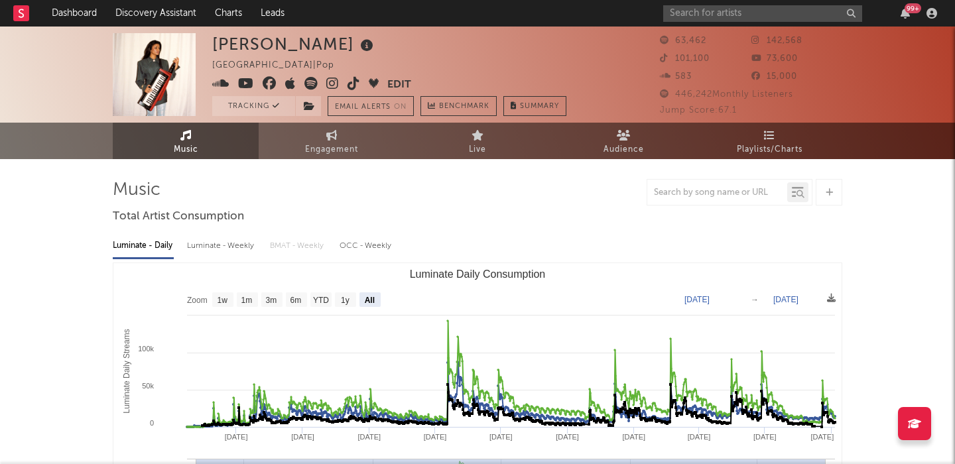
select select "All"
type input "2023-04-24"
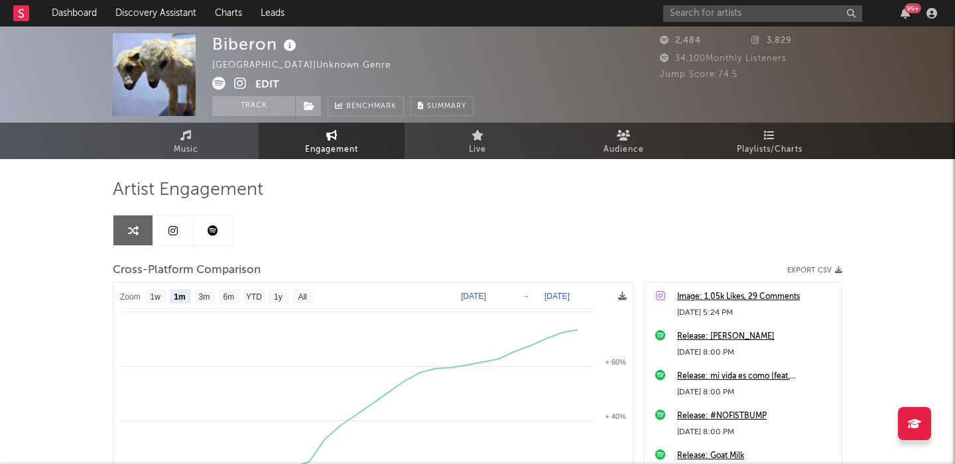
select select "1m"
click at [710, 9] on input "text" at bounding box center [762, 13] width 199 height 17
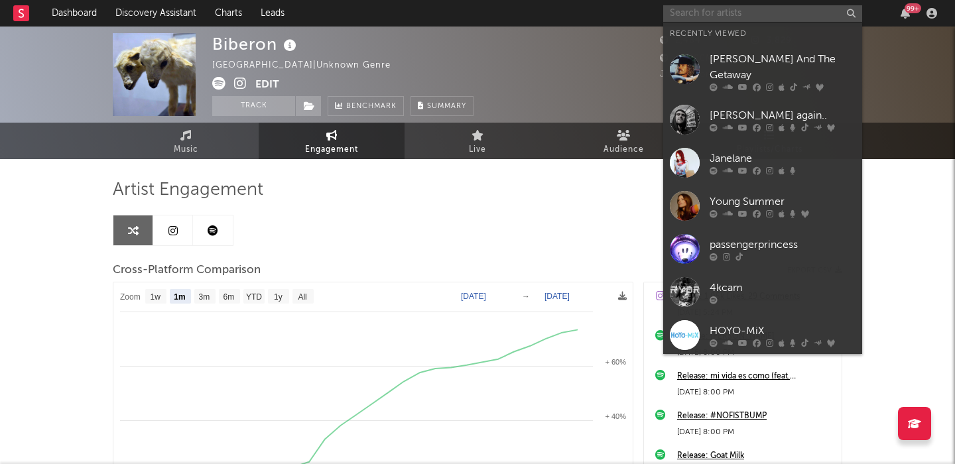
paste input "Gonedark"
type input "Gonedark"
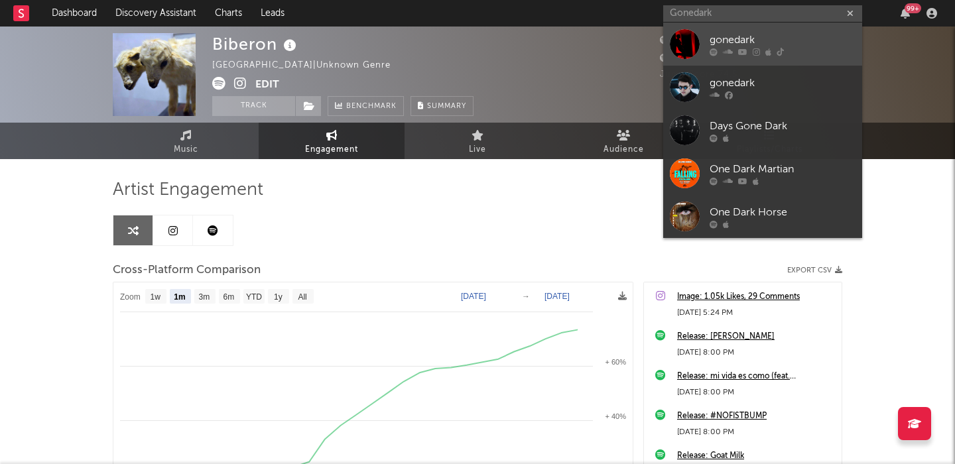
click at [784, 45] on div "gonedark" at bounding box center [782, 40] width 146 height 16
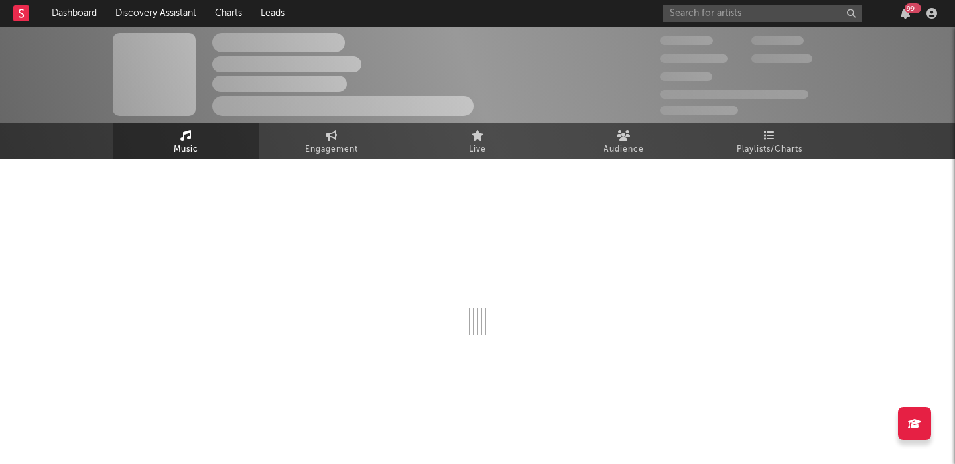
select select "6m"
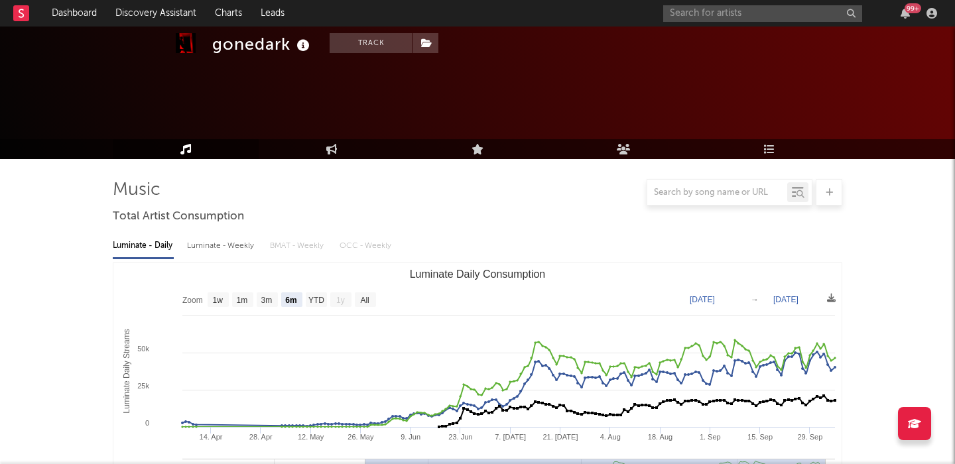
scroll to position [434, 0]
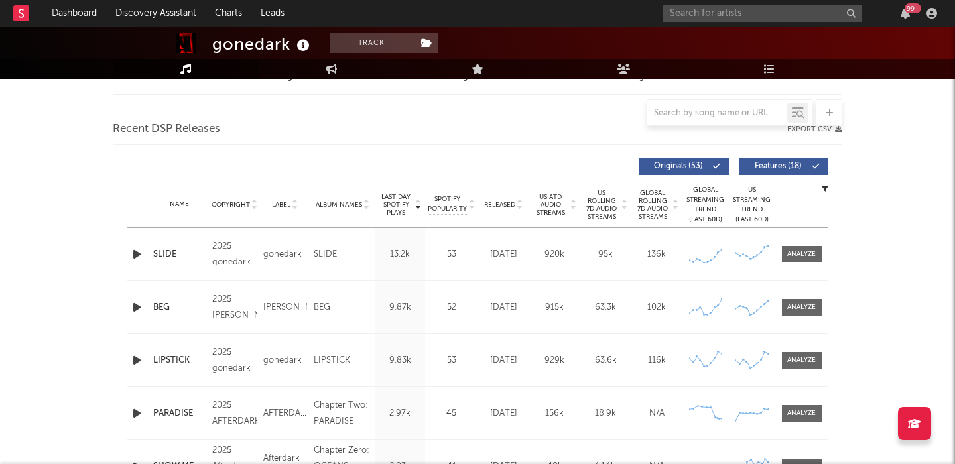
click at [131, 249] on icon "button" at bounding box center [137, 254] width 14 height 17
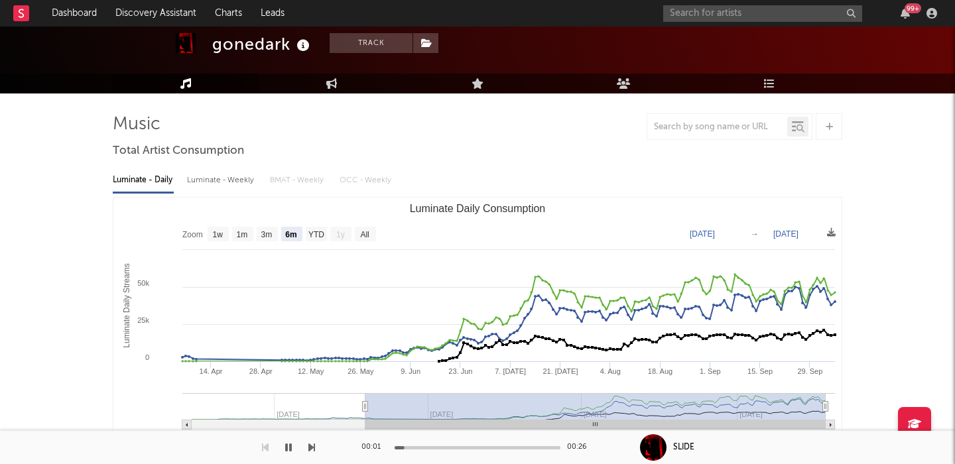
scroll to position [68, 0]
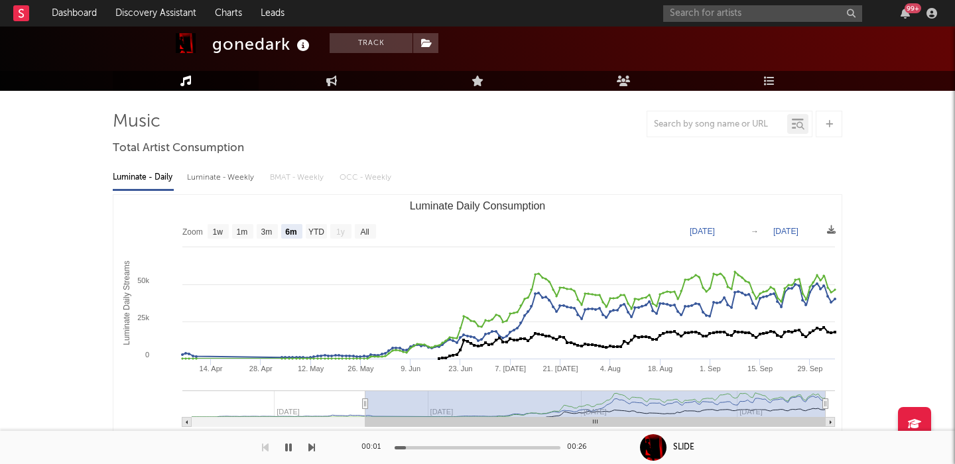
click at [209, 180] on div "Luminate - Weekly" at bounding box center [222, 177] width 70 height 23
select select "6m"
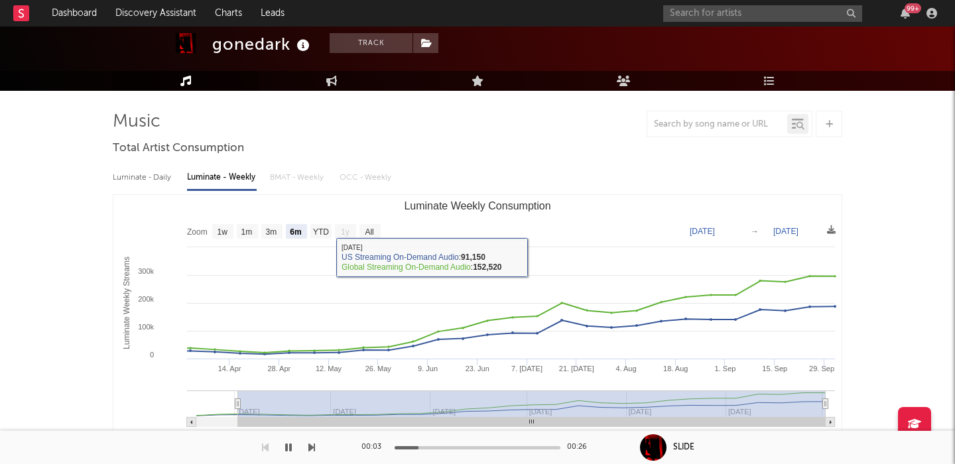
click at [146, 176] on div "Luminate - Daily" at bounding box center [143, 177] width 61 height 23
select select "6m"
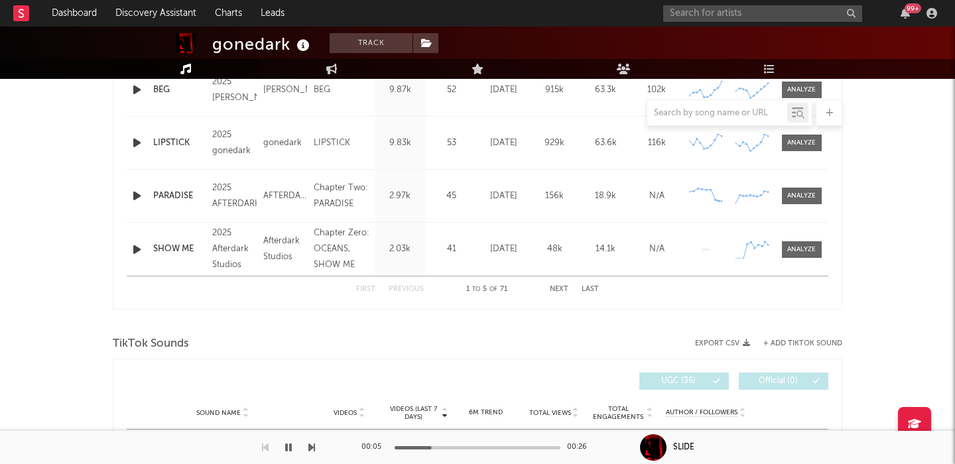
scroll to position [716, 0]
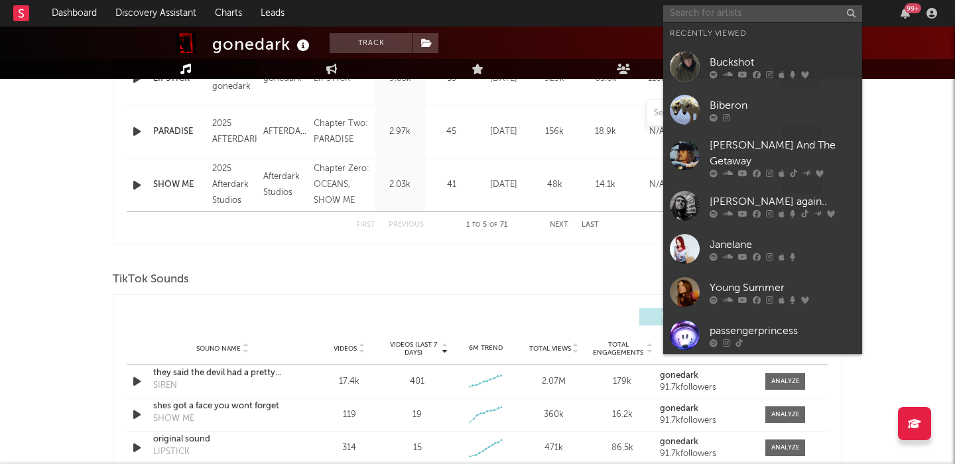
click at [727, 9] on input "text" at bounding box center [762, 13] width 199 height 17
paste input "[PERSON_NAME]"
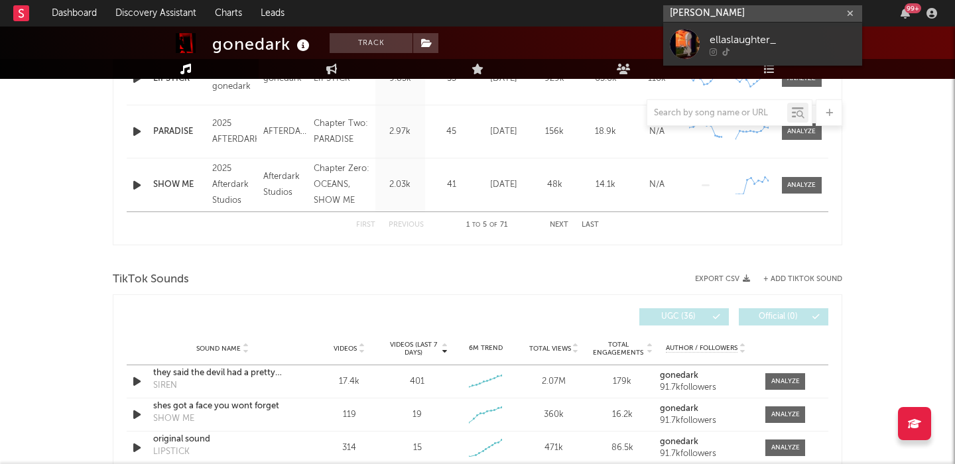
click at [715, 12] on input "[PERSON_NAME]" at bounding box center [762, 13] width 199 height 17
paste input "The Broken Fox"
type input "The Broken Fox"
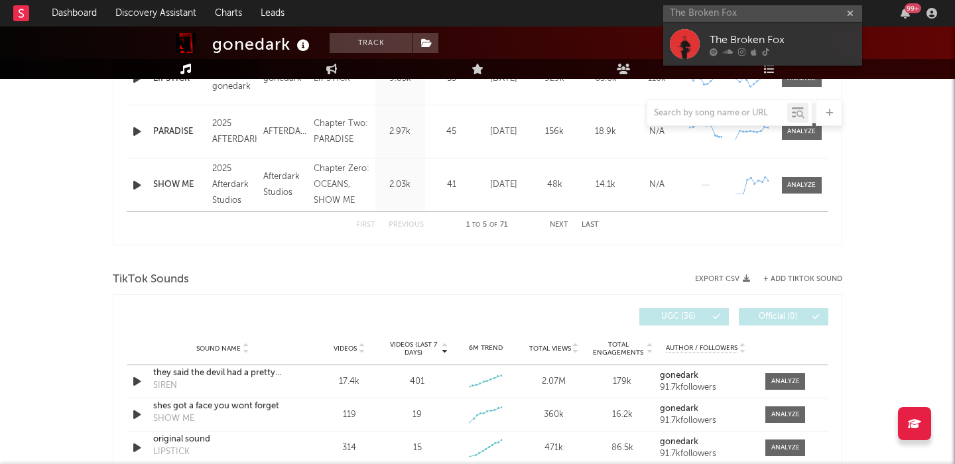
click at [801, 36] on div "The Broken Fox" at bounding box center [782, 40] width 146 height 16
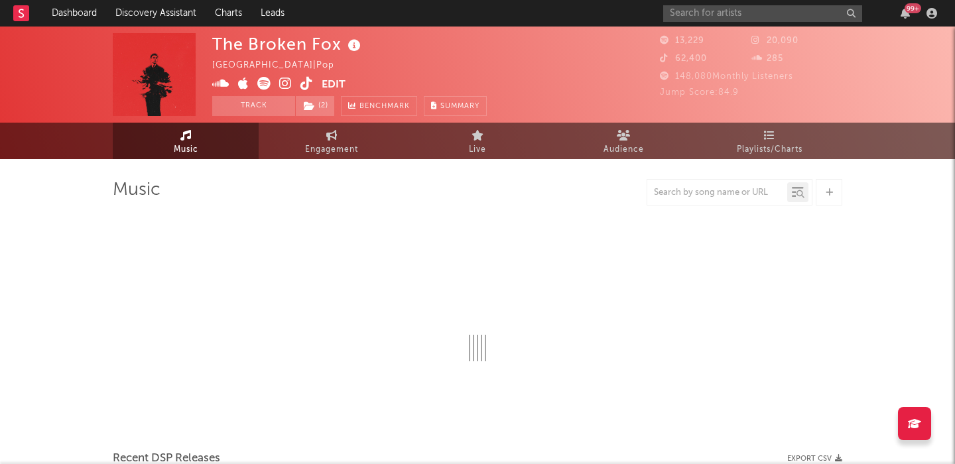
select select "1w"
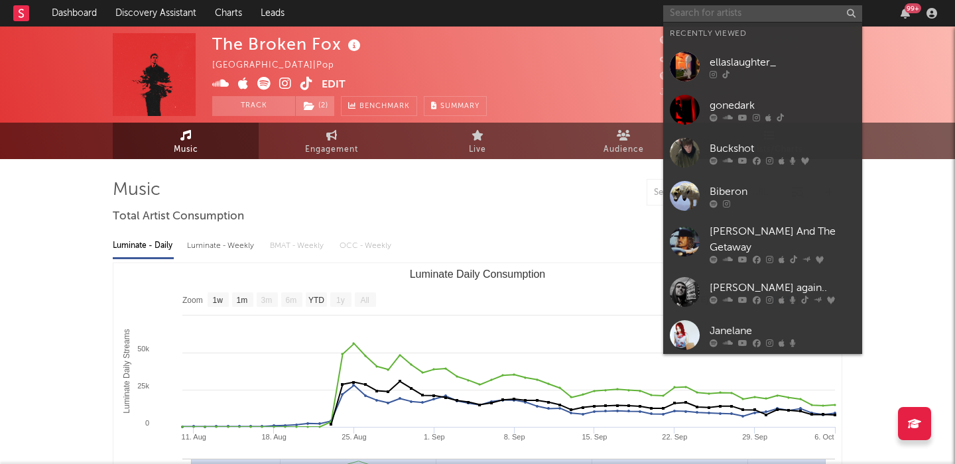
click at [674, 17] on input "text" at bounding box center [762, 13] width 199 height 17
paste input "[PERSON_NAME] the Producer"
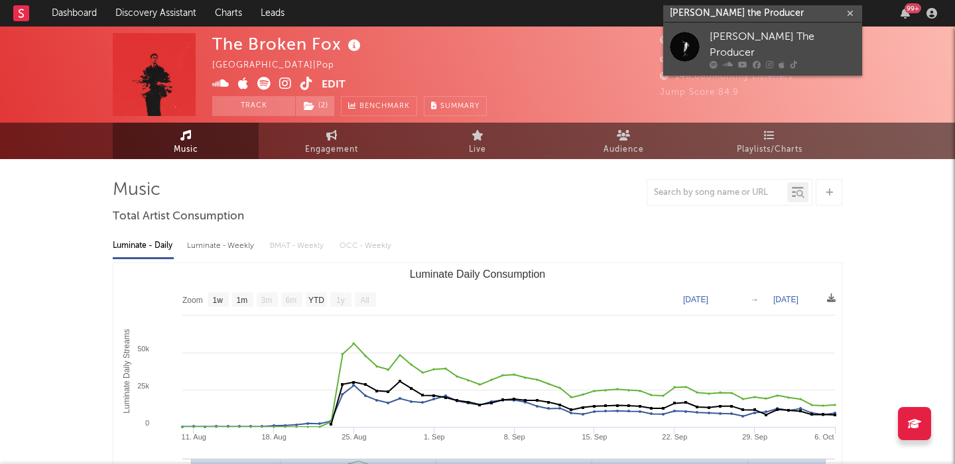
type input "[PERSON_NAME] the Producer"
click at [709, 43] on div "[PERSON_NAME] The Producer" at bounding box center [782, 45] width 146 height 32
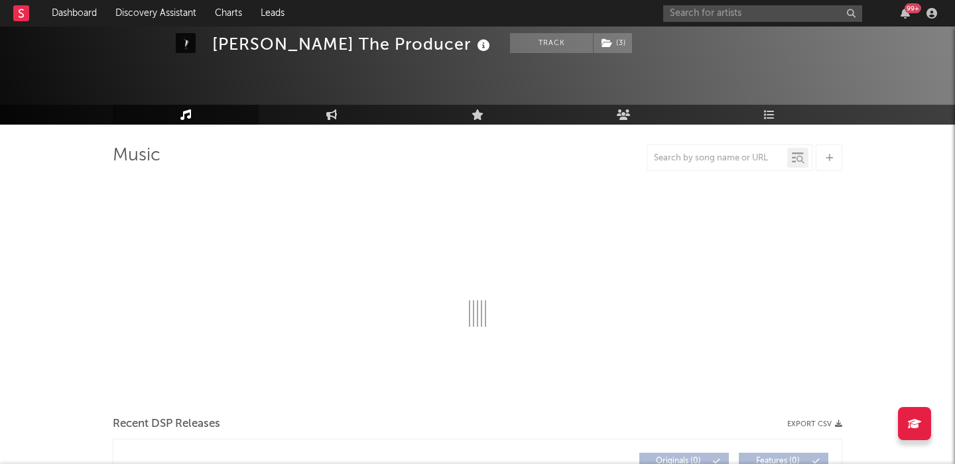
scroll to position [66, 0]
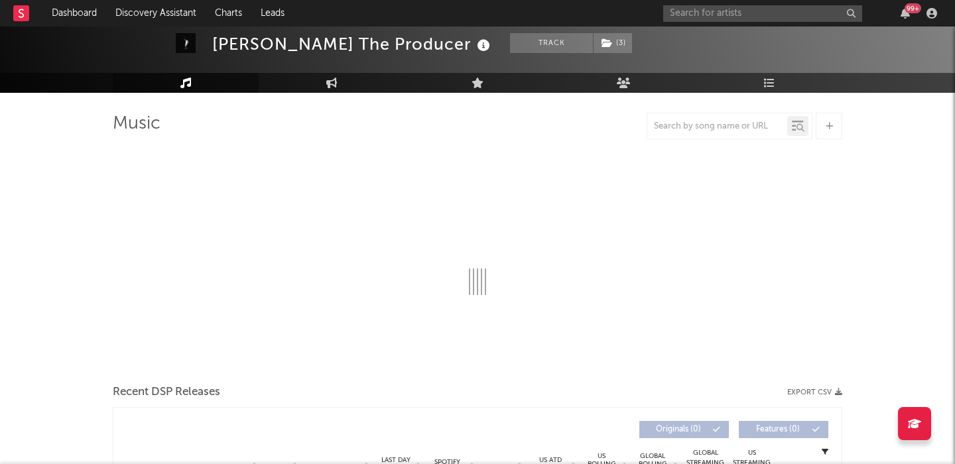
select select "6m"
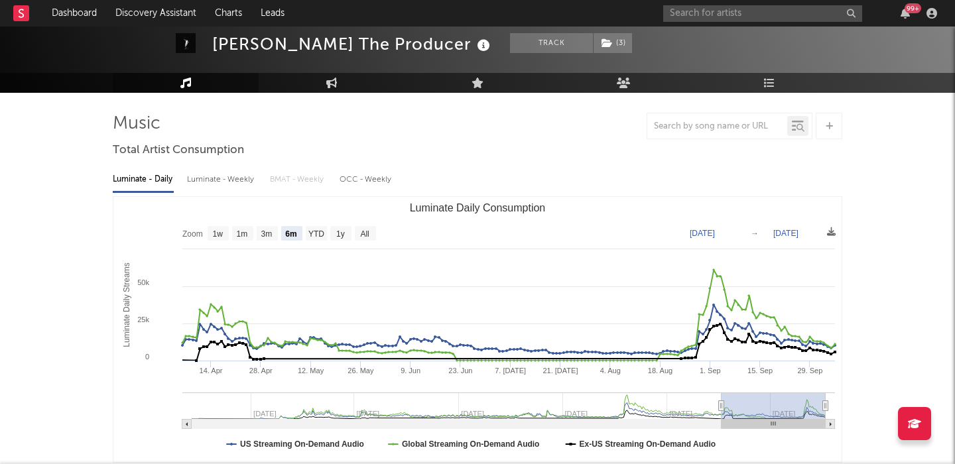
scroll to position [64, 0]
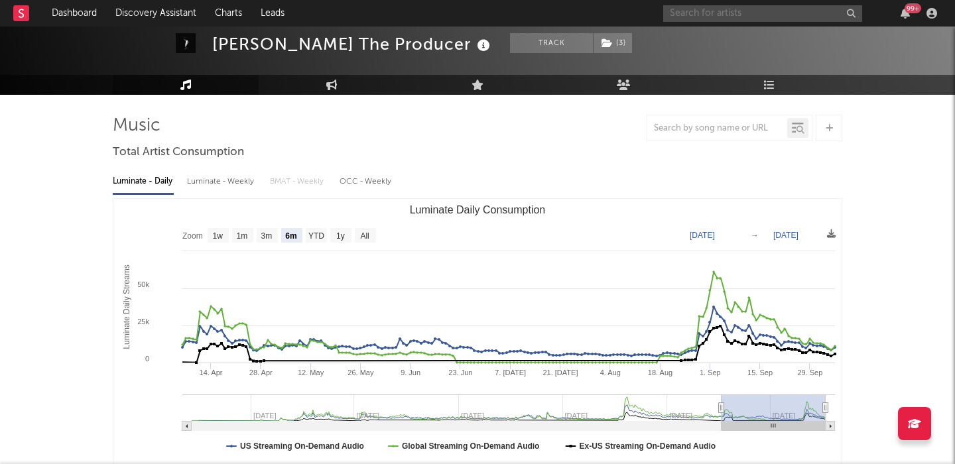
click at [687, 18] on input "text" at bounding box center [762, 13] width 199 height 17
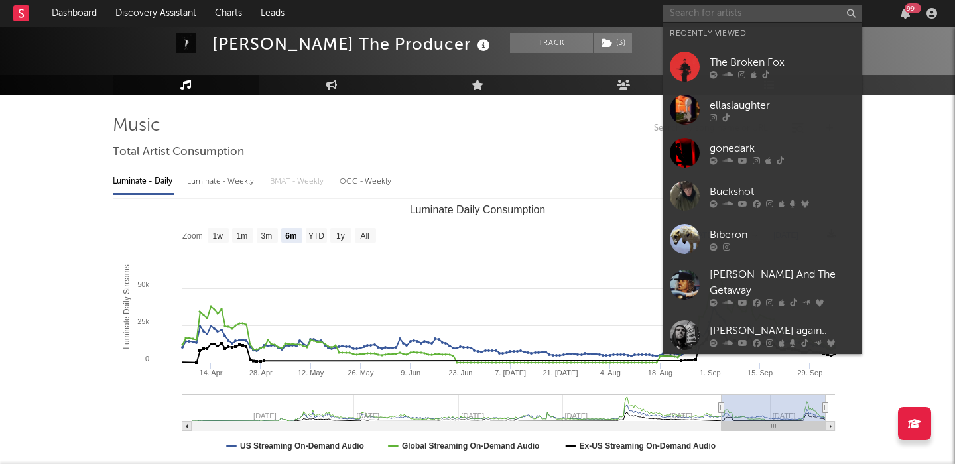
paste input "Rin"
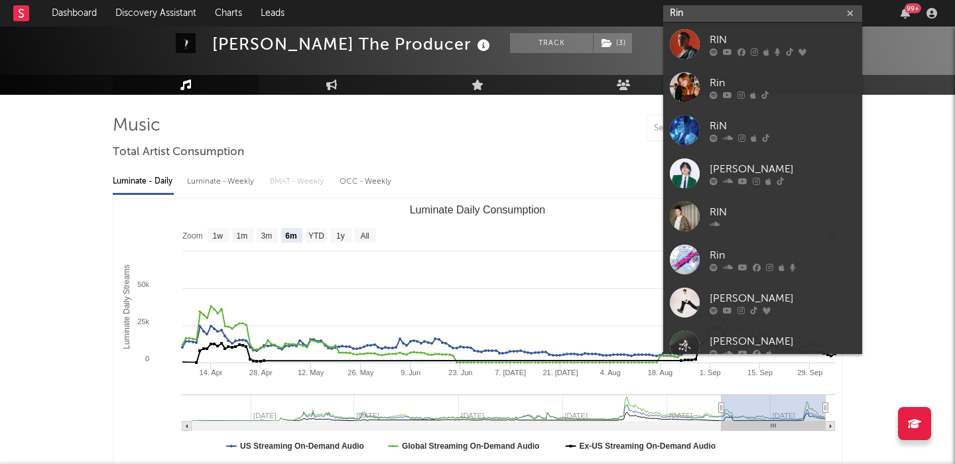
type input "Rin"
click at [755, 29] on link "RIN" at bounding box center [762, 44] width 199 height 43
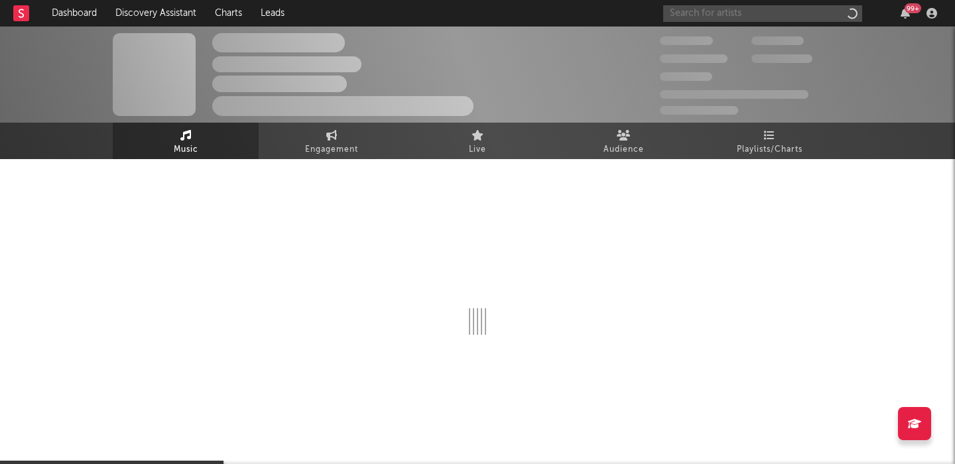
click at [743, 13] on input "text" at bounding box center [762, 13] width 199 height 17
paste input "Rin"
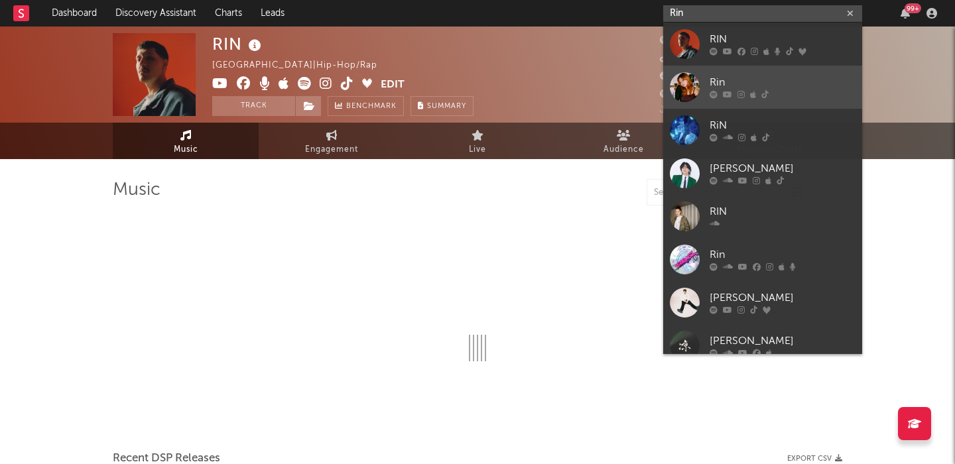
type input "Rin"
click at [766, 81] on div "Rin" at bounding box center [782, 83] width 146 height 16
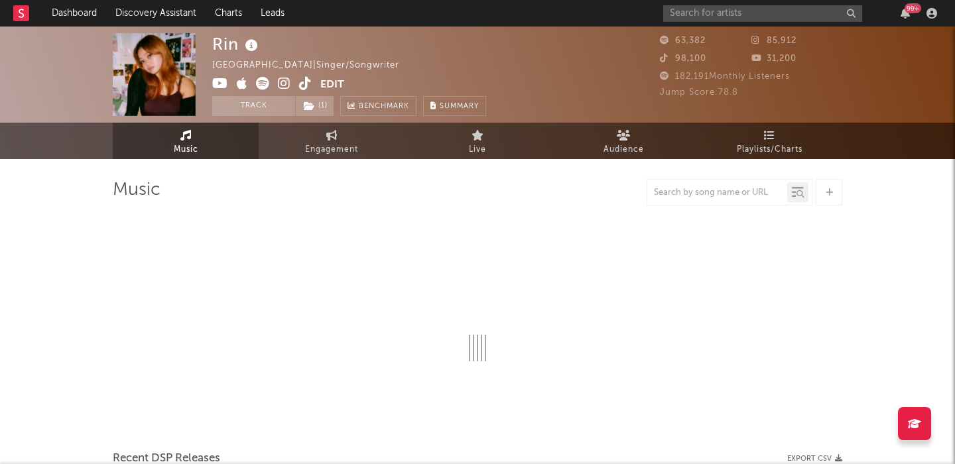
select select "6m"
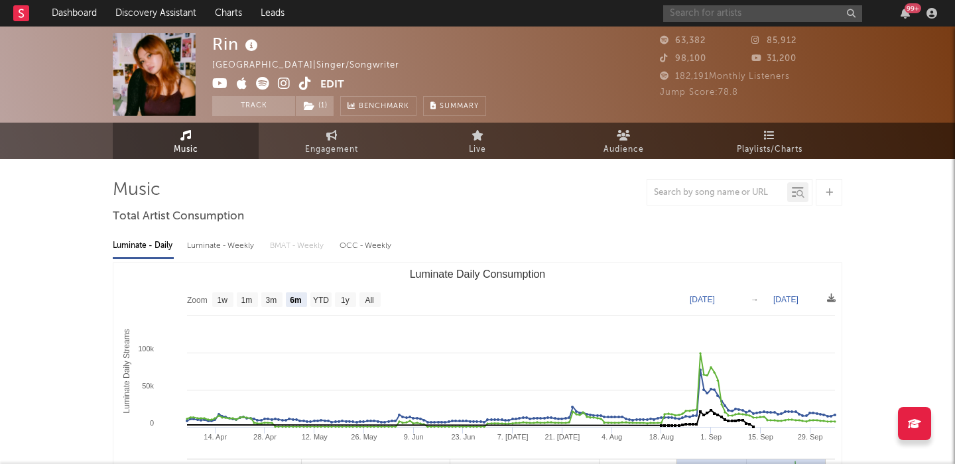
click at [697, 5] on input "text" at bounding box center [762, 13] width 199 height 17
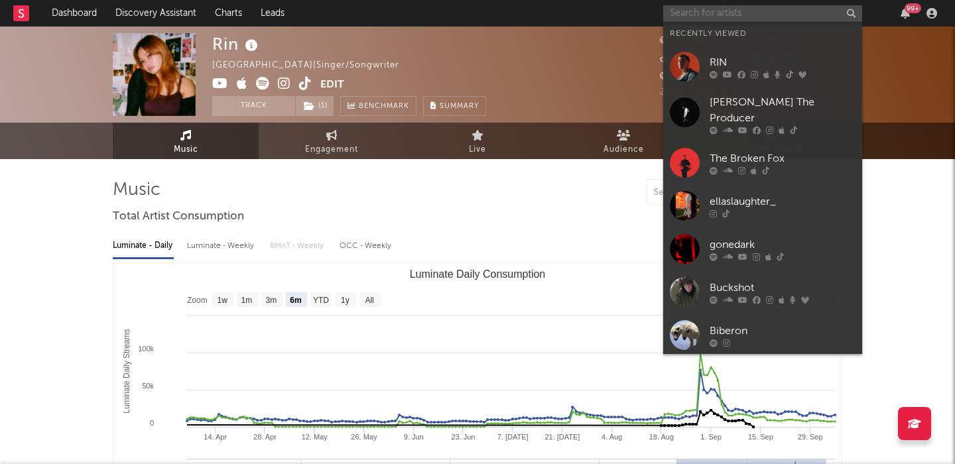
paste input "[PERSON_NAME]"
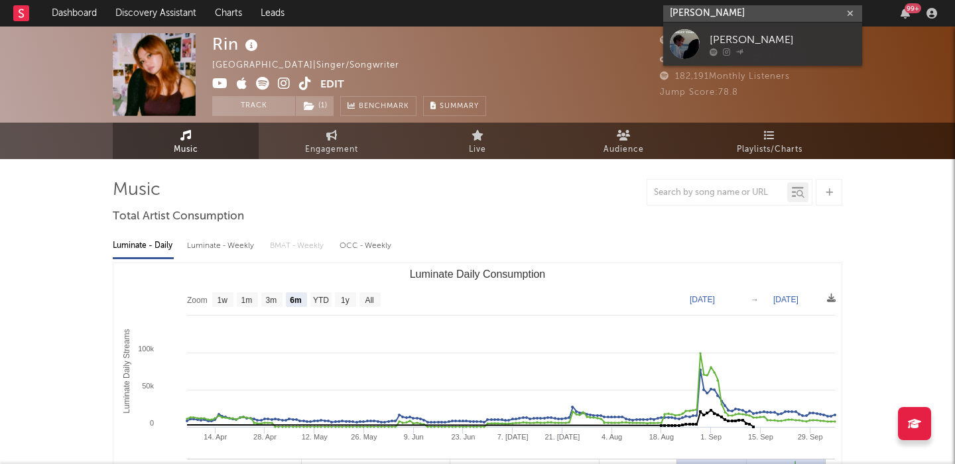
type input "[PERSON_NAME]"
click at [756, 44] on div "[PERSON_NAME]" at bounding box center [782, 40] width 146 height 16
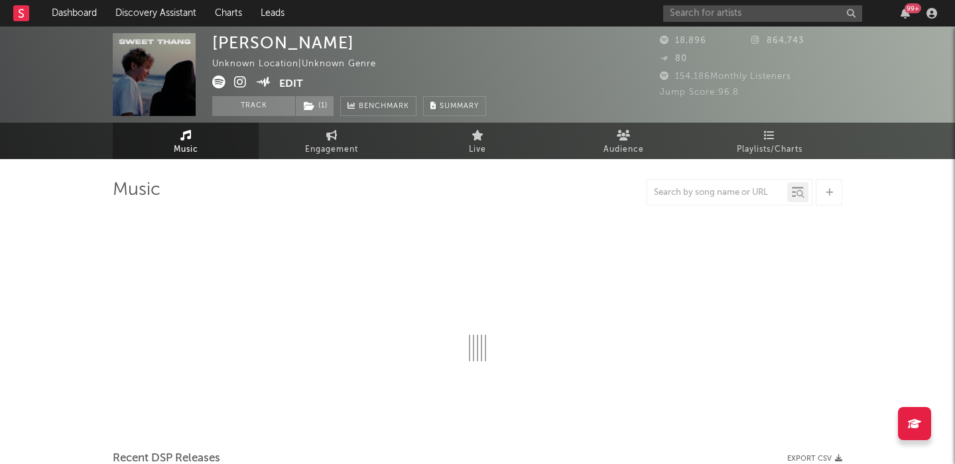
select select "1w"
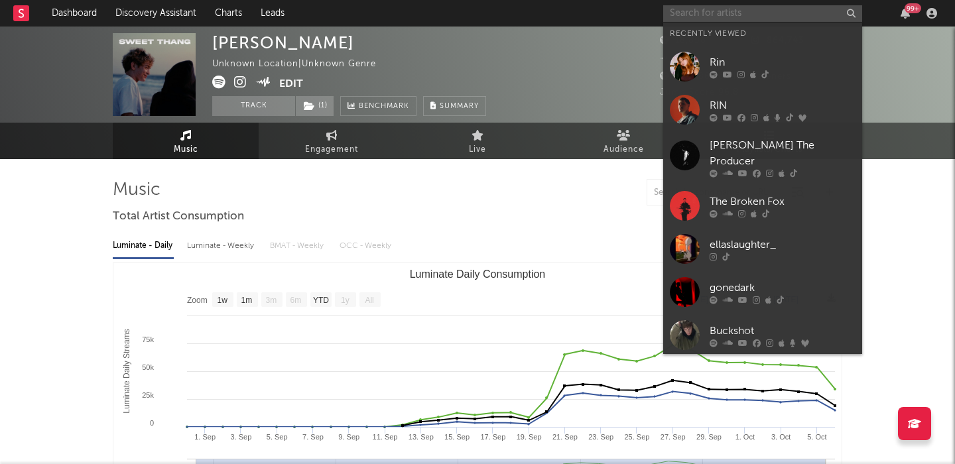
click at [764, 17] on input "text" at bounding box center [762, 13] width 199 height 17
paste input "Tallulahtrentico"
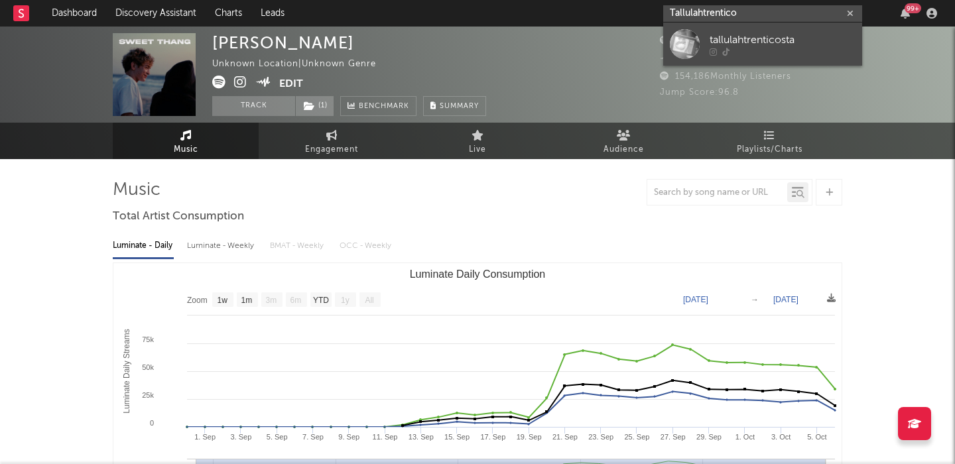
type input "Tallulahtrentico"
click at [768, 34] on div "tallulahtrenticosta" at bounding box center [782, 40] width 146 height 16
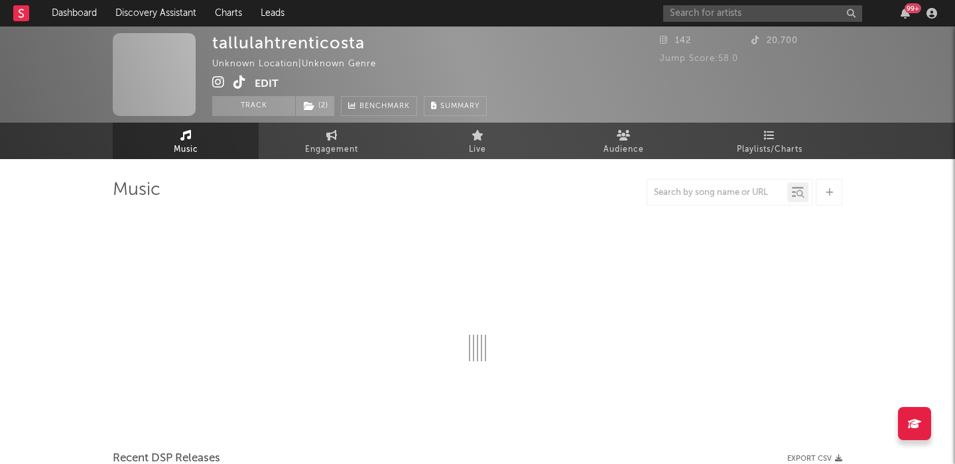
select select "1w"
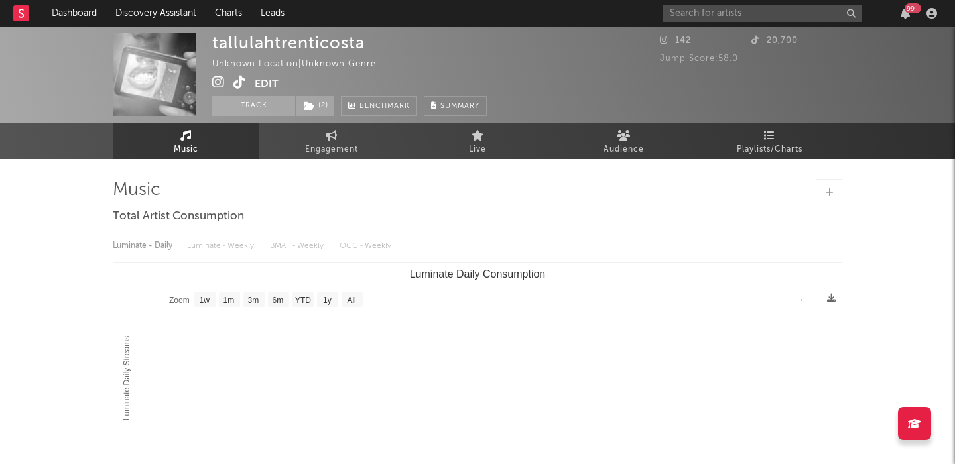
click at [278, 42] on div "tallulahtrenticosta" at bounding box center [288, 42] width 152 height 19
copy div "tallulahtrenticosta"
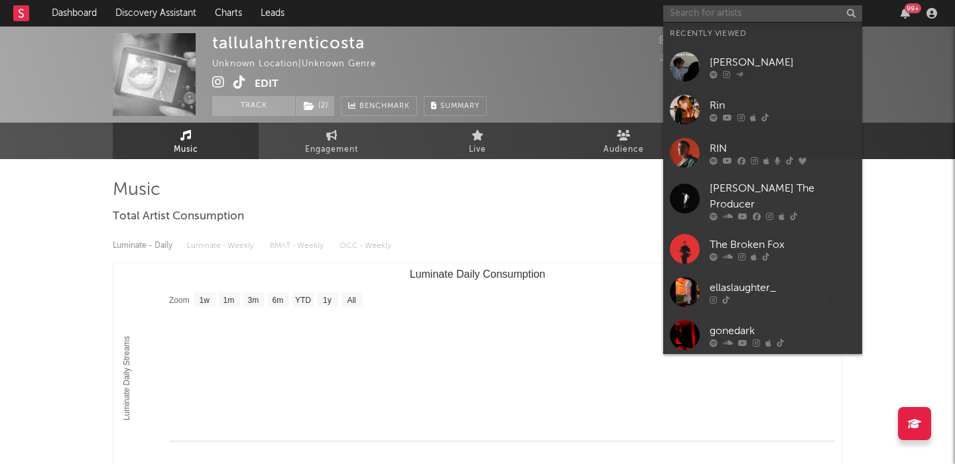
click at [697, 14] on input "text" at bounding box center [762, 13] width 199 height 17
paste input "[PERSON_NAME] [PERSON_NAME]"
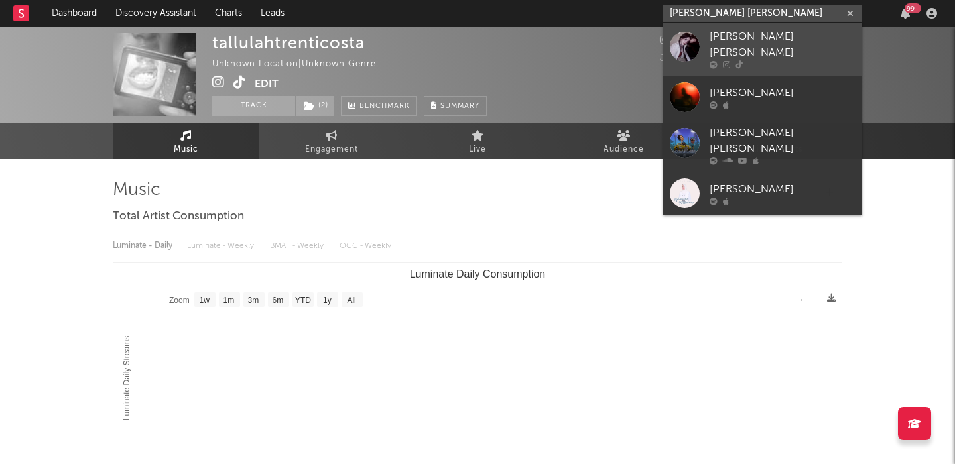
type input "[PERSON_NAME] [PERSON_NAME]"
click at [747, 36] on div "[PERSON_NAME] [PERSON_NAME]" at bounding box center [782, 45] width 146 height 32
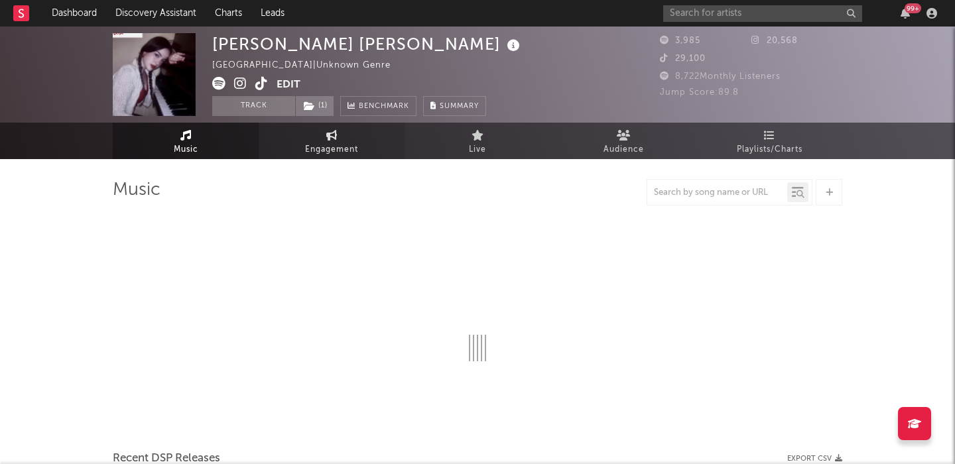
select select "1w"
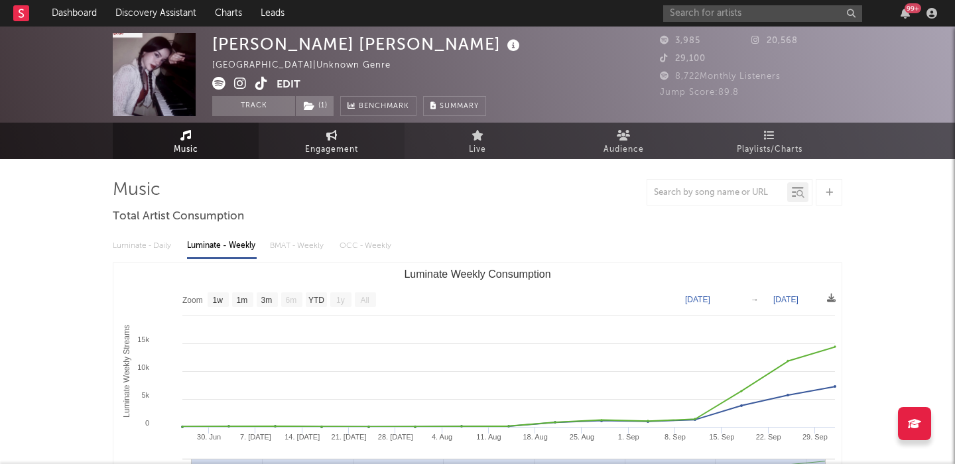
click at [339, 143] on span "Engagement" at bounding box center [331, 150] width 53 height 16
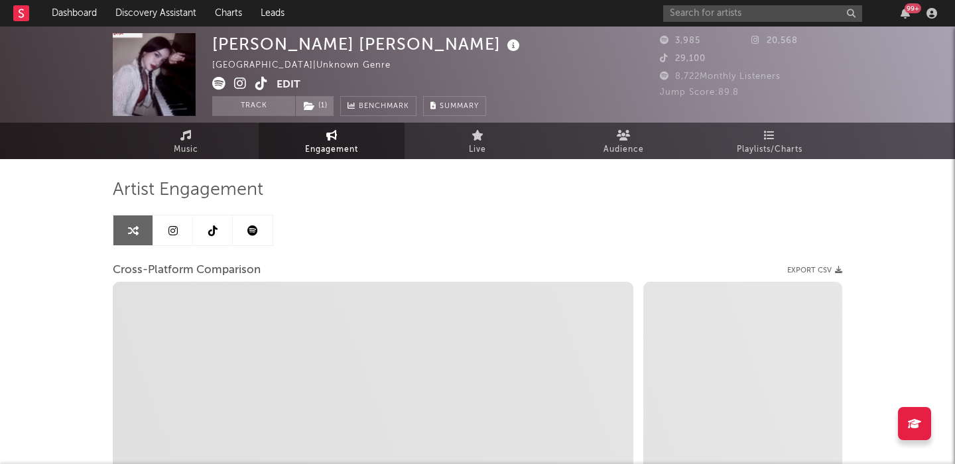
select select "1w"
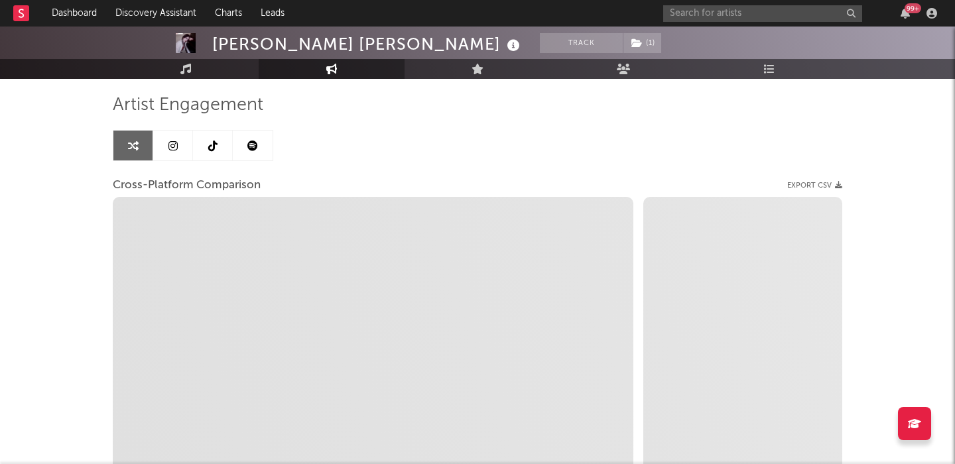
scroll to position [86, 0]
select select "1m"
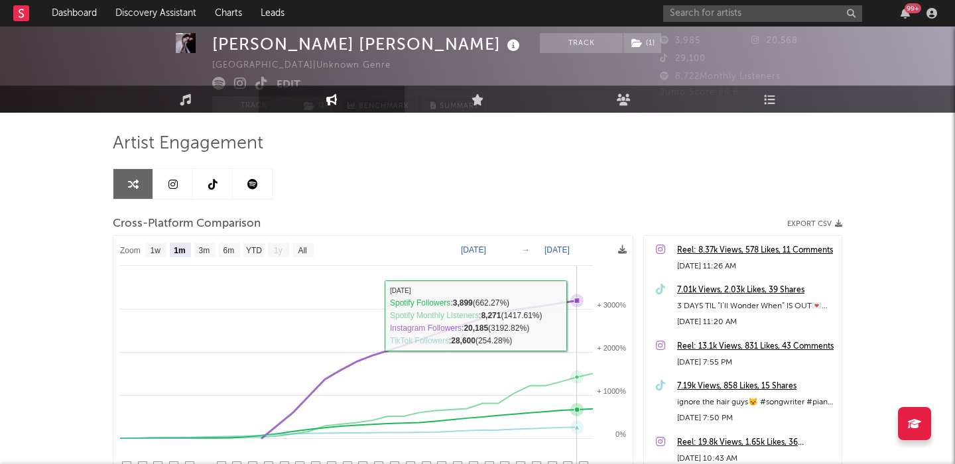
scroll to position [8, 0]
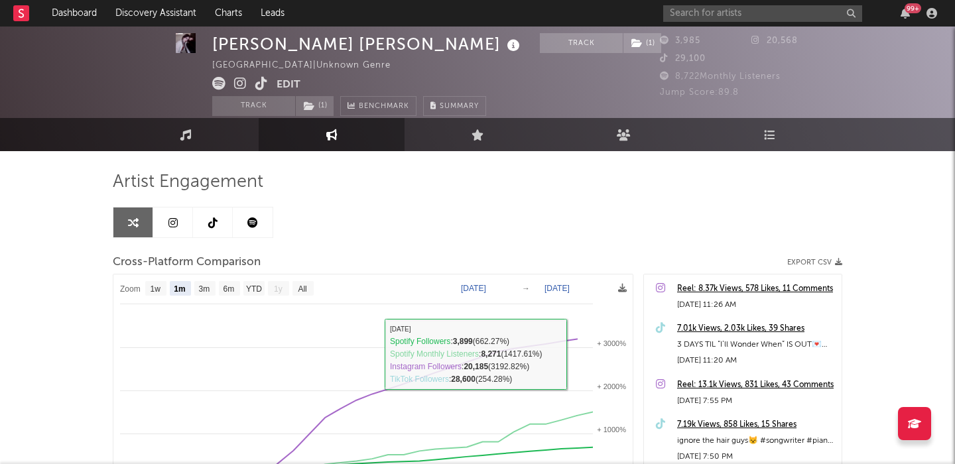
click at [173, 221] on icon at bounding box center [172, 222] width 9 height 11
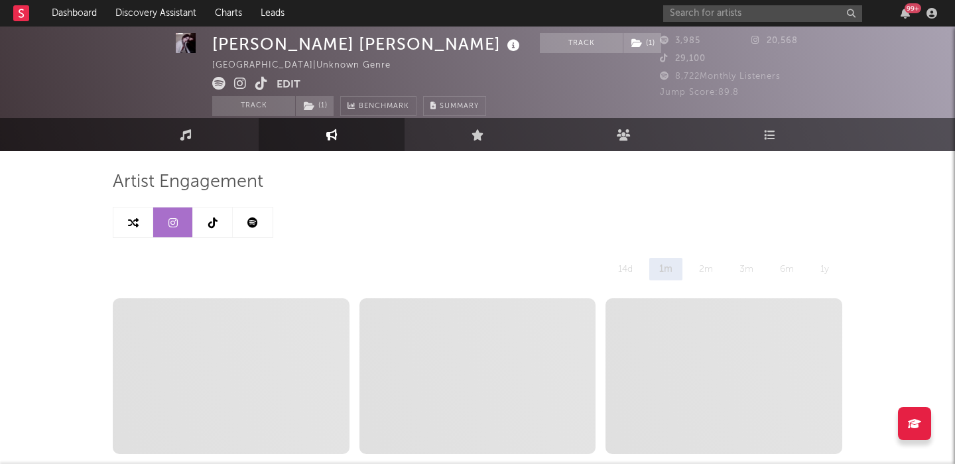
select select "1w"
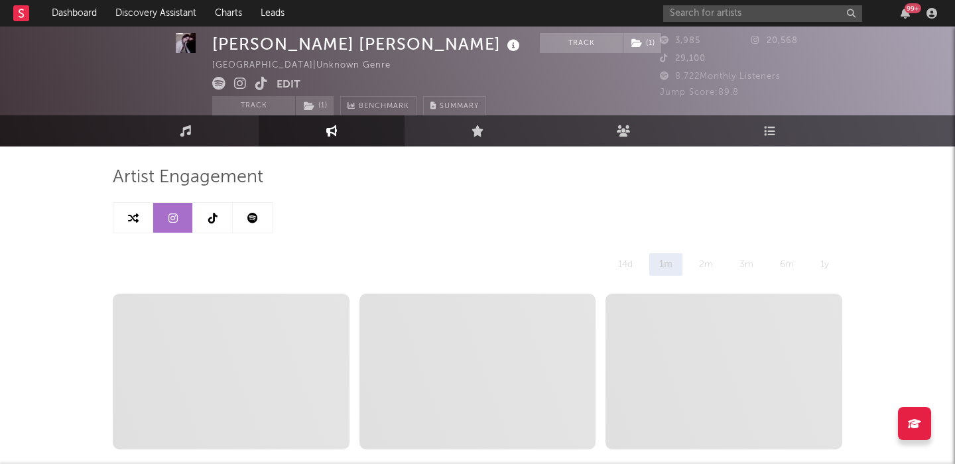
click at [236, 205] on link at bounding box center [253, 218] width 40 height 30
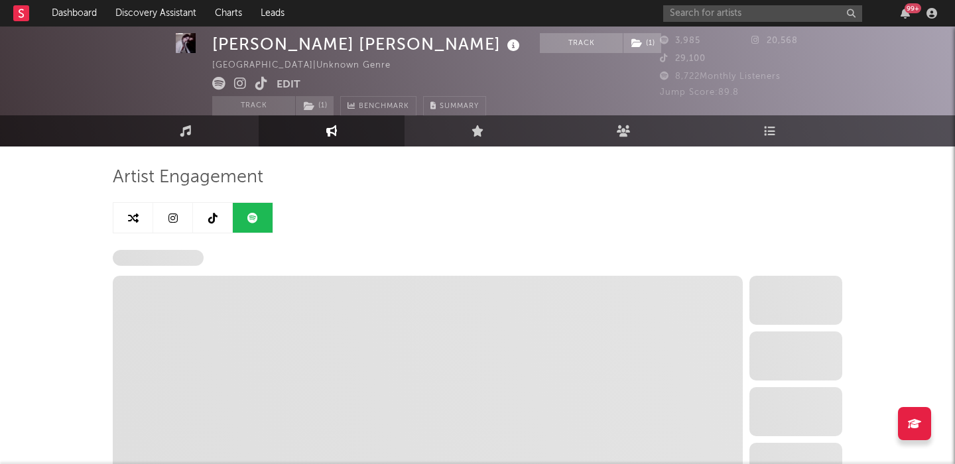
select select "6m"
select select "1w"
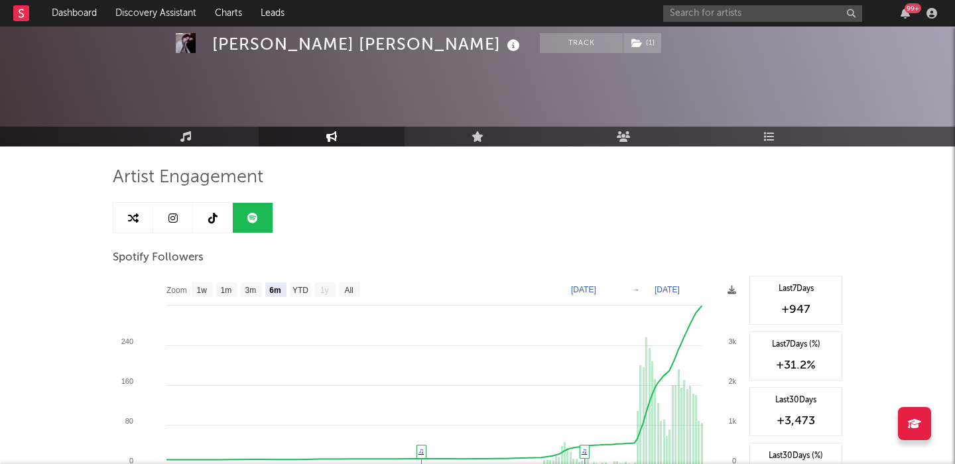
scroll to position [67, 0]
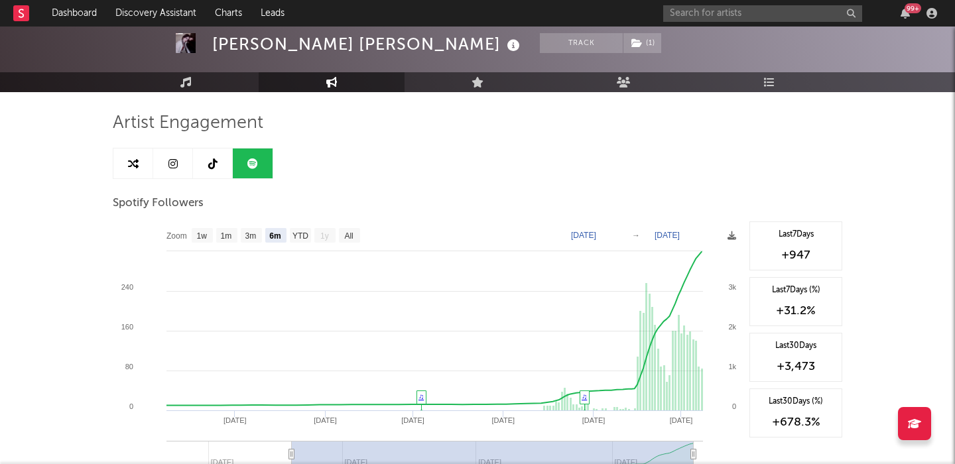
click at [135, 156] on link at bounding box center [133, 163] width 40 height 30
select select "1m"
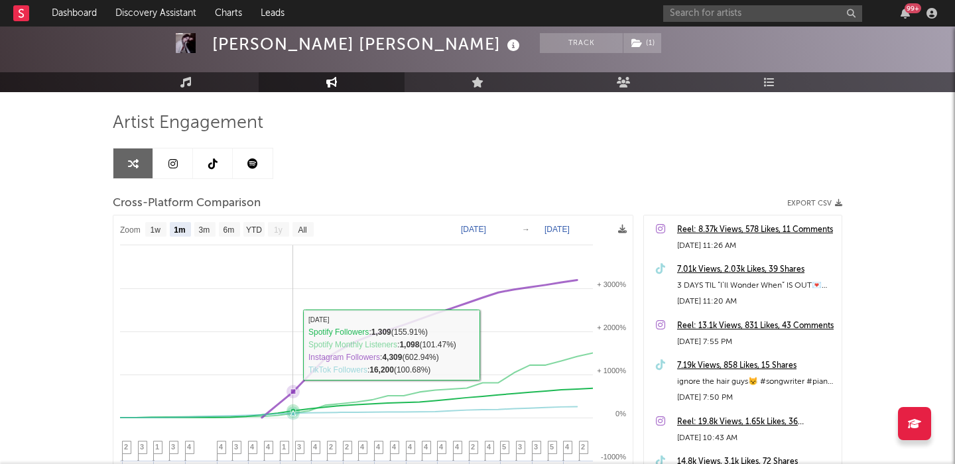
scroll to position [100, 0]
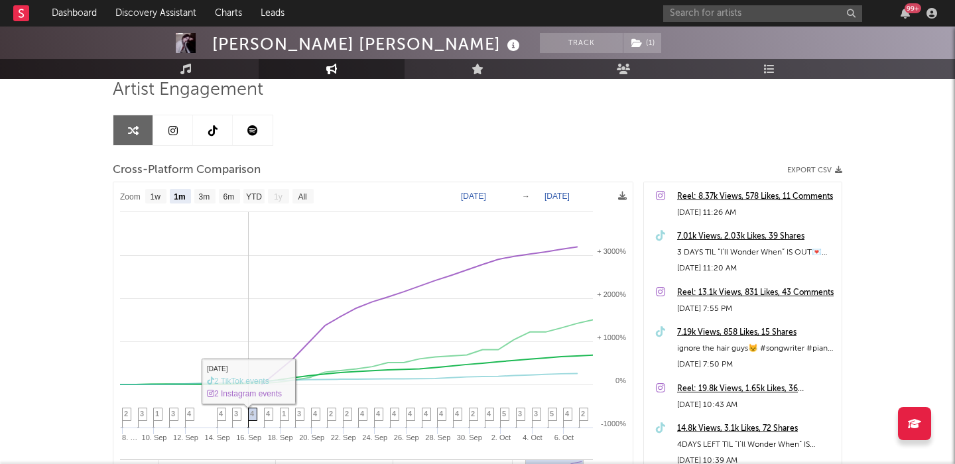
click at [253, 416] on span "4" at bounding box center [252, 414] width 4 height 8
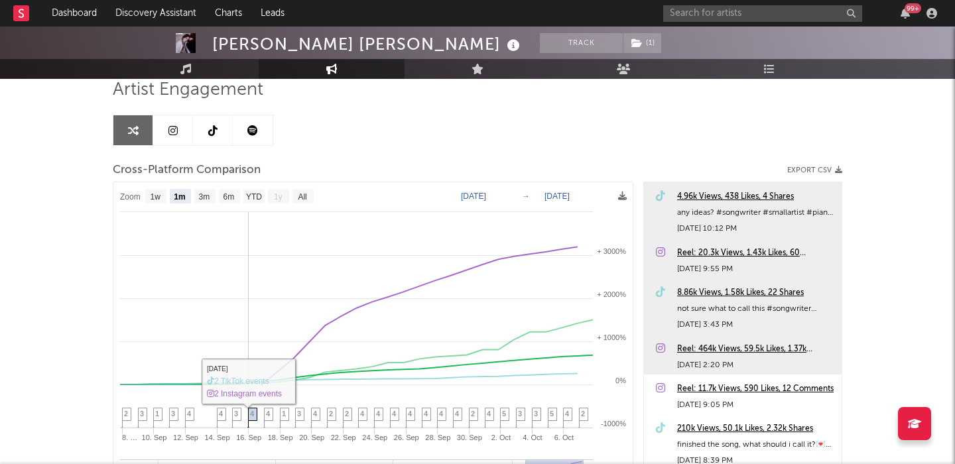
scroll to position [0, 0]
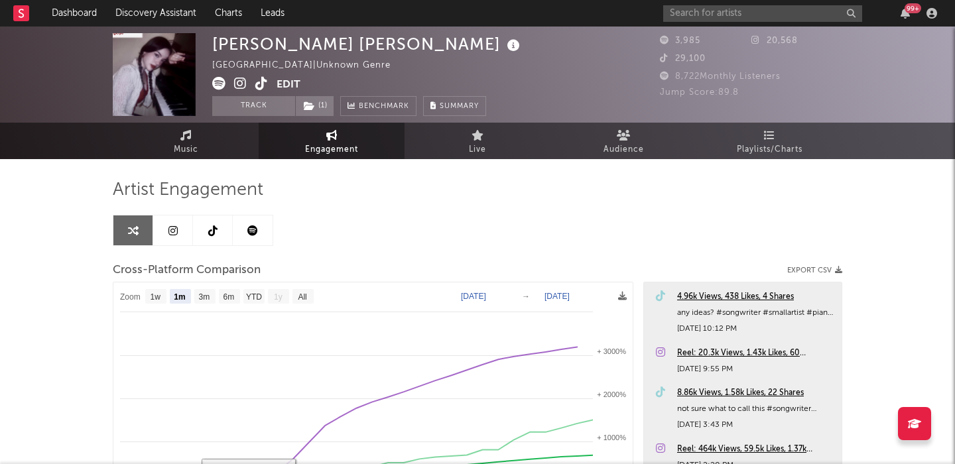
click at [237, 82] on icon at bounding box center [240, 83] width 13 height 13
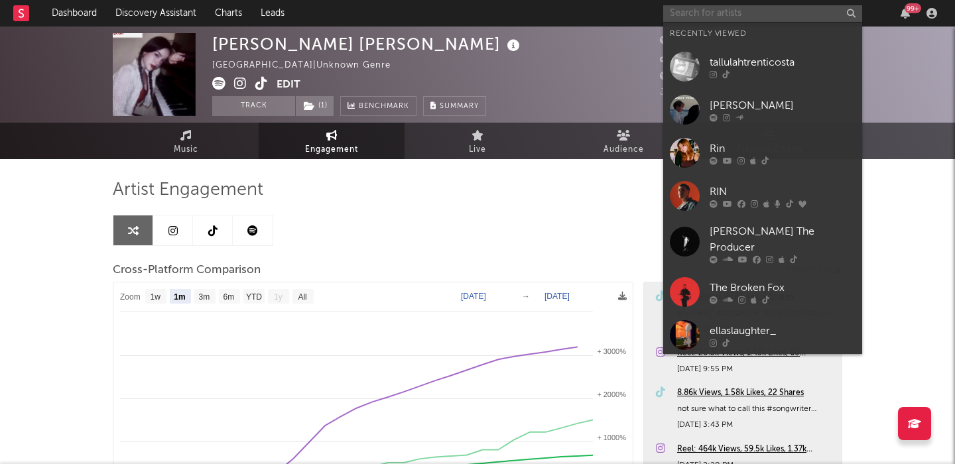
paste input "[PERSON_NAME]"
click at [699, 14] on input "text" at bounding box center [762, 13] width 199 height 17
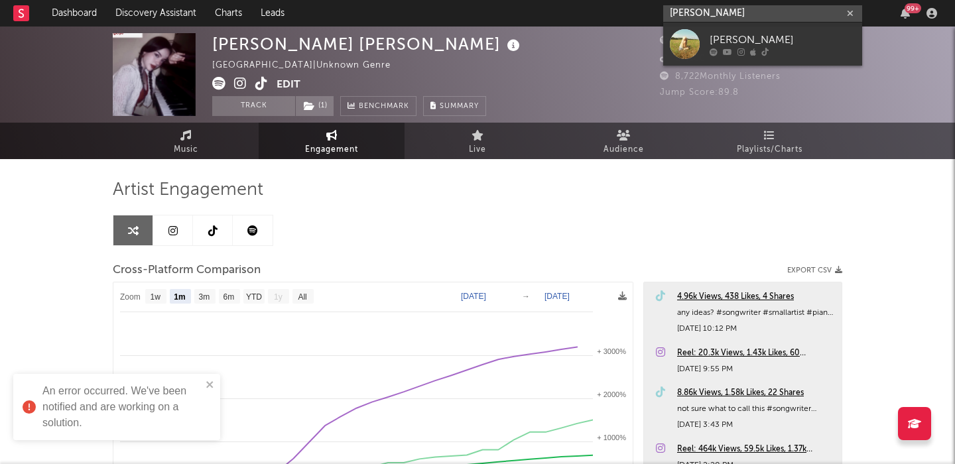
click at [731, 16] on input "[PERSON_NAME]" at bounding box center [762, 13] width 199 height 17
paste input "Brux xtn"
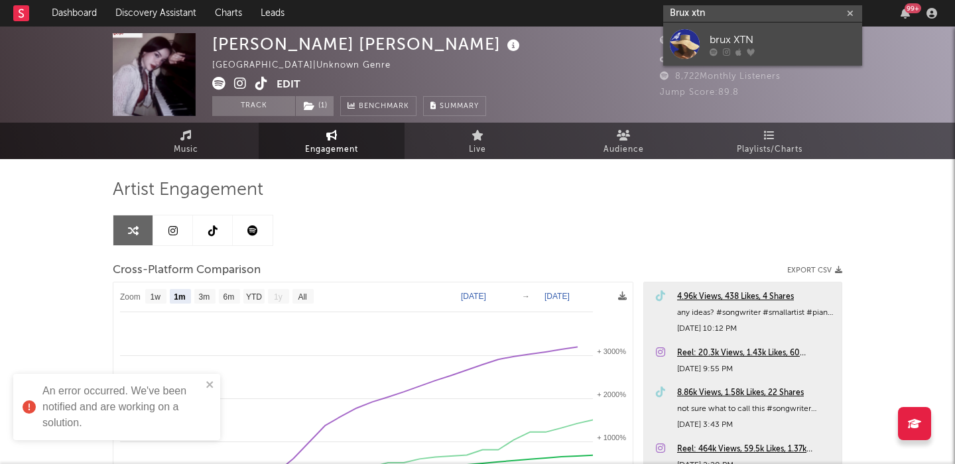
type input "Brux xtn"
click at [778, 30] on link "brux XTN" at bounding box center [762, 44] width 199 height 43
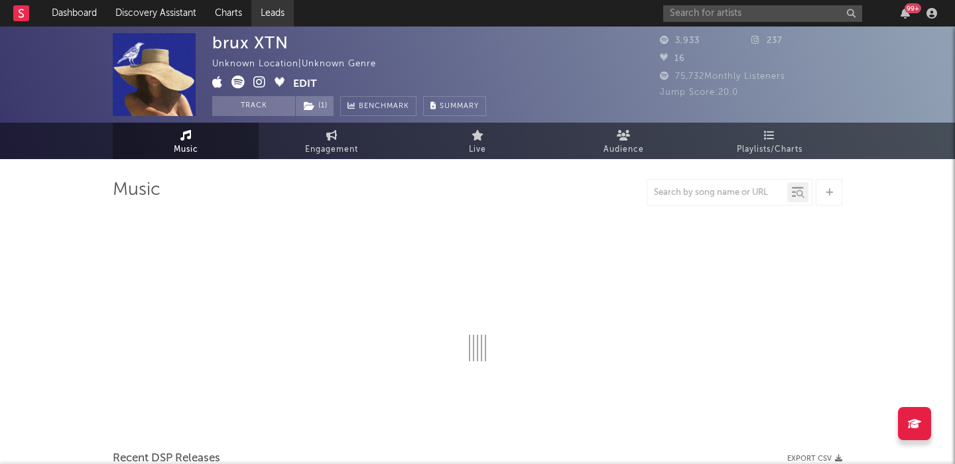
select select "1w"
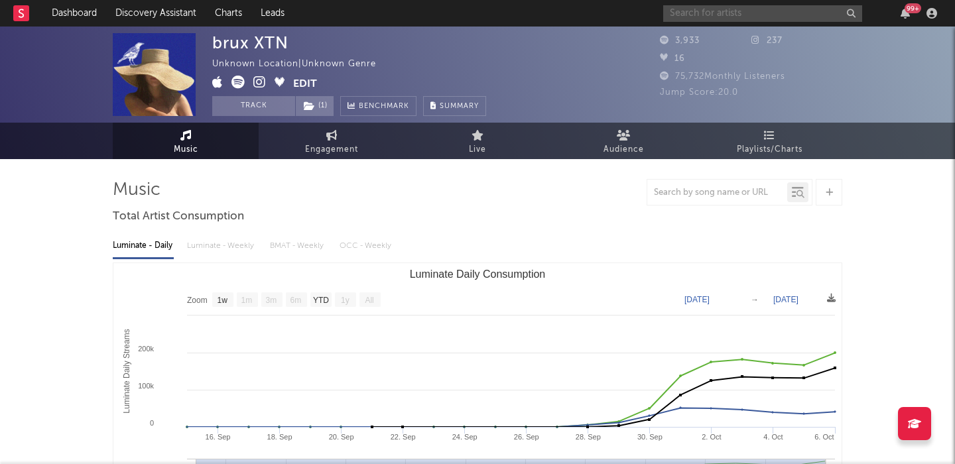
click at [717, 14] on input "text" at bounding box center [762, 13] width 199 height 17
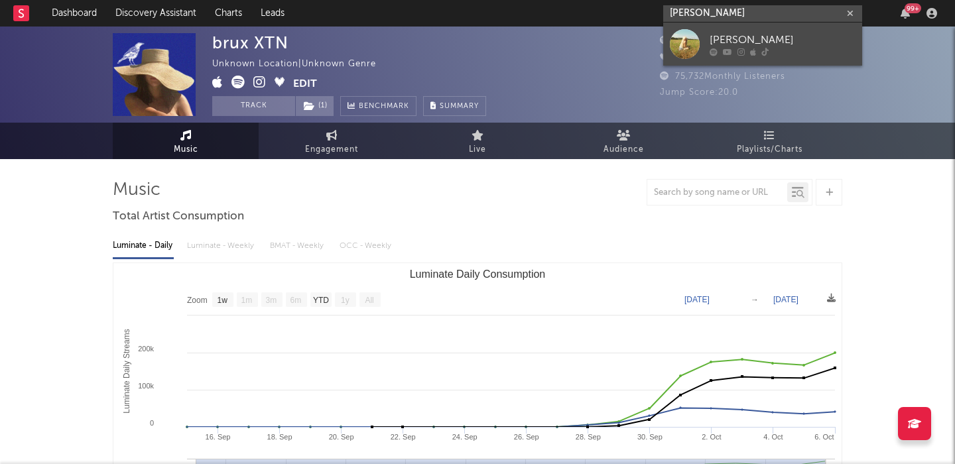
type input "[PERSON_NAME]"
click at [800, 40] on div "[PERSON_NAME]" at bounding box center [782, 40] width 146 height 16
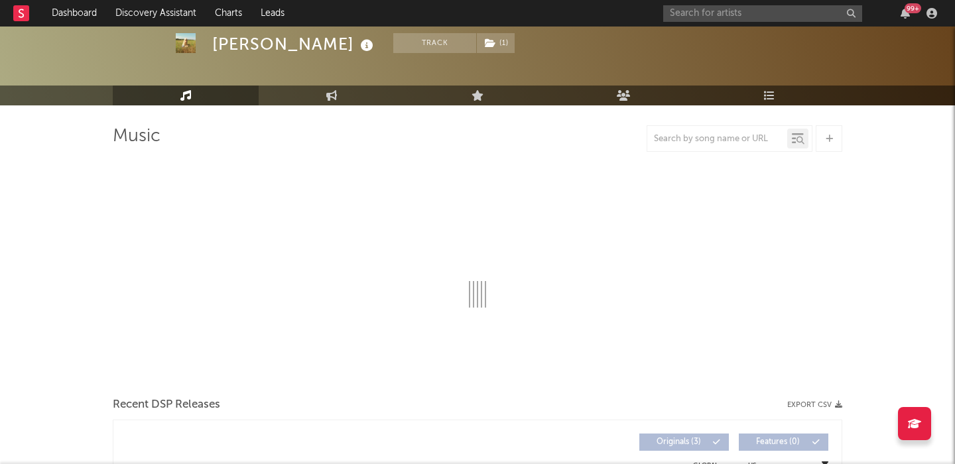
select select "1w"
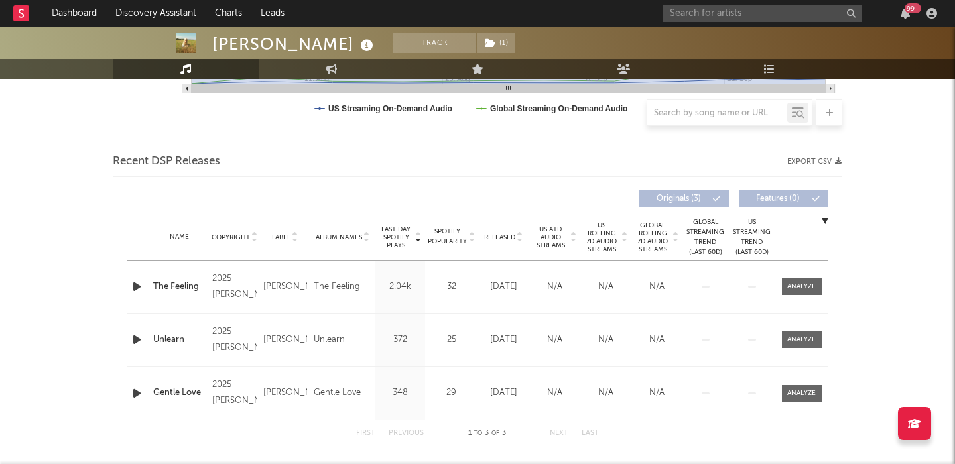
scroll to position [440, 0]
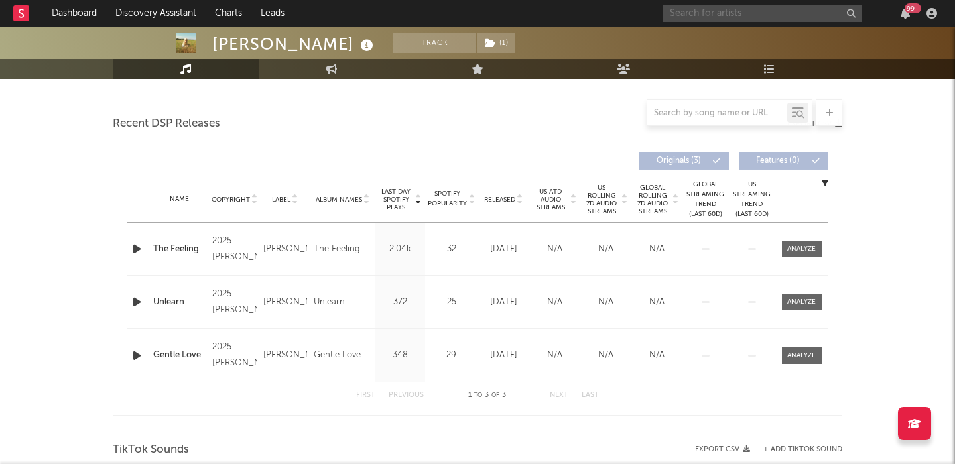
click at [766, 17] on input "text" at bounding box center [762, 13] width 199 height 17
paste input "[PERSON_NAME]"
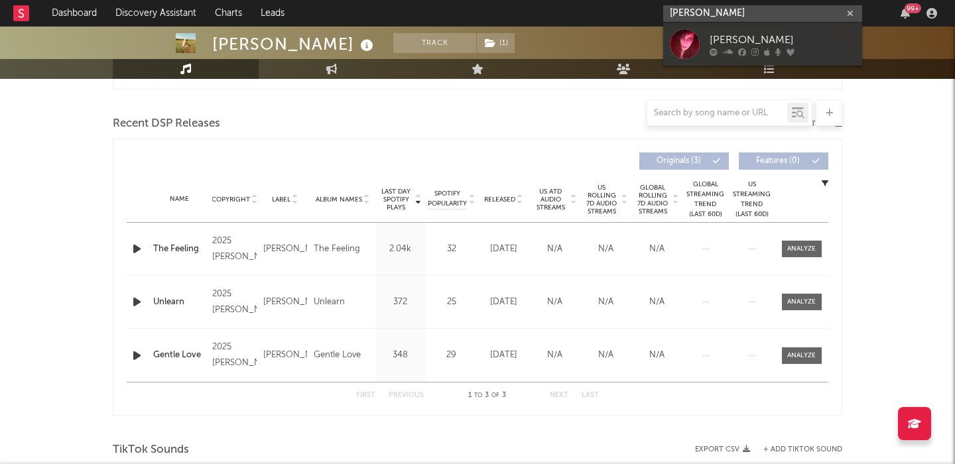
type input "[PERSON_NAME]"
click at [797, 47] on div "[PERSON_NAME]" at bounding box center [782, 40] width 146 height 16
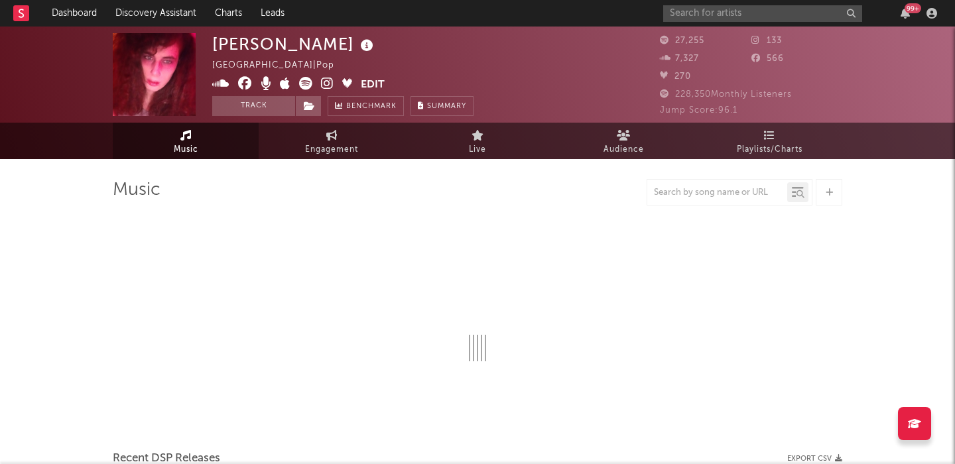
select select "1w"
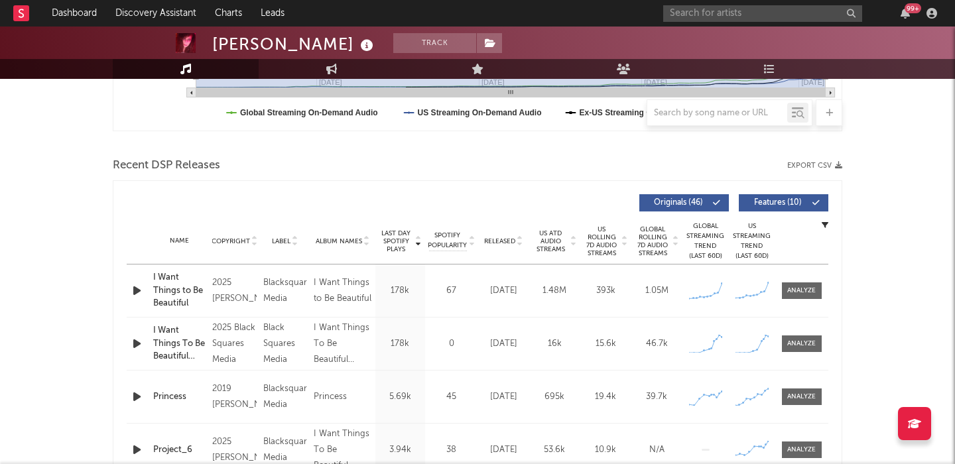
scroll to position [480, 0]
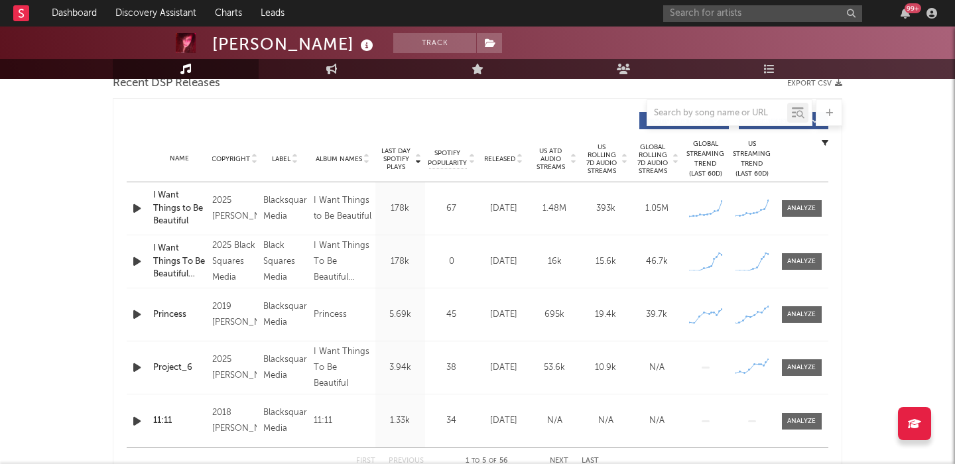
click at [133, 205] on icon "button" at bounding box center [137, 208] width 14 height 17
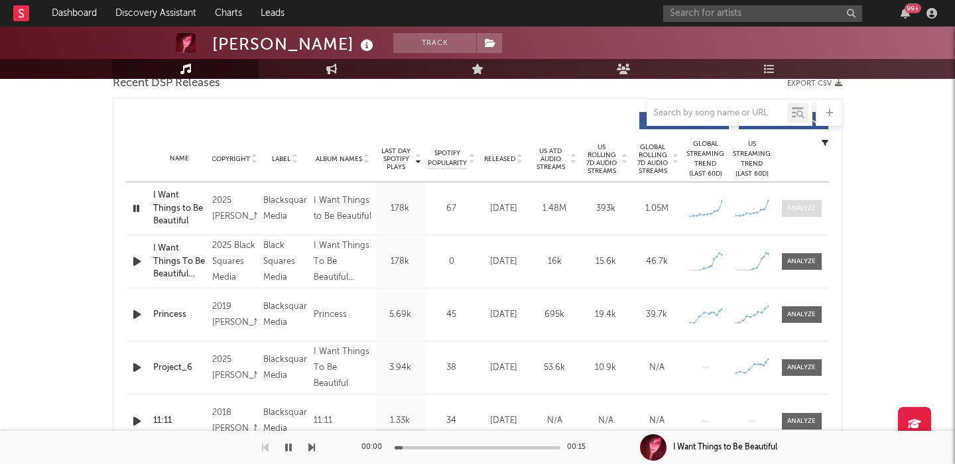
click at [799, 209] on div at bounding box center [801, 209] width 29 height 10
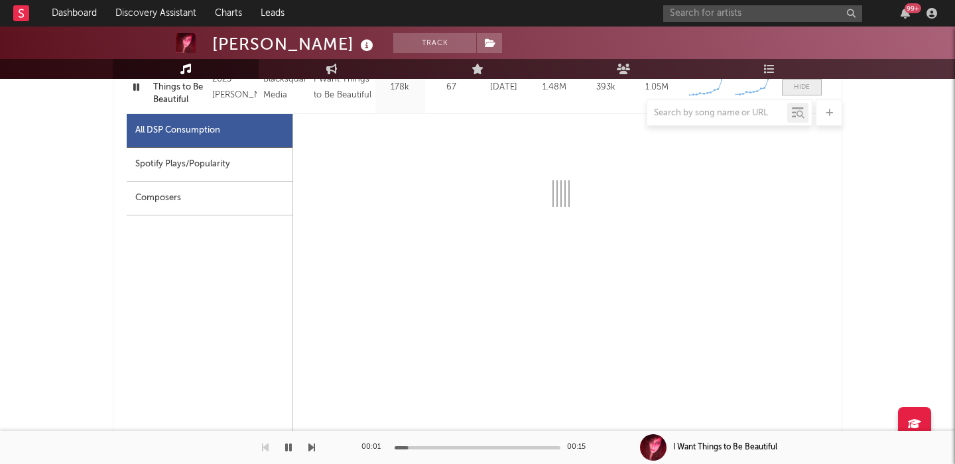
select select "1w"
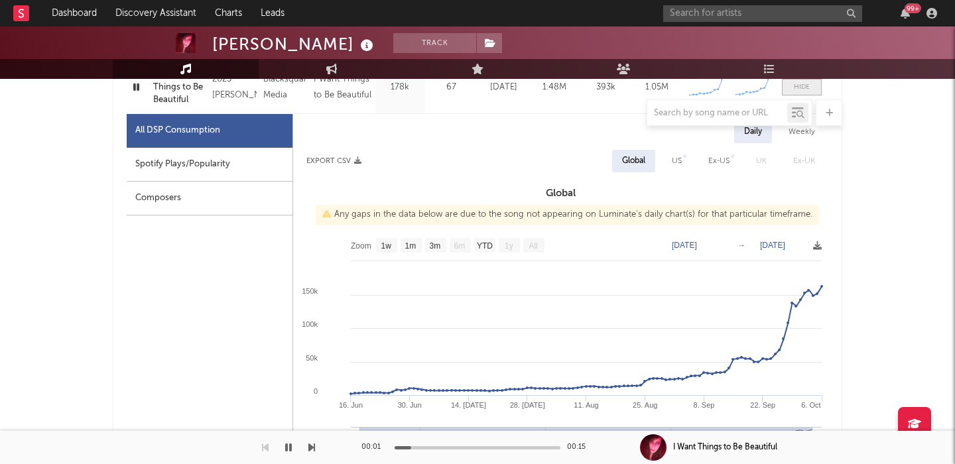
scroll to position [602, 0]
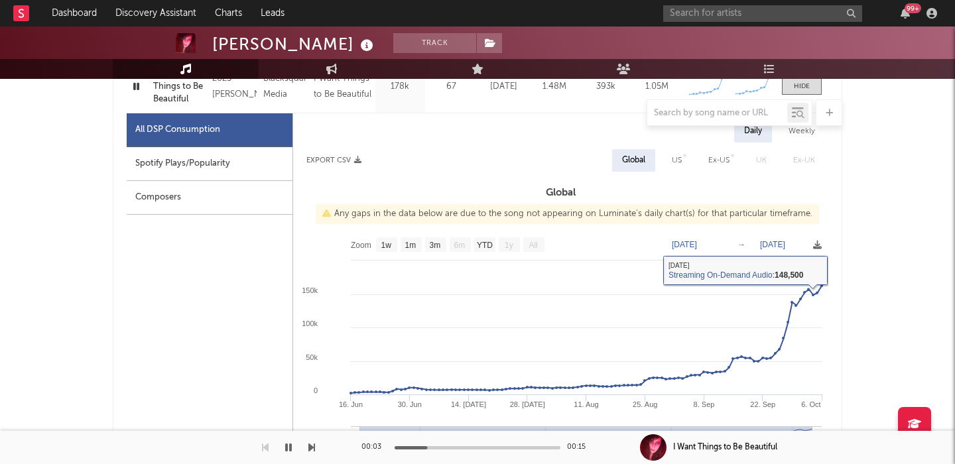
click at [678, 159] on div "US" at bounding box center [677, 160] width 10 height 16
select select "1w"
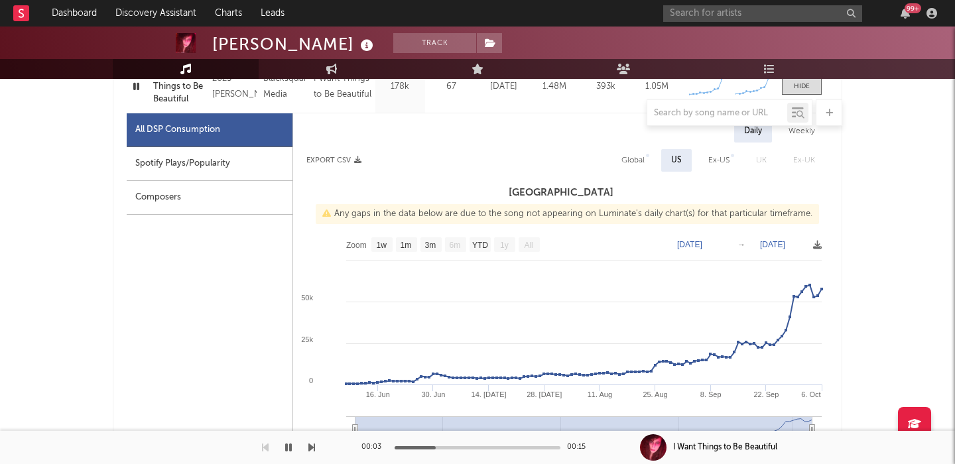
click at [231, 166] on div "Spotify Plays/Popularity" at bounding box center [210, 164] width 166 height 34
select select "6m"
select select "1w"
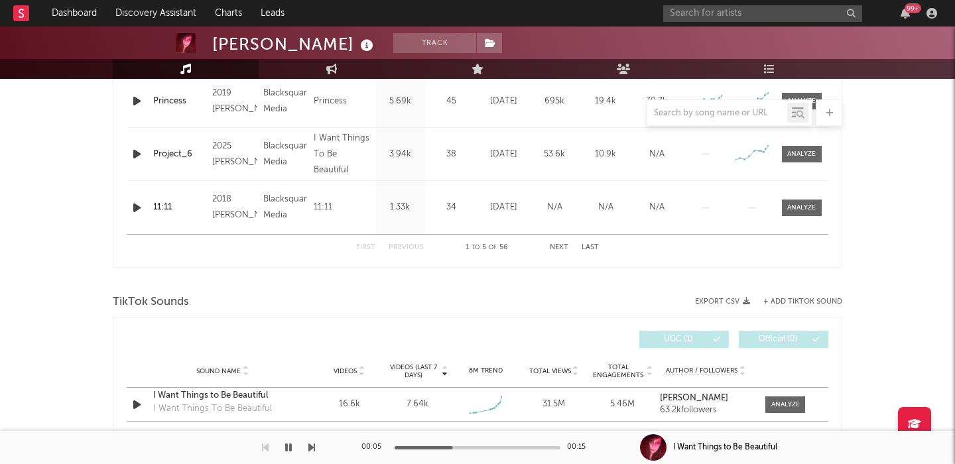
scroll to position [1362, 0]
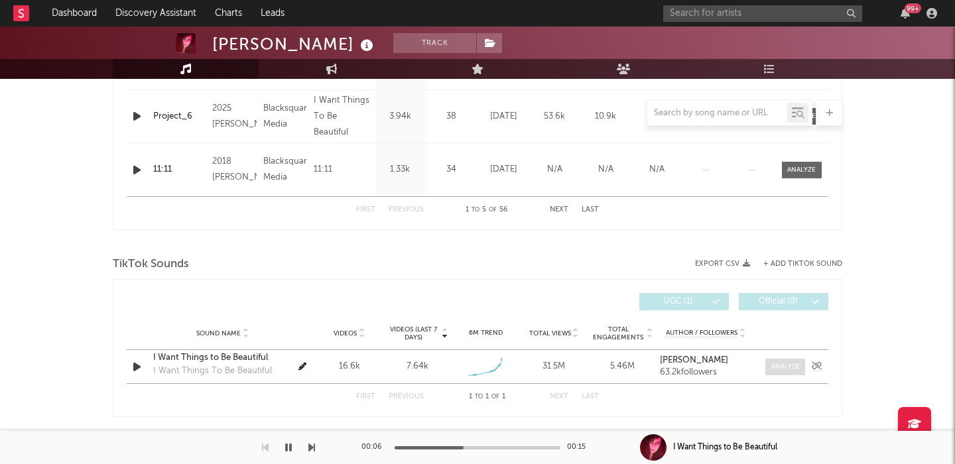
click at [789, 367] on div at bounding box center [785, 367] width 29 height 10
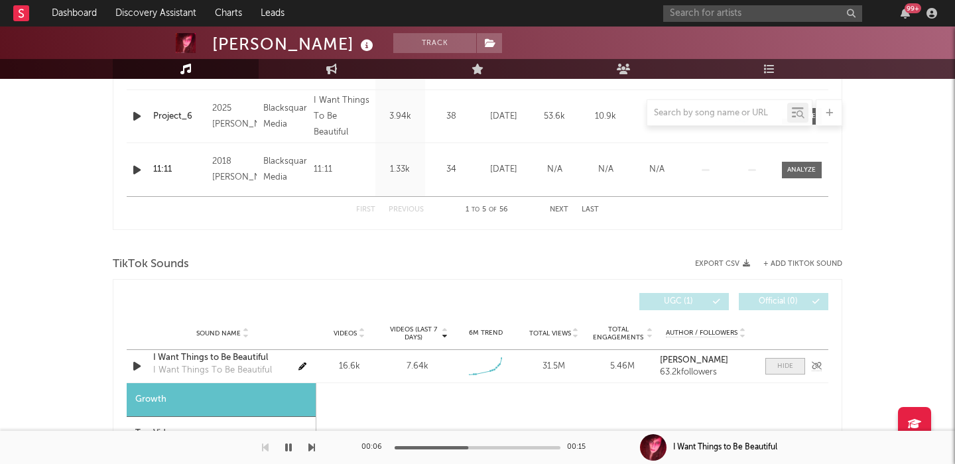
select select "1w"
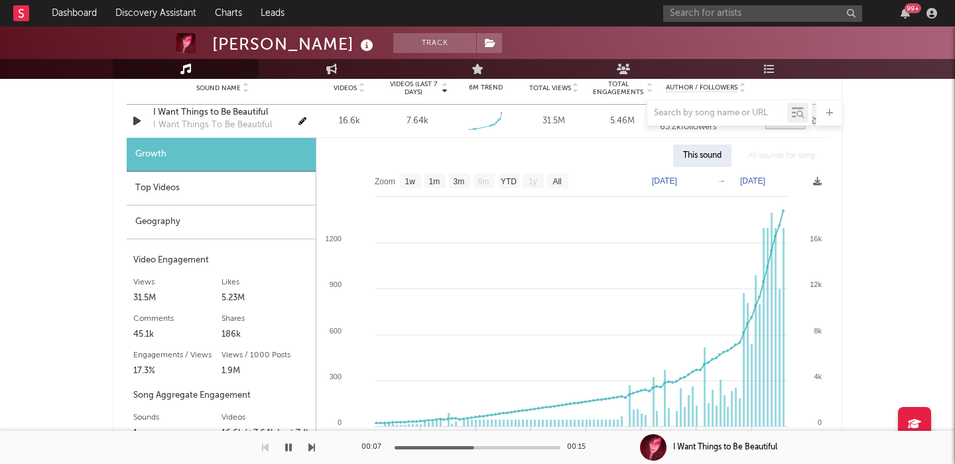
scroll to position [1610, 0]
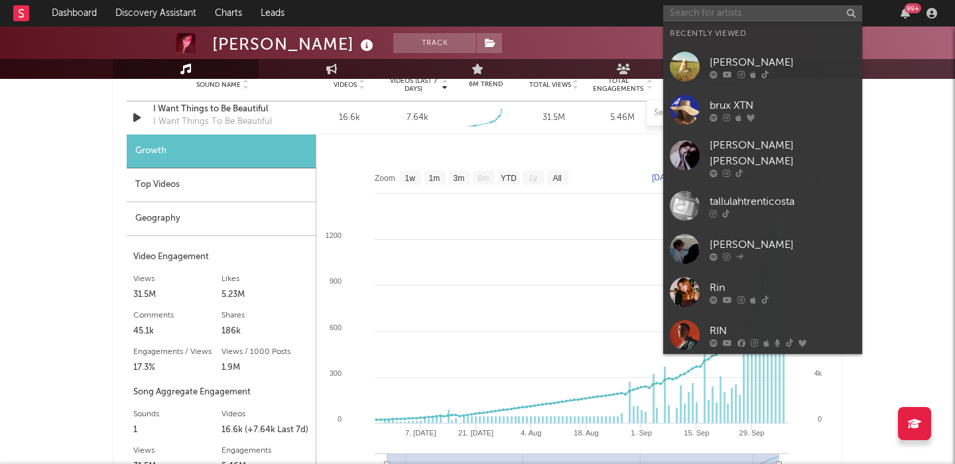
click at [726, 7] on input "text" at bounding box center [762, 13] width 199 height 17
paste input "[PERSON_NAME]"
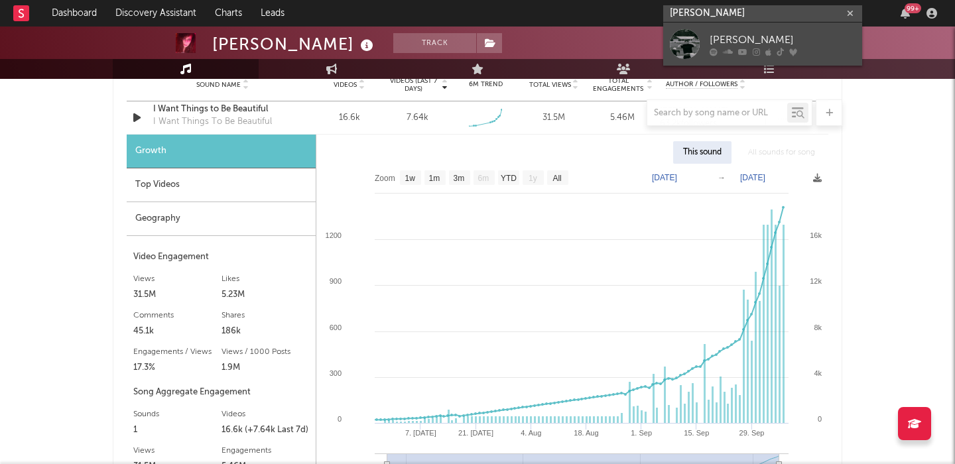
type input "[PERSON_NAME]"
click at [733, 30] on link "[PERSON_NAME]" at bounding box center [762, 44] width 199 height 43
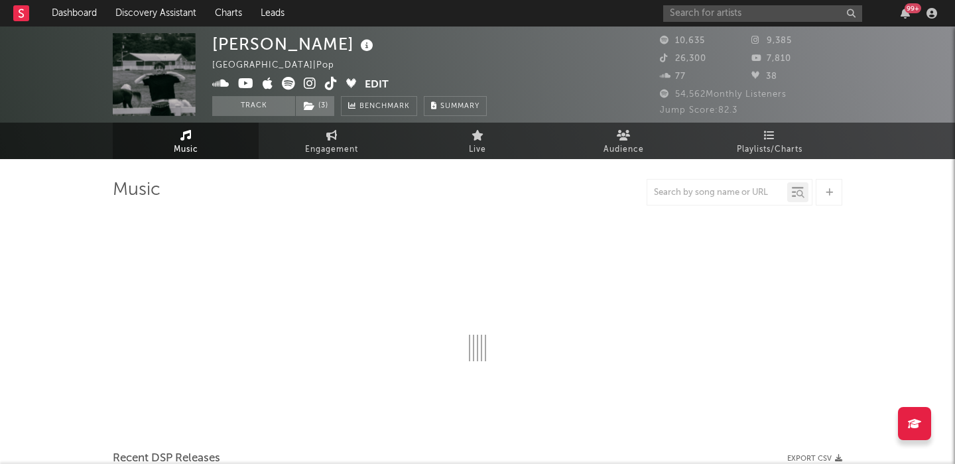
select select "6m"
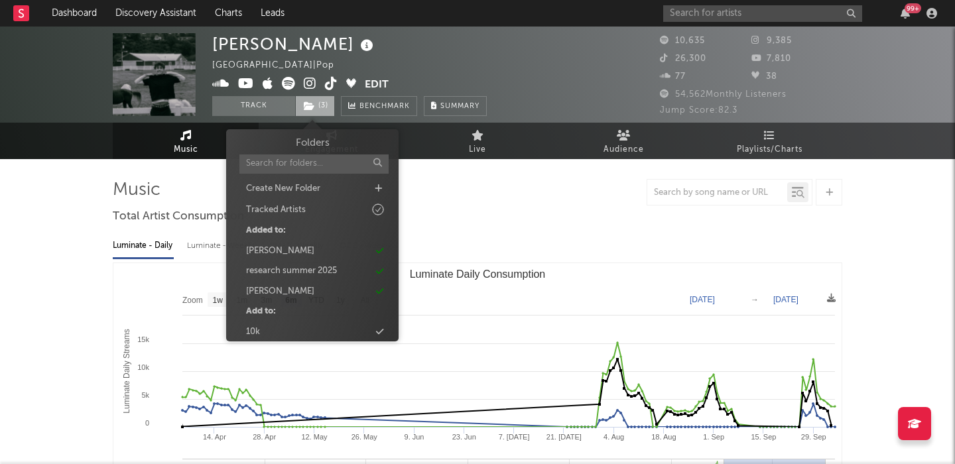
click at [314, 106] on icon at bounding box center [309, 105] width 11 height 9
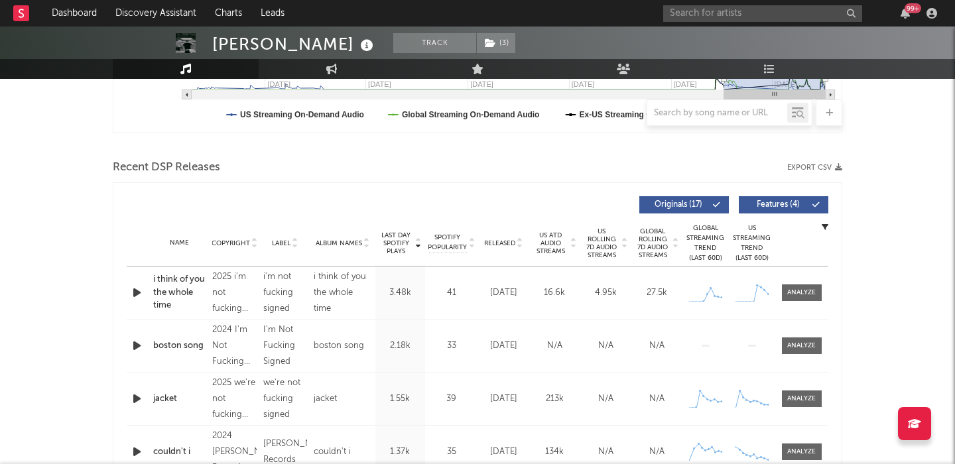
scroll to position [421, 0]
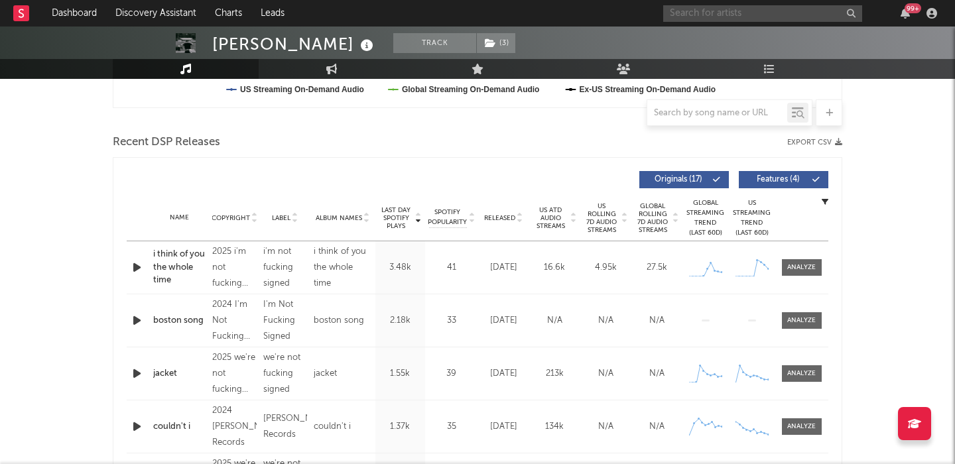
paste input "[PERSON_NAME]"
click at [763, 12] on input "text" at bounding box center [762, 13] width 199 height 17
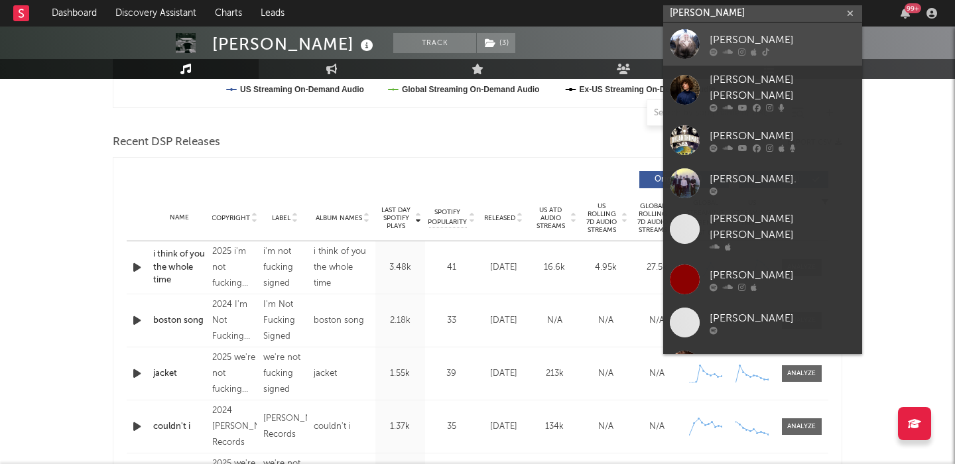
type input "[PERSON_NAME]"
click at [771, 27] on link "[PERSON_NAME]" at bounding box center [762, 44] width 199 height 43
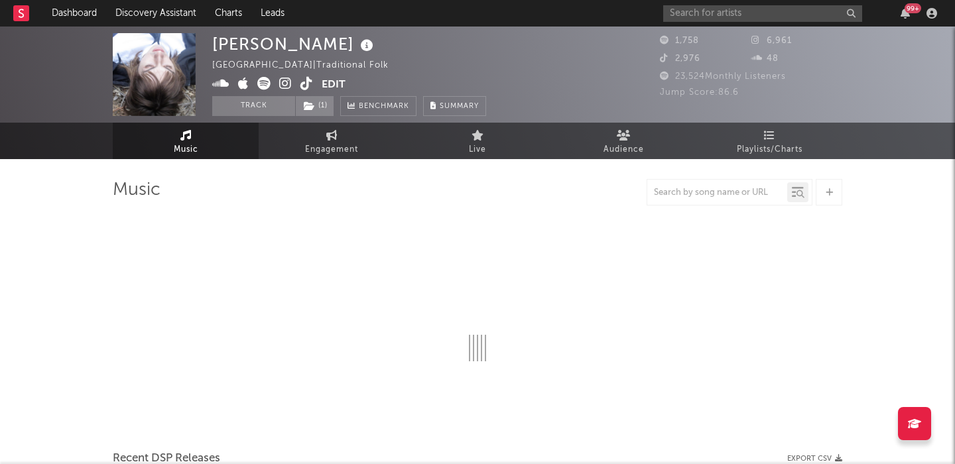
select select "1w"
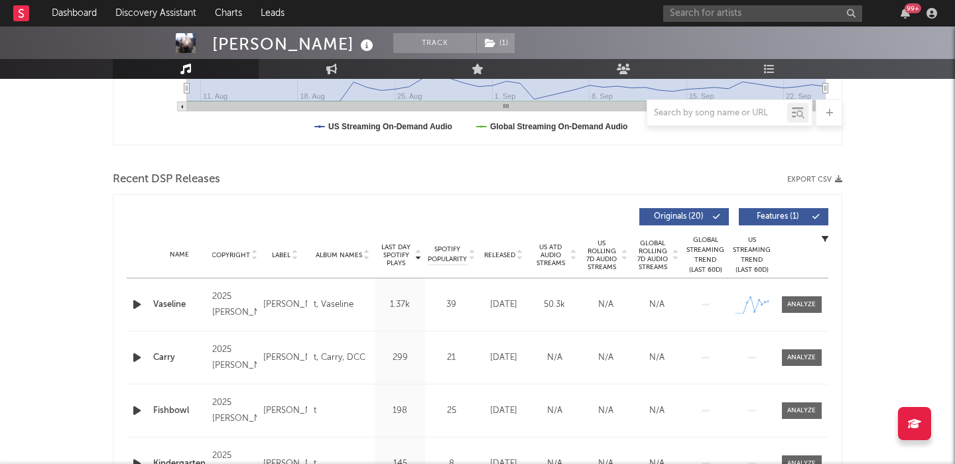
scroll to position [446, 0]
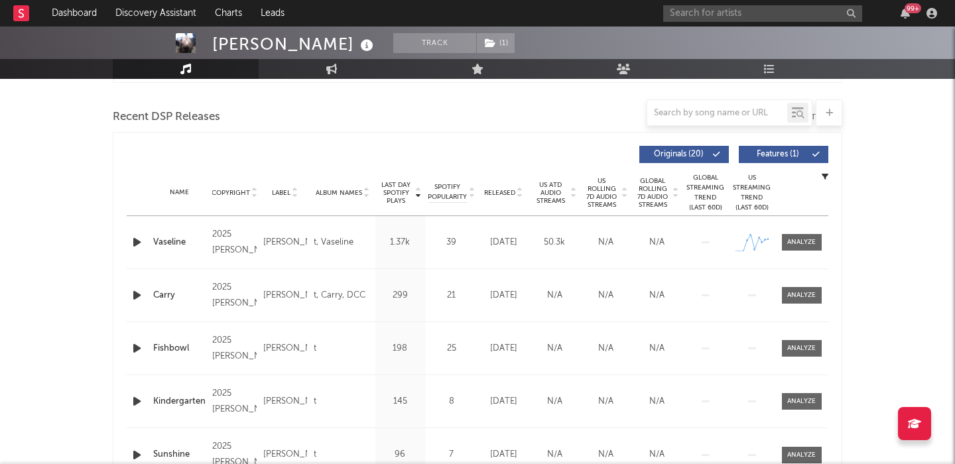
click at [137, 244] on icon "button" at bounding box center [137, 242] width 14 height 17
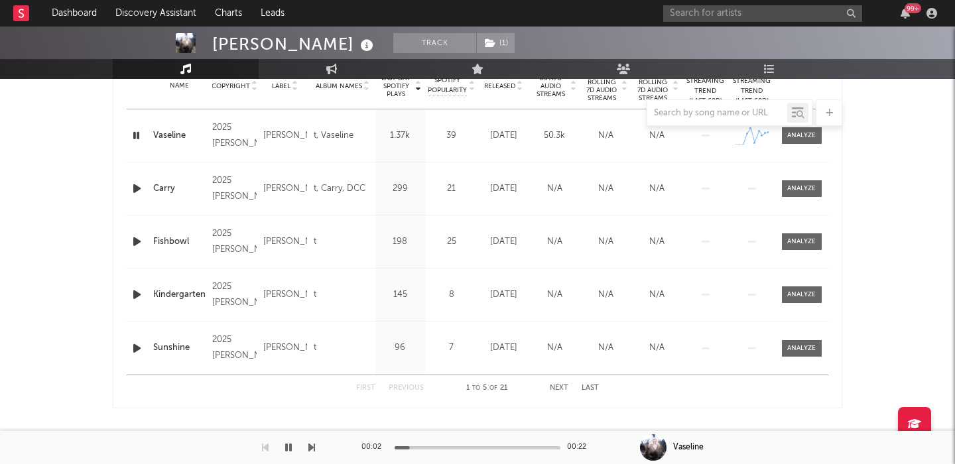
scroll to position [0, 0]
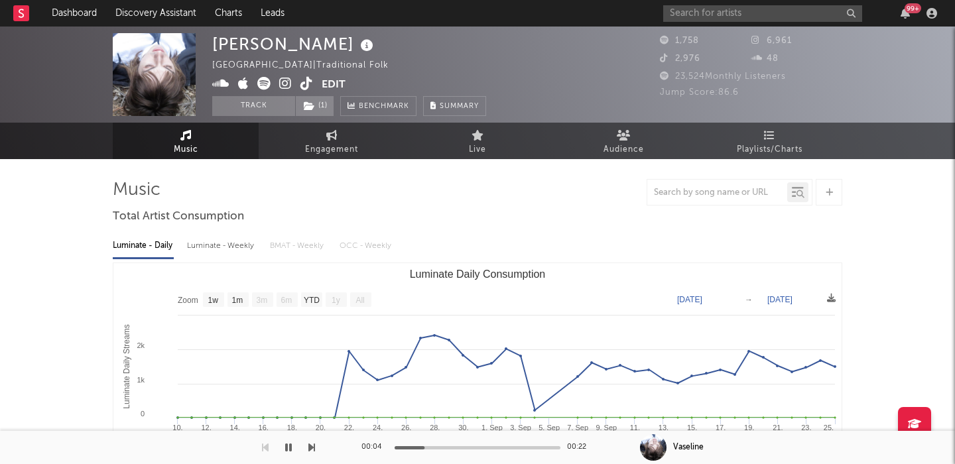
click at [290, 86] on icon at bounding box center [285, 83] width 13 height 13
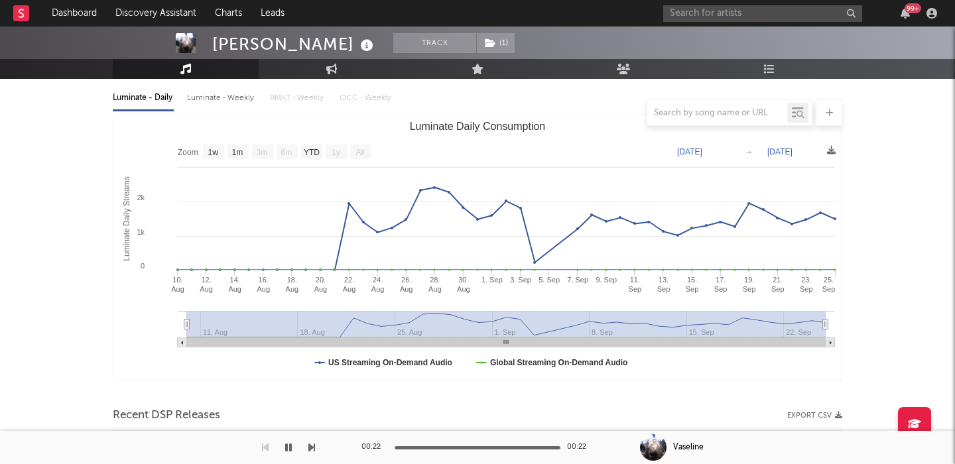
scroll to position [375, 0]
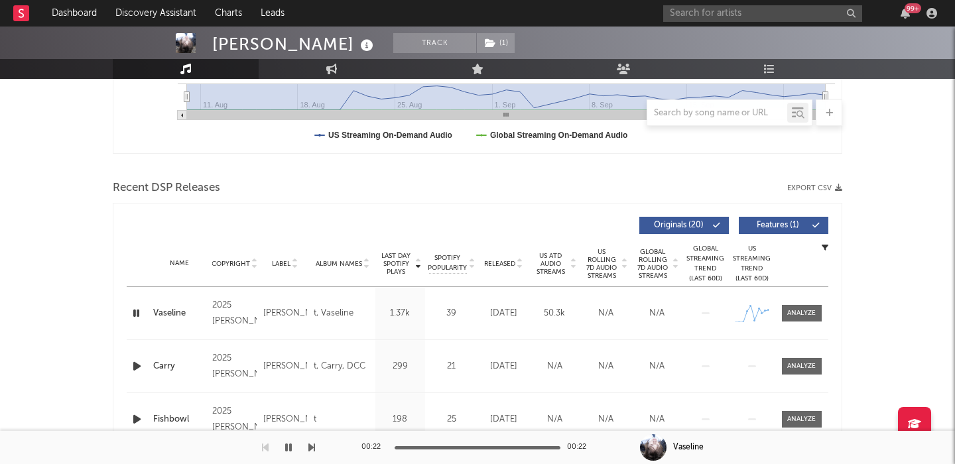
click at [494, 263] on span "Released" at bounding box center [499, 264] width 31 height 8
click at [138, 312] on icon "button" at bounding box center [137, 313] width 14 height 17
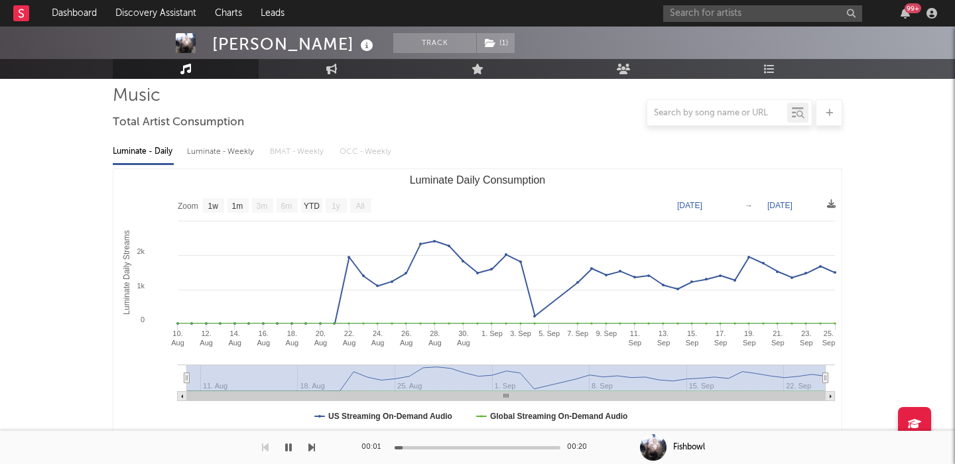
scroll to position [80, 0]
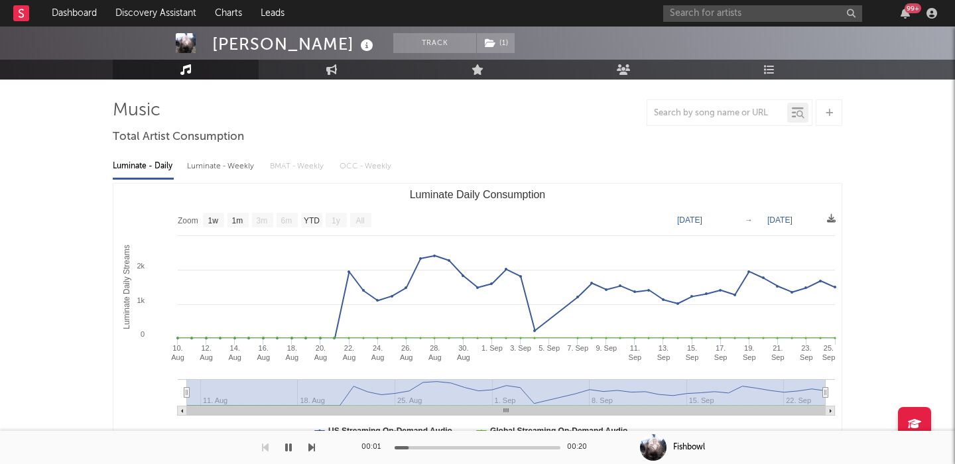
click at [238, 166] on div "Luminate - Weekly" at bounding box center [222, 166] width 70 height 23
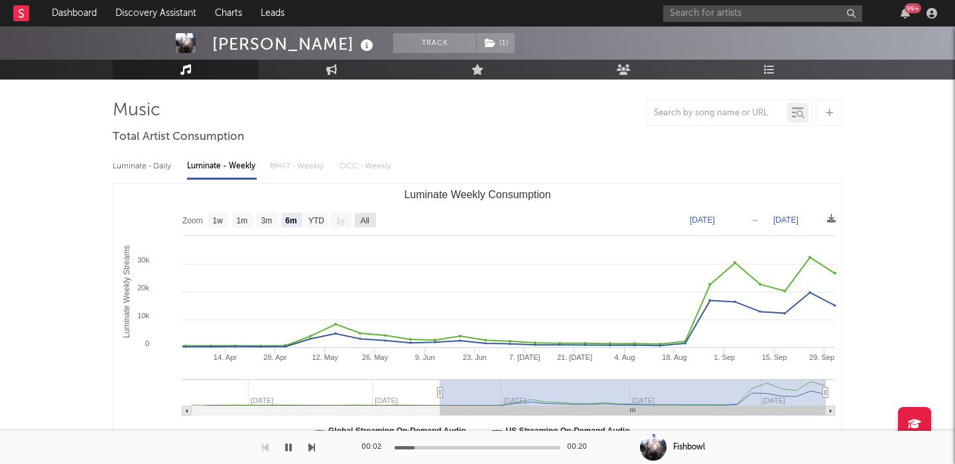
click at [369, 216] on text "All" at bounding box center [364, 220] width 9 height 9
select select "All"
type input "[DATE]"
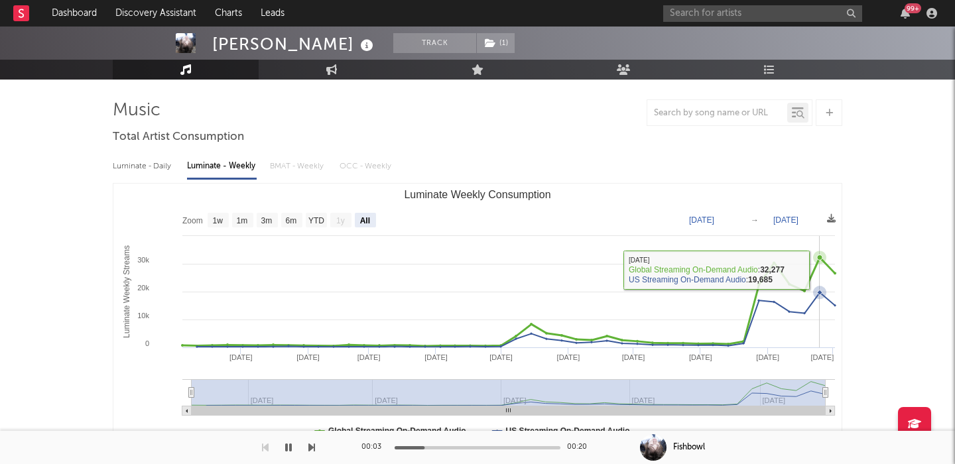
scroll to position [0, 0]
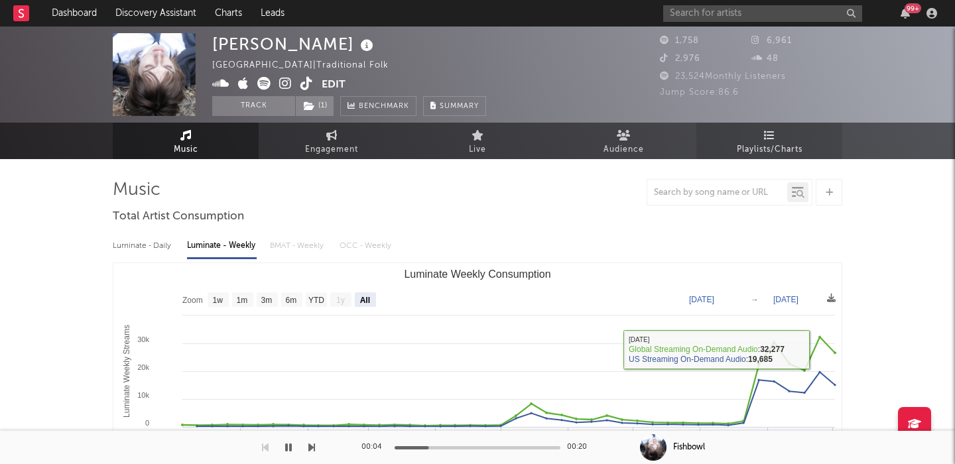
click at [760, 126] on link "Playlists/Charts" at bounding box center [769, 141] width 146 height 36
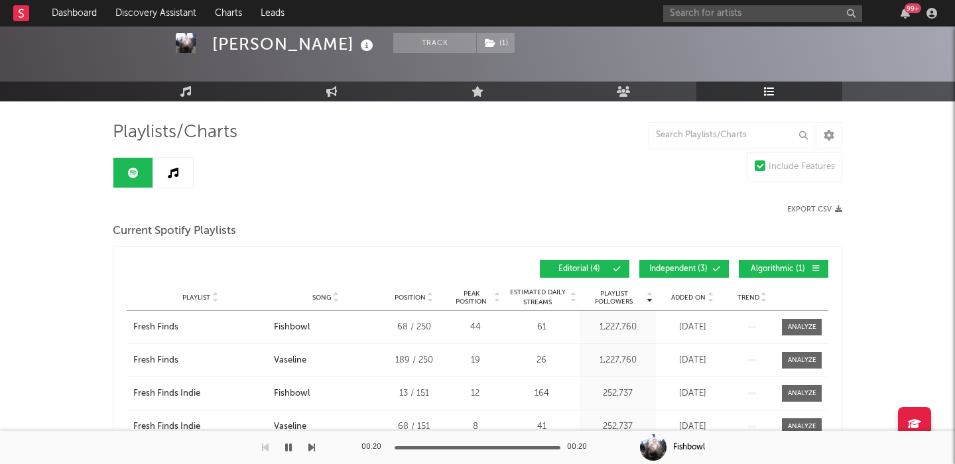
scroll to position [80, 0]
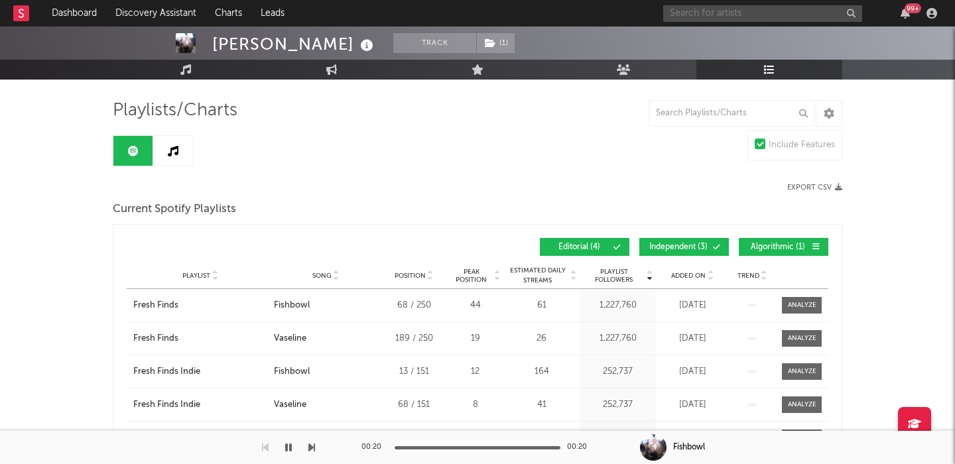
click at [688, 12] on input "text" at bounding box center [762, 13] width 199 height 17
paste input "[PERSON_NAME]"
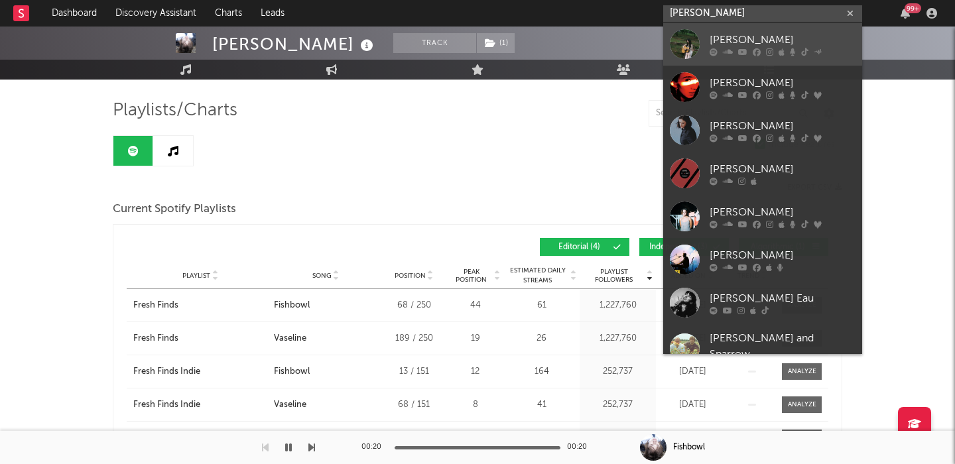
type input "[PERSON_NAME]"
click at [729, 43] on div "[PERSON_NAME]" at bounding box center [782, 40] width 146 height 16
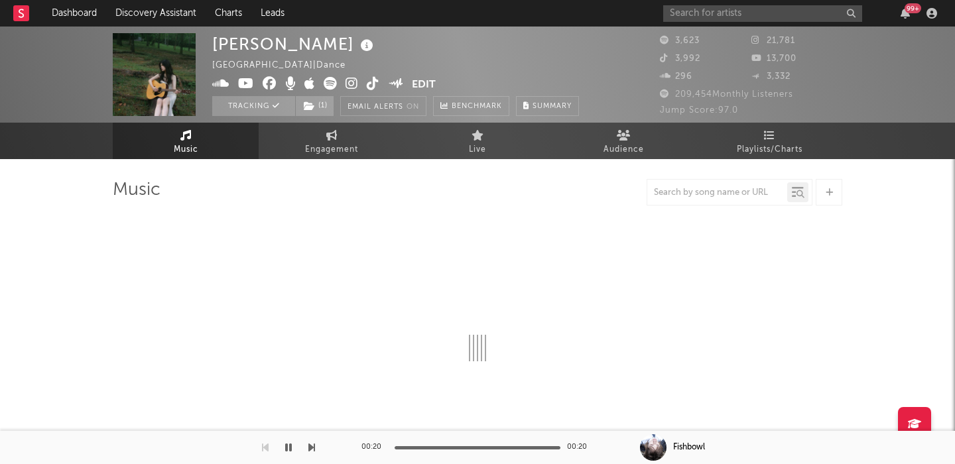
select select "1w"
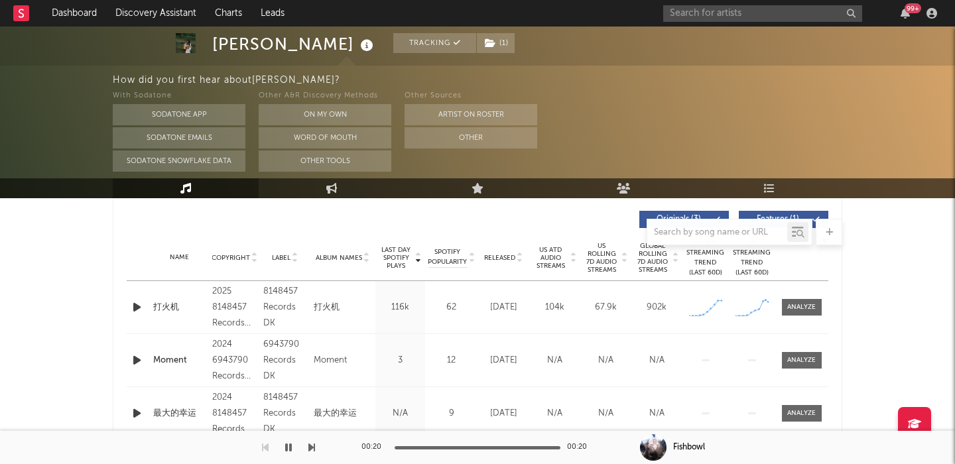
scroll to position [499, 0]
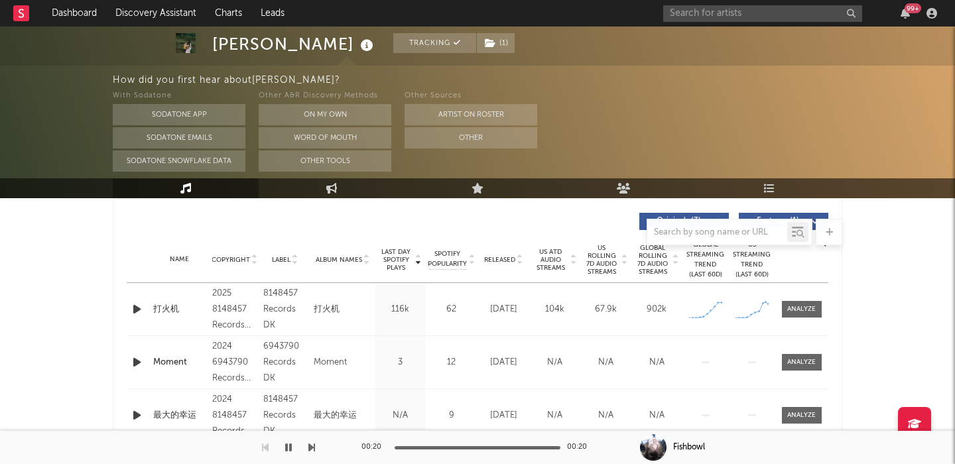
click at [139, 310] on icon "button" at bounding box center [137, 309] width 14 height 17
click at [801, 307] on div at bounding box center [801, 309] width 29 height 10
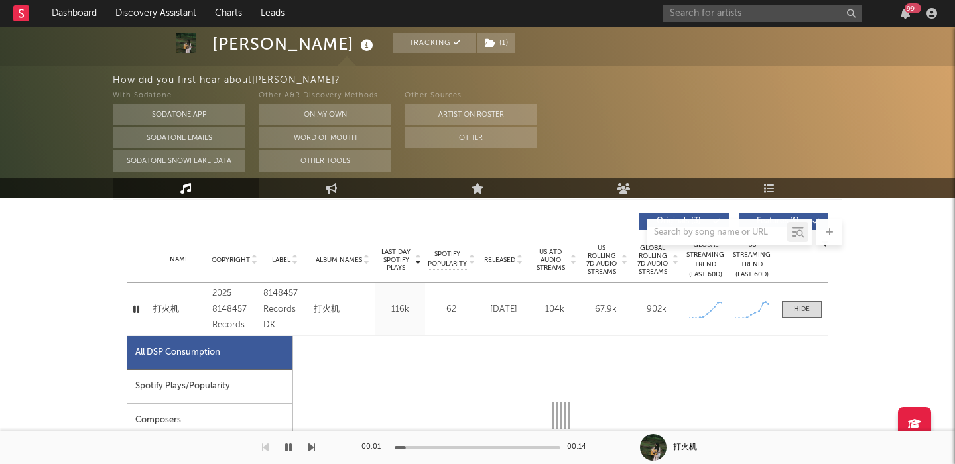
select select "1w"
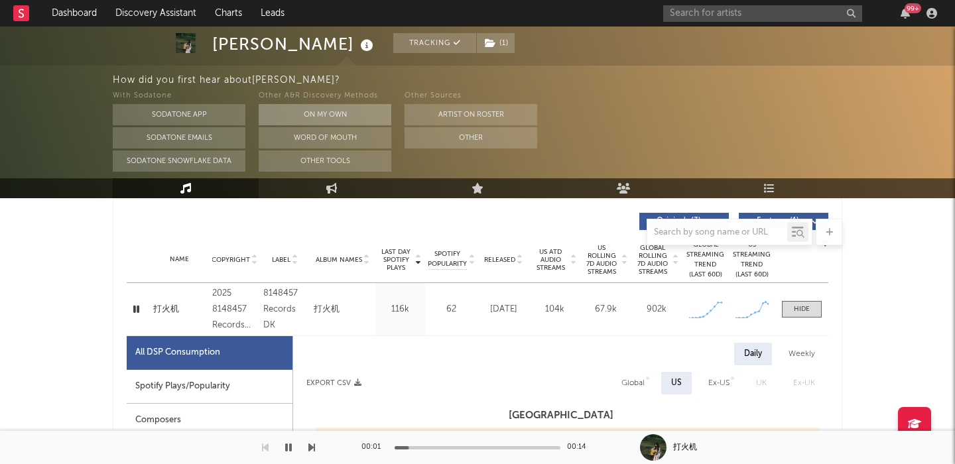
click at [356, 105] on button "On My Own" at bounding box center [325, 114] width 133 height 21
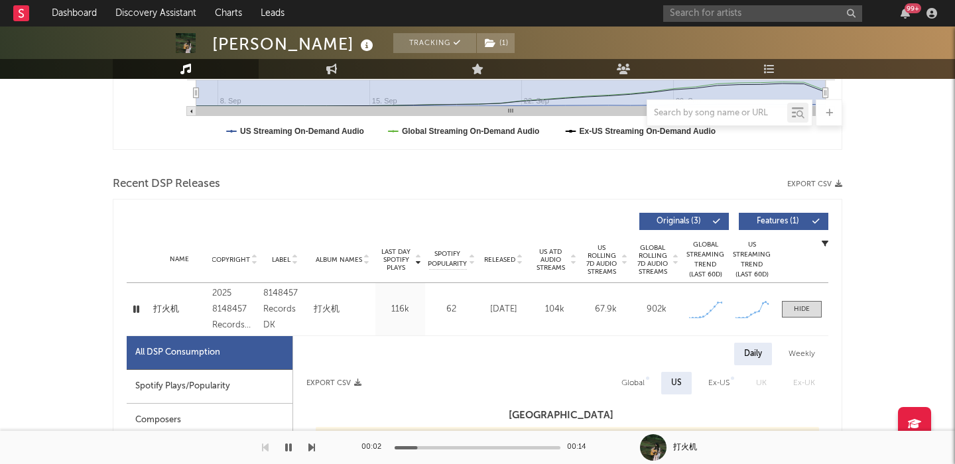
scroll to position [620, 0]
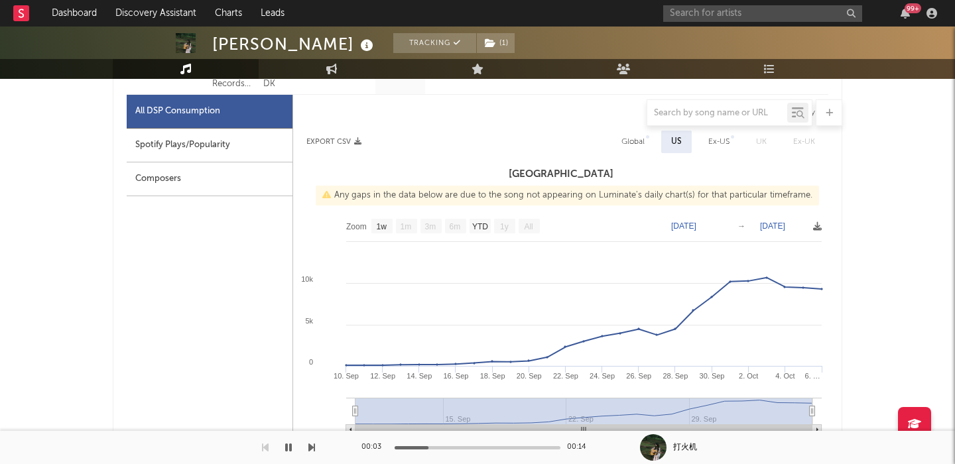
click at [228, 150] on div "Spotify Plays/Popularity" at bounding box center [210, 146] width 166 height 34
select select "1w"
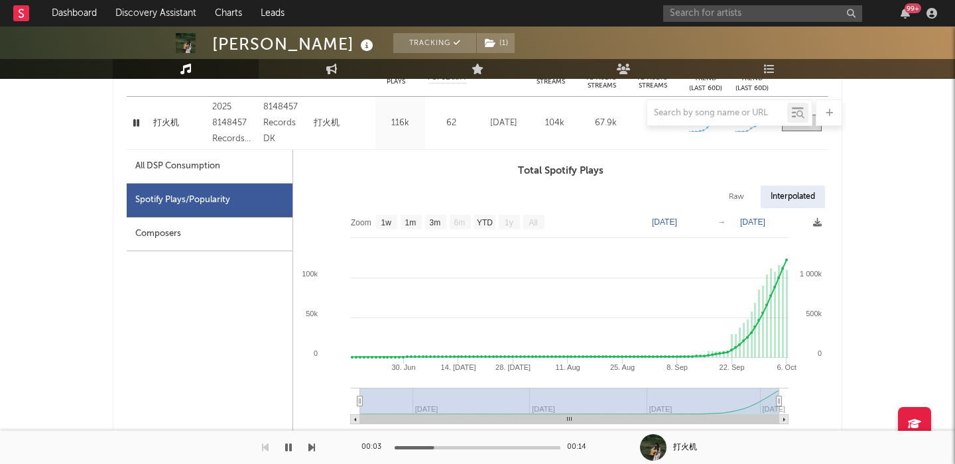
scroll to position [565, 0]
click at [742, 195] on div "Raw" at bounding box center [736, 197] width 35 height 23
select select "1w"
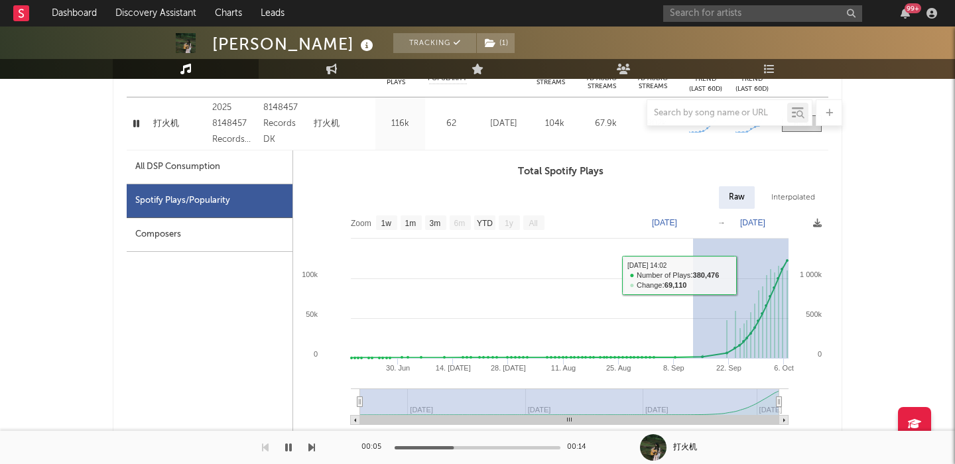
drag, startPoint x: 703, startPoint y: 276, endPoint x: 882, endPoint y: 276, distance: 179.0
type input "[DATE]"
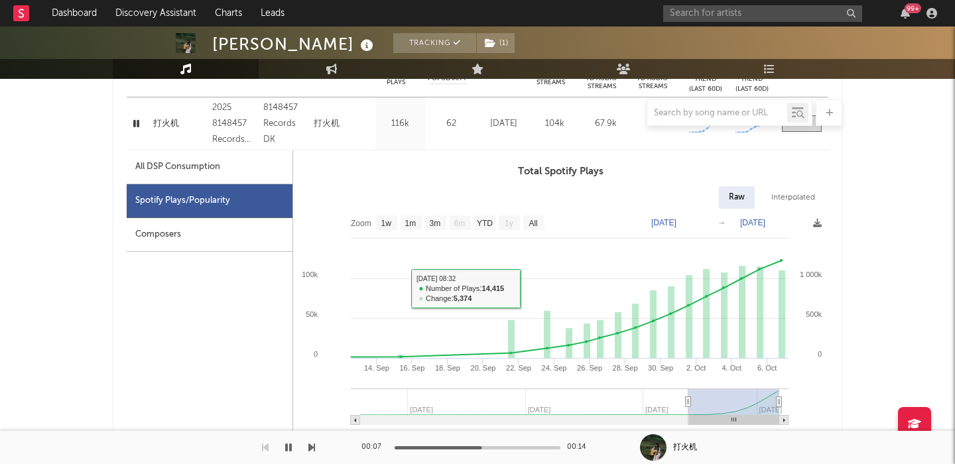
click at [153, 162] on div "All DSP Consumption" at bounding box center [177, 167] width 85 height 16
select select "1w"
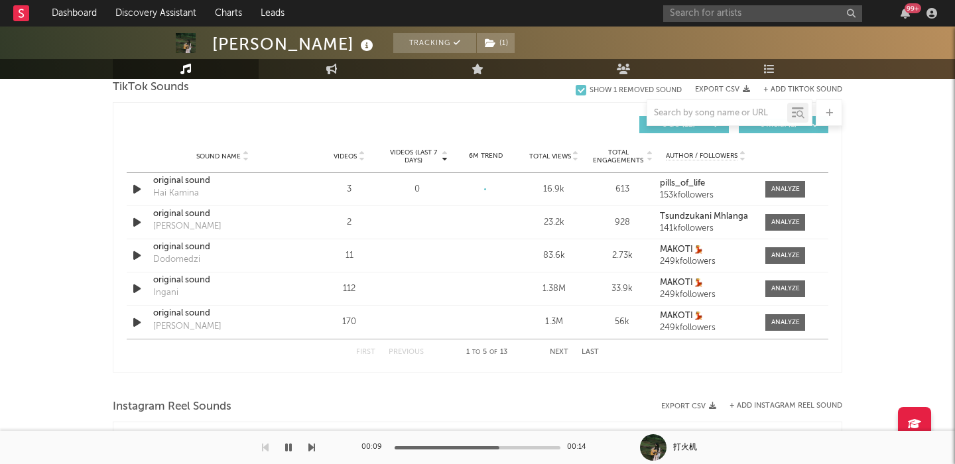
scroll to position [1490, 0]
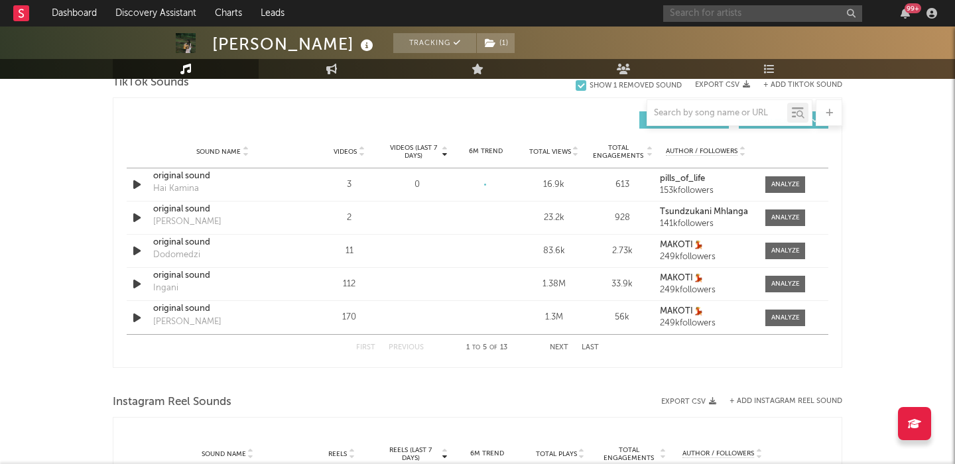
click at [754, 19] on input "text" at bounding box center [762, 13] width 199 height 17
paste input "Cowgirl Clue"
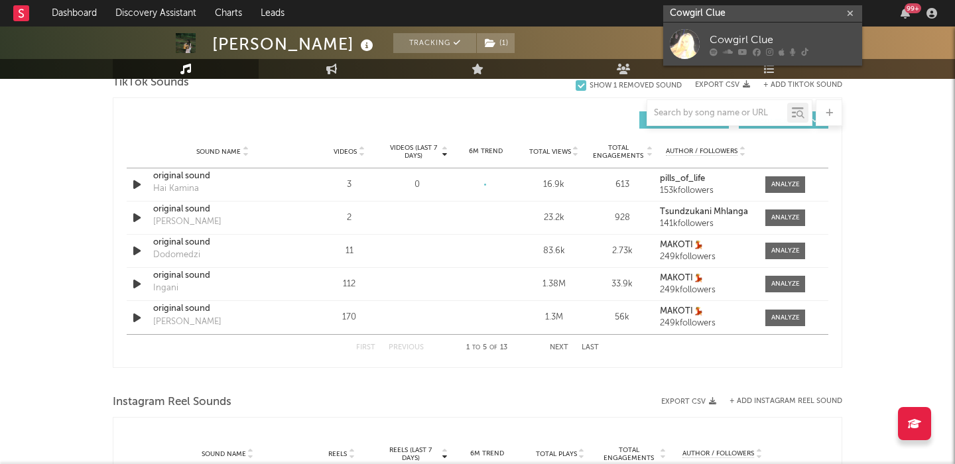
type input "Cowgirl Clue"
click at [777, 36] on div "Cowgirl Clue" at bounding box center [782, 40] width 146 height 16
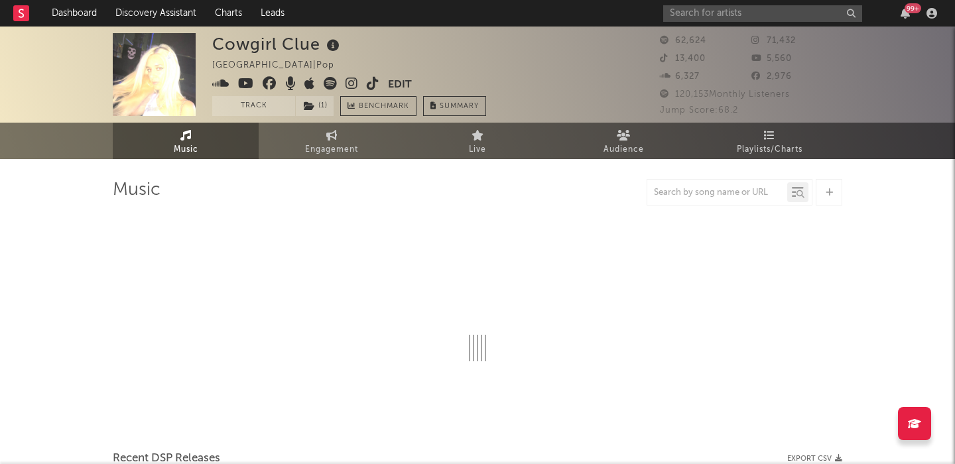
select select "6m"
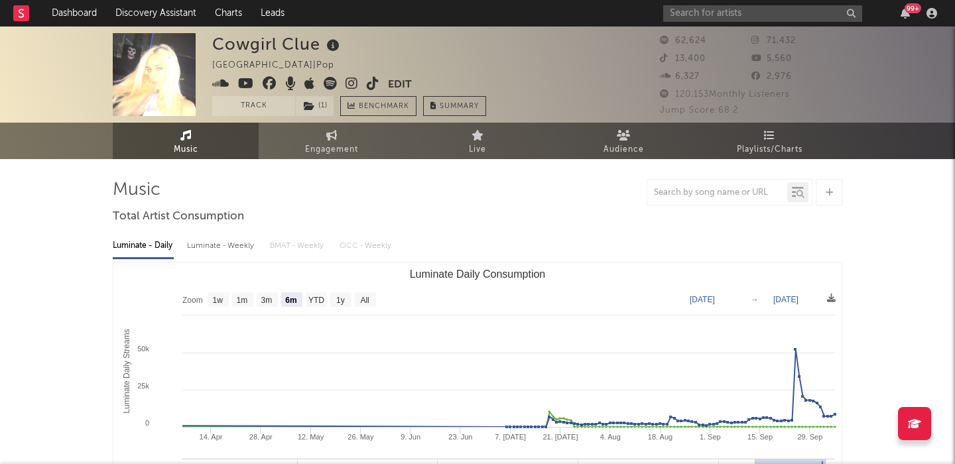
click at [226, 246] on div "Luminate - Weekly" at bounding box center [222, 246] width 70 height 23
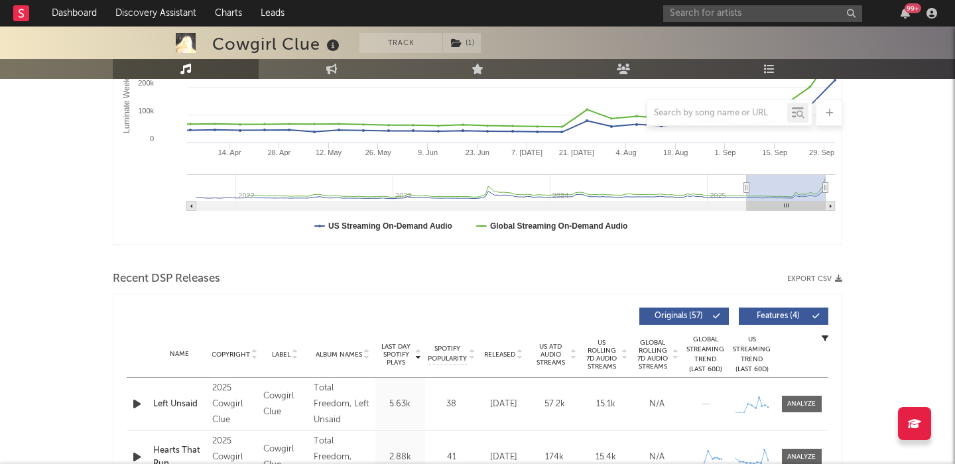
scroll to position [352, 0]
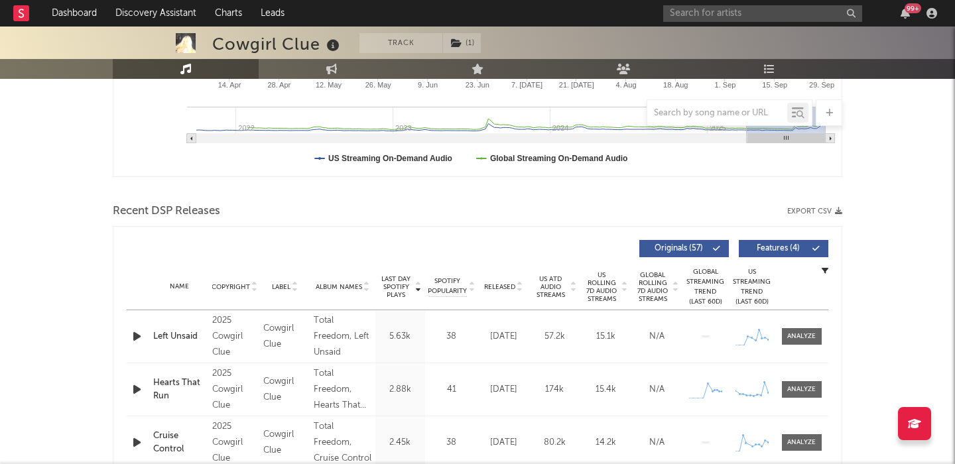
click at [140, 337] on icon "button" at bounding box center [137, 336] width 14 height 17
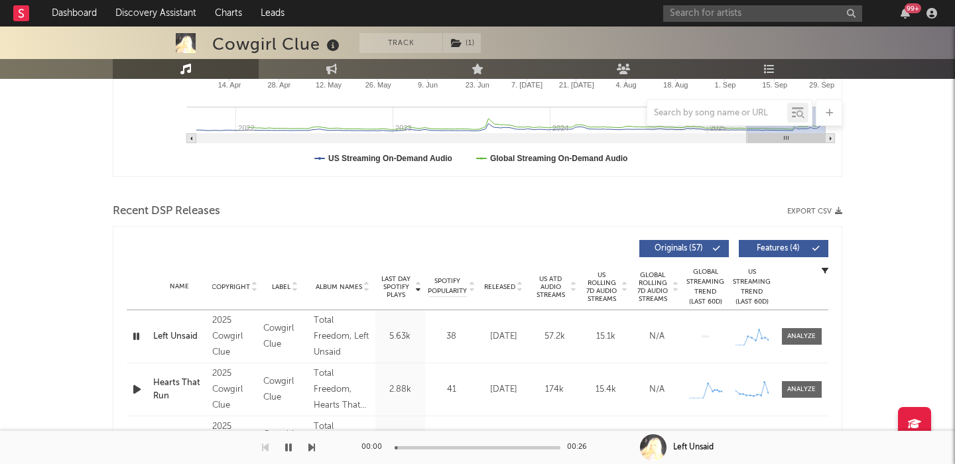
click at [773, 257] on button "Features ( 4 )" at bounding box center [782, 248] width 89 height 17
click at [592, 288] on span "US Rolling 7D Audio Streams" at bounding box center [601, 287] width 36 height 32
click at [137, 336] on icon "button" at bounding box center [137, 336] width 14 height 17
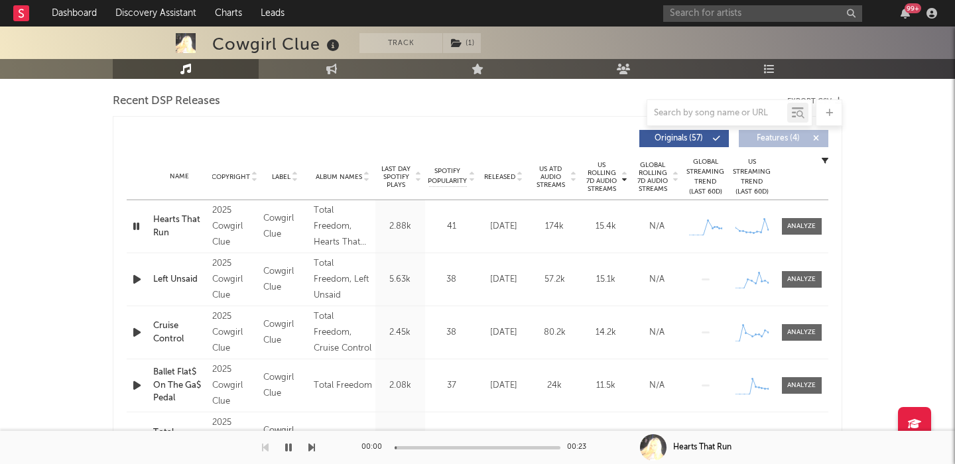
scroll to position [486, 0]
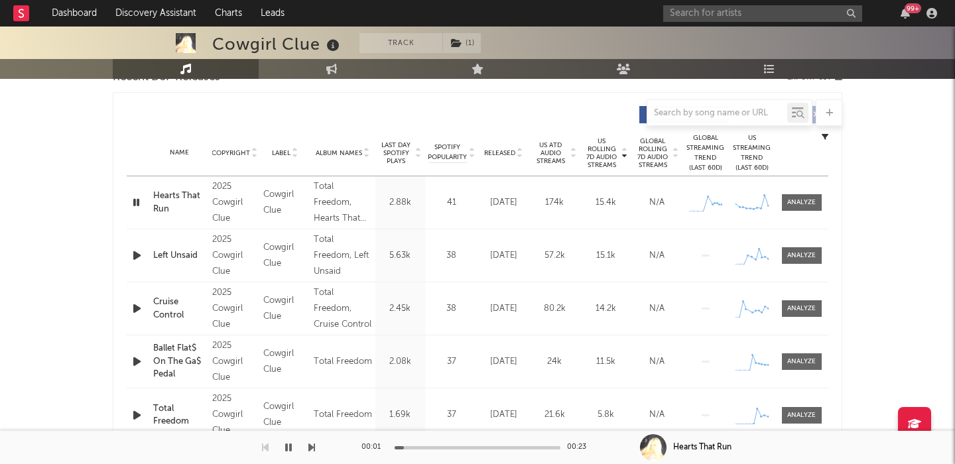
click at [138, 306] on icon "button" at bounding box center [137, 308] width 14 height 17
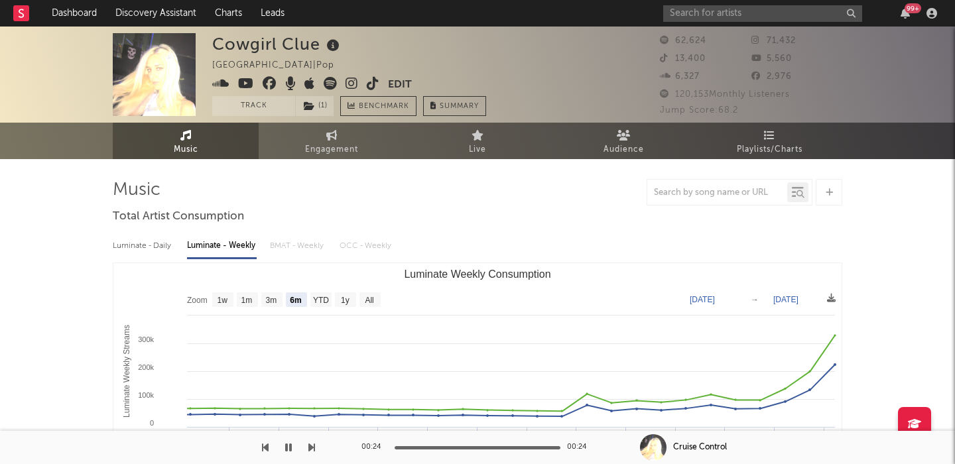
click at [329, 38] on icon at bounding box center [333, 45] width 19 height 19
click at [331, 42] on icon at bounding box center [333, 45] width 19 height 19
click at [354, 86] on icon at bounding box center [351, 83] width 13 height 13
click at [368, 300] on text "All" at bounding box center [369, 300] width 9 height 9
select select "All"
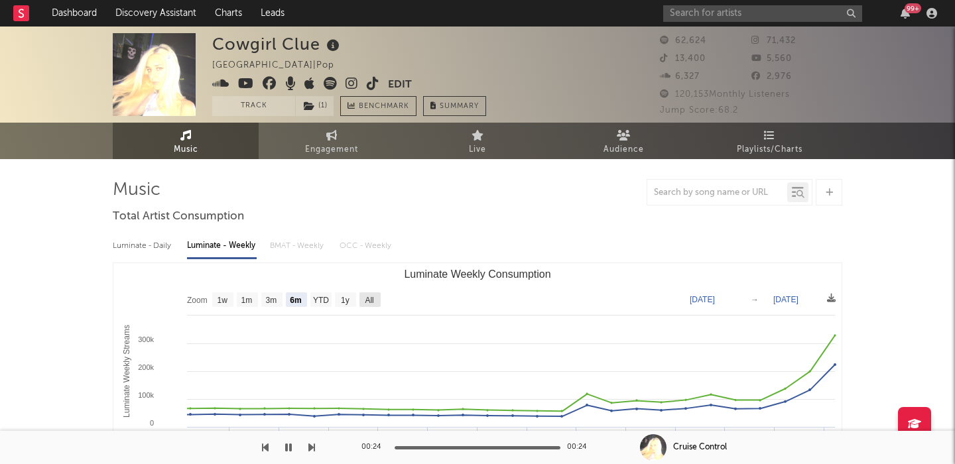
type input "[DATE]"
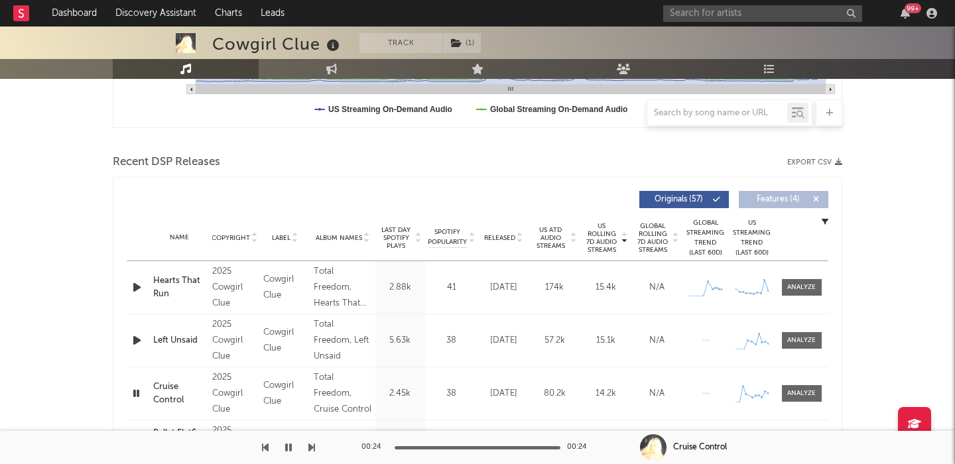
scroll to position [565, 0]
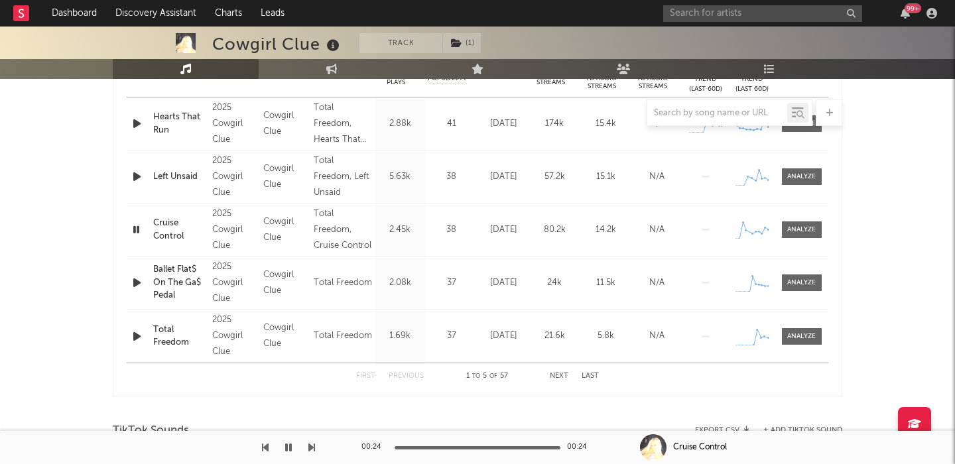
click at [135, 182] on icon "button" at bounding box center [137, 176] width 14 height 17
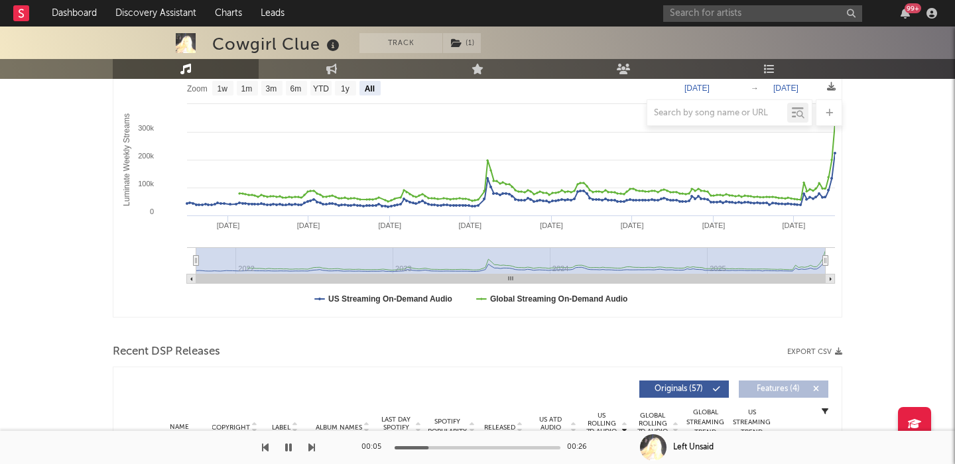
scroll to position [394, 0]
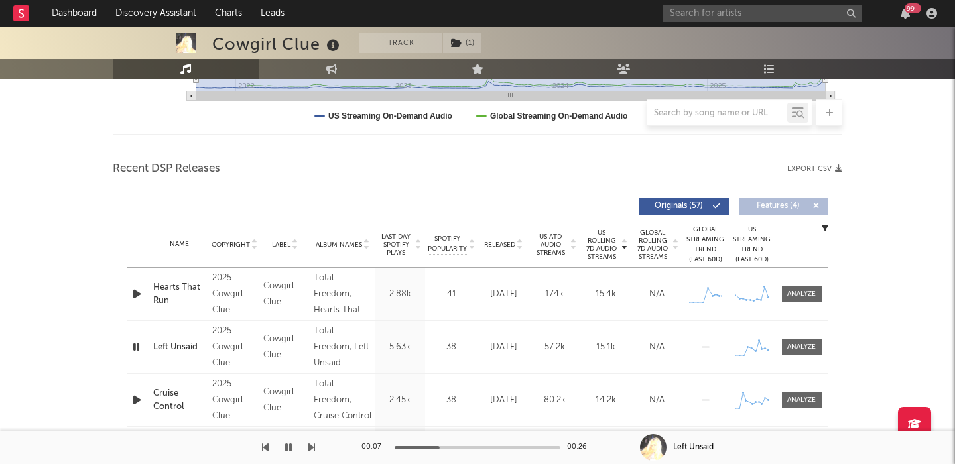
click at [135, 290] on icon "button" at bounding box center [137, 294] width 14 height 17
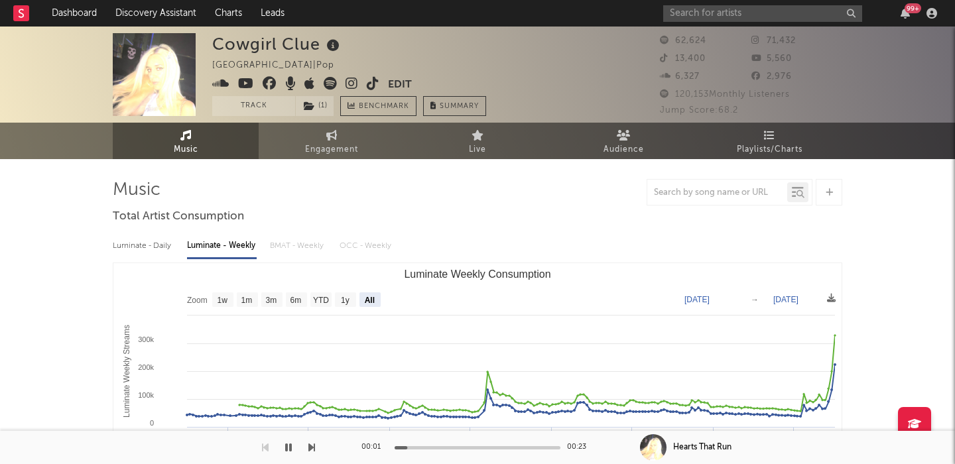
click at [331, 80] on icon at bounding box center [330, 83] width 13 height 13
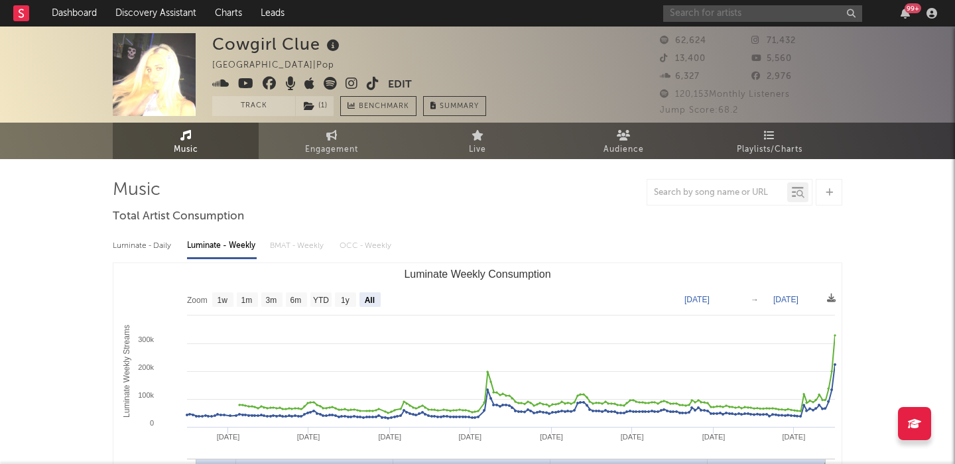
click at [758, 13] on input "text" at bounding box center [762, 13] width 199 height 17
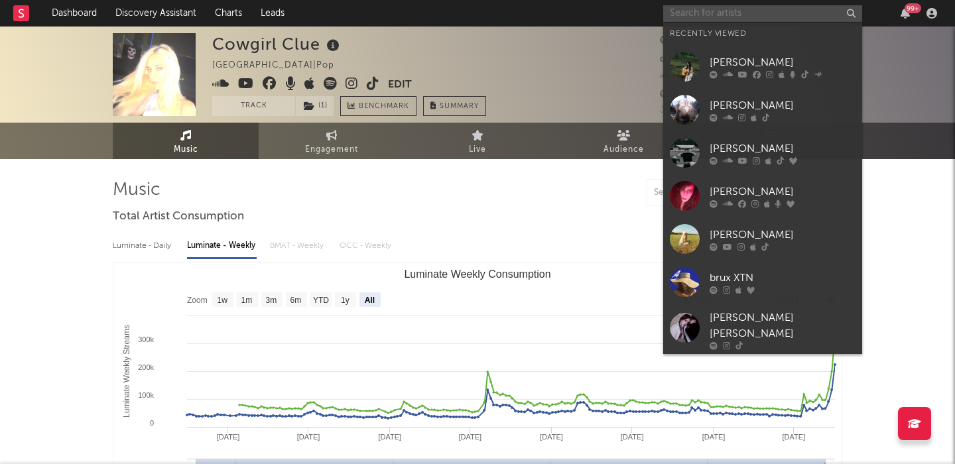
paste input "Passengerprincess"
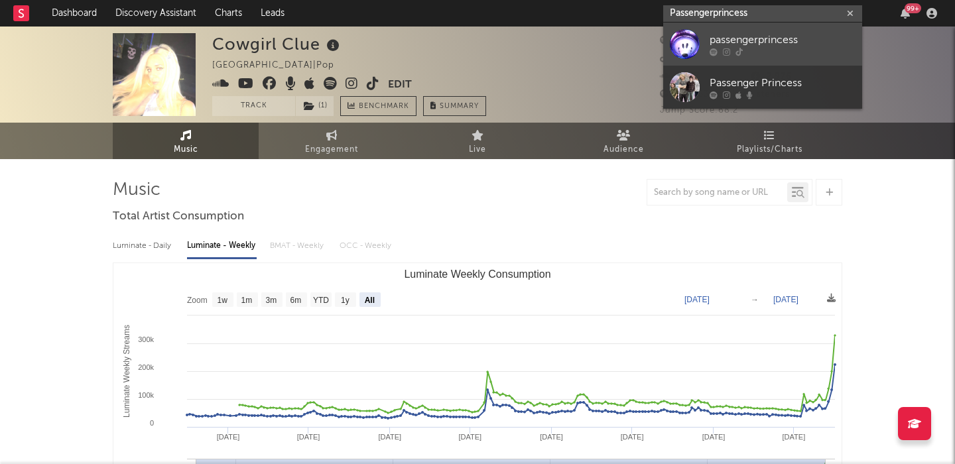
type input "Passengerprincess"
click at [767, 32] on div "passengerprincess" at bounding box center [782, 40] width 146 height 16
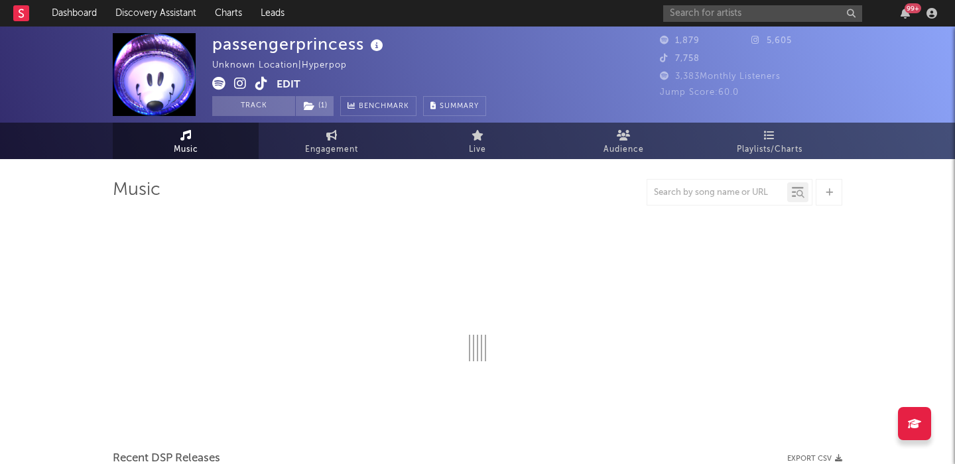
select select "1w"
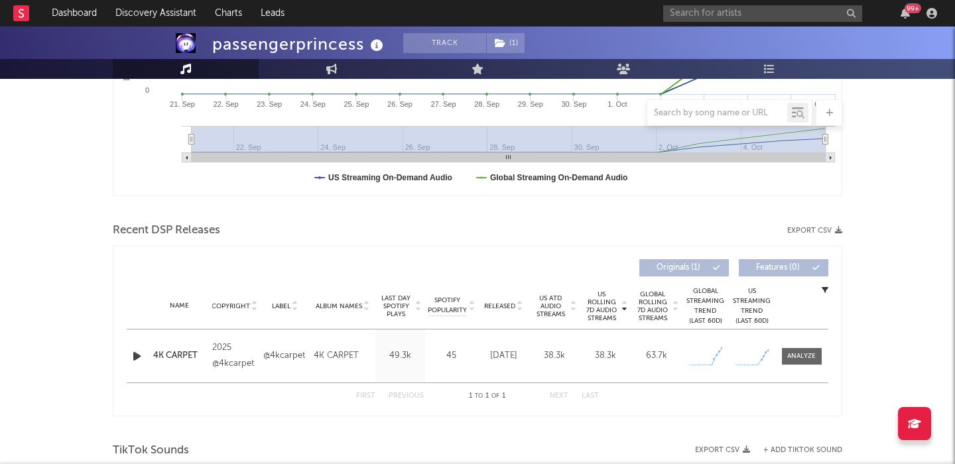
scroll to position [397, 0]
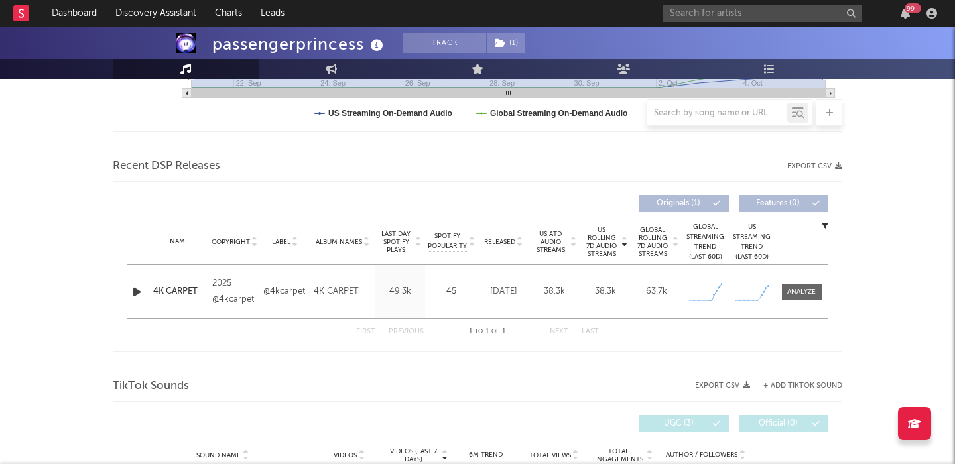
click at [135, 292] on icon "button" at bounding box center [137, 292] width 14 height 17
click at [813, 290] on div at bounding box center [801, 292] width 29 height 10
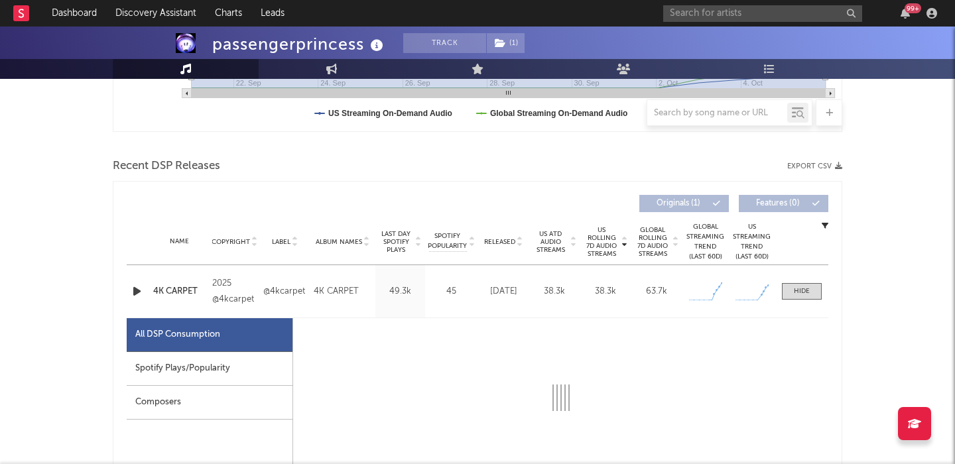
select select "1w"
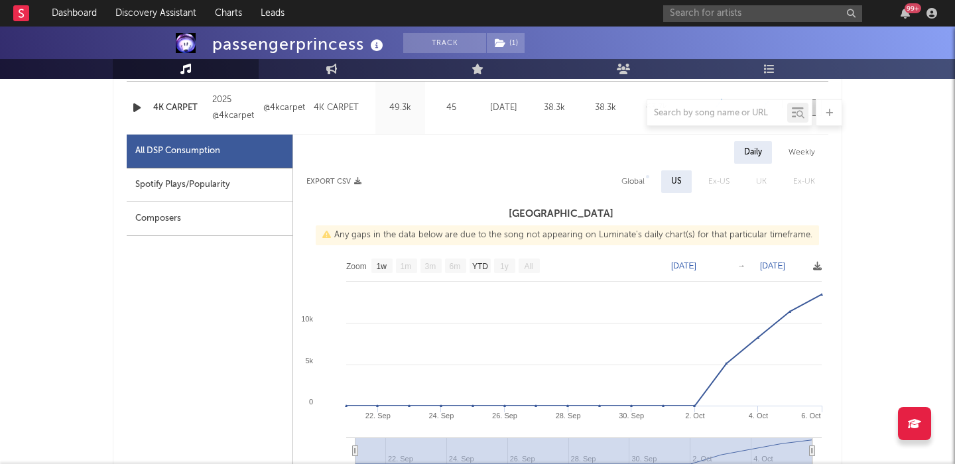
scroll to position [620, 0]
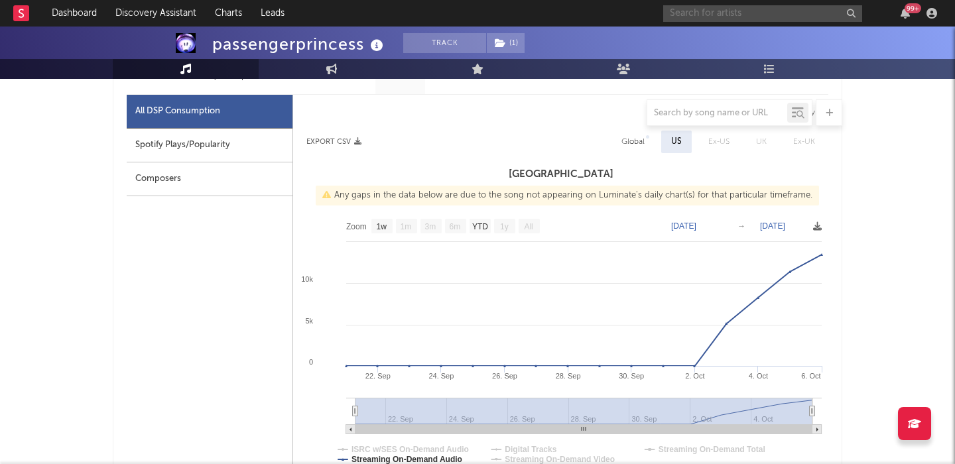
click at [711, 13] on input "text" at bounding box center [762, 13] width 199 height 17
paste input "[URL][DOMAIN_NAME]"
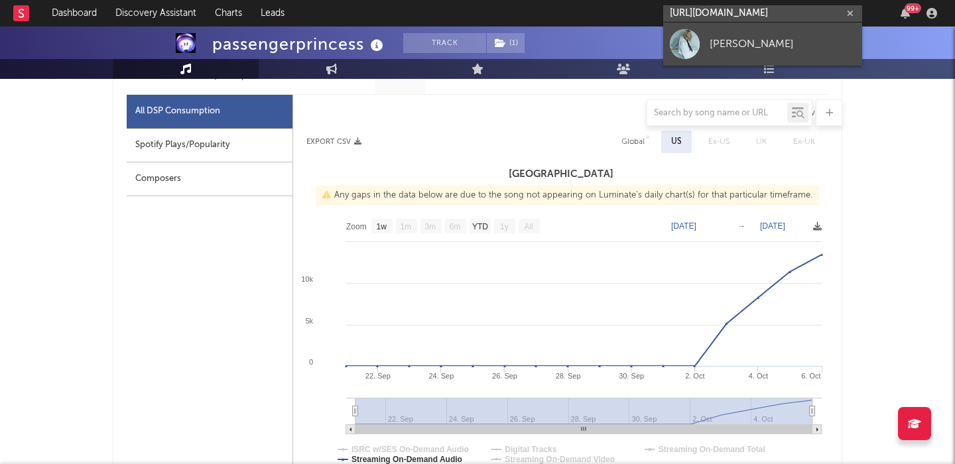
type input "[URL][DOMAIN_NAME]"
click at [713, 41] on div "[PERSON_NAME]" at bounding box center [782, 44] width 146 height 16
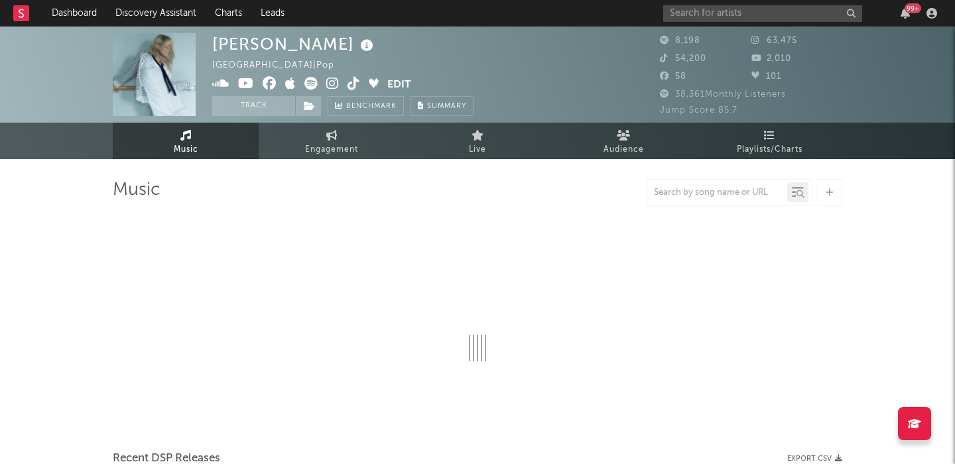
select select "1w"
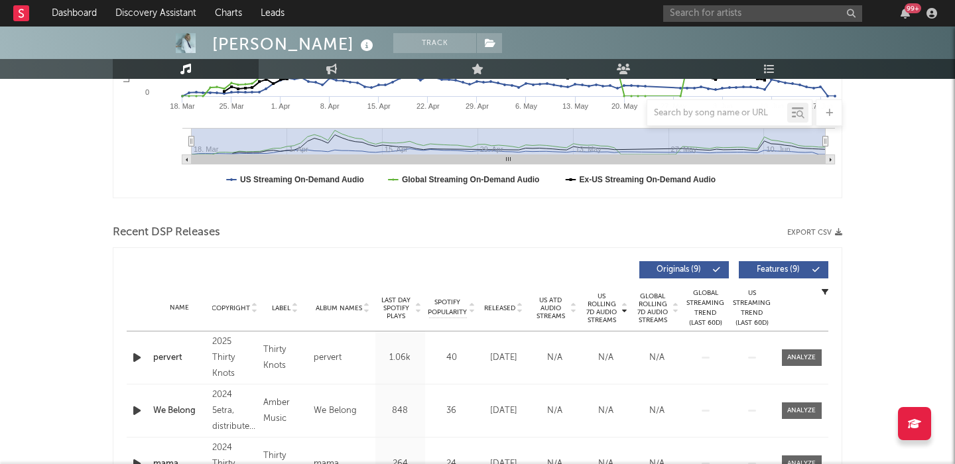
scroll to position [483, 0]
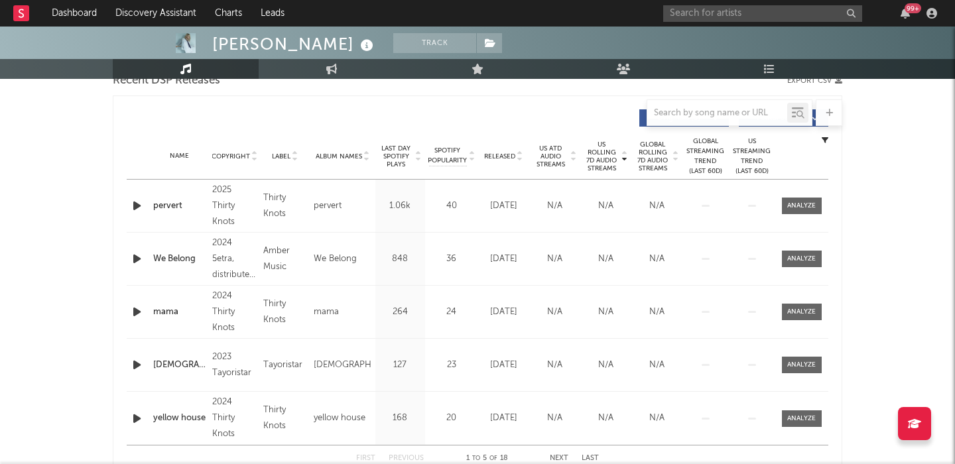
click at [497, 152] on span "Released" at bounding box center [499, 156] width 31 height 8
click at [705, 0] on div "99 +" at bounding box center [802, 13] width 278 height 27
paste input "[PERSON_NAME]"
click at [705, 12] on input "text" at bounding box center [762, 13] width 199 height 17
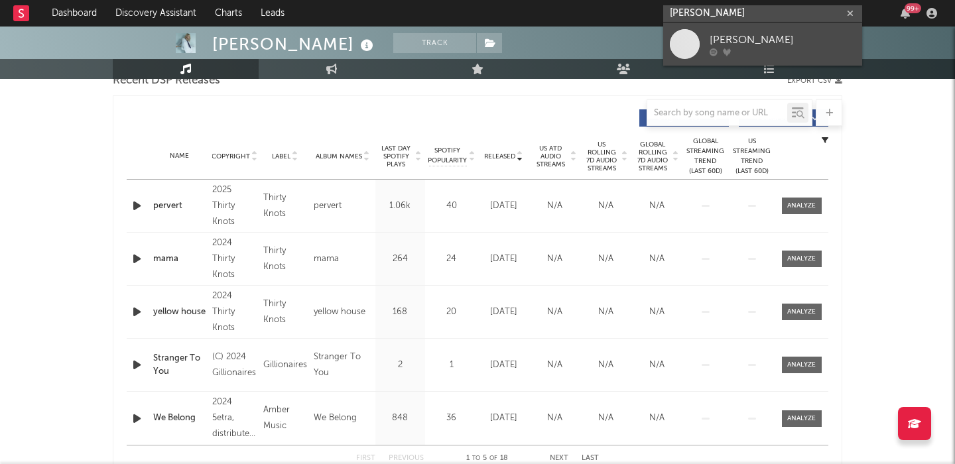
type input "[PERSON_NAME]"
click at [731, 44] on div "[PERSON_NAME]" at bounding box center [782, 40] width 146 height 16
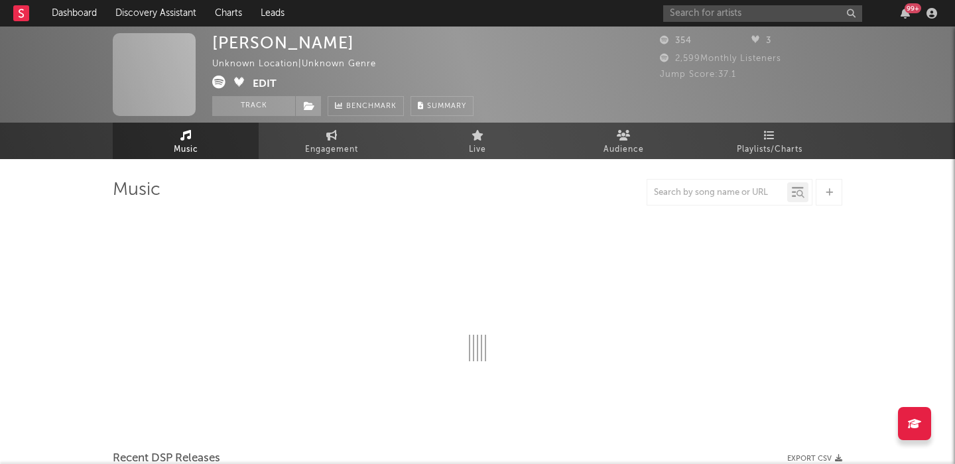
select select "1w"
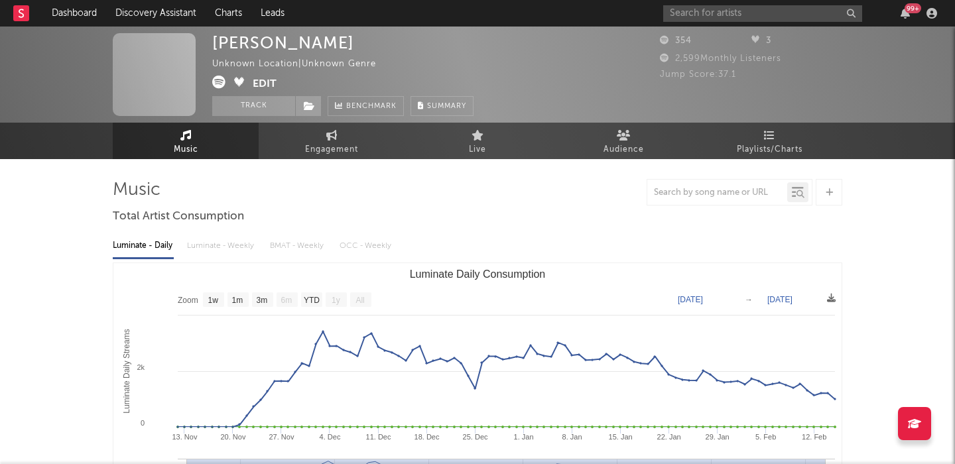
click at [223, 84] on icon at bounding box center [218, 82] width 13 height 13
click at [268, 84] on button "Edit" at bounding box center [265, 84] width 24 height 17
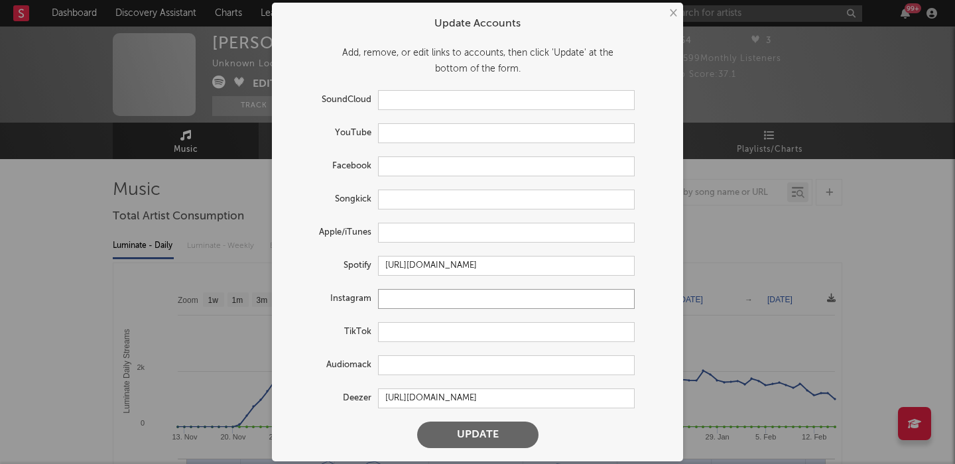
click at [426, 300] on input "text" at bounding box center [506, 299] width 257 height 20
paste input "[URL][DOMAIN_NAME]"
type input "[URL][DOMAIN_NAME]"
click at [461, 419] on form "Update Accounts Add, remove, or edit links to accounts, then click 'Update' at …" at bounding box center [477, 231] width 398 height 445
click at [468, 433] on button "Update" at bounding box center [477, 435] width 121 height 27
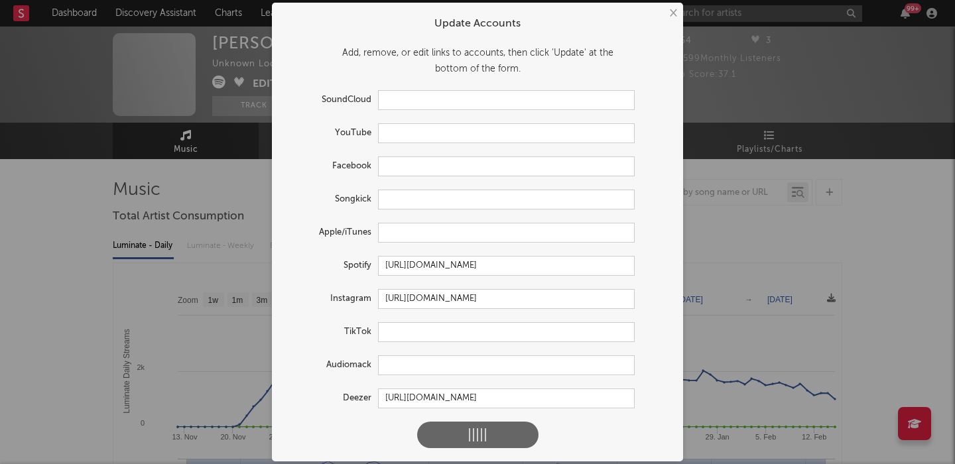
click at [169, 328] on div "× Update Accounts Add, remove, or edit links to accounts, then click 'Update' a…" at bounding box center [477, 232] width 955 height 464
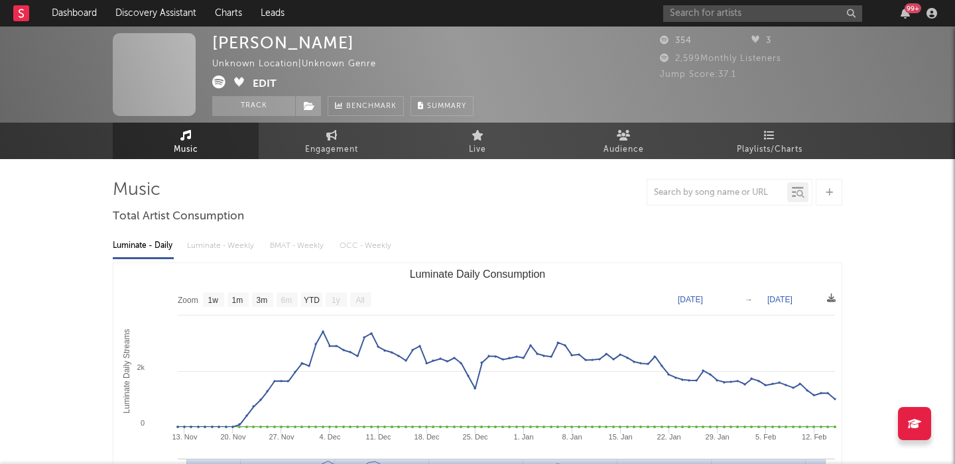
click at [265, 80] on button "Edit" at bounding box center [265, 84] width 24 height 17
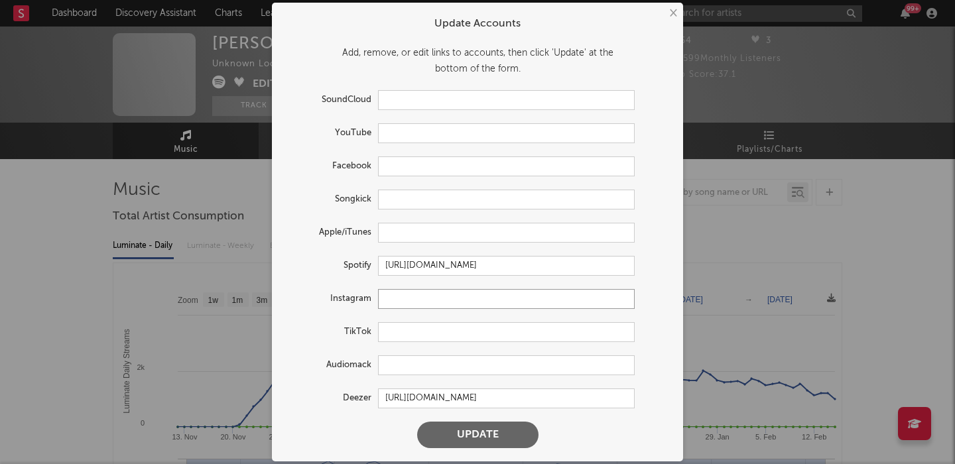
click at [441, 302] on input "text" at bounding box center [506, 299] width 257 height 20
paste input "[URL][DOMAIN_NAME]"
type input "[URL][DOMAIN_NAME]"
click at [472, 433] on button "Update" at bounding box center [477, 435] width 121 height 27
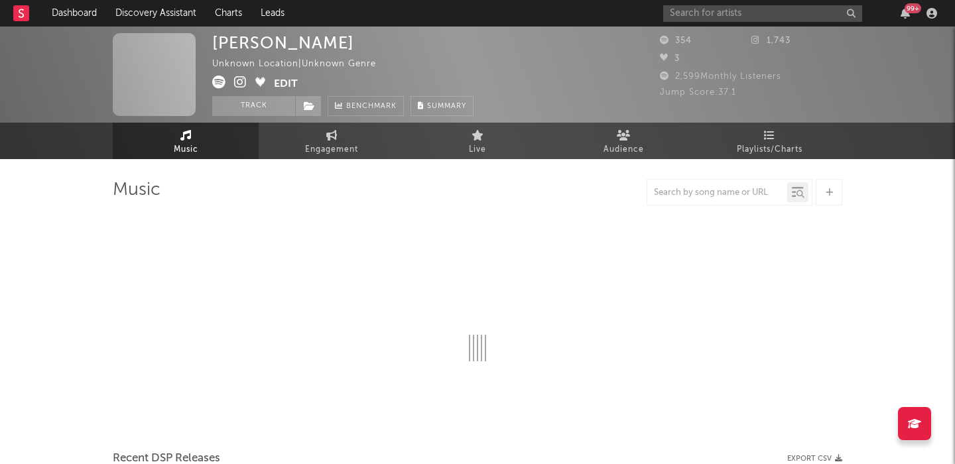
select select "1w"
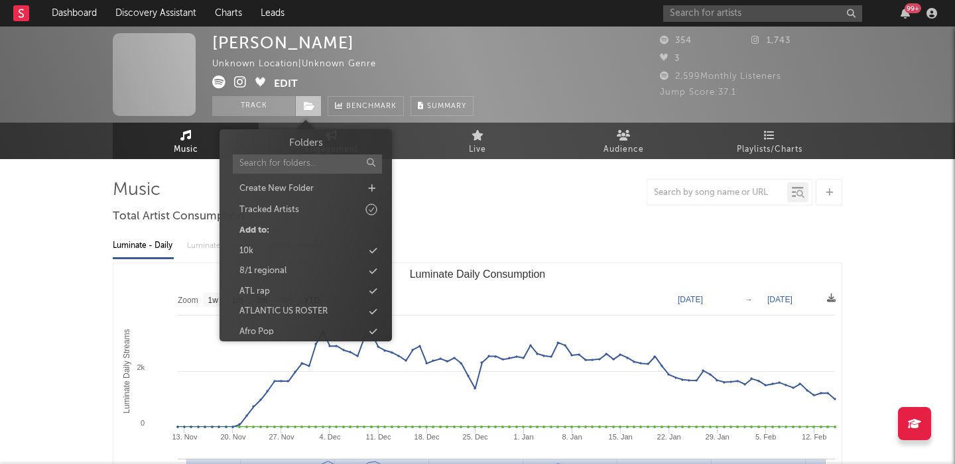
click at [302, 105] on span at bounding box center [308, 106] width 27 height 20
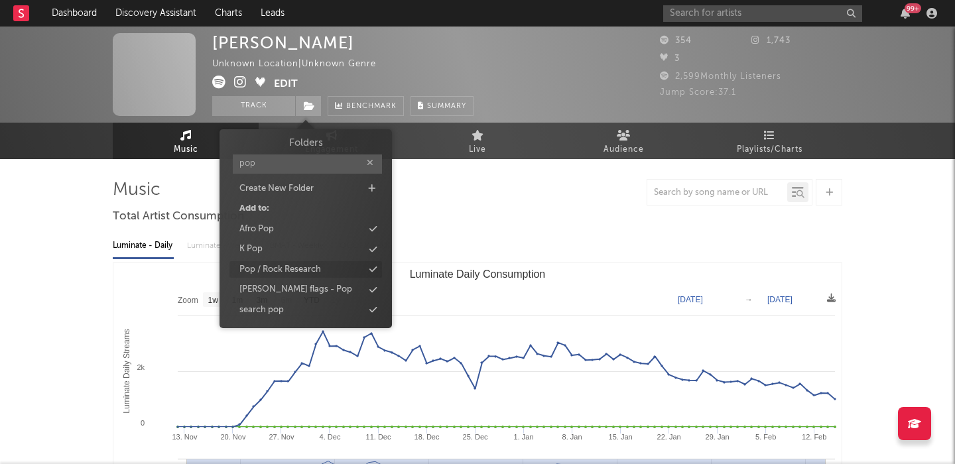
type input "pop"
click at [286, 265] on div "Pop / Rock Research" at bounding box center [280, 269] width 82 height 13
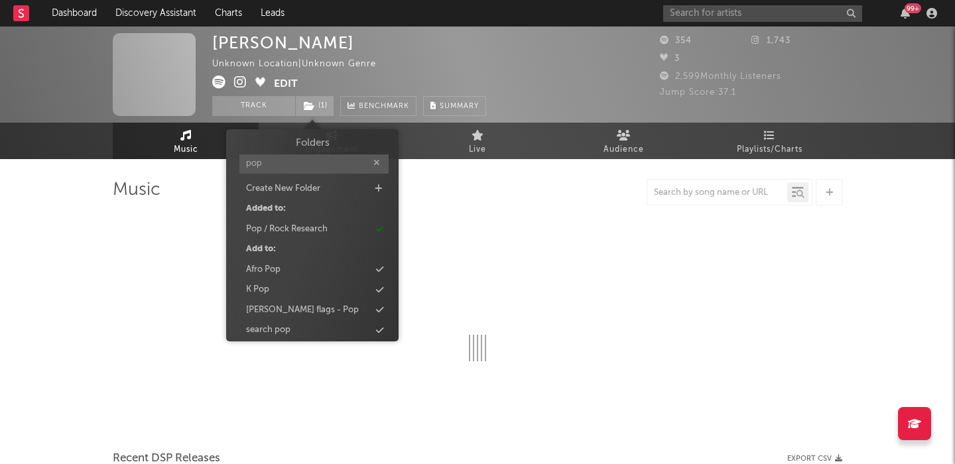
select select "1w"
